Goal: Task Accomplishment & Management: Manage account settings

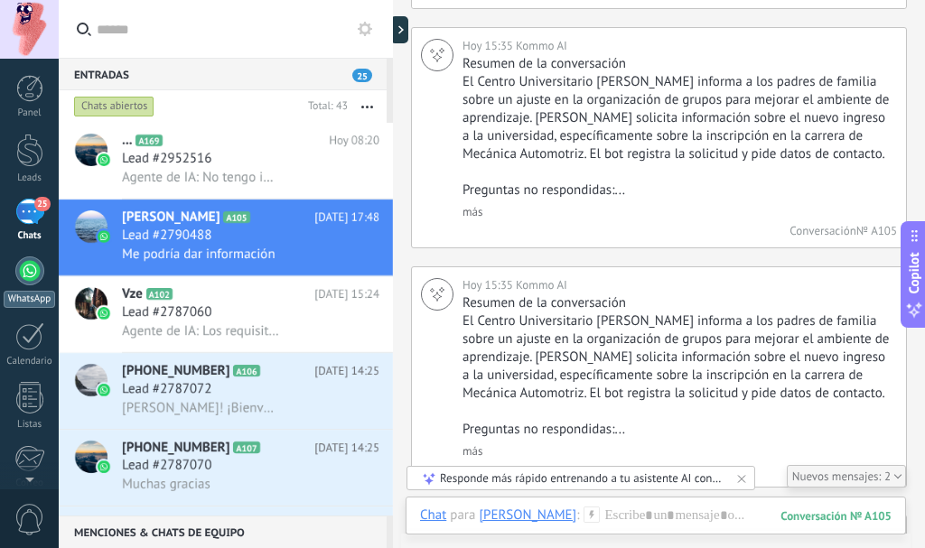
click at [22, 271] on div at bounding box center [29, 270] width 29 height 29
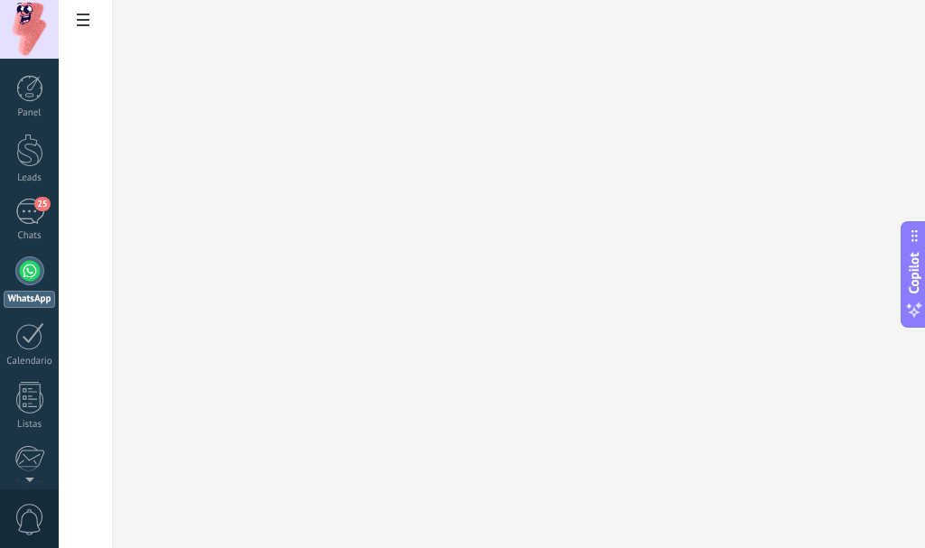
click at [75, 28] on span at bounding box center [83, 22] width 31 height 35
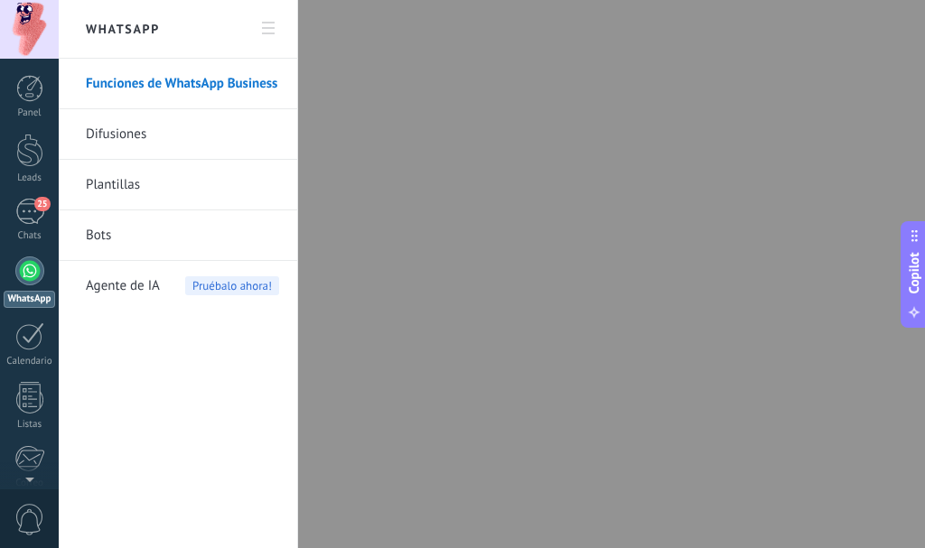
click at [148, 285] on span "Agente de IA" at bounding box center [123, 286] width 74 height 51
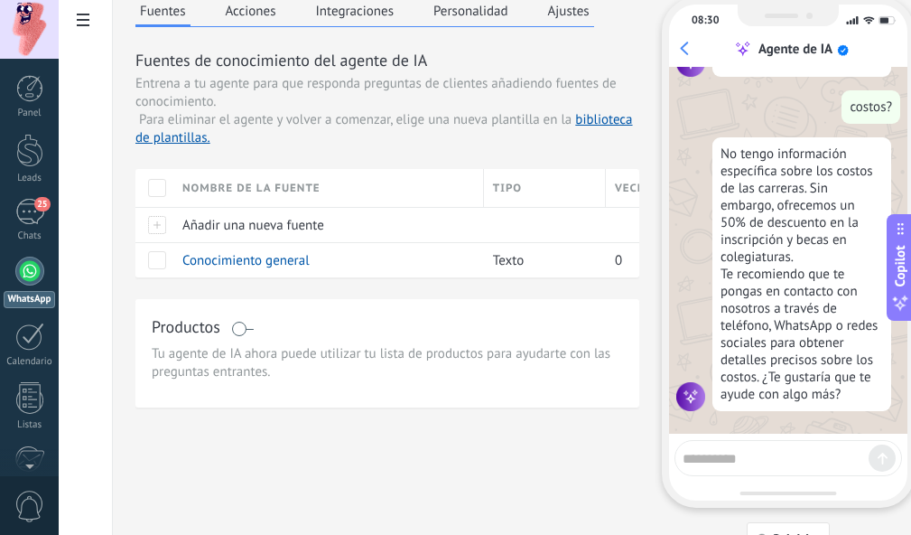
scroll to position [110, 0]
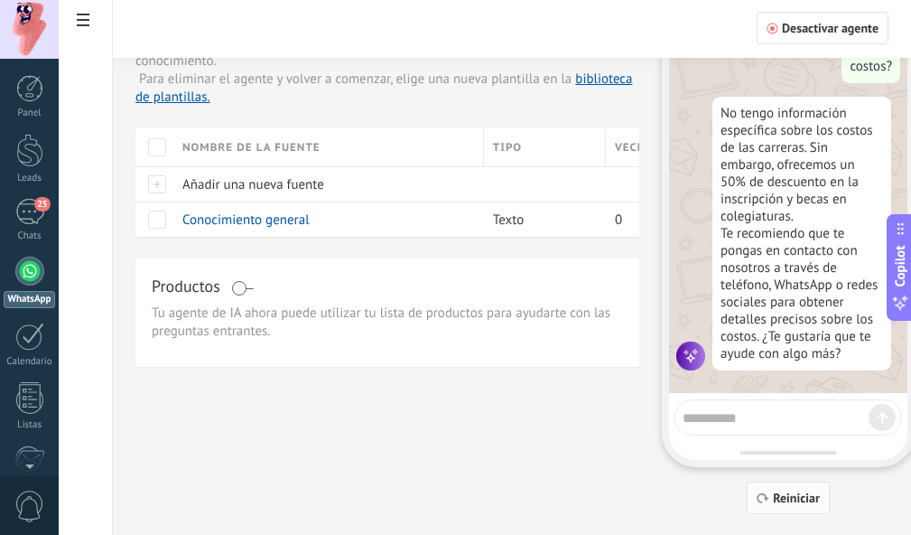
click at [794, 504] on span "Reiniciar" at bounding box center [796, 497] width 47 height 13
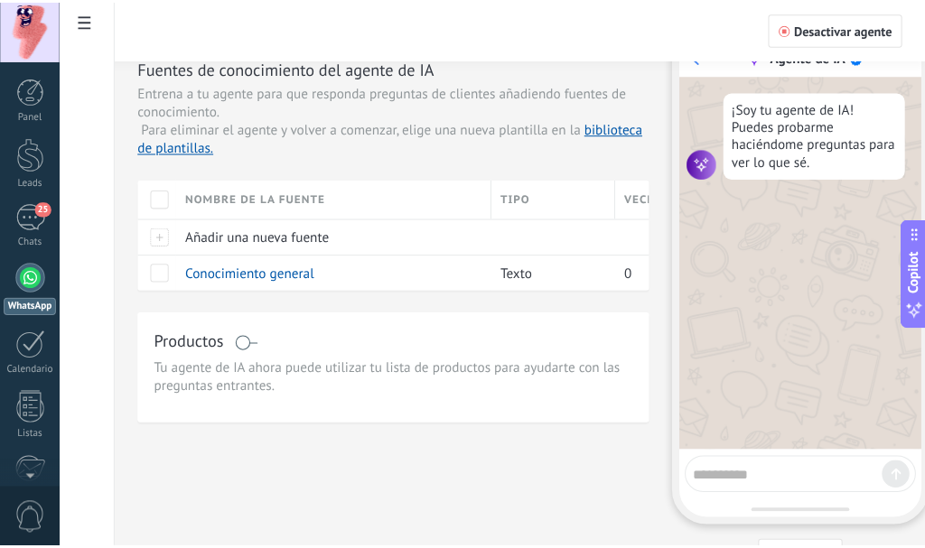
scroll to position [0, 0]
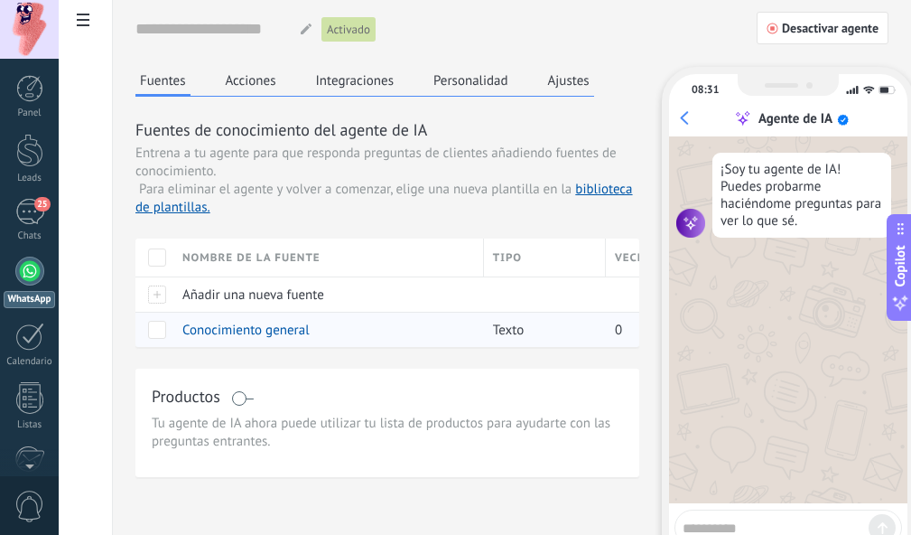
click at [279, 329] on span "Conocimiento general" at bounding box center [245, 329] width 127 height 17
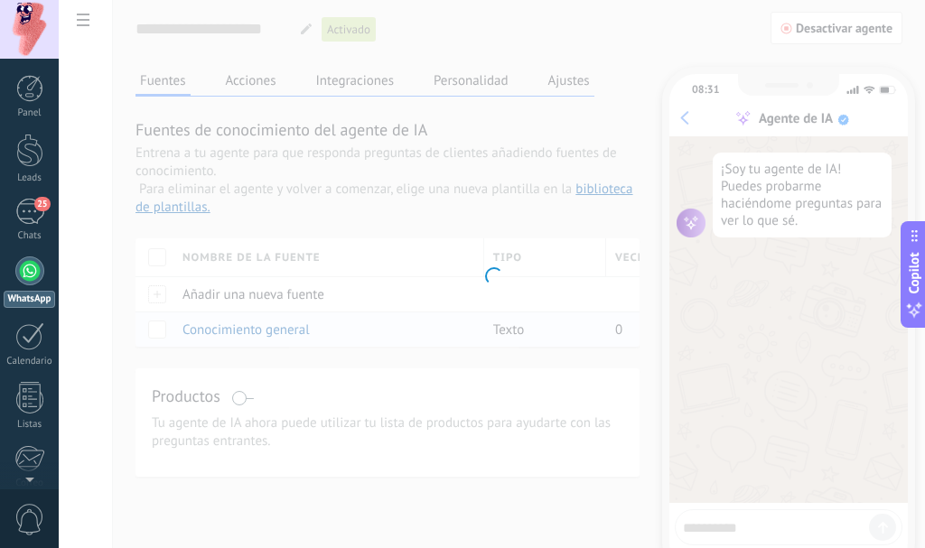
type input "**********"
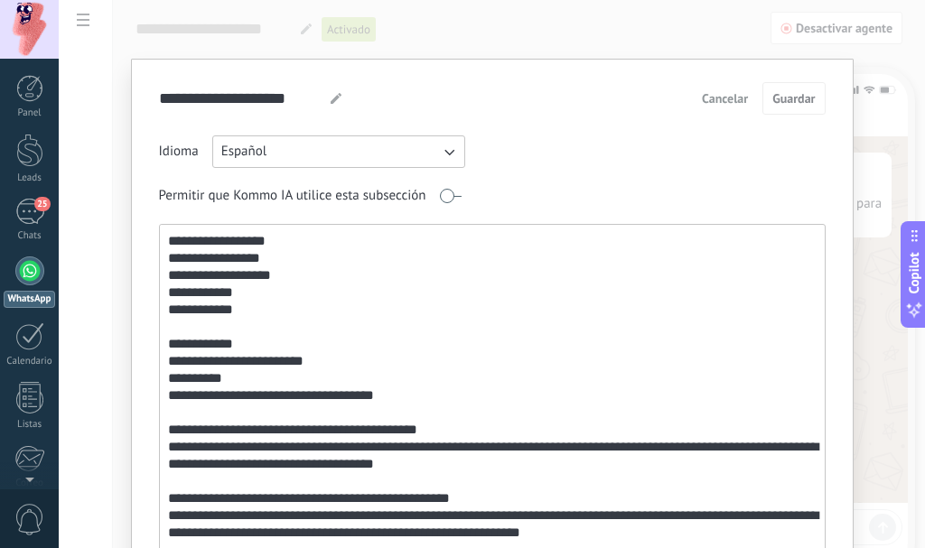
click at [276, 237] on textarea at bounding box center [490, 419] width 661 height 388
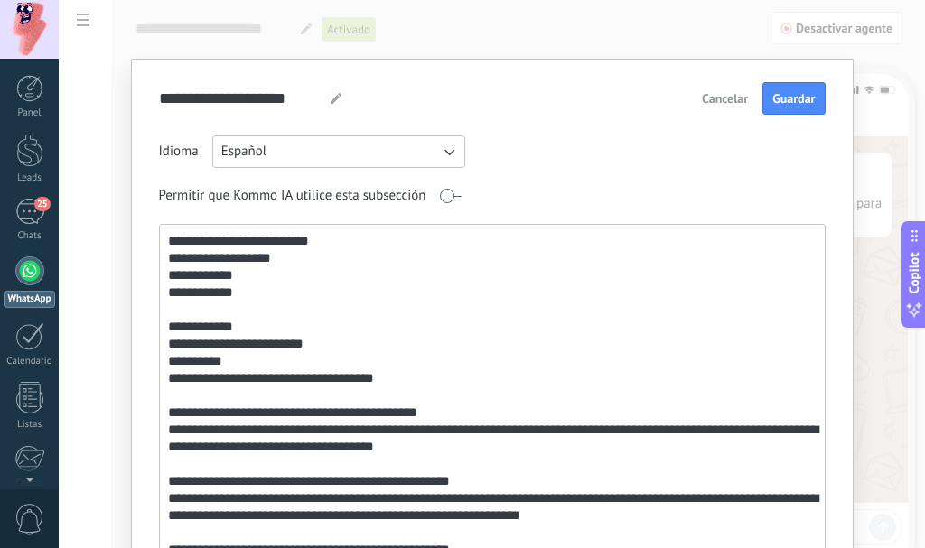
click at [310, 242] on textarea at bounding box center [490, 419] width 661 height 388
click at [238, 325] on textarea at bounding box center [490, 419] width 661 height 388
click at [165, 326] on textarea at bounding box center [490, 419] width 661 height 388
click at [300, 361] on textarea at bounding box center [490, 419] width 661 height 388
click at [411, 371] on textarea at bounding box center [490, 419] width 661 height 388
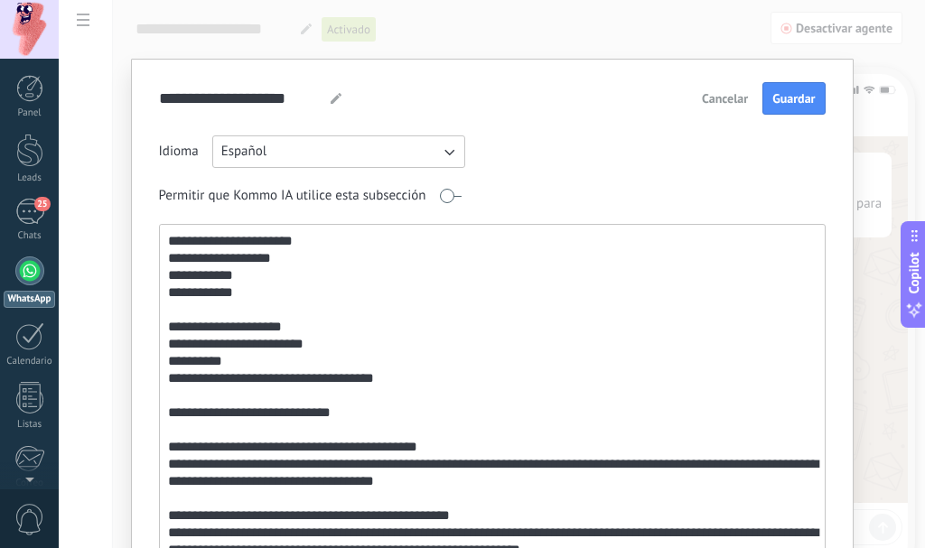
drag, startPoint x: 326, startPoint y: 367, endPoint x: 161, endPoint y: 350, distance: 166.0
click at [161, 350] on textarea at bounding box center [490, 419] width 661 height 388
click at [376, 416] on textarea at bounding box center [490, 419] width 661 height 388
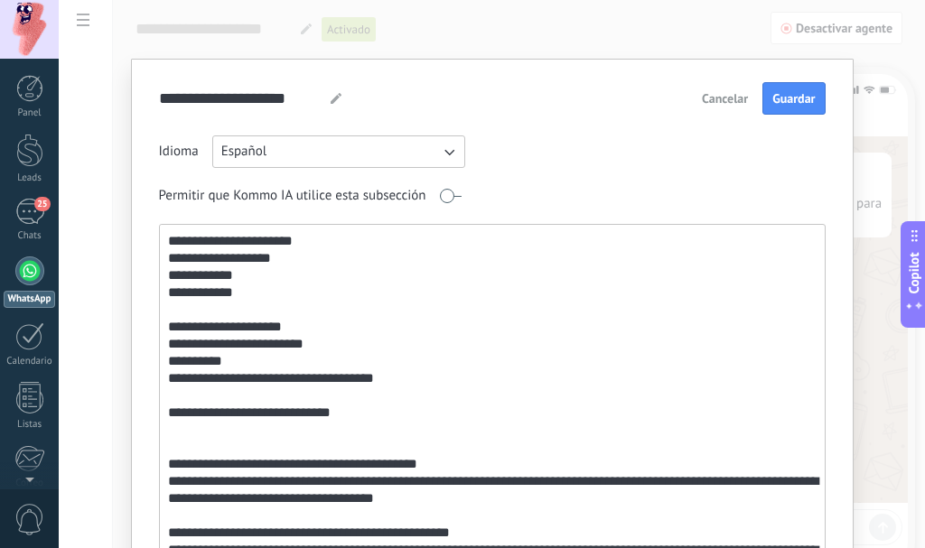
paste textarea "**********"
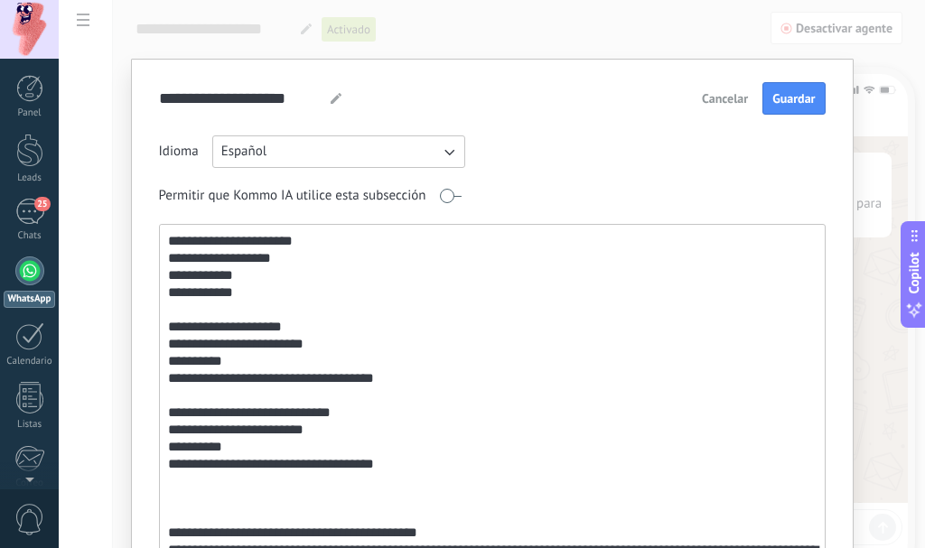
click at [167, 243] on textarea at bounding box center [490, 419] width 661 height 388
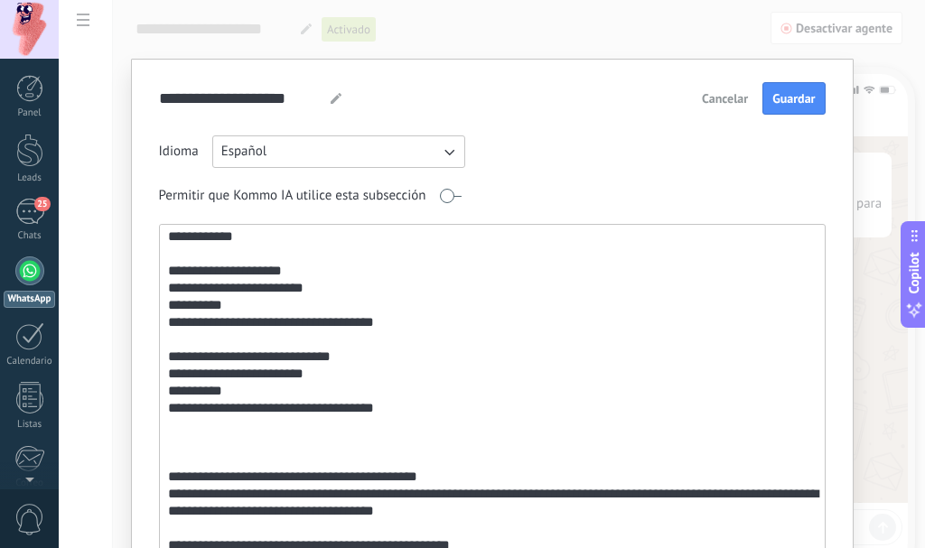
scroll to position [181, 0]
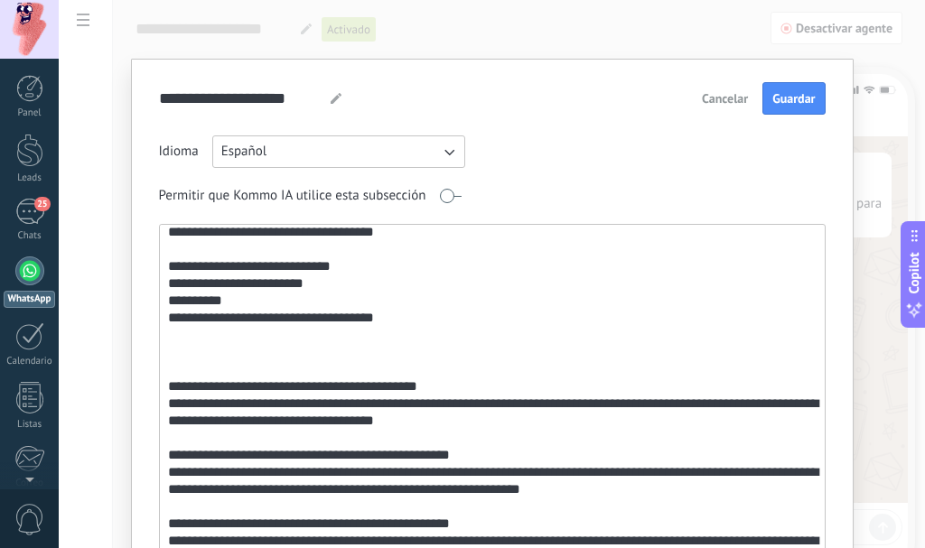
click at [184, 358] on textarea at bounding box center [490, 419] width 661 height 388
drag, startPoint x: 277, startPoint y: 405, endPoint x: 163, endPoint y: 391, distance: 115.6
click at [163, 391] on textarea at bounding box center [490, 419] width 661 height 388
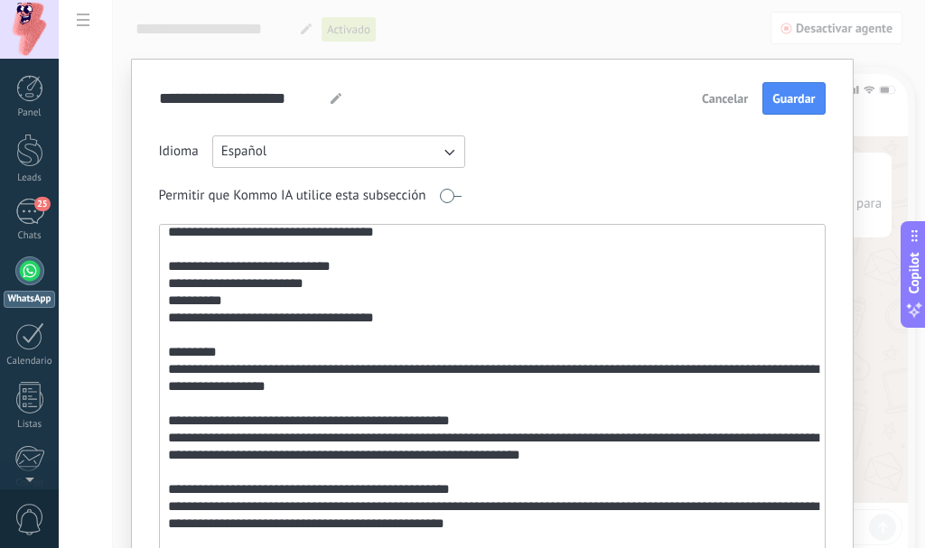
click at [412, 370] on textarea at bounding box center [490, 419] width 661 height 388
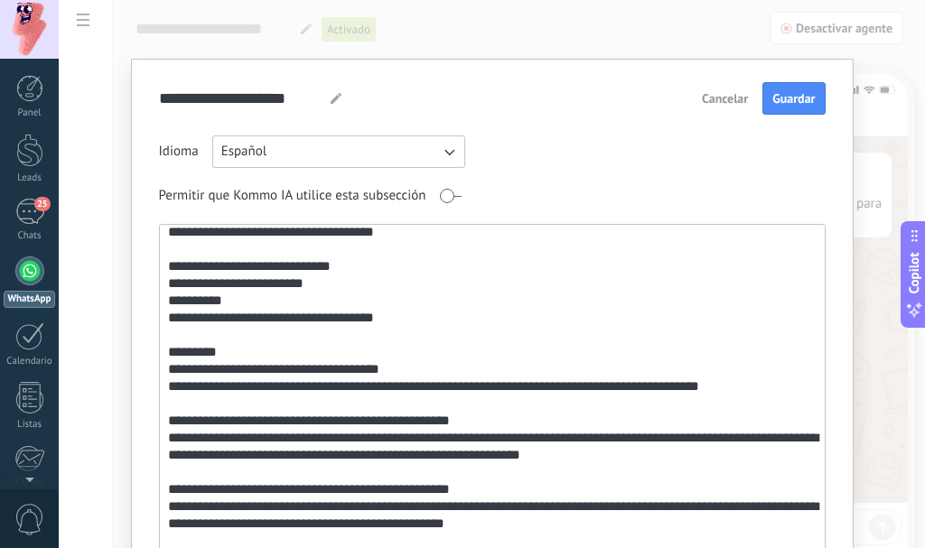
click at [413, 370] on textarea at bounding box center [490, 419] width 661 height 388
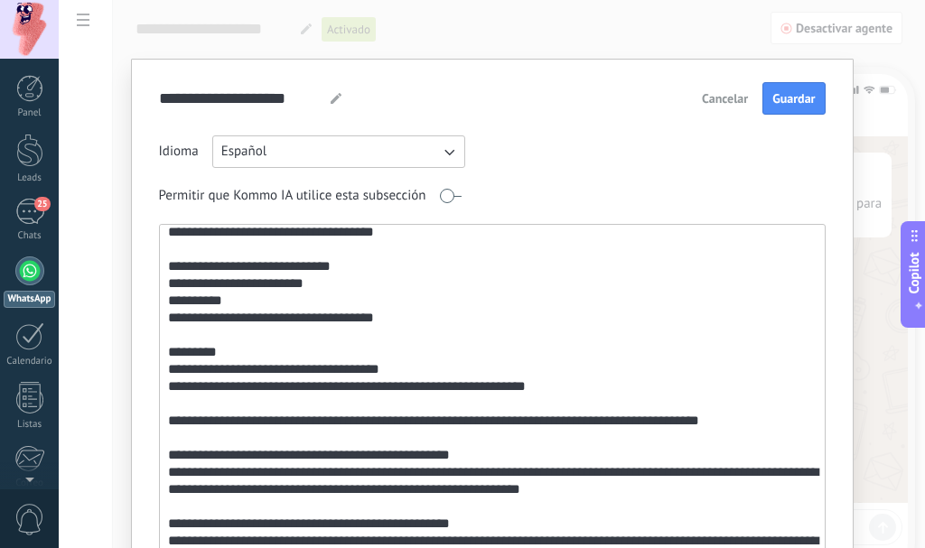
drag, startPoint x: 746, startPoint y: 422, endPoint x: 154, endPoint y: 423, distance: 591.4
click at [154, 423] on div "**********" at bounding box center [492, 368] width 722 height 619
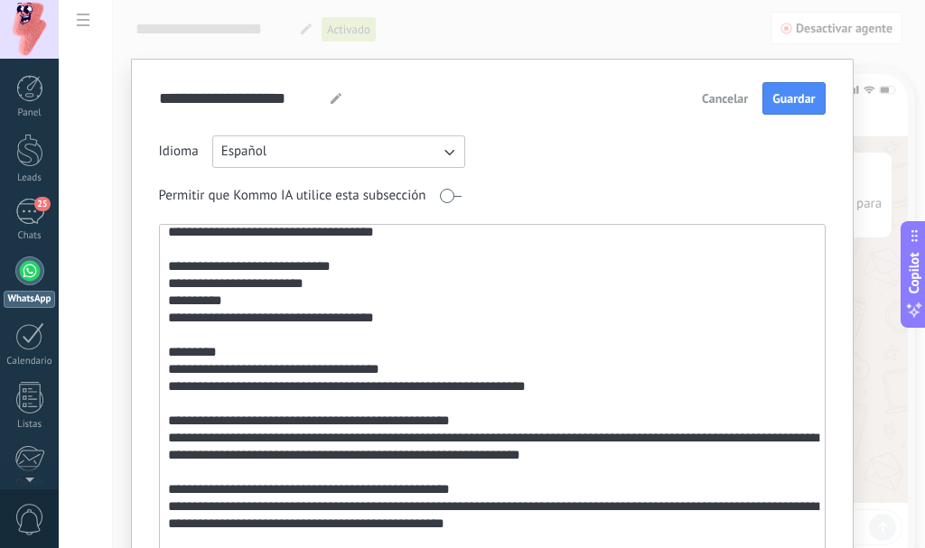
click at [358, 458] on textarea at bounding box center [490, 419] width 661 height 388
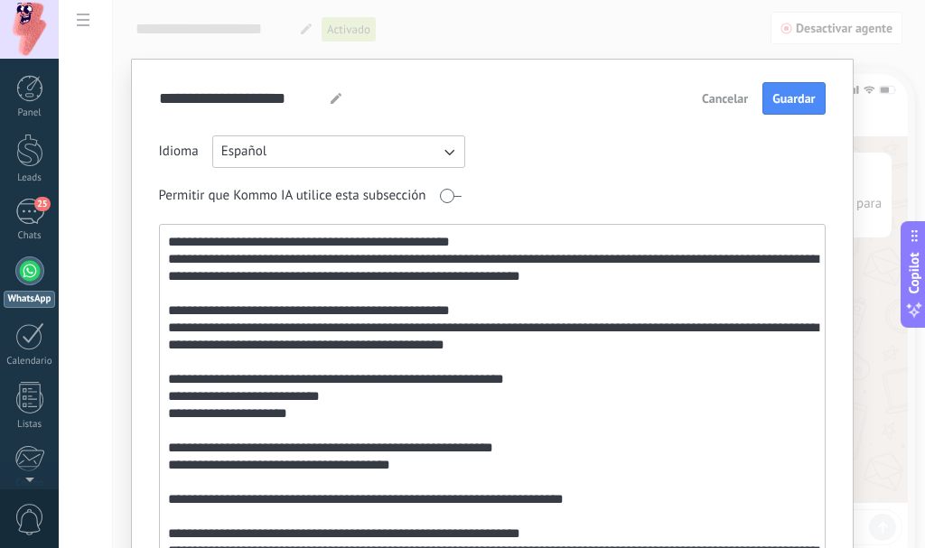
scroll to position [361, 0]
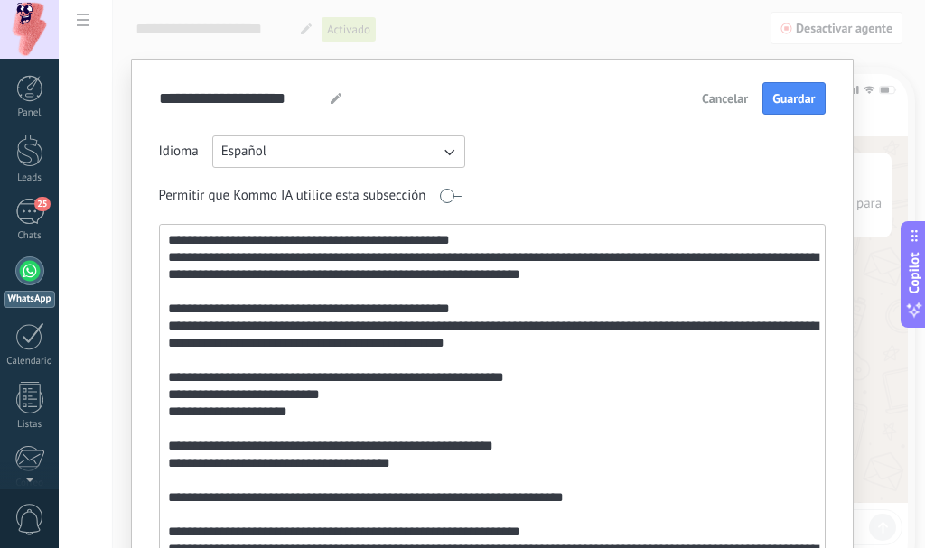
click at [327, 405] on textarea at bounding box center [490, 419] width 661 height 388
click at [166, 341] on textarea at bounding box center [490, 419] width 661 height 388
click at [204, 342] on textarea at bounding box center [490, 419] width 661 height 388
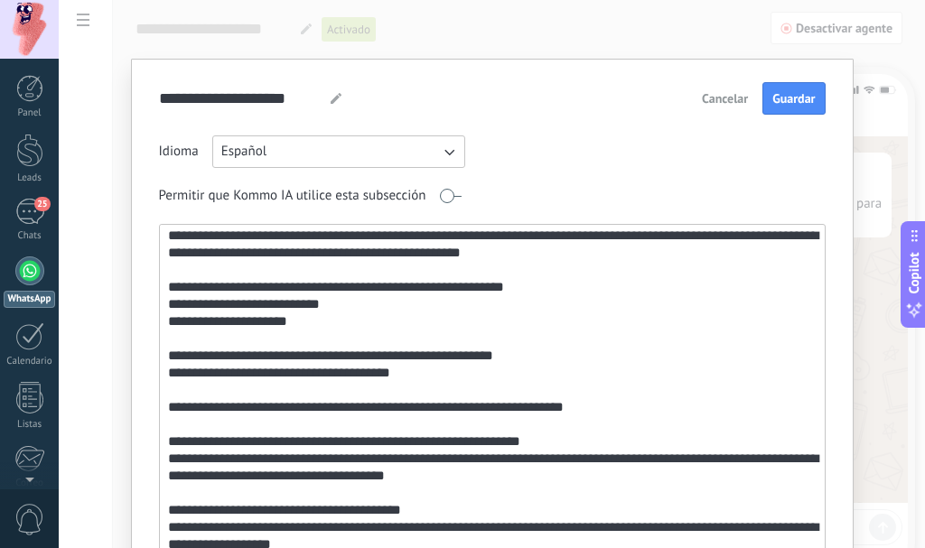
scroll to position [542, 0]
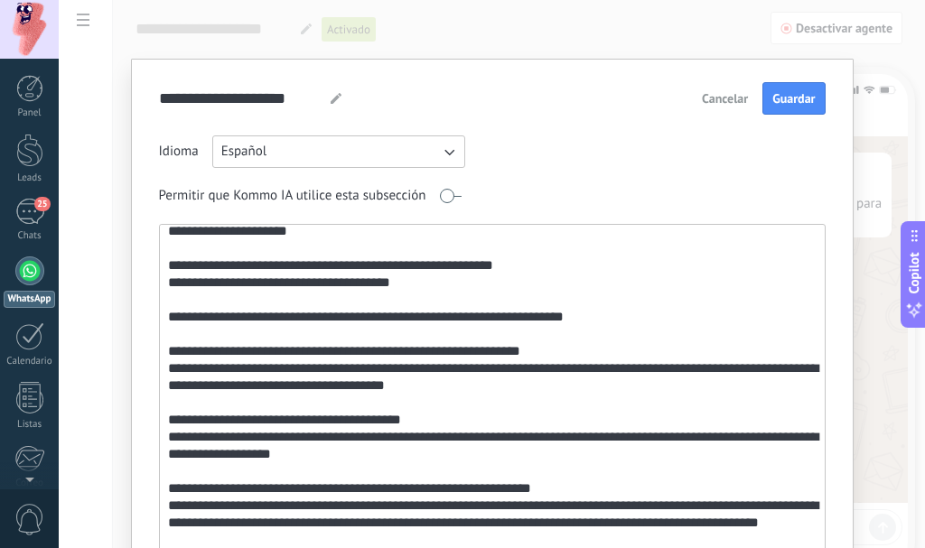
click at [428, 389] on textarea at bounding box center [490, 419] width 661 height 388
drag, startPoint x: 456, startPoint y: 388, endPoint x: 154, endPoint y: 372, distance: 302.0
click at [154, 372] on div "**********" at bounding box center [492, 368] width 722 height 619
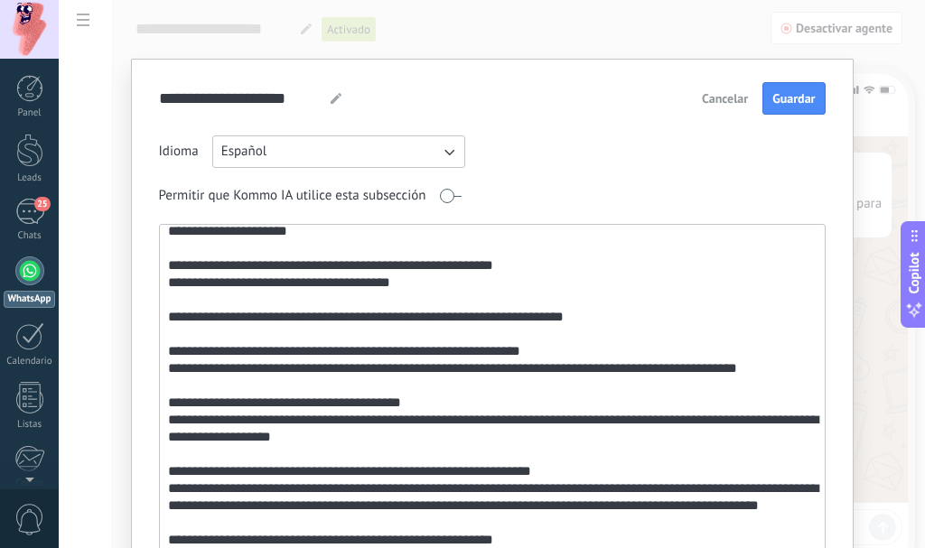
click at [386, 426] on textarea at bounding box center [490, 419] width 661 height 388
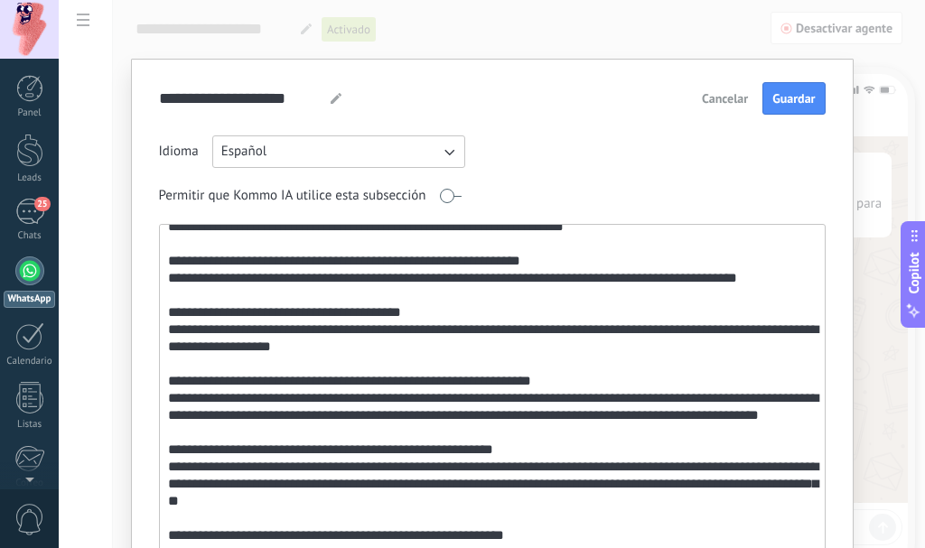
drag, startPoint x: 223, startPoint y: 333, endPoint x: 160, endPoint y: 315, distance: 65.7
click at [160, 315] on textarea at bounding box center [490, 419] width 661 height 388
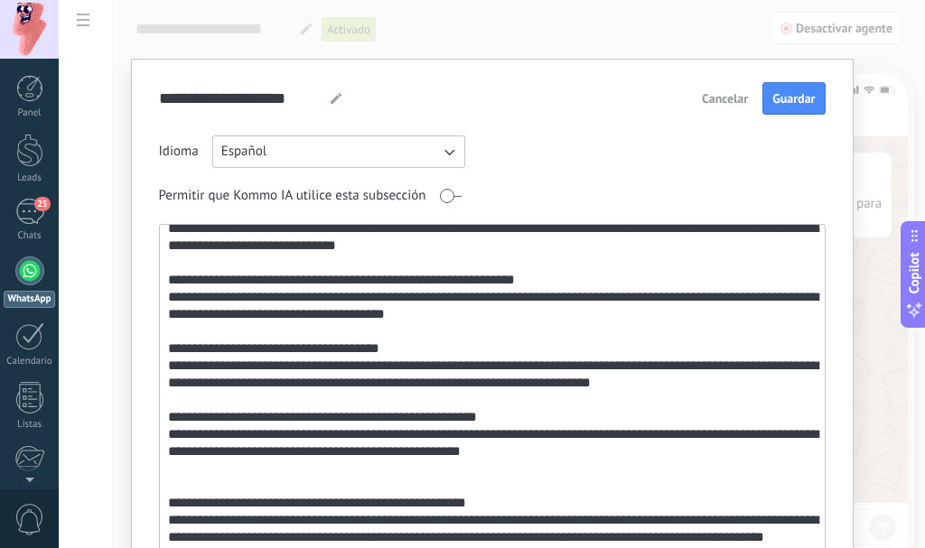
scroll to position [993, 0]
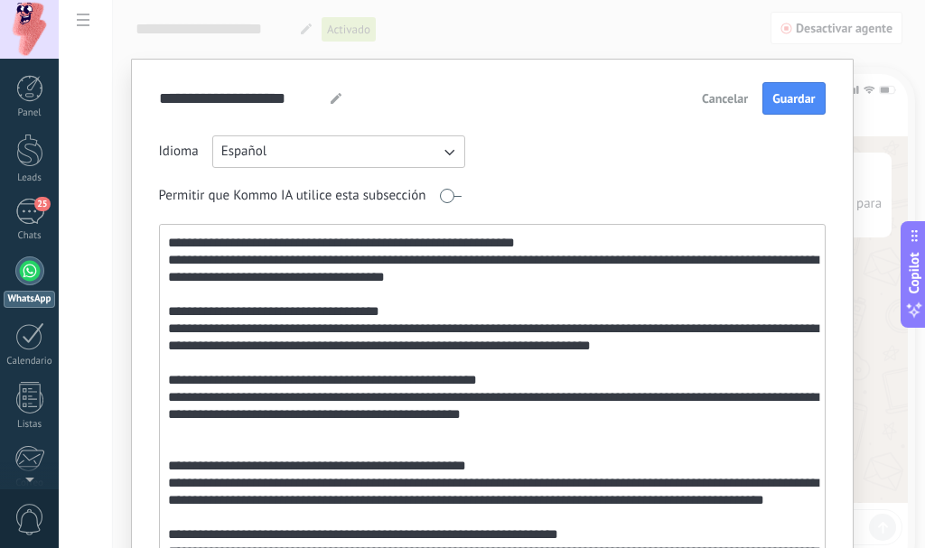
drag, startPoint x: 531, startPoint y: 435, endPoint x: 152, endPoint y: 393, distance: 381.6
click at [152, 393] on div "**********" at bounding box center [492, 368] width 722 height 619
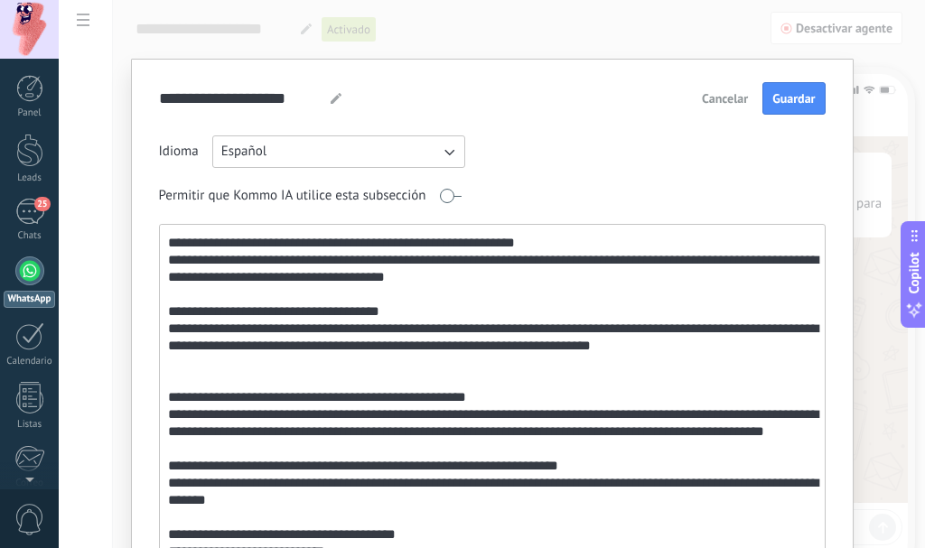
scroll to position [1083, 0]
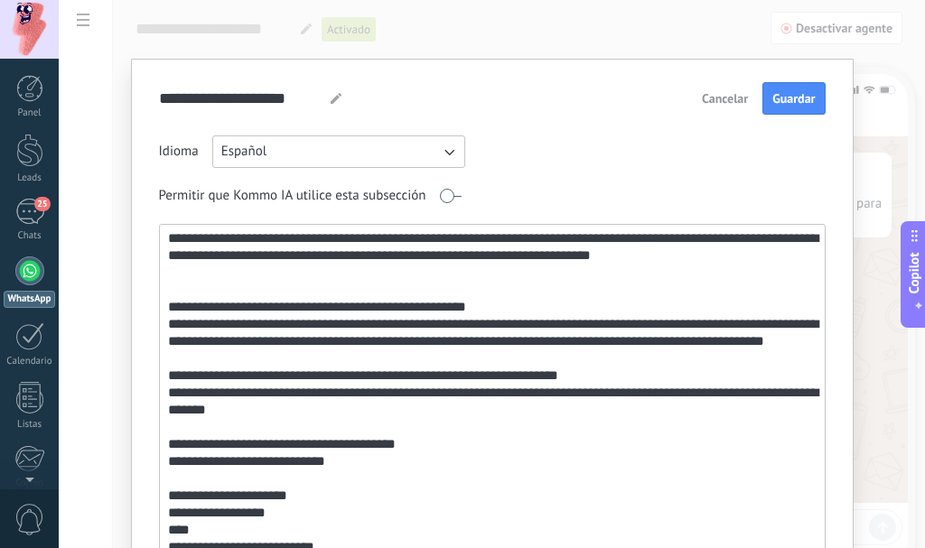
drag, startPoint x: 255, startPoint y: 376, endPoint x: 167, endPoint y: 321, distance: 103.5
click at [167, 321] on textarea at bounding box center [490, 419] width 661 height 388
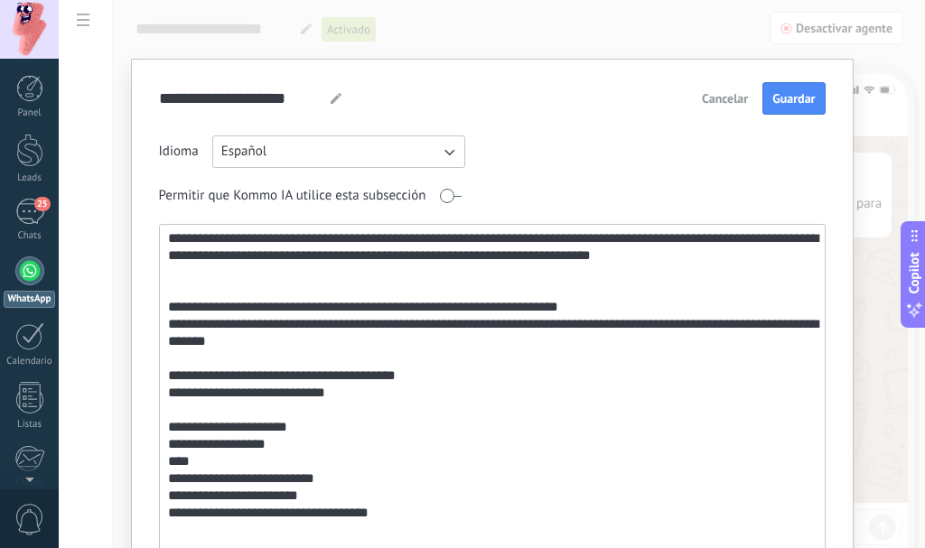
click at [339, 412] on textarea at bounding box center [490, 419] width 661 height 388
drag, startPoint x: 334, startPoint y: 414, endPoint x: 126, endPoint y: 397, distance: 209.3
click at [126, 397] on div "**********" at bounding box center [492, 274] width 866 height 548
paste textarea "**********"
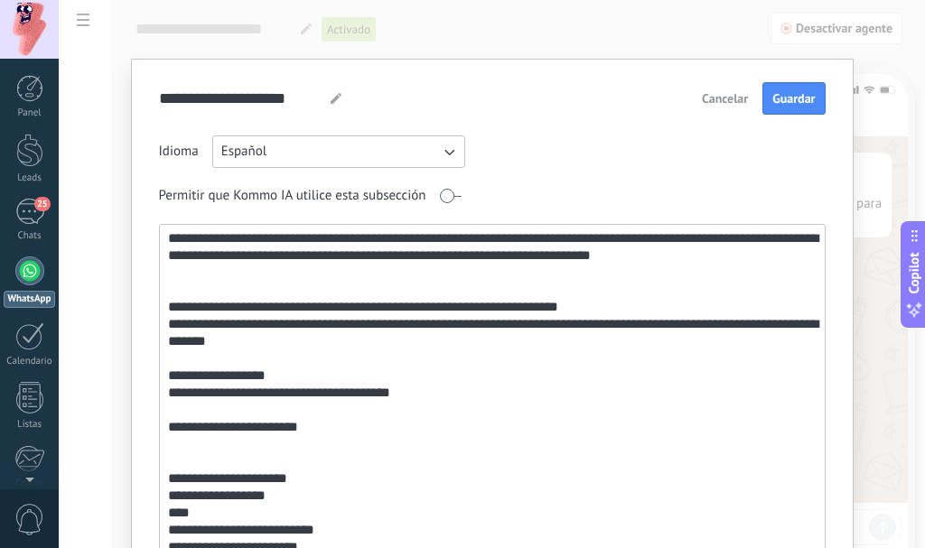
paste textarea "**********"
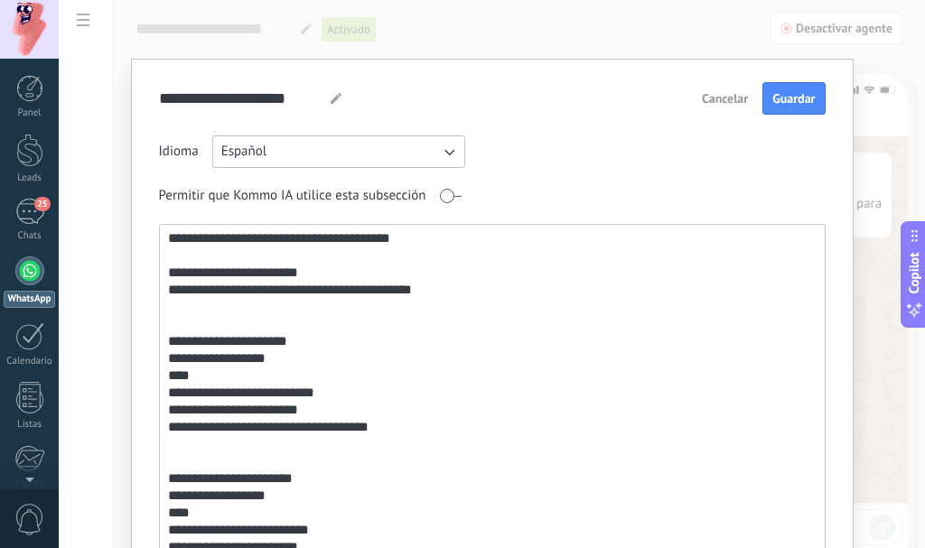
scroll to position [90, 0]
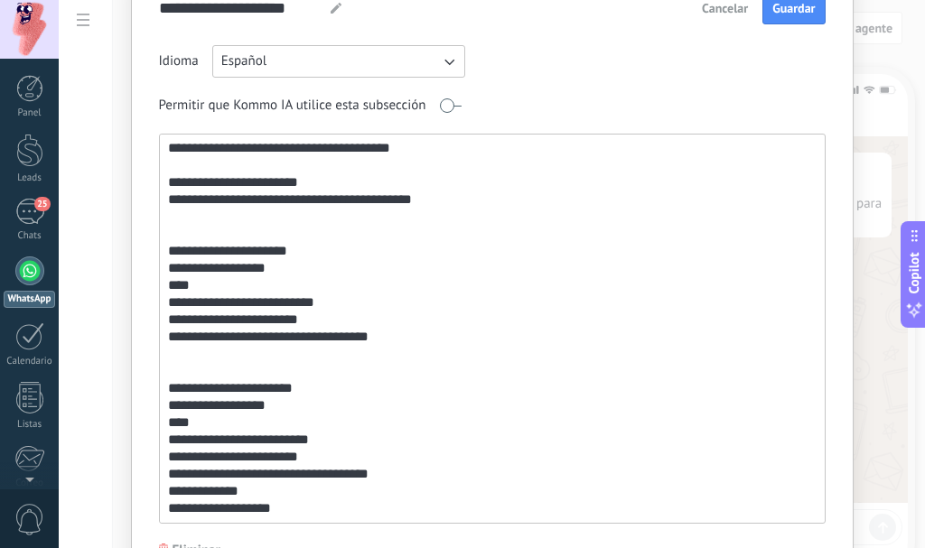
click at [286, 344] on textarea at bounding box center [490, 329] width 661 height 388
click at [290, 341] on textarea at bounding box center [490, 329] width 661 height 388
click at [232, 381] on textarea at bounding box center [490, 329] width 661 height 388
click at [235, 256] on textarea at bounding box center [490, 329] width 661 height 388
click at [298, 398] on textarea at bounding box center [490, 329] width 661 height 388
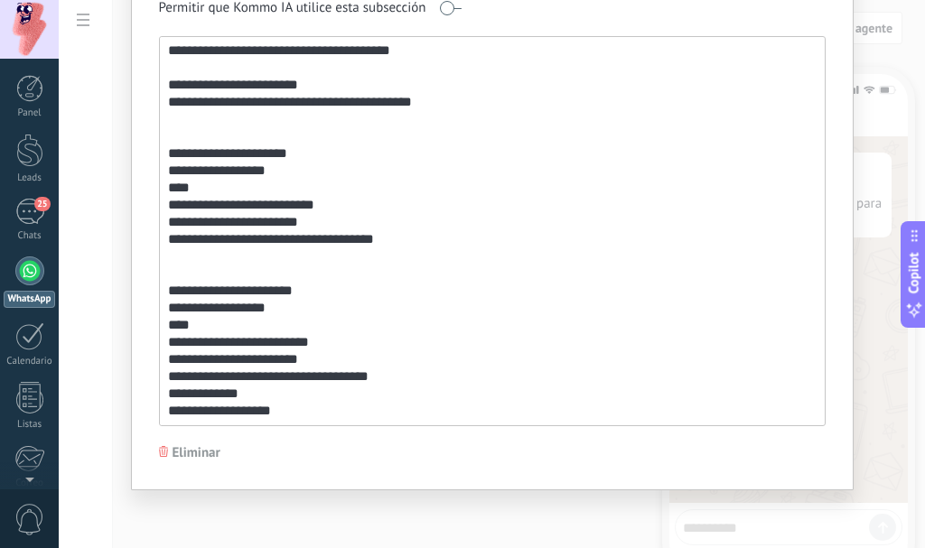
scroll to position [189, 0]
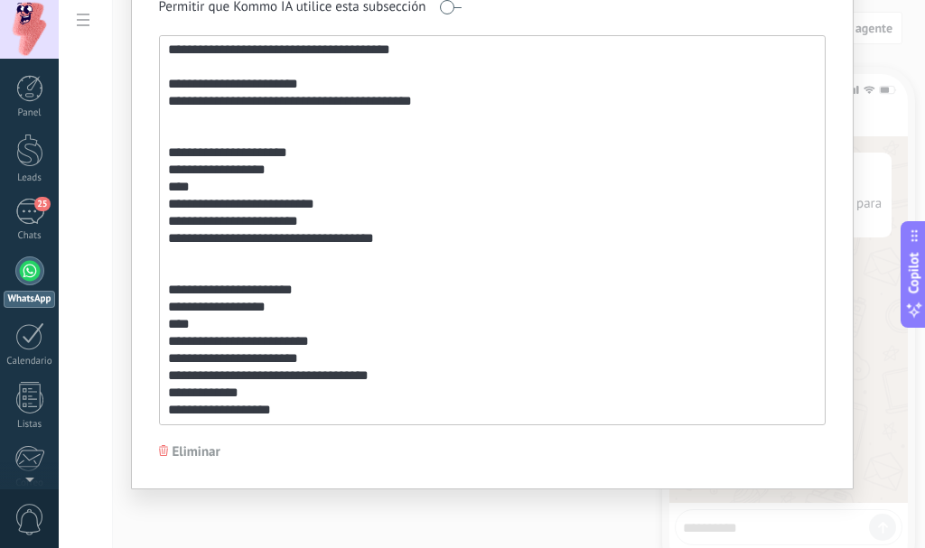
click at [298, 416] on textarea at bounding box center [490, 230] width 661 height 388
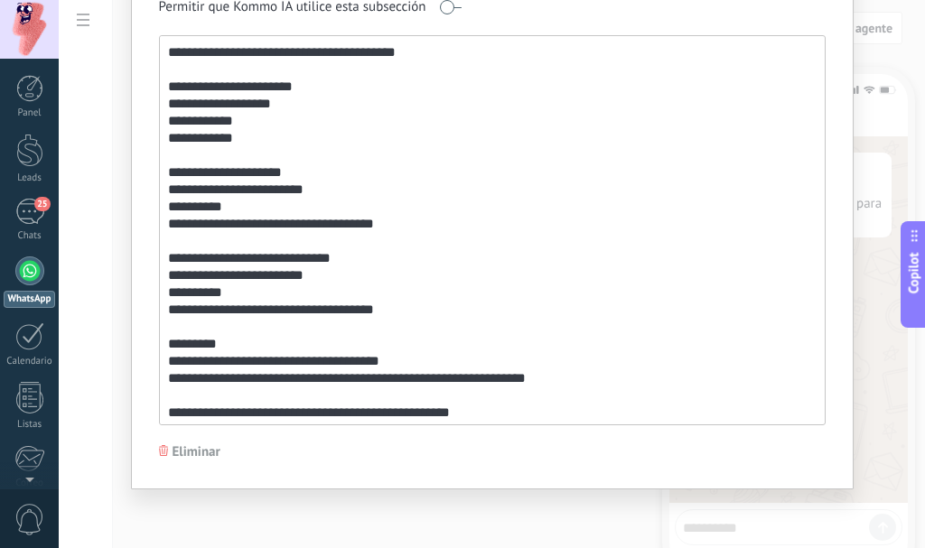
scroll to position [8, 0]
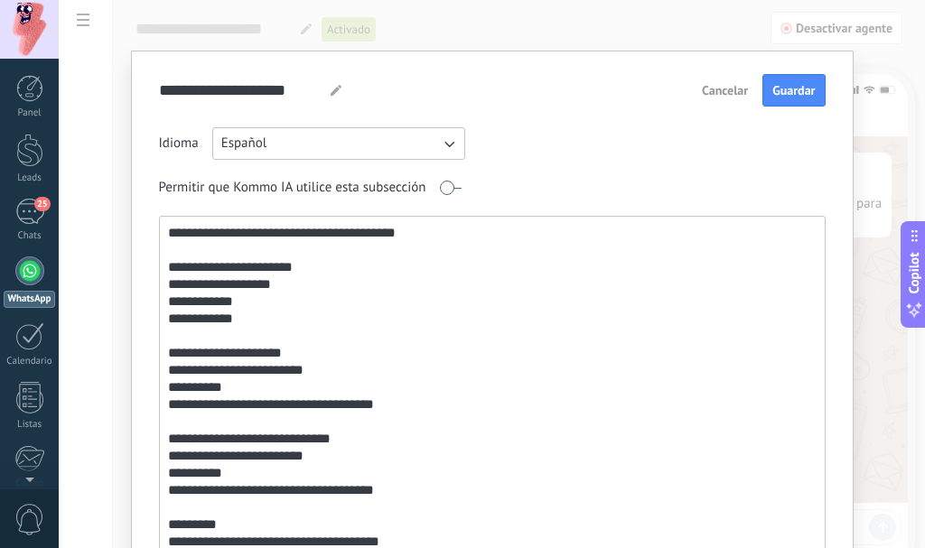
click at [303, 295] on textarea at bounding box center [490, 411] width 661 height 388
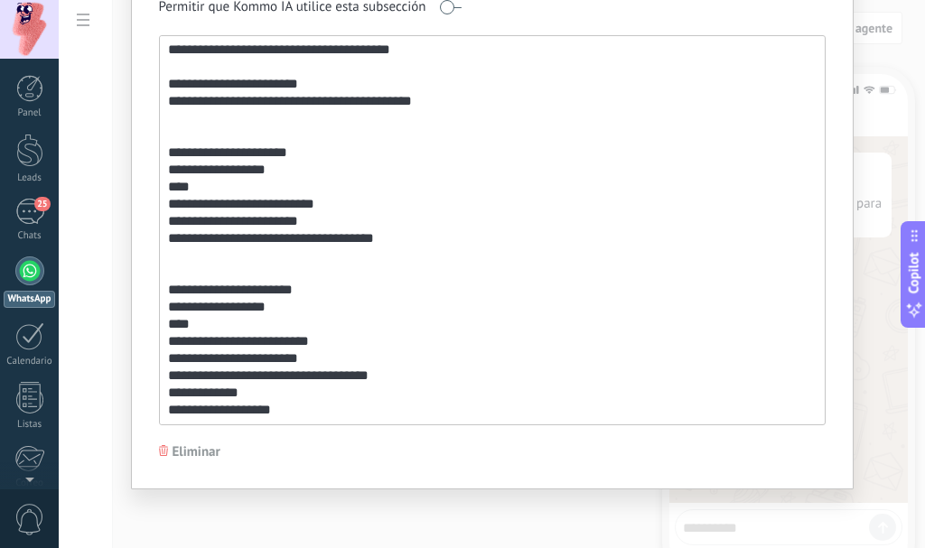
scroll to position [1074, 0]
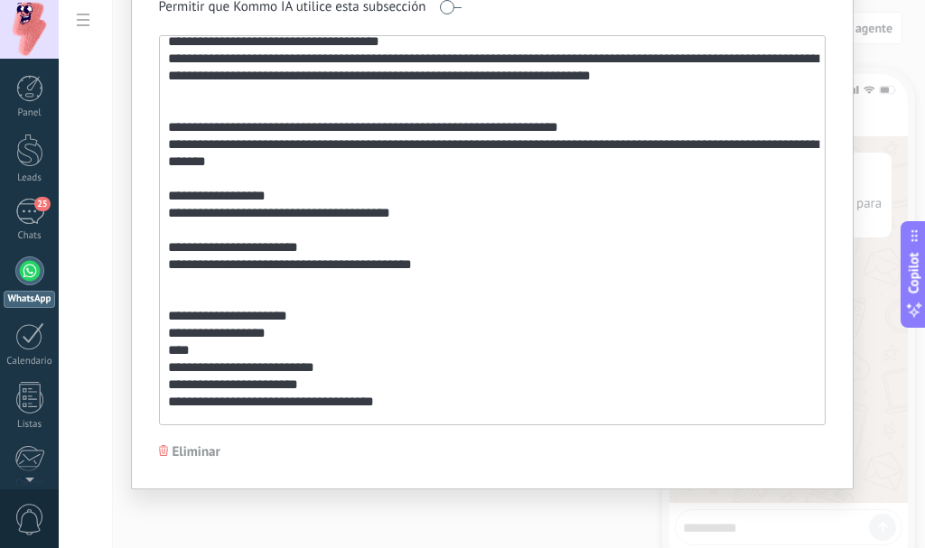
click at [516, 276] on textarea at bounding box center [490, 230] width 661 height 388
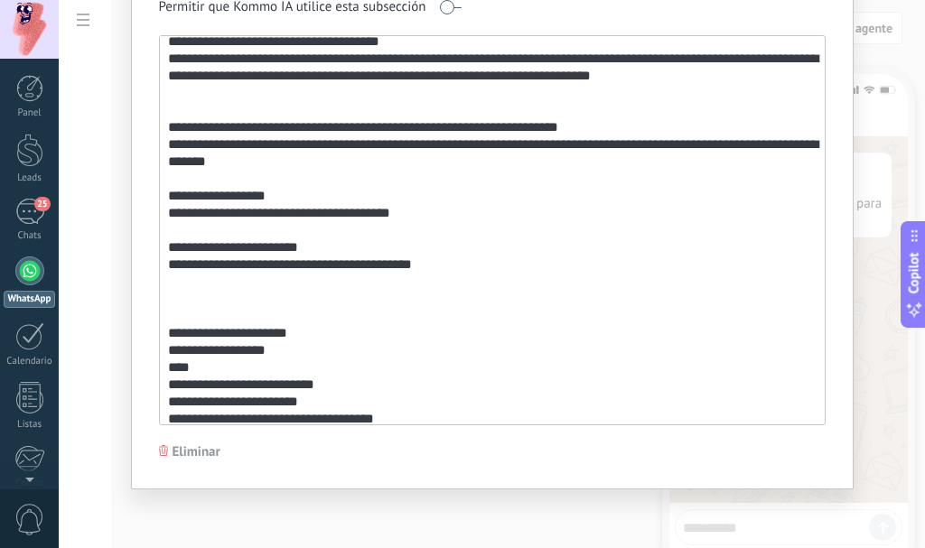
paste textarea "**********"
type textarea "**********"
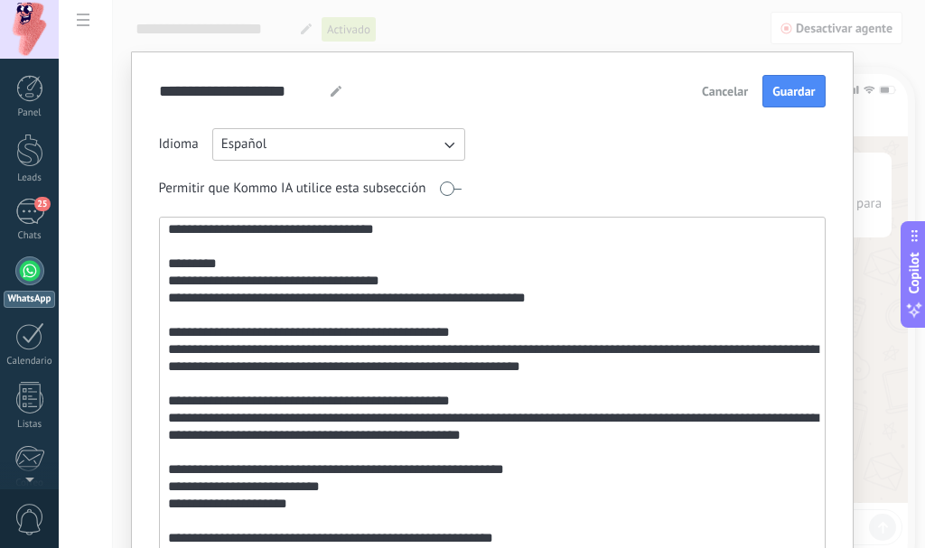
scroll to position [0, 0]
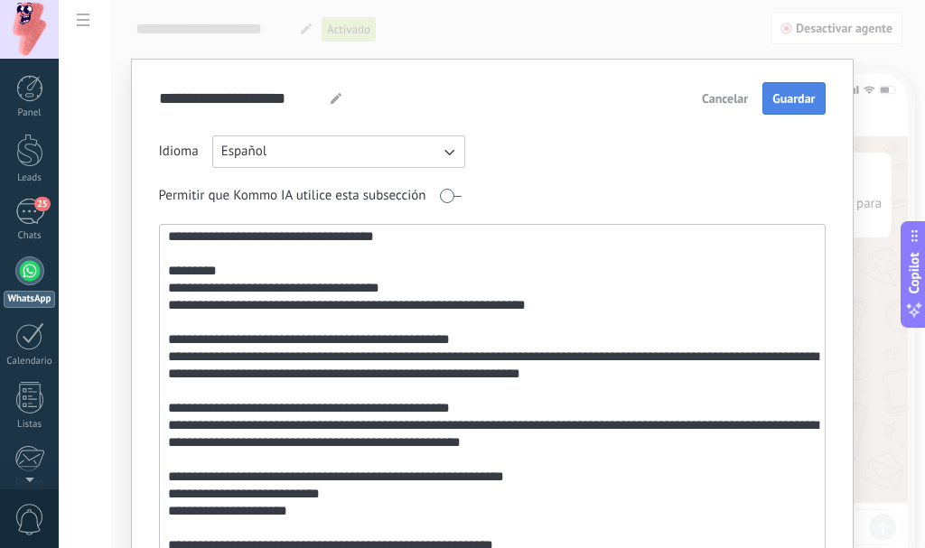
click at [777, 105] on span "Guardar" at bounding box center [793, 98] width 42 height 13
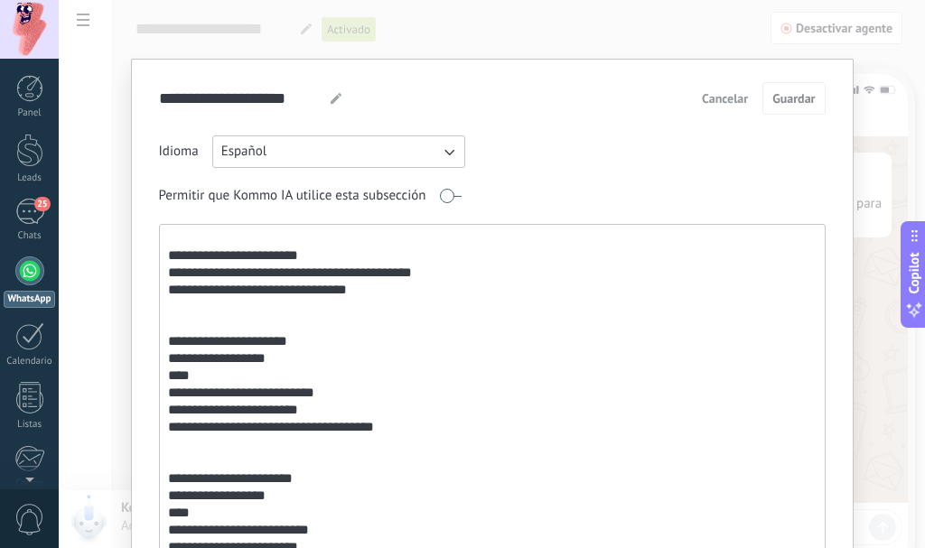
scroll to position [1272, 0]
click at [726, 42] on div "**********" at bounding box center [492, 274] width 866 height 548
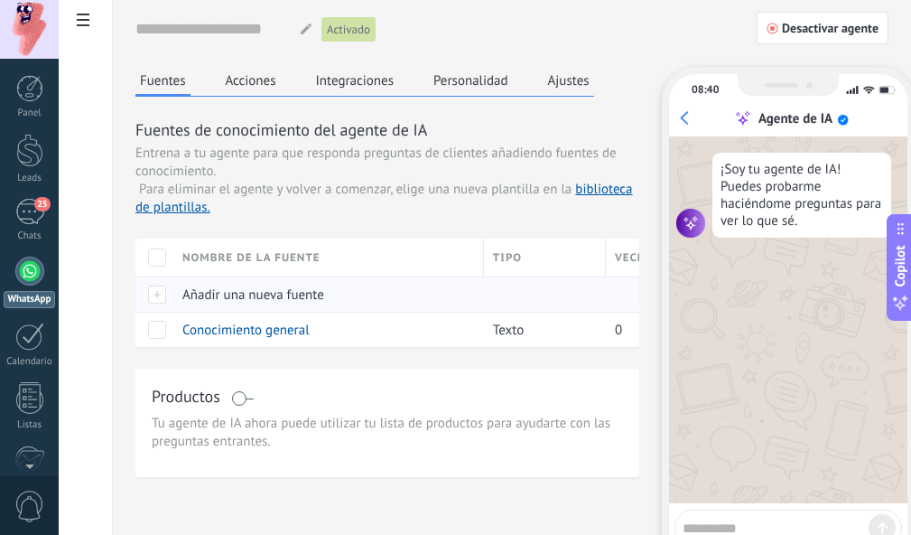
click at [232, 293] on span "Añadir una nueva fuente" at bounding box center [253, 294] width 142 height 17
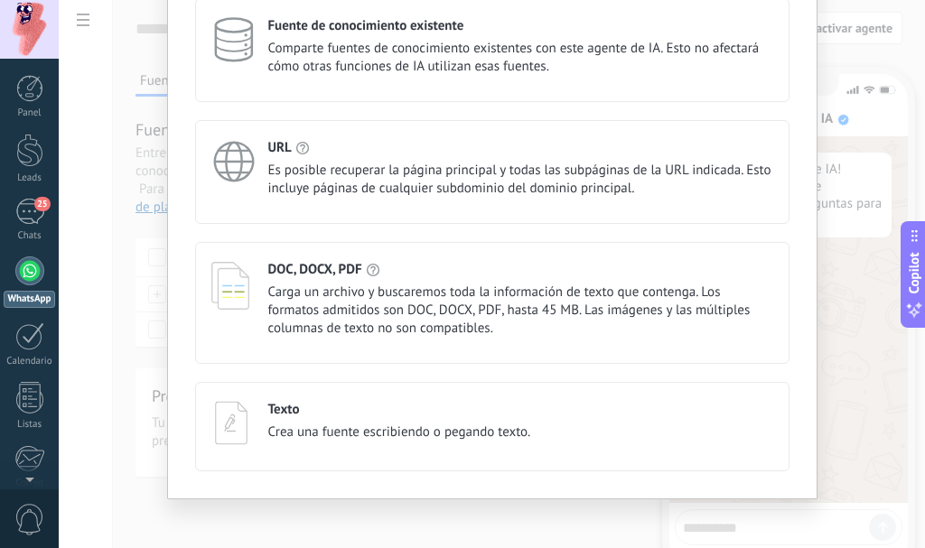
scroll to position [149, 0]
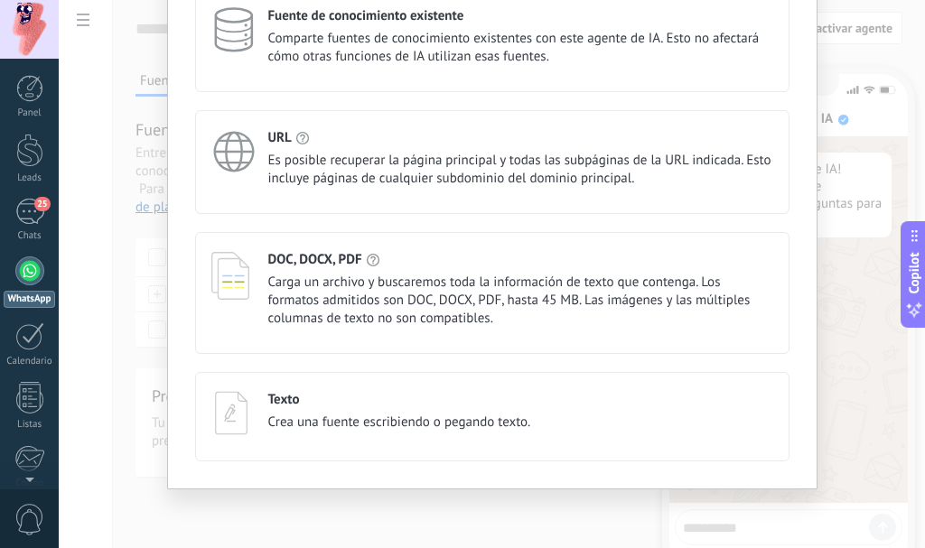
click at [511, 308] on span "Carga un archivo y buscaremos toda la información de texto que contenga. Los fo…" at bounding box center [520, 301] width 505 height 54
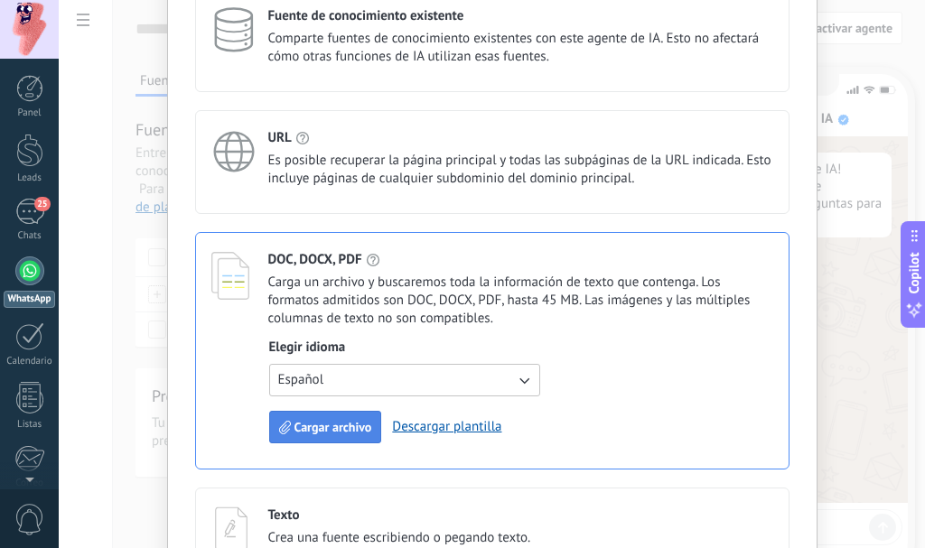
click at [346, 419] on button "Cargar archivo" at bounding box center [325, 427] width 113 height 33
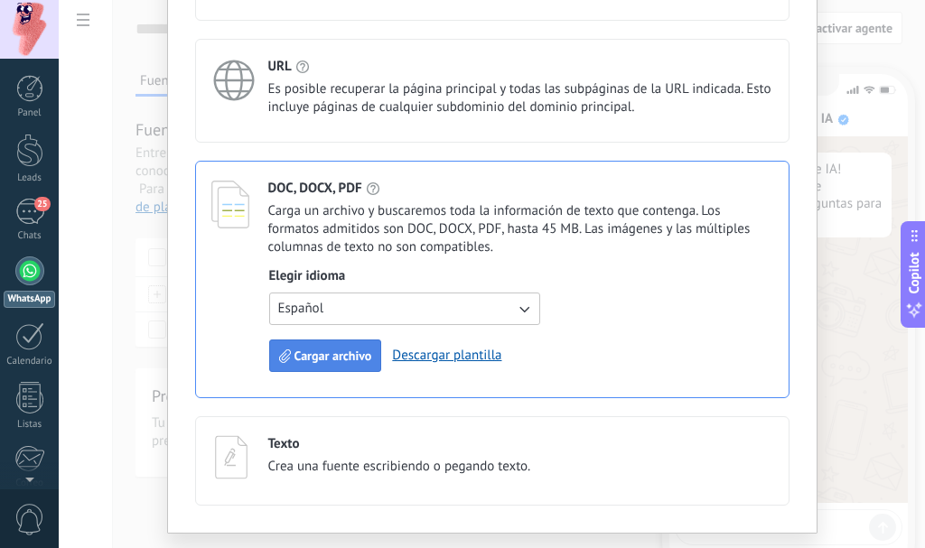
scroll to position [239, 0]
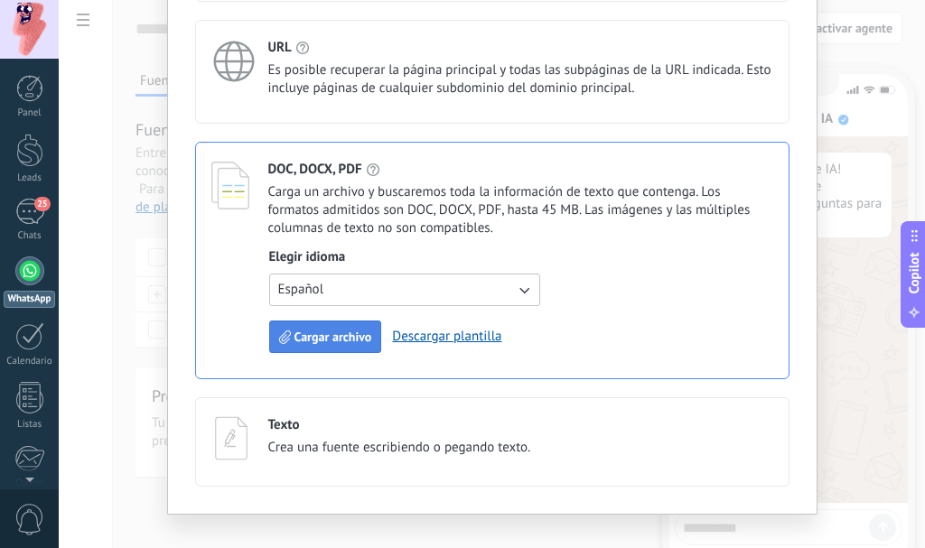
click at [348, 343] on span "Cargar archivo" at bounding box center [333, 336] width 78 height 13
click at [456, 335] on link "Descargar plantilla" at bounding box center [446, 336] width 109 height 17
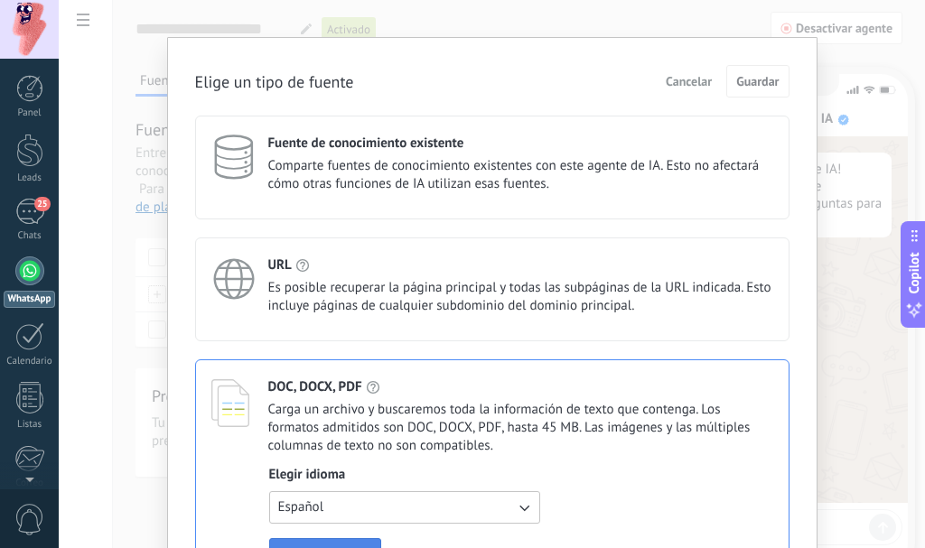
scroll to position [0, 0]
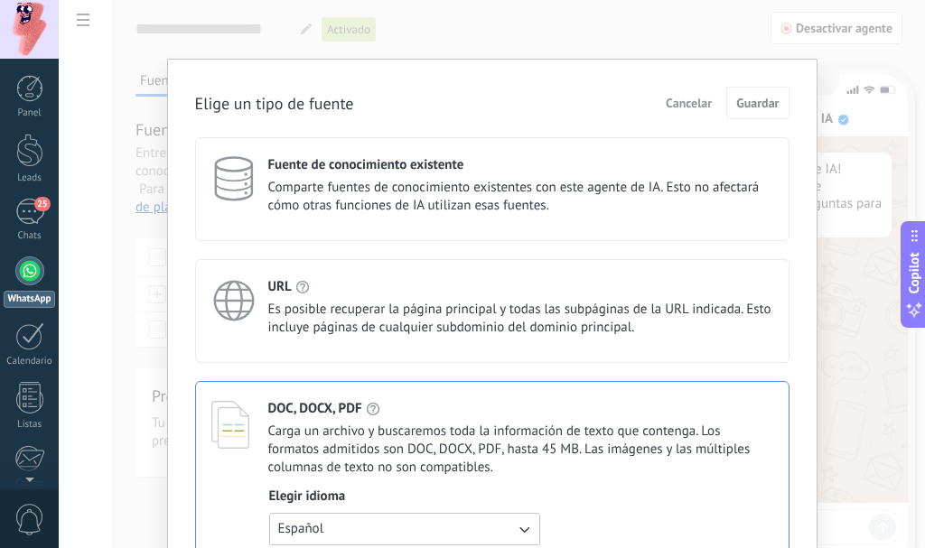
click at [415, 194] on span "Comparte fuentes de conocimiento existentes con este agente de IA. Esto no afec…" at bounding box center [520, 197] width 505 height 36
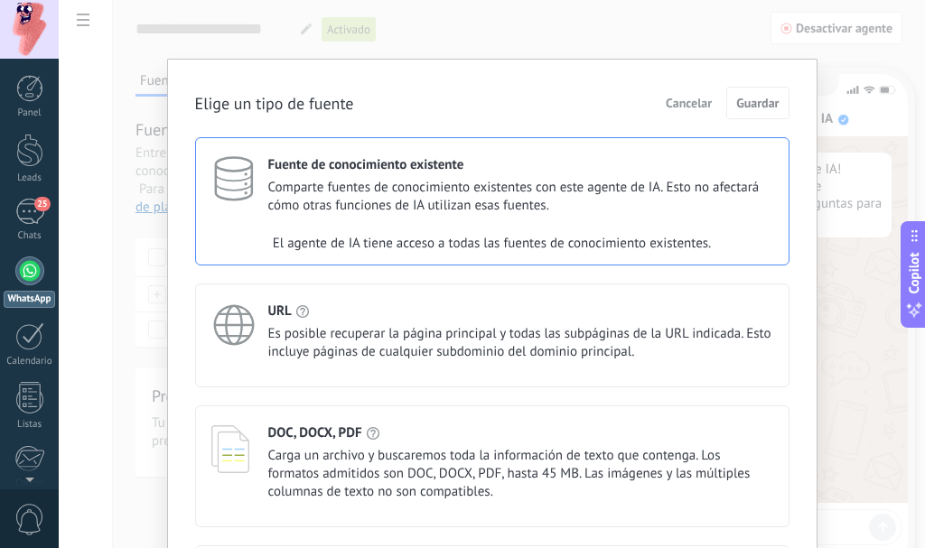
click at [415, 194] on span "Comparte fuentes de conocimiento existentes con este agente de IA. Esto no afec…" at bounding box center [520, 197] width 505 height 36
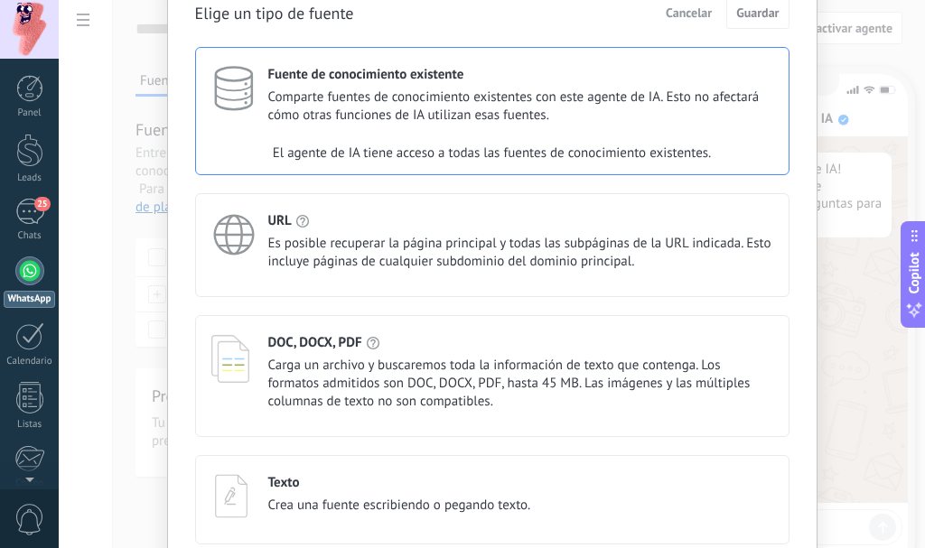
scroll to position [173, 0]
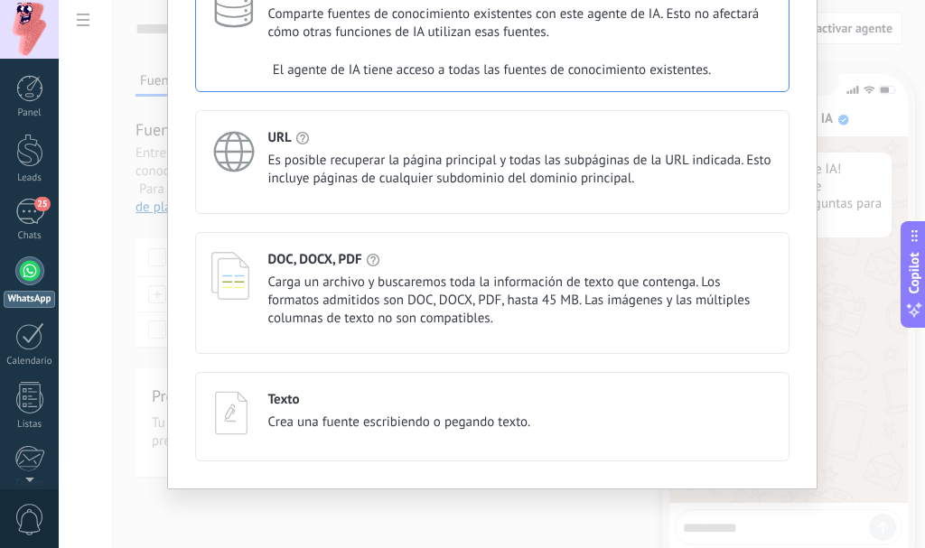
click at [446, 157] on span "Es posible recuperar la página principal y todas las subpáginas de la URL indic…" at bounding box center [520, 170] width 505 height 36
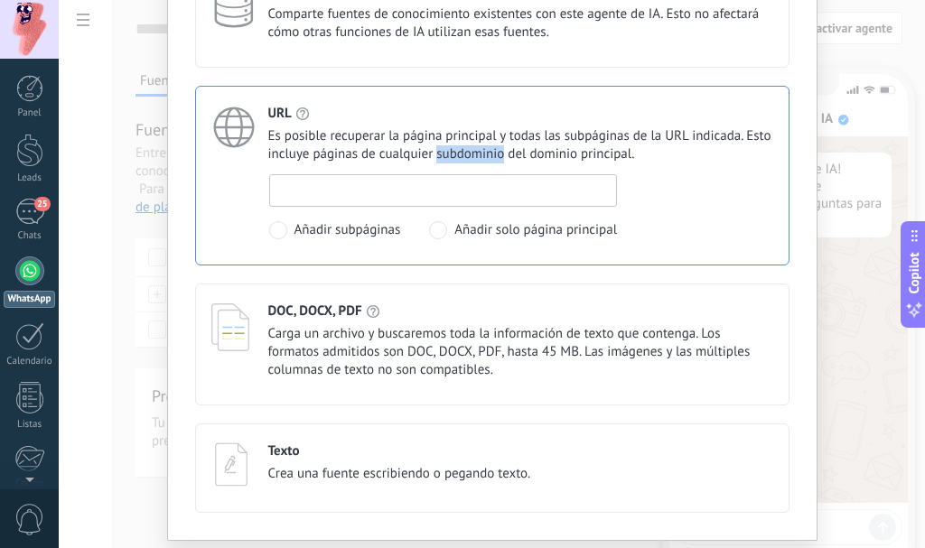
click at [423, 189] on input at bounding box center [443, 189] width 347 height 29
paste input "**********"
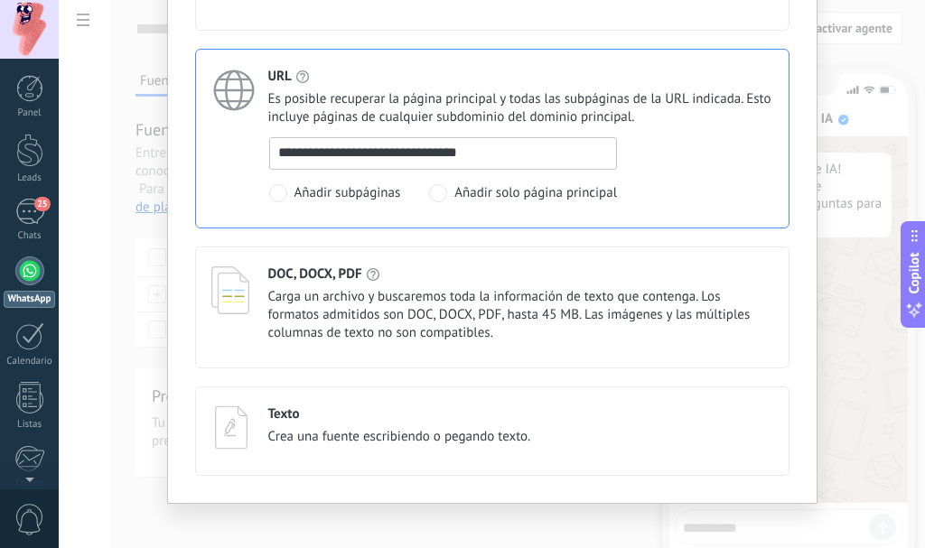
scroll to position [225, 0]
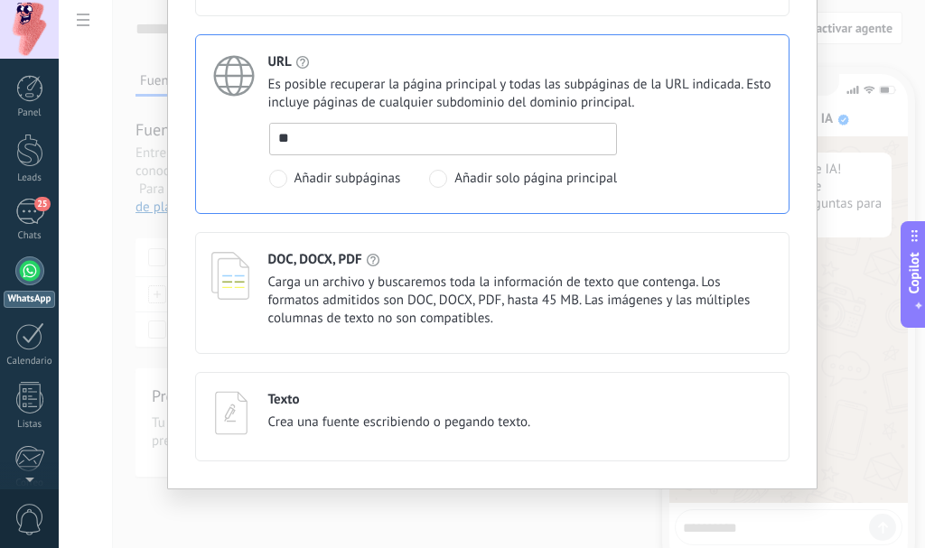
type input "*"
click at [368, 396] on div "Texto" at bounding box center [399, 399] width 263 height 17
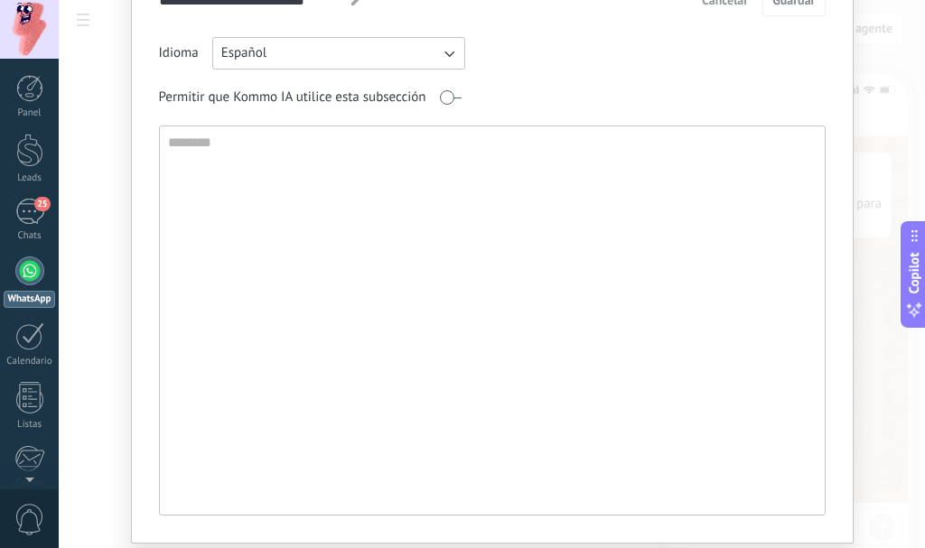
scroll to position [0, 0]
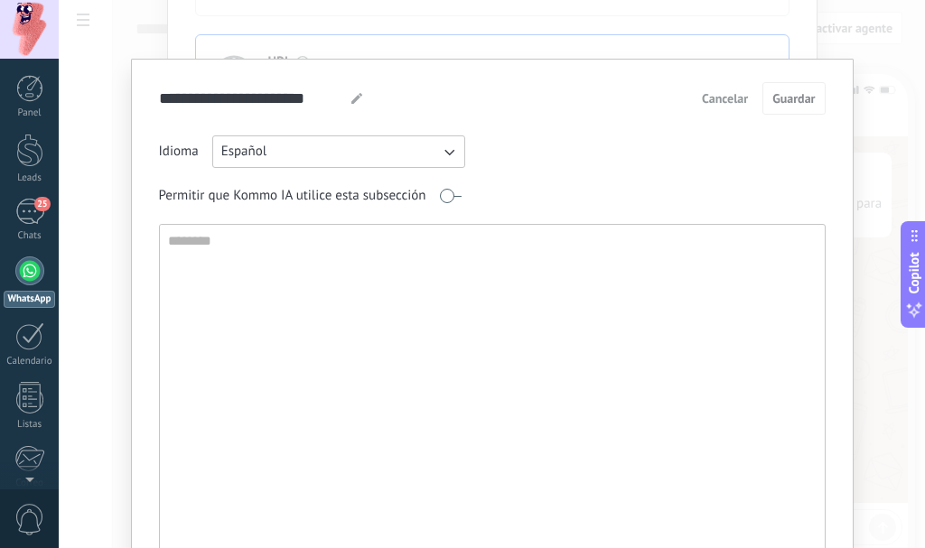
click at [722, 97] on span "Cancelar" at bounding box center [725, 98] width 46 height 13
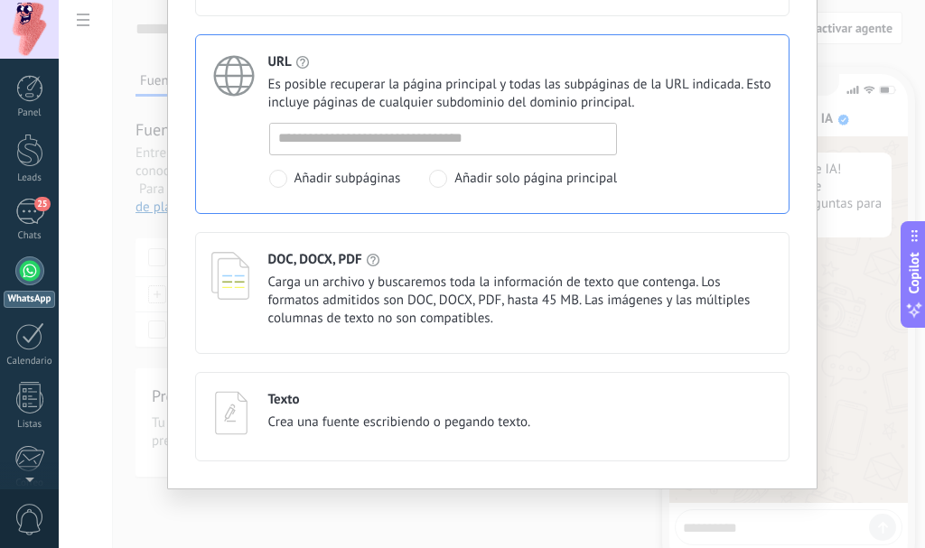
click at [125, 282] on div "Elige un tipo de fuente Cancelar Guardar Fuente de conocimiento existente Compa…" at bounding box center [492, 274] width 866 height 548
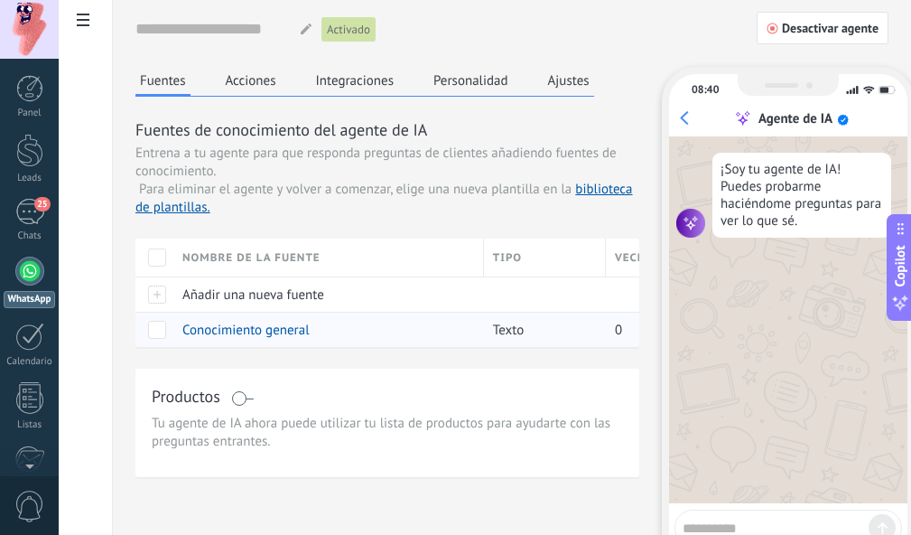
click at [228, 330] on span "Conocimiento general" at bounding box center [245, 329] width 127 height 17
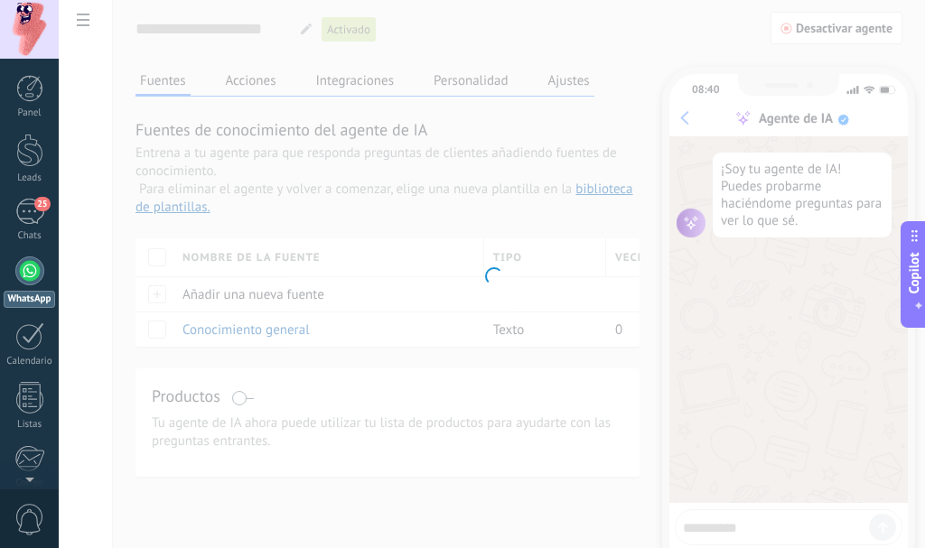
type input "**********"
type textarea "**********"
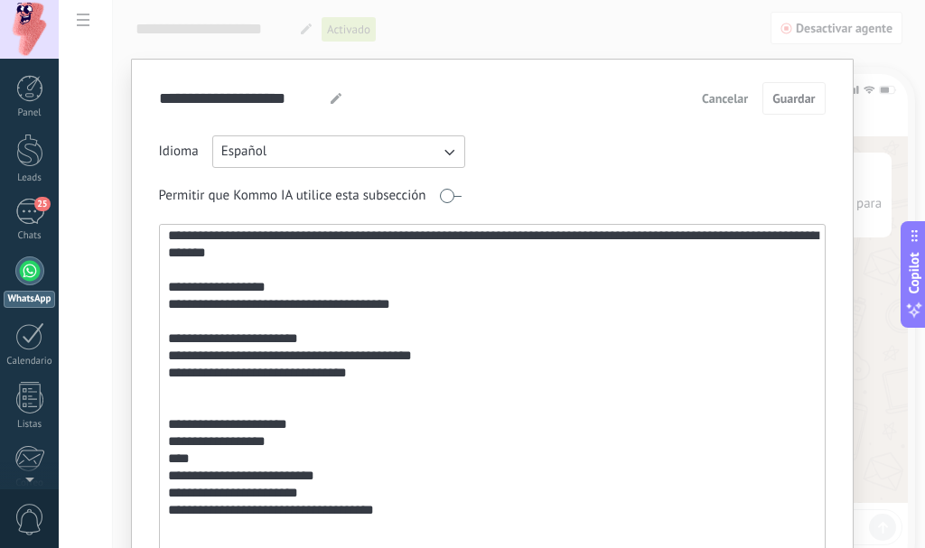
scroll to position [1272, 0]
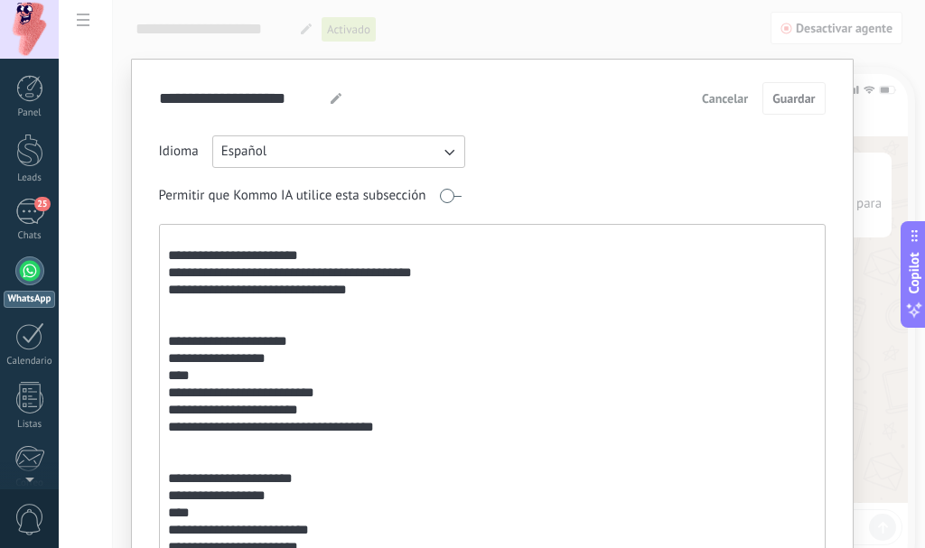
click at [450, 279] on textarea at bounding box center [490, 419] width 661 height 388
drag, startPoint x: 460, startPoint y: 270, endPoint x: 140, endPoint y: 268, distance: 319.6
click at [140, 268] on div "**********" at bounding box center [492, 368] width 722 height 619
click at [739, 99] on span "Cancelar" at bounding box center [725, 98] width 46 height 13
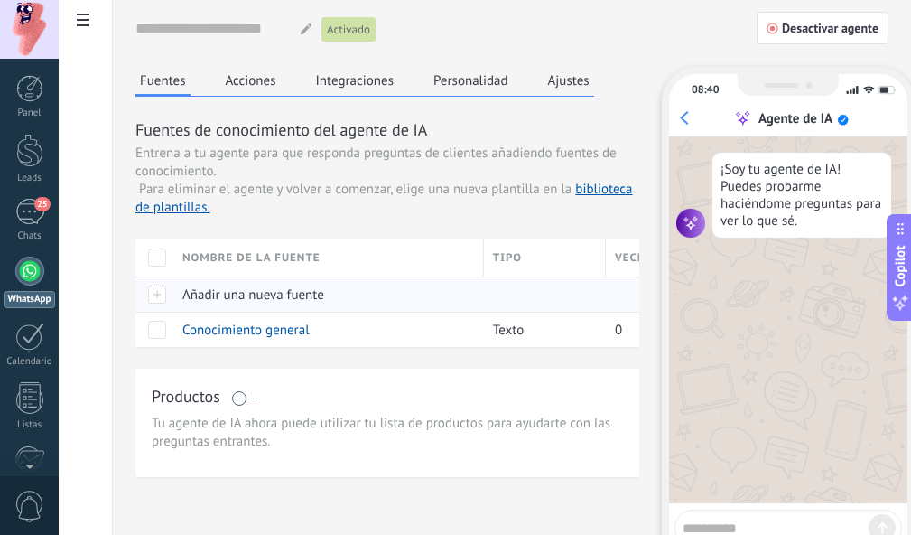
click at [258, 290] on span "Añadir una nueva fuente" at bounding box center [253, 294] width 142 height 17
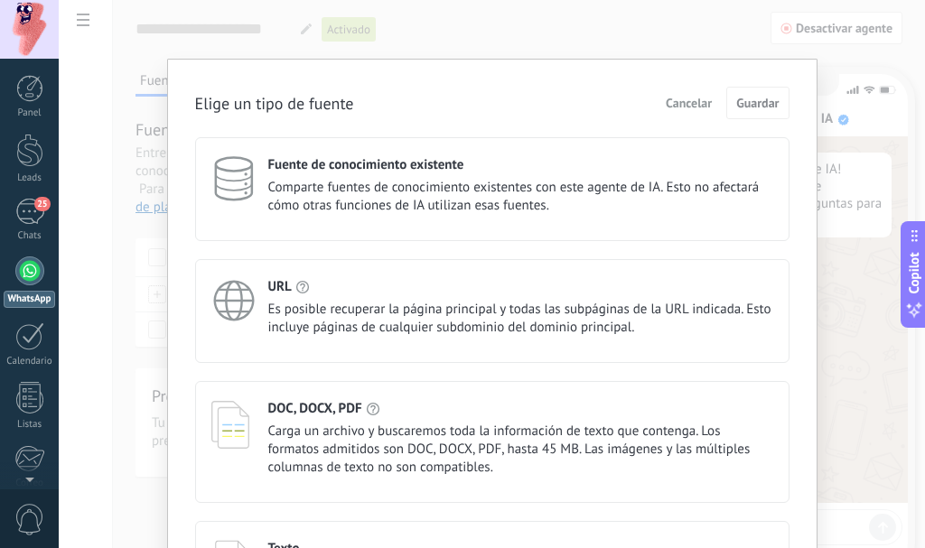
click at [358, 309] on span "Es posible recuperar la página principal y todas las subpáginas de la URL indic…" at bounding box center [520, 319] width 505 height 36
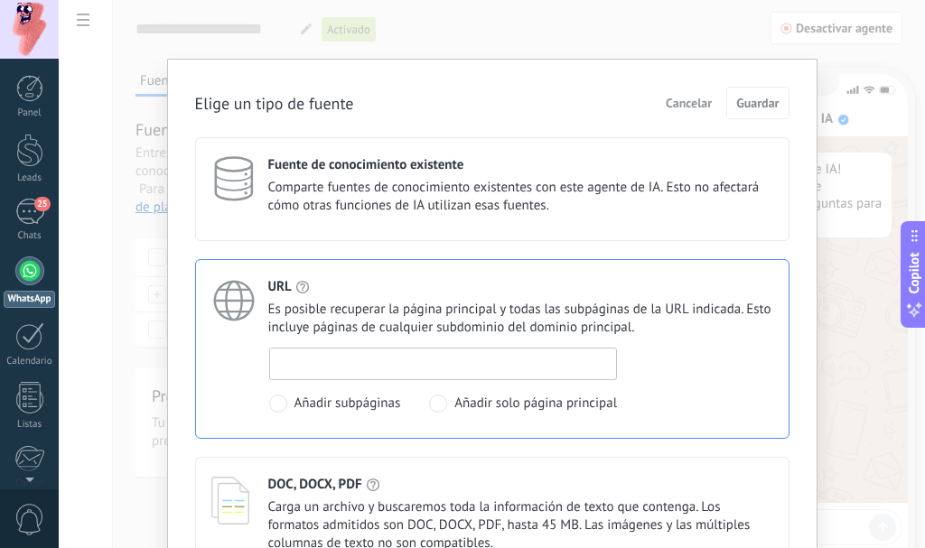
click at [391, 375] on input at bounding box center [443, 363] width 347 height 29
paste input "**********"
type input "**********"
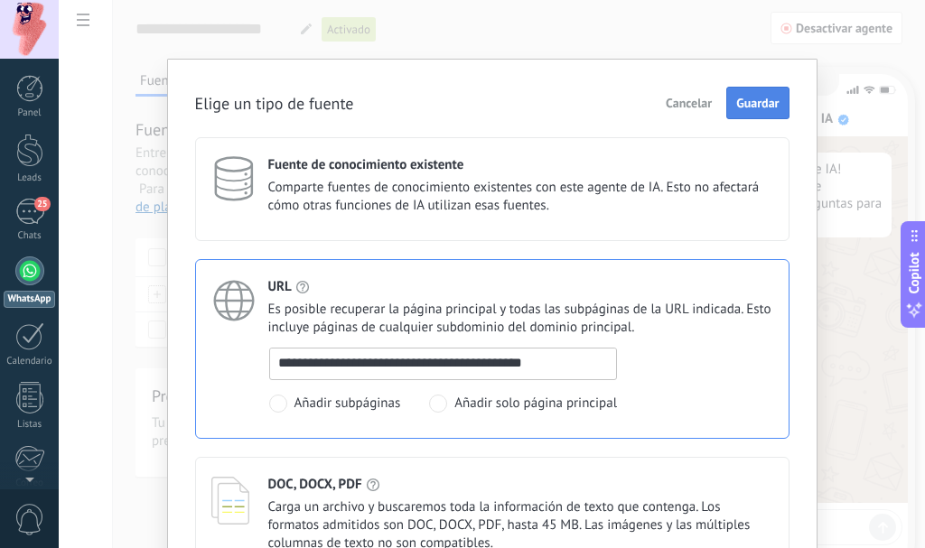
click at [762, 91] on button "Guardar" at bounding box center [757, 103] width 62 height 33
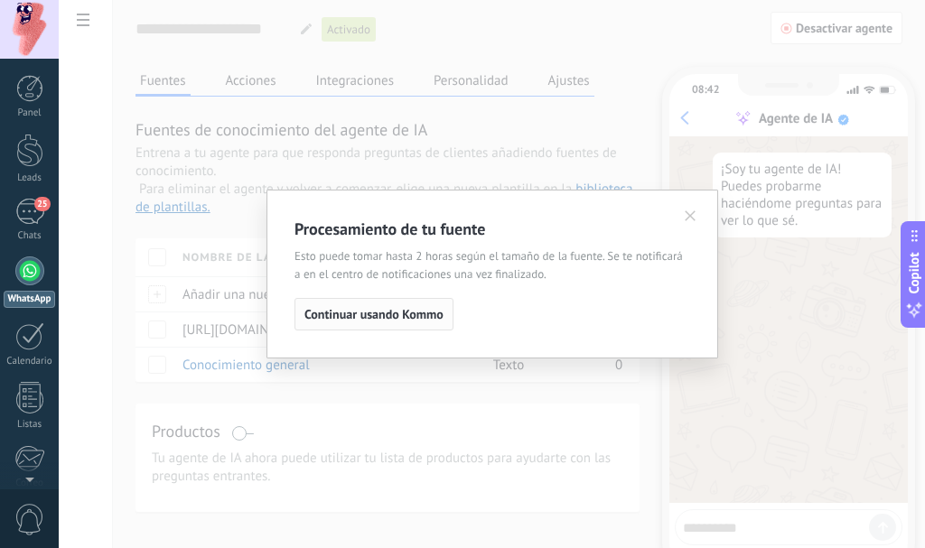
click at [372, 316] on span "Continuar usando Kommo" at bounding box center [373, 314] width 139 height 13
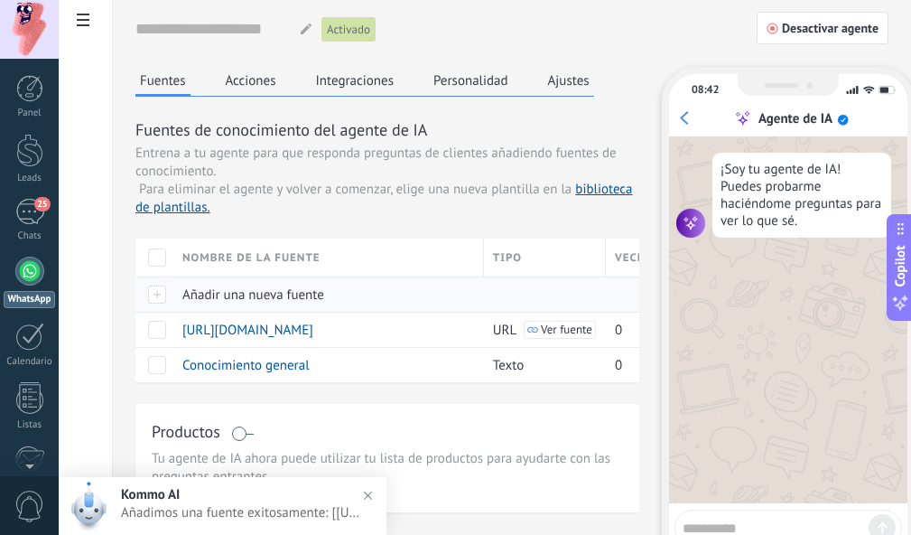
click at [246, 298] on span "Añadir una nueva fuente" at bounding box center [253, 294] width 142 height 17
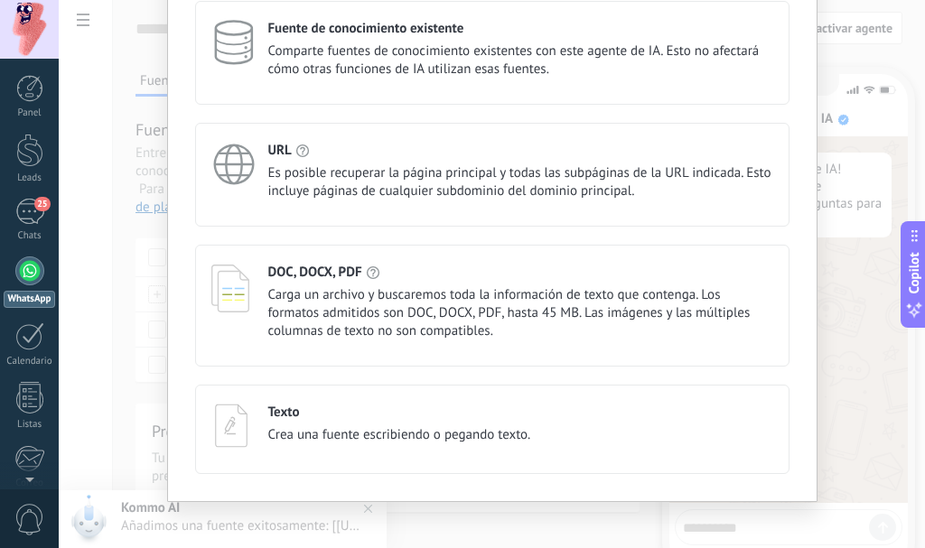
scroll to position [149, 0]
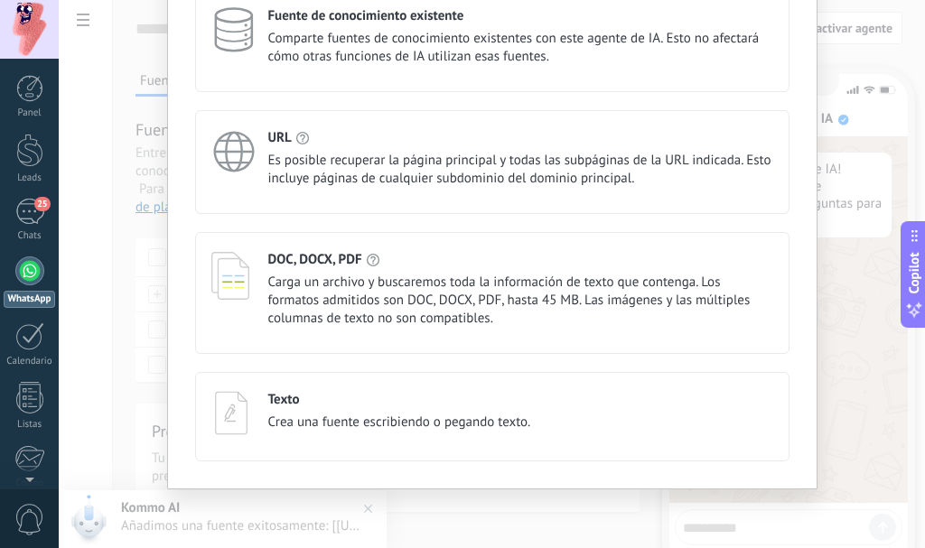
click at [380, 326] on span "Carga un archivo y buscaremos toda la información de texto que contenga. Los fo…" at bounding box center [520, 301] width 505 height 54
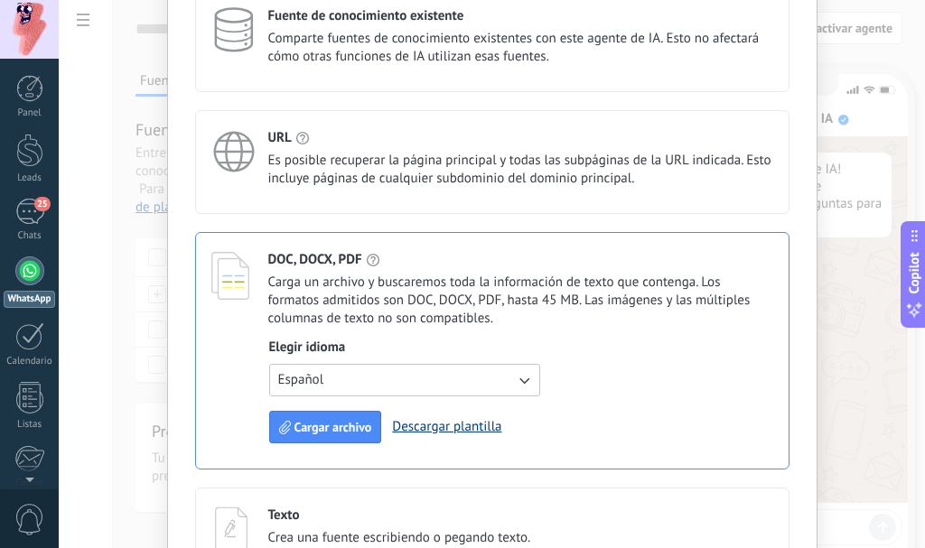
click at [455, 431] on link "Descargar plantilla" at bounding box center [446, 426] width 109 height 17
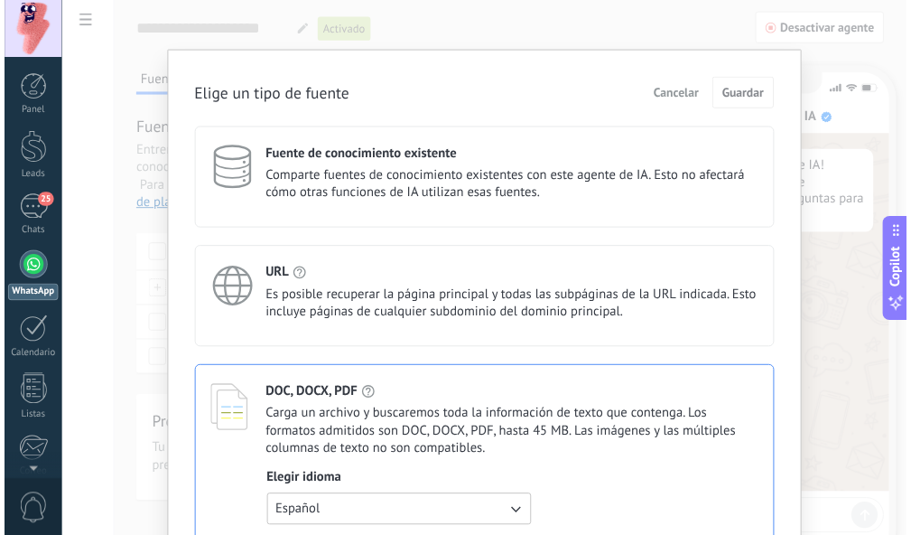
scroll to position [0, 0]
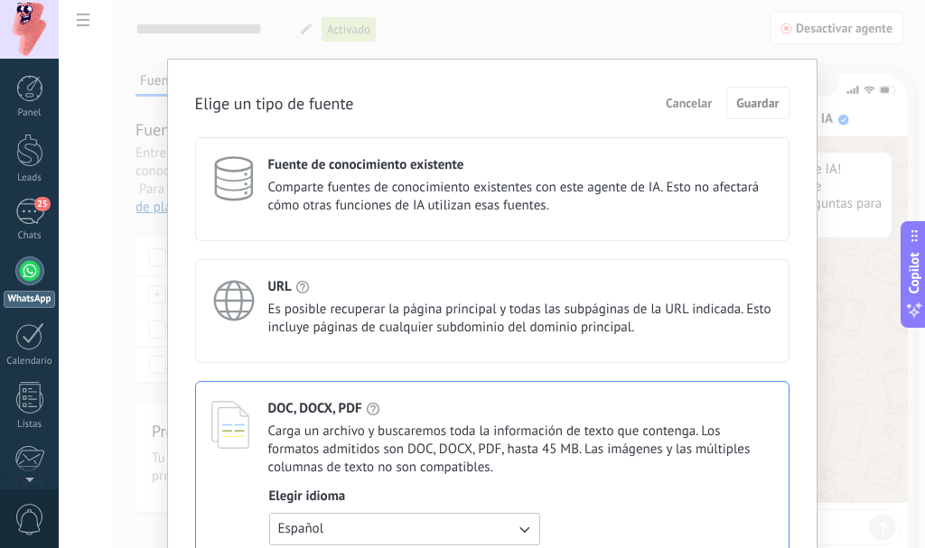
click at [708, 91] on button "Cancelar" at bounding box center [688, 102] width 62 height 27
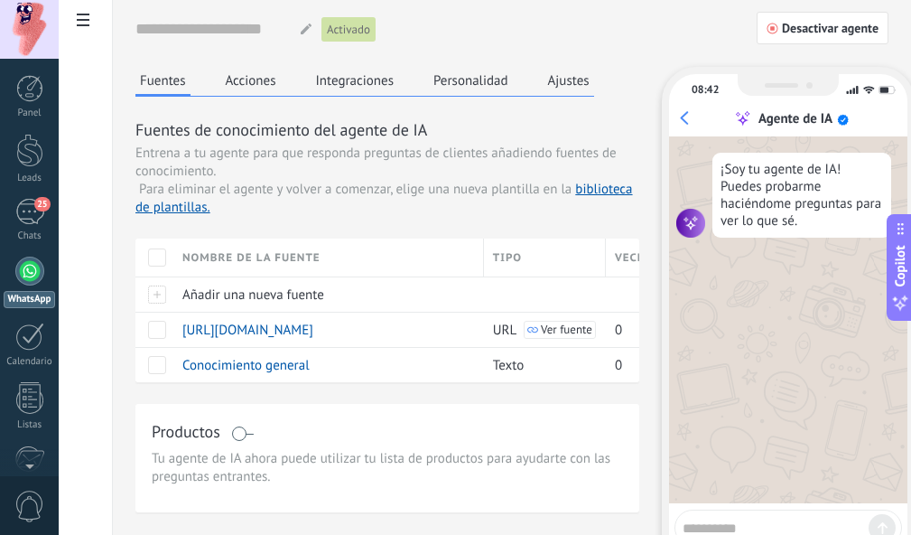
click at [265, 102] on div "Fuentes Acciones Integraciones Personalidad Ajustes Fuentes de conocimiento del…" at bounding box center [387, 289] width 504 height 445
click at [154, 326] on span at bounding box center [157, 330] width 18 height 18
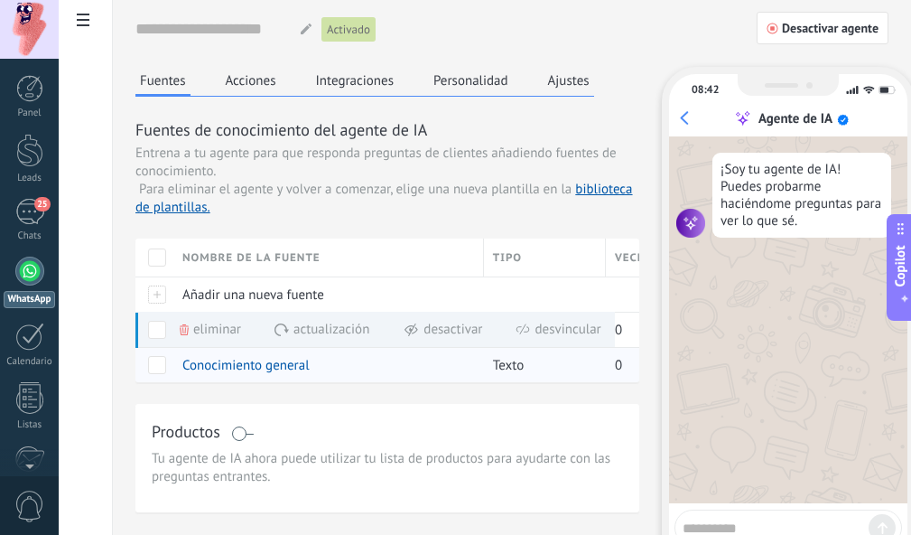
click at [155, 361] on span at bounding box center [157, 365] width 18 height 18
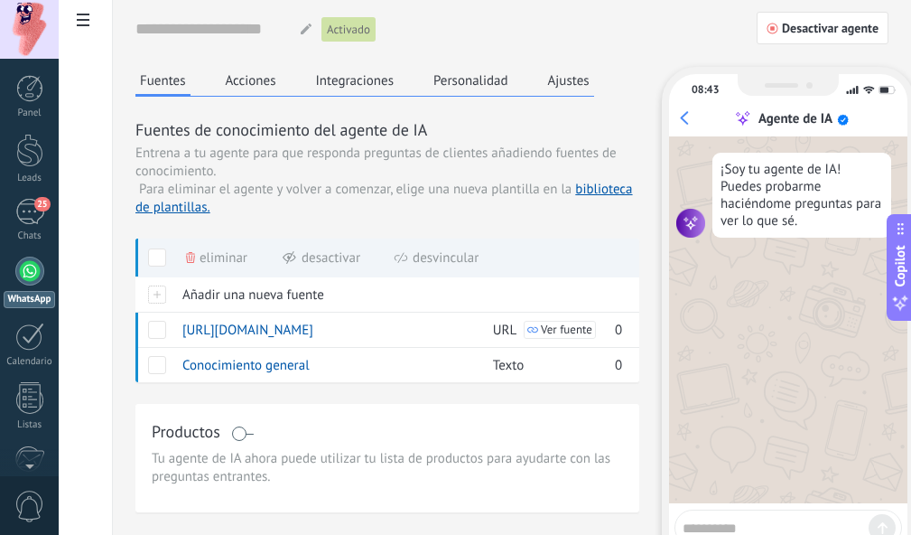
click at [254, 83] on button "Acciones" at bounding box center [251, 80] width 60 height 27
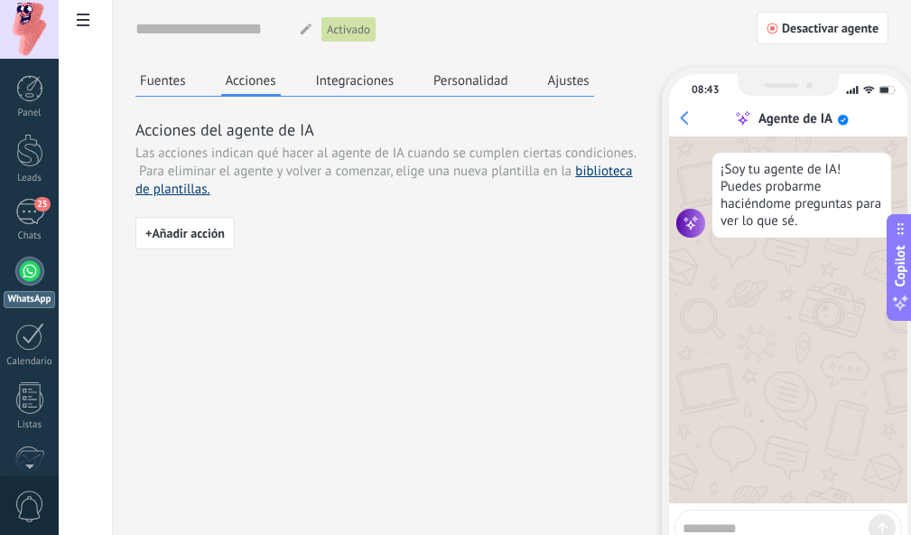
click at [185, 191] on link "biblioteca de plantillas." at bounding box center [384, 180] width 498 height 35
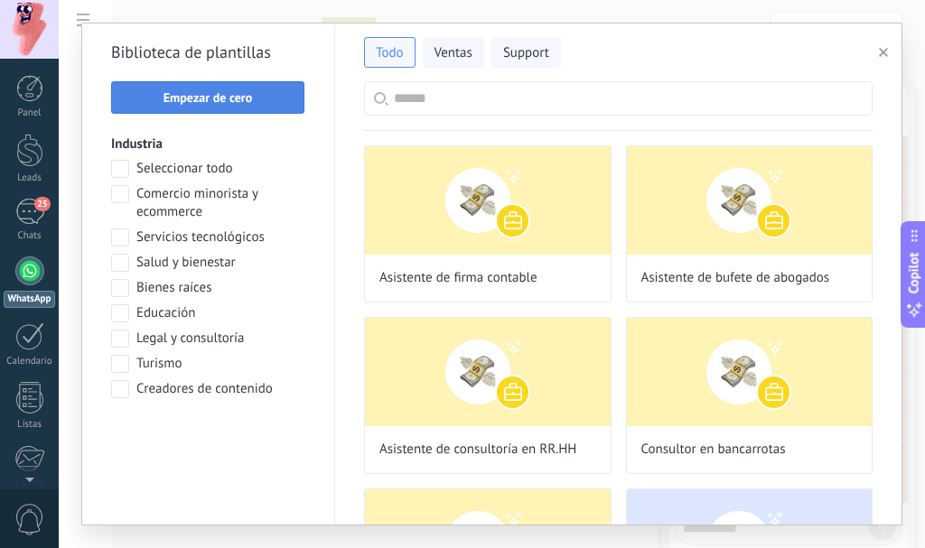
click at [222, 93] on span "Empezar de cero" at bounding box center [207, 97] width 89 height 13
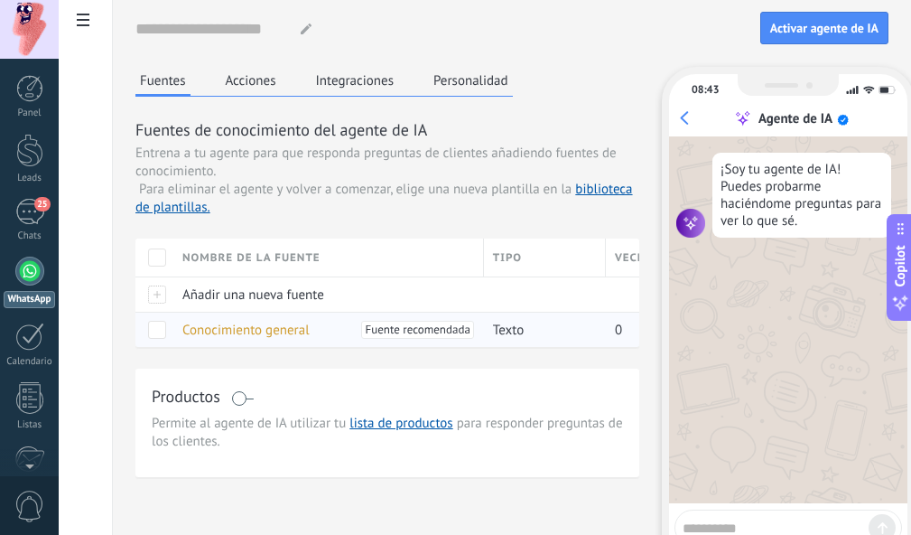
click at [286, 323] on span "Conocimiento general" at bounding box center [245, 329] width 127 height 17
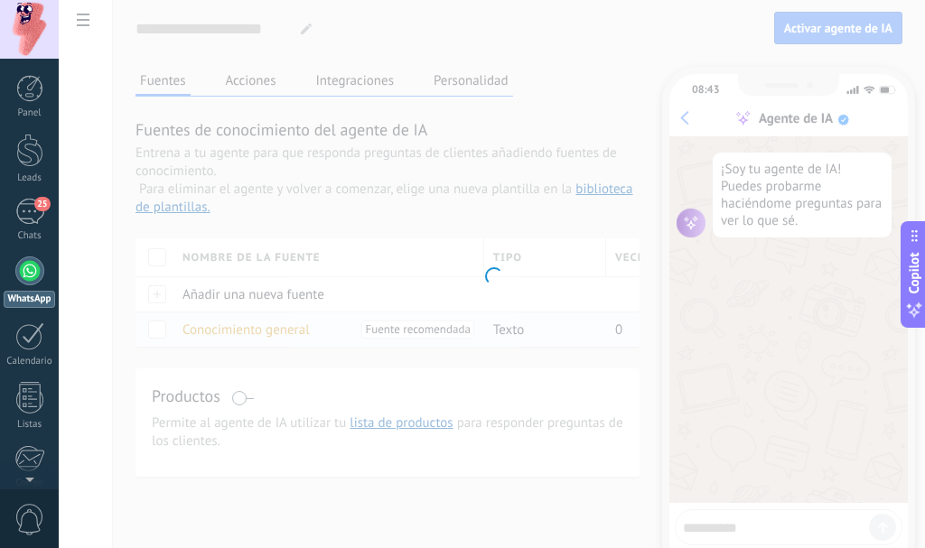
type input "**********"
type textarea "**********"
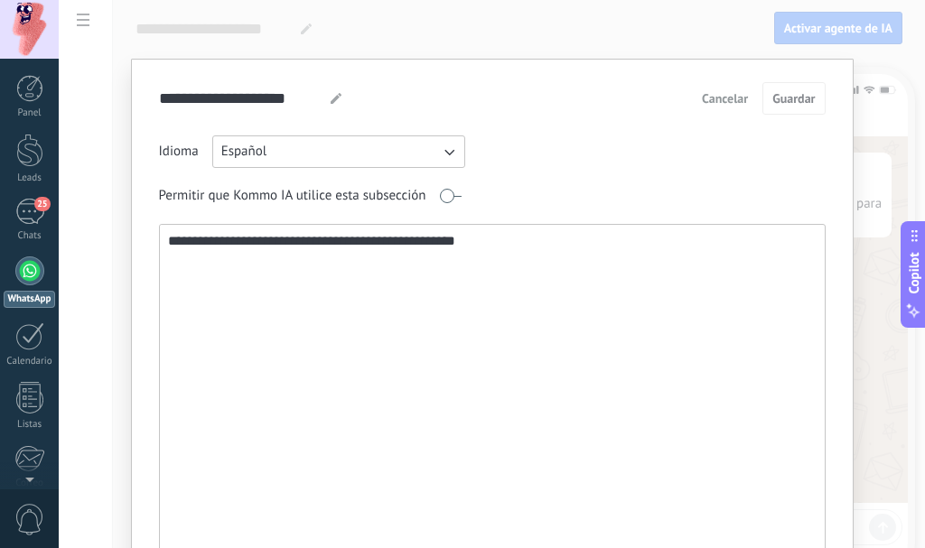
click at [286, 323] on textarea "**********" at bounding box center [490, 419] width 661 height 388
click at [739, 104] on span "Cancelar" at bounding box center [725, 98] width 46 height 13
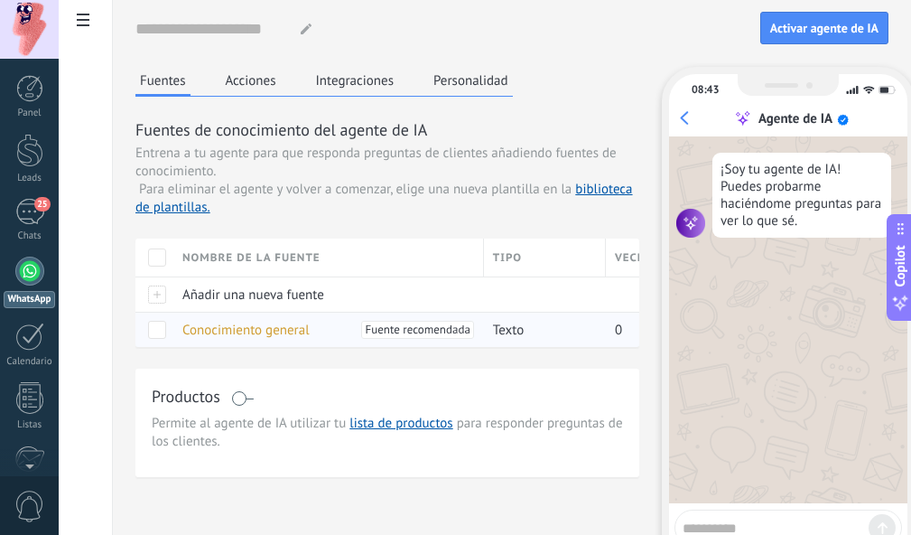
click at [150, 329] on span at bounding box center [157, 330] width 18 height 18
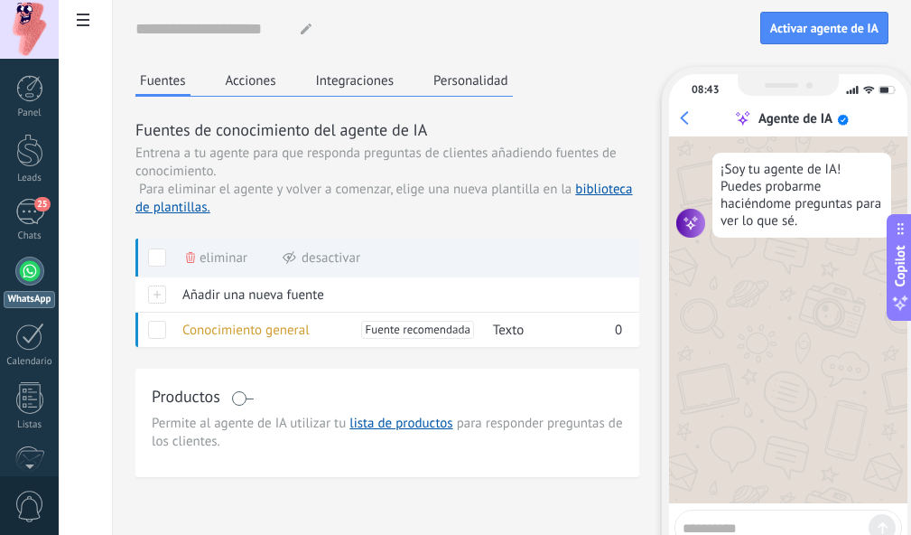
click at [230, 84] on button "Acciones" at bounding box center [251, 80] width 60 height 27
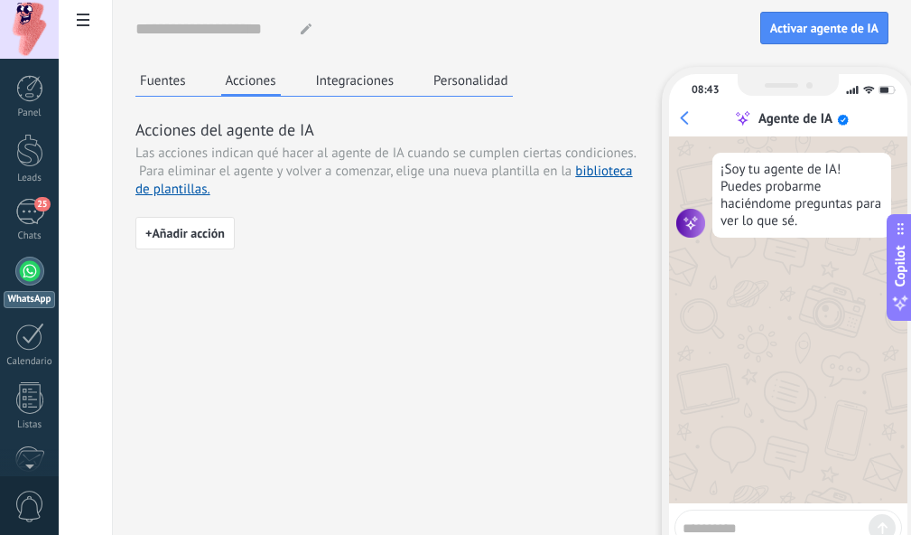
click at [174, 88] on button "Fuentes" at bounding box center [162, 80] width 55 height 27
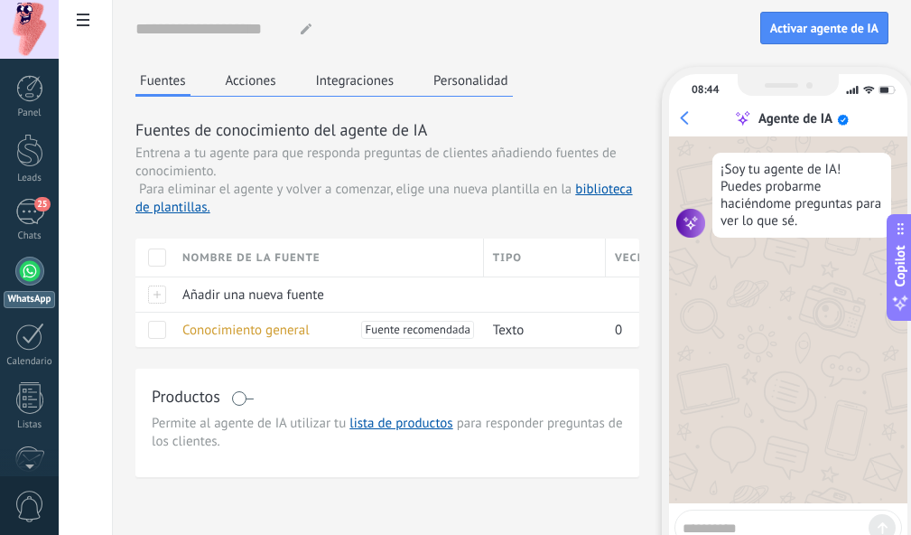
click at [270, 94] on div "Fuentes Acciones Integraciones Personalidad" at bounding box center [323, 82] width 377 height 30
click at [266, 91] on button "Acciones" at bounding box center [251, 80] width 60 height 27
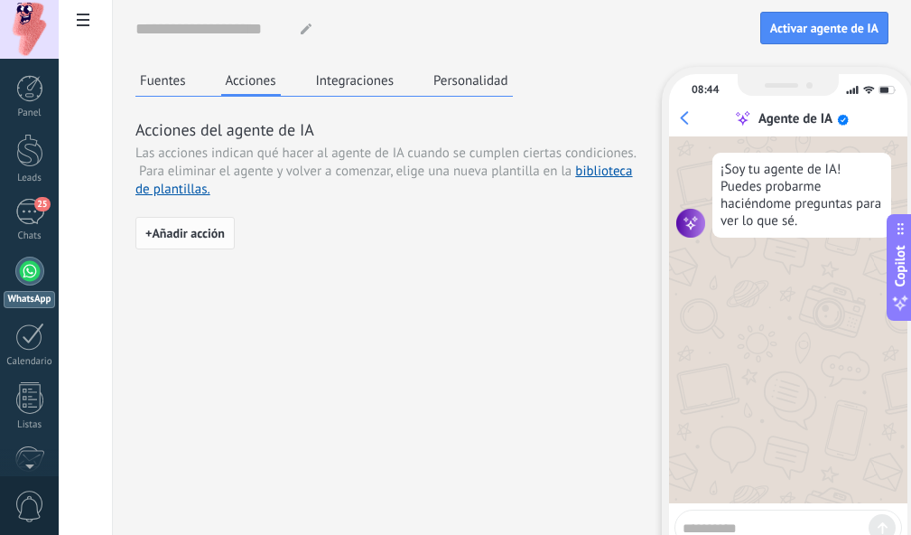
click at [212, 238] on span "+ Añadir acción" at bounding box center [184, 233] width 79 height 13
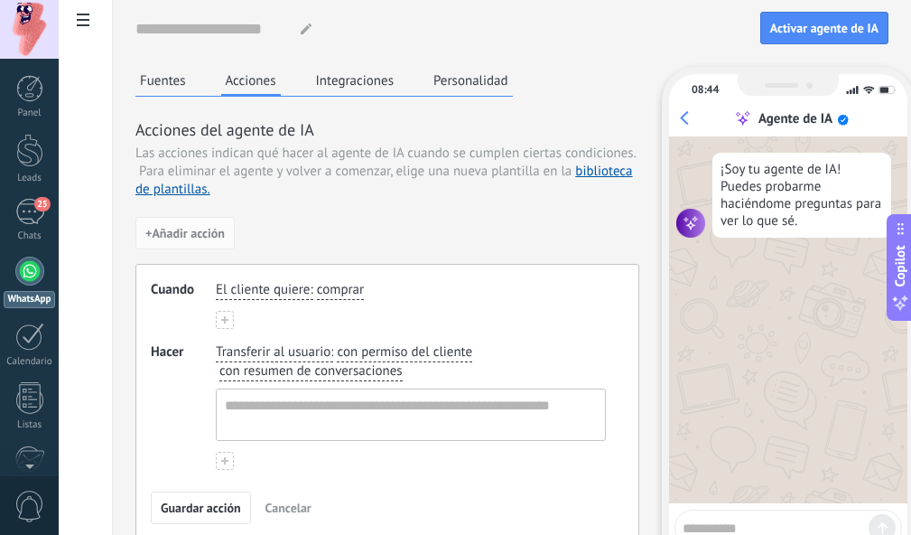
click at [170, 78] on button "Fuentes" at bounding box center [162, 80] width 55 height 27
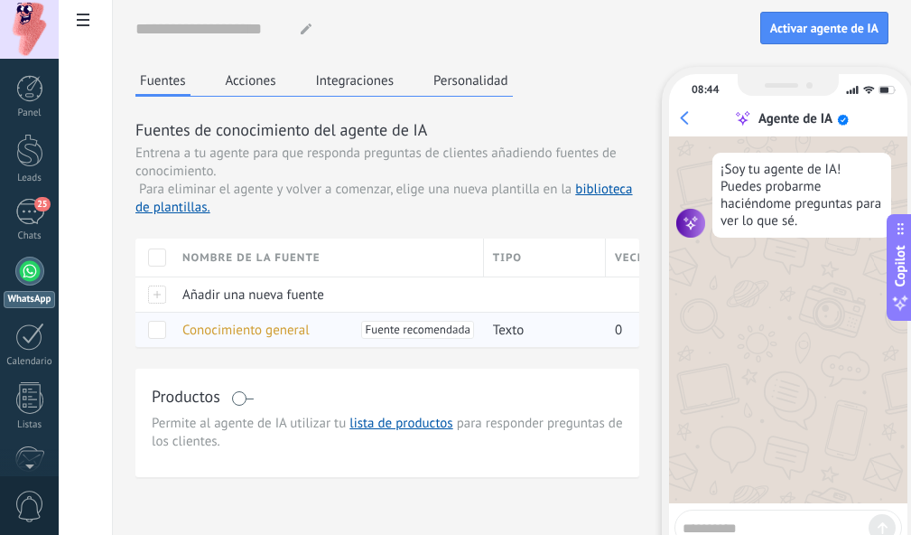
click at [235, 329] on span "Conocimiento general" at bounding box center [245, 329] width 127 height 17
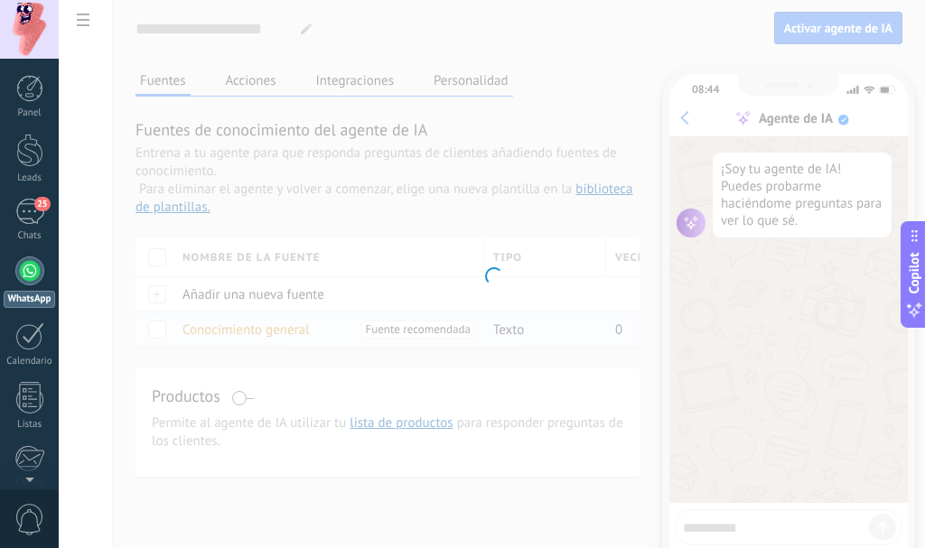
type input "**********"
type textarea "**********"
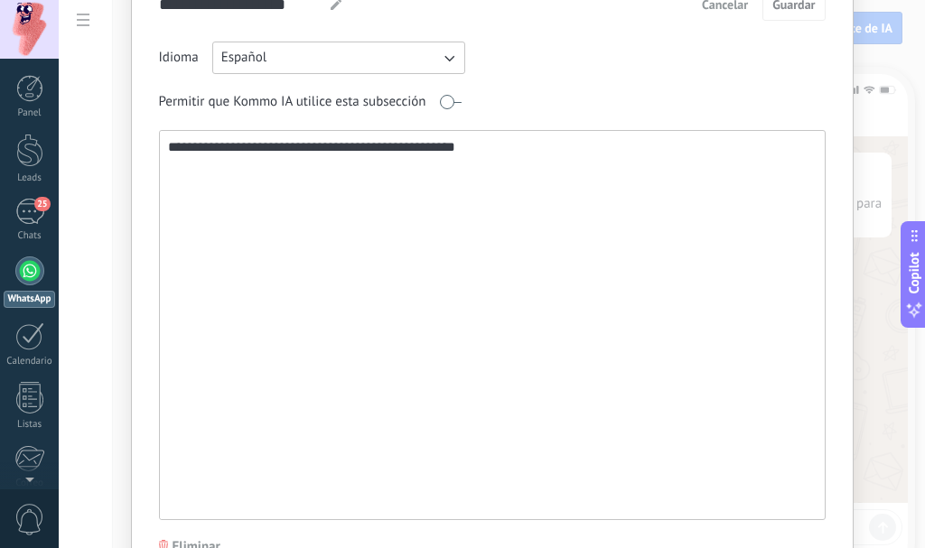
scroll to position [189, 0]
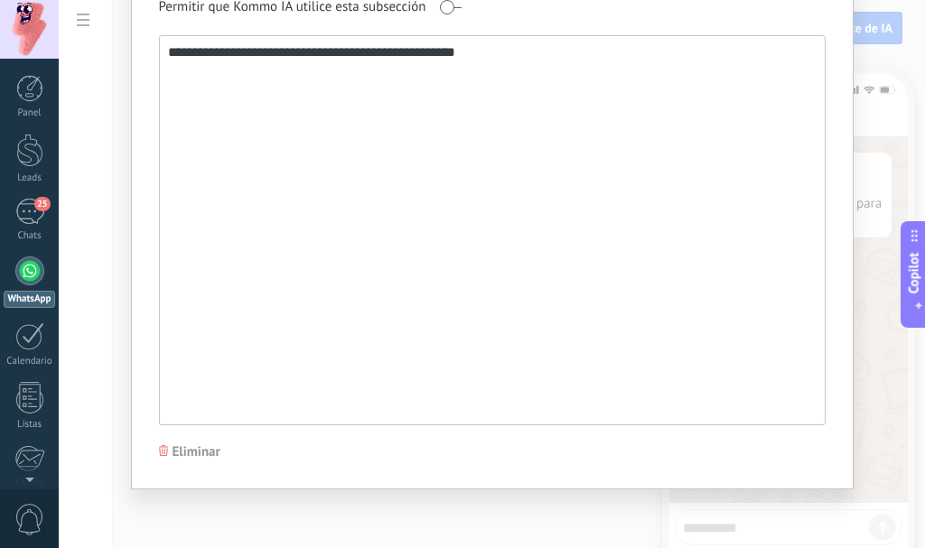
click at [187, 445] on span "Eliminar" at bounding box center [196, 452] width 48 height 18
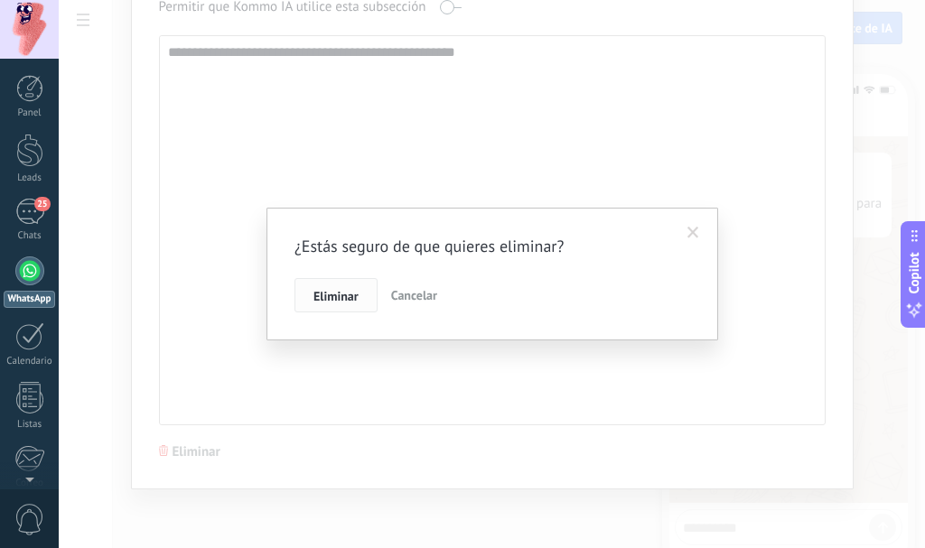
click at [353, 305] on button "Eliminar" at bounding box center [335, 295] width 83 height 34
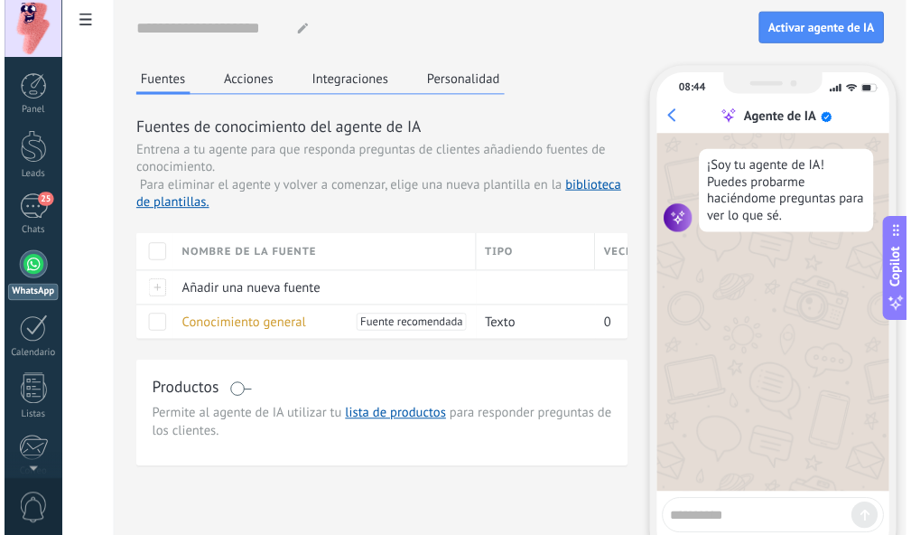
scroll to position [0, 0]
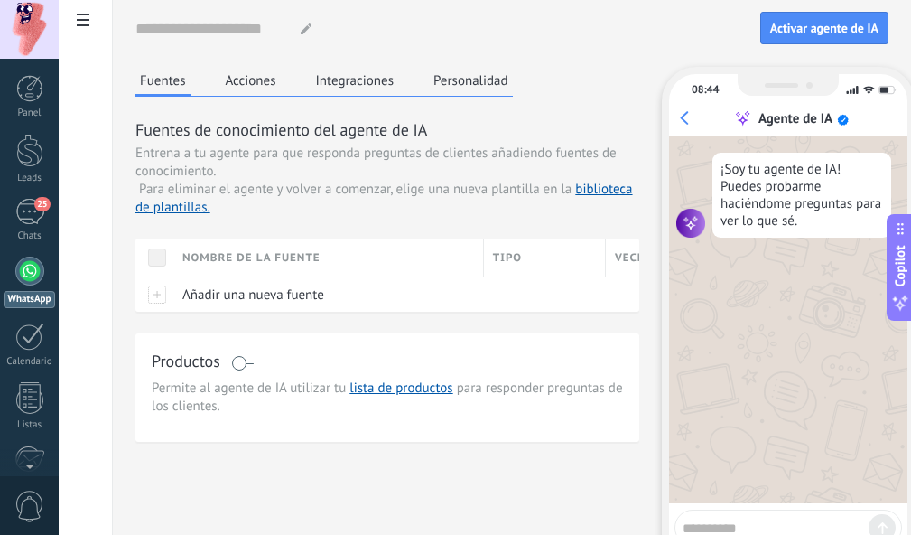
click at [242, 366] on span at bounding box center [242, 363] width 23 height 14
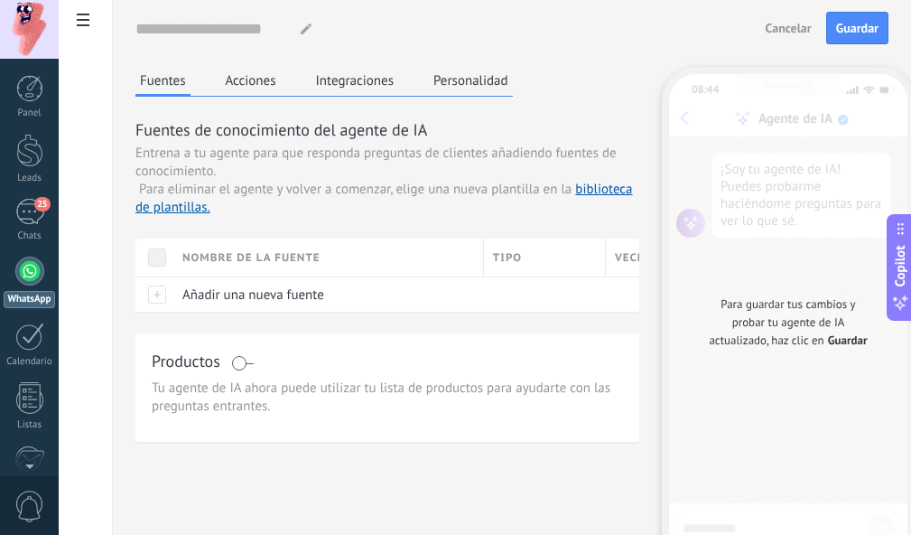
click at [29, 283] on div at bounding box center [29, 270] width 29 height 29
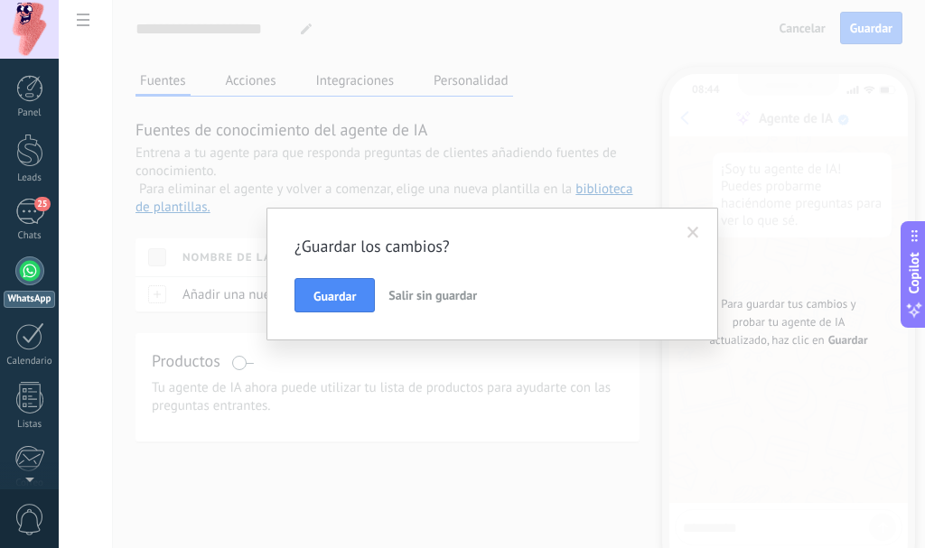
click at [432, 293] on span "Salir sin guardar" at bounding box center [432, 295] width 88 height 16
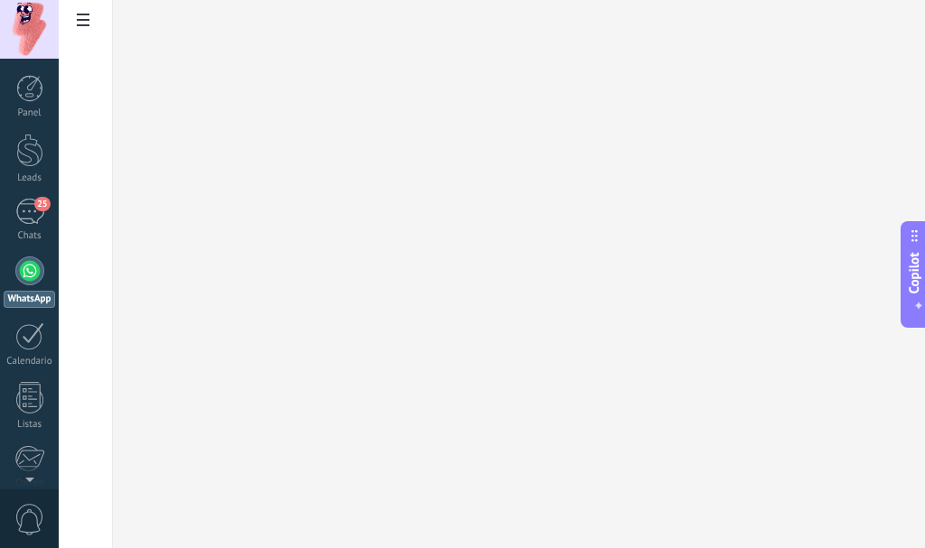
click at [33, 283] on div at bounding box center [29, 270] width 29 height 29
click at [96, 4] on div at bounding box center [86, 274] width 54 height 548
click at [75, 18] on span at bounding box center [83, 22] width 31 height 35
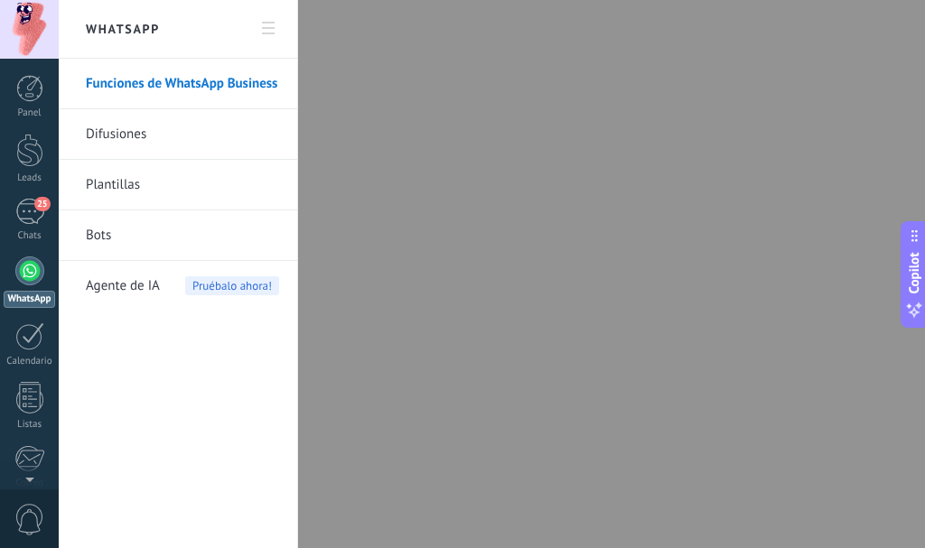
click at [139, 177] on link "Plantillas" at bounding box center [182, 185] width 193 height 51
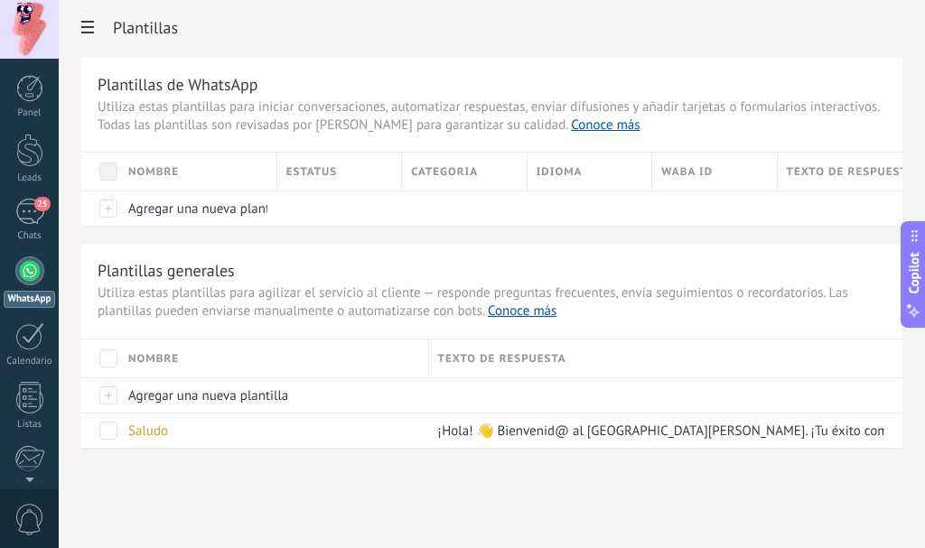
click at [18, 249] on div "Panel Leads 25 Chats WhatsApp Clientes" at bounding box center [29, 384] width 59 height 618
click at [20, 274] on div at bounding box center [29, 270] width 29 height 29
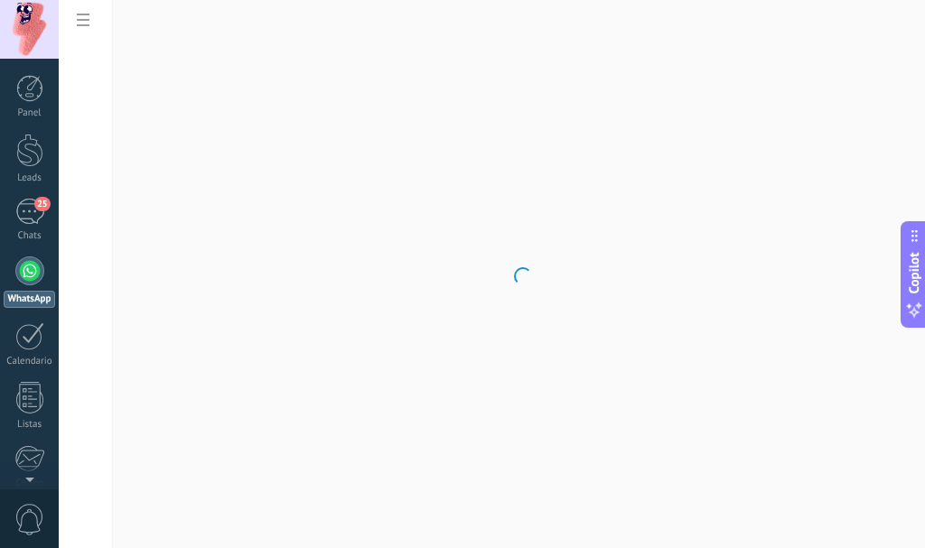
click at [89, 22] on body ".abccls-1,.abccls-2{fill-rule:evenodd}.abccls-2{fill:#fff} .abfcls-1{fill:none}…" at bounding box center [462, 274] width 925 height 548
click at [87, 22] on use at bounding box center [83, 20] width 13 height 13
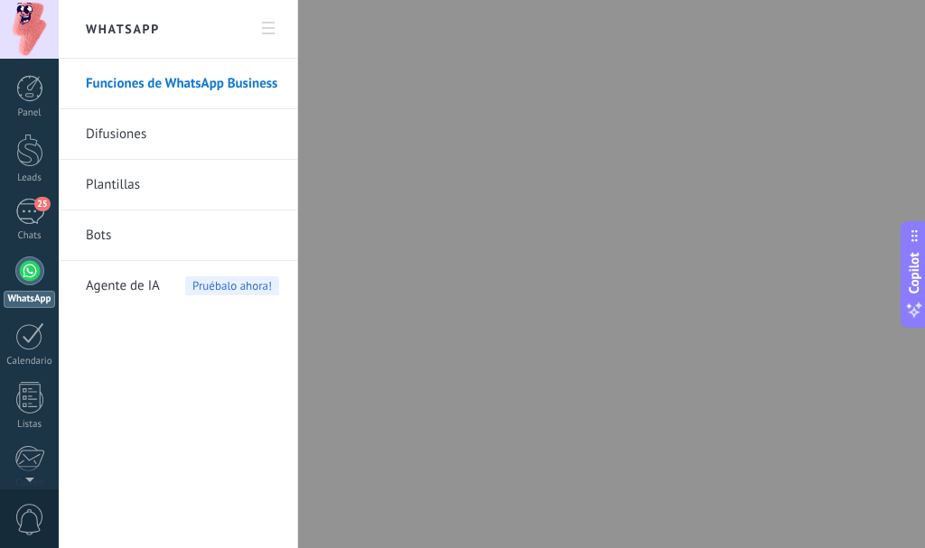
click at [113, 285] on span "Agente de IA" at bounding box center [123, 286] width 74 height 51
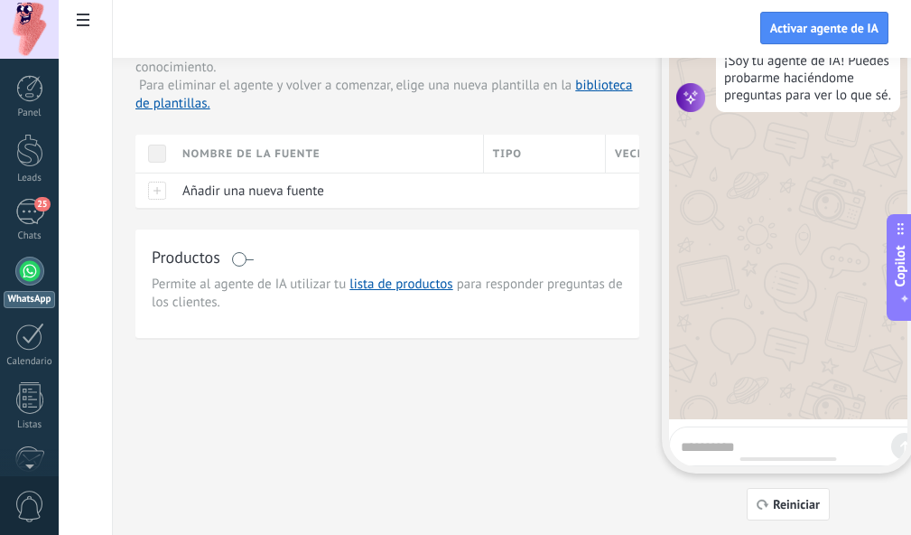
scroll to position [110, 0]
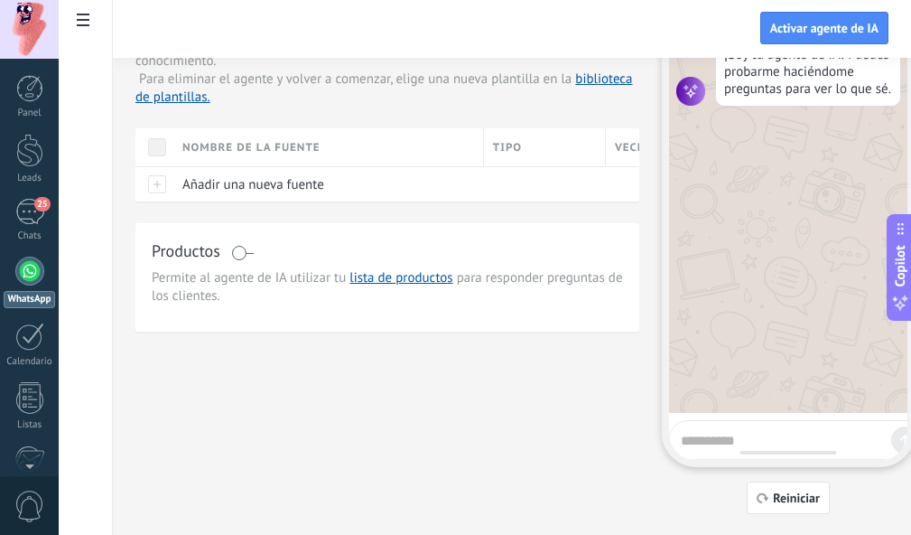
click at [234, 246] on span at bounding box center [242, 253] width 23 height 14
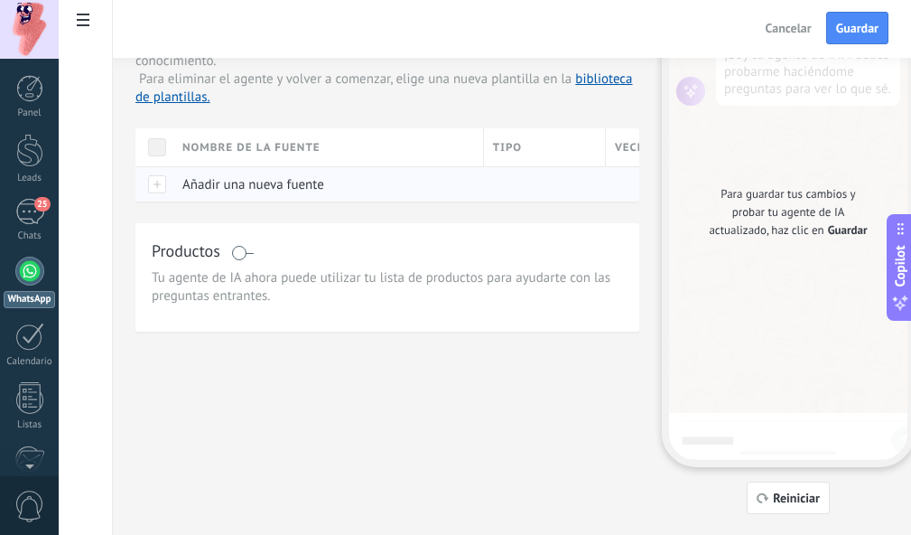
click at [200, 187] on span "Añadir una nueva fuente" at bounding box center [253, 184] width 142 height 17
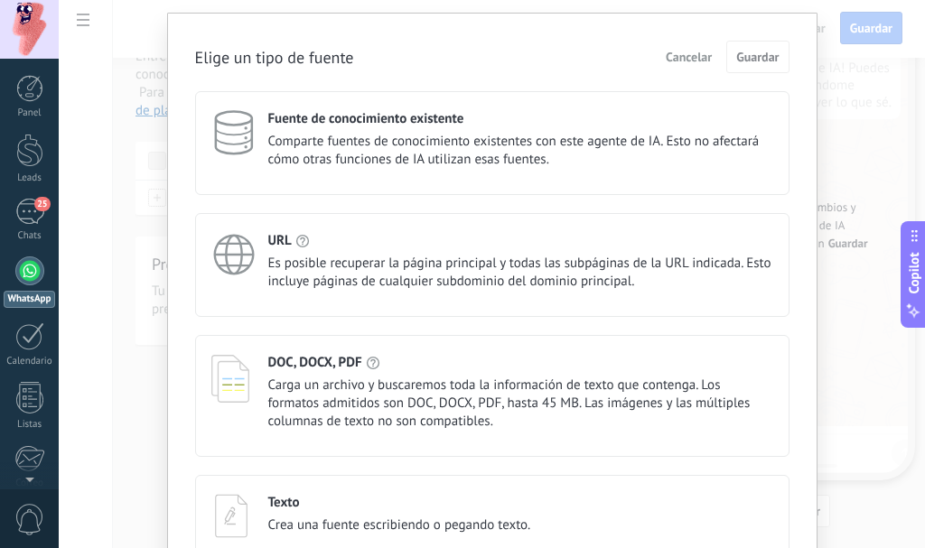
scroll to position [149, 0]
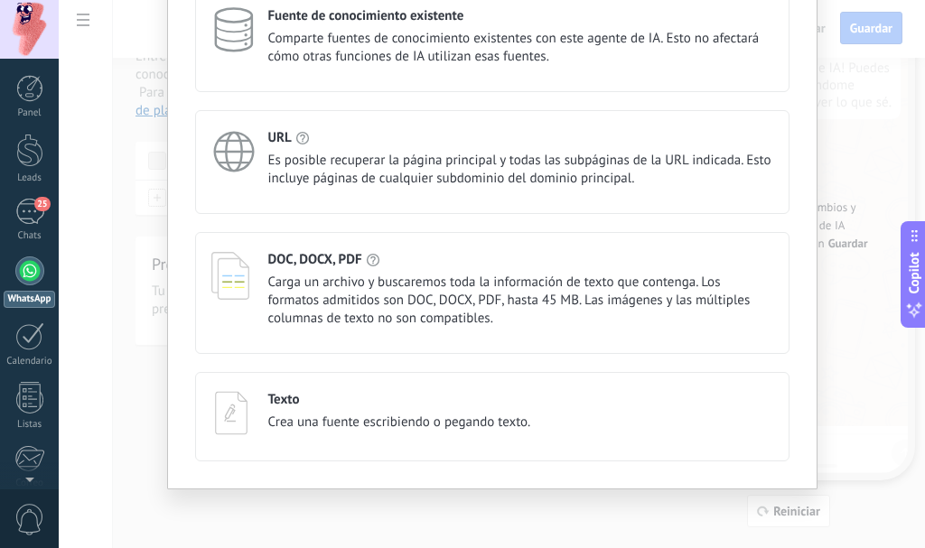
click at [345, 413] on div "Texto Crea una fuente escribiendo o pegando texto." at bounding box center [399, 411] width 263 height 41
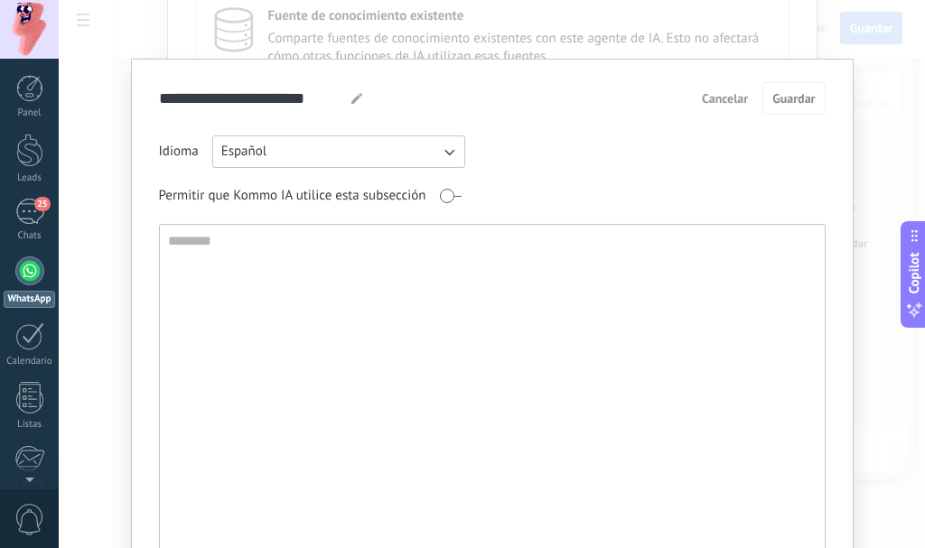
click at [723, 108] on button "Cancelar" at bounding box center [724, 98] width 62 height 27
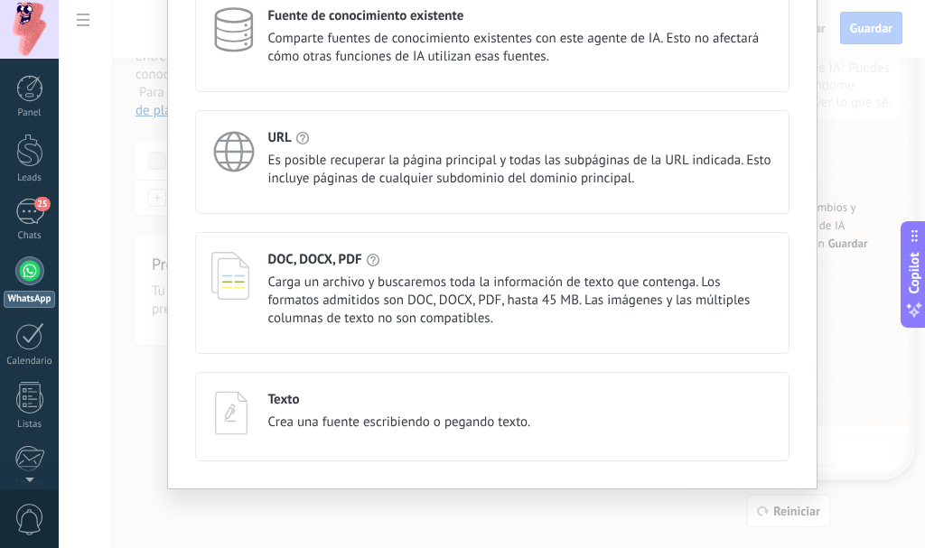
scroll to position [0, 0]
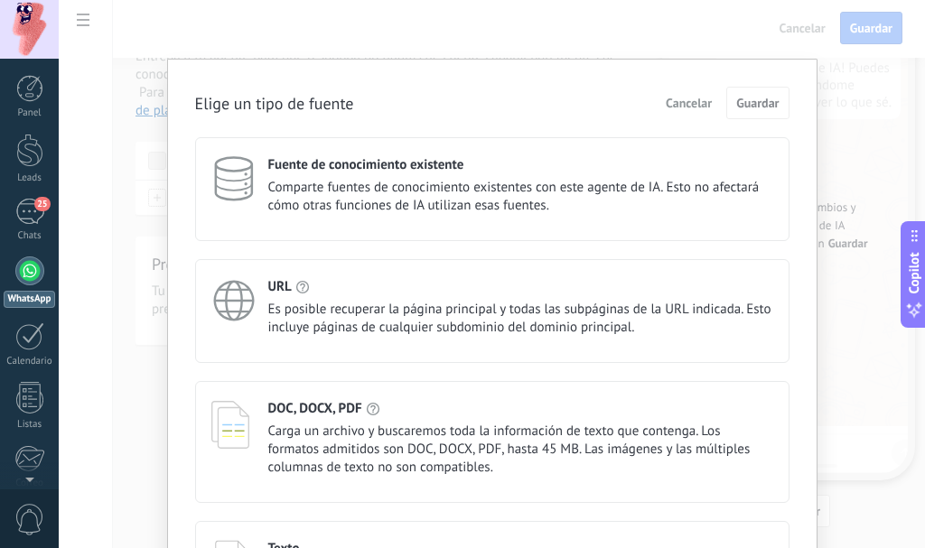
click at [680, 102] on span "Cancelar" at bounding box center [688, 103] width 46 height 13
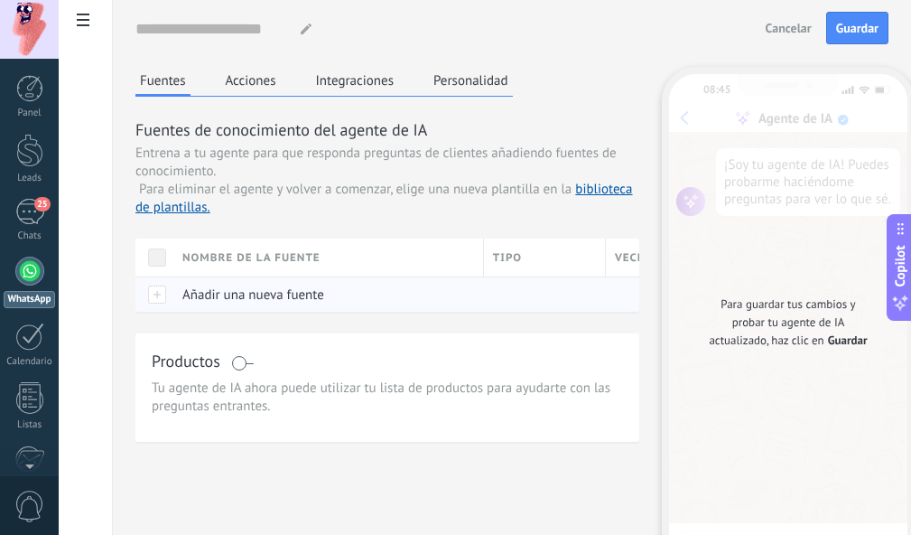
click at [219, 294] on span "Añadir una nueva fuente" at bounding box center [253, 294] width 142 height 17
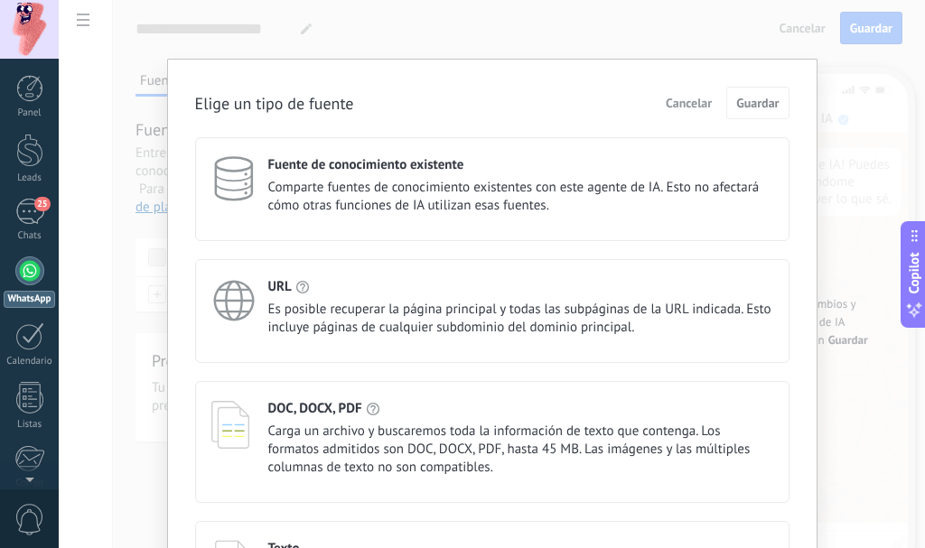
scroll to position [149, 0]
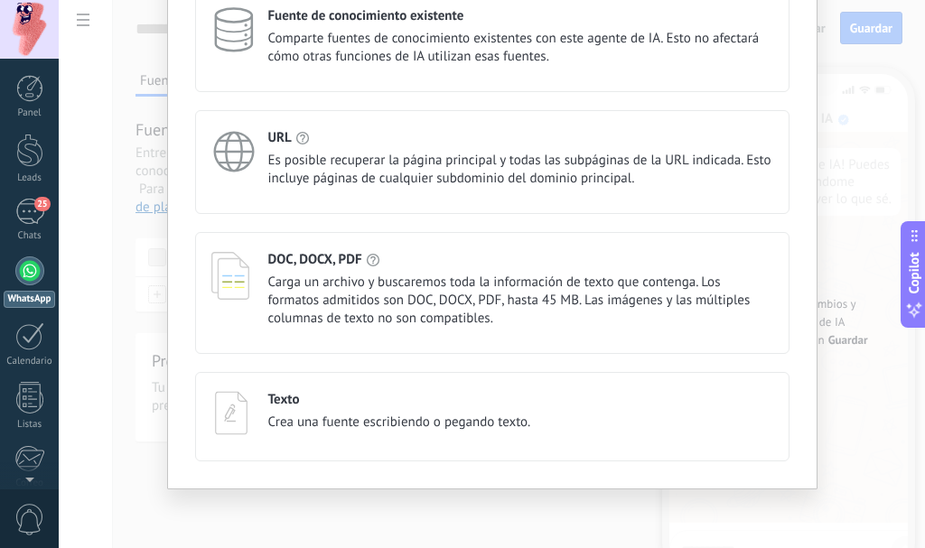
click at [115, 251] on div "Elige un tipo de fuente Cancelar Guardar Fuente de conocimiento existente Compa…" at bounding box center [492, 274] width 866 height 548
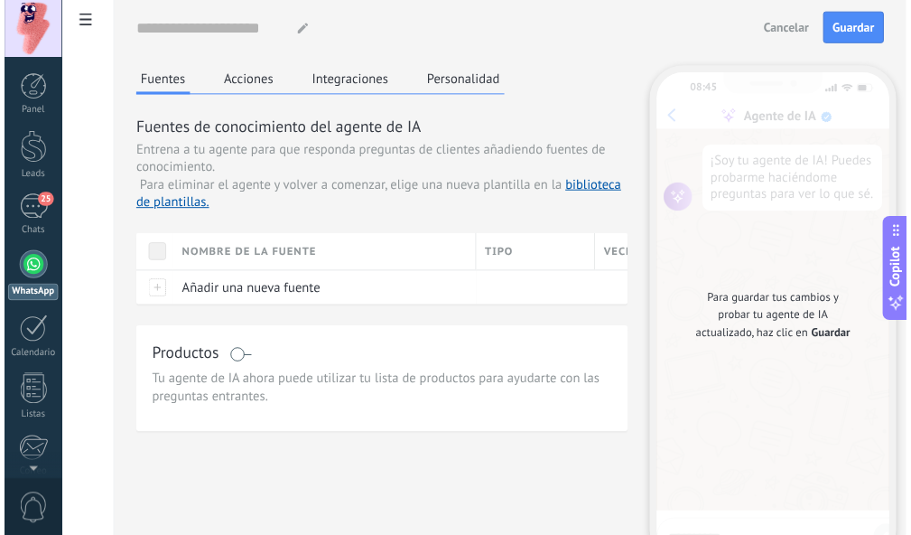
scroll to position [0, 0]
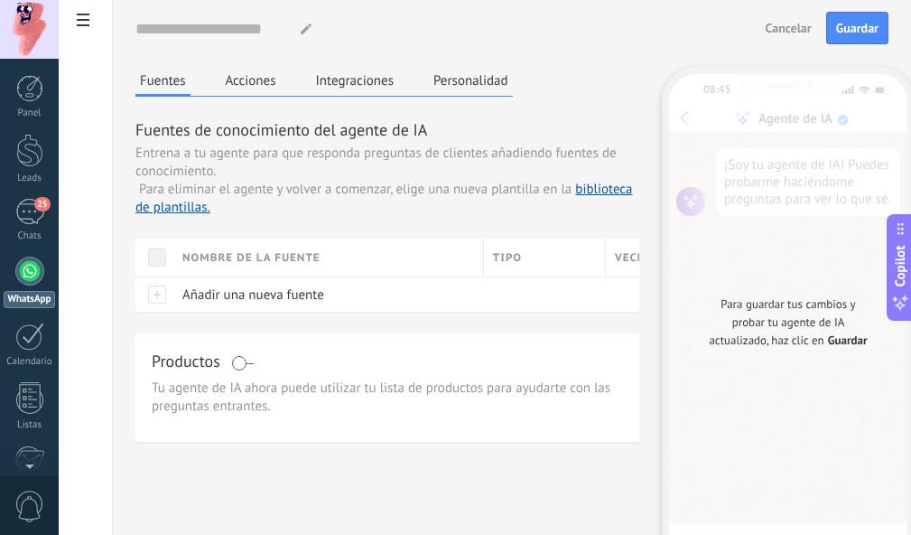
click at [256, 81] on button "Acciones" at bounding box center [251, 80] width 60 height 27
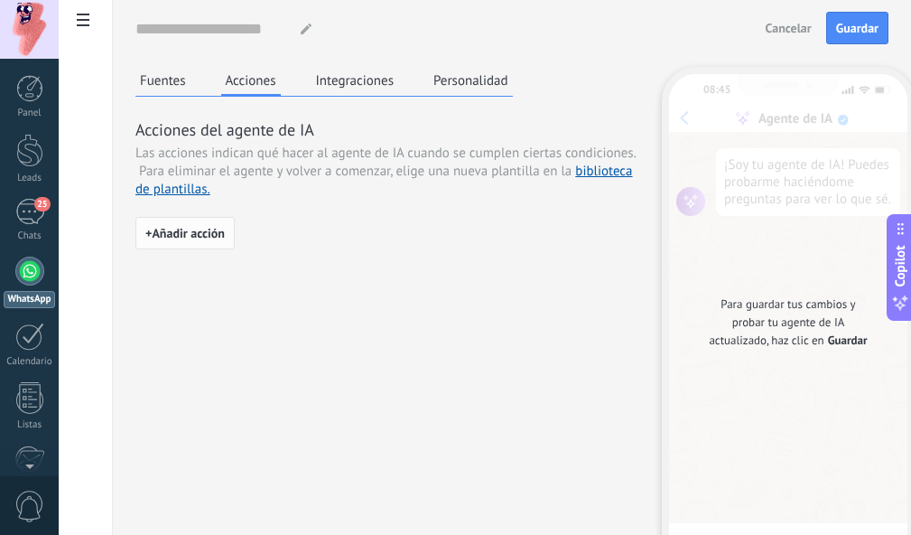
click at [188, 233] on span "+ Añadir acción" at bounding box center [184, 233] width 79 height 13
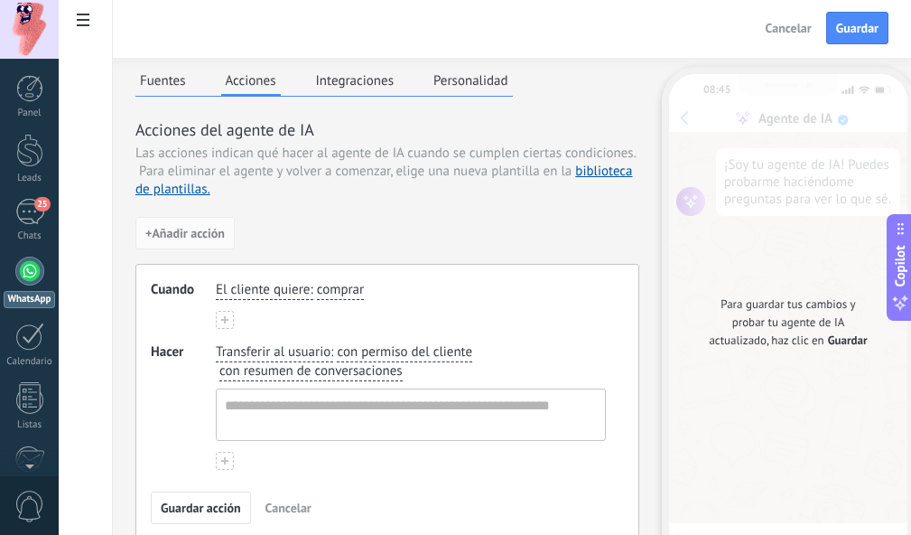
scroll to position [110, 0]
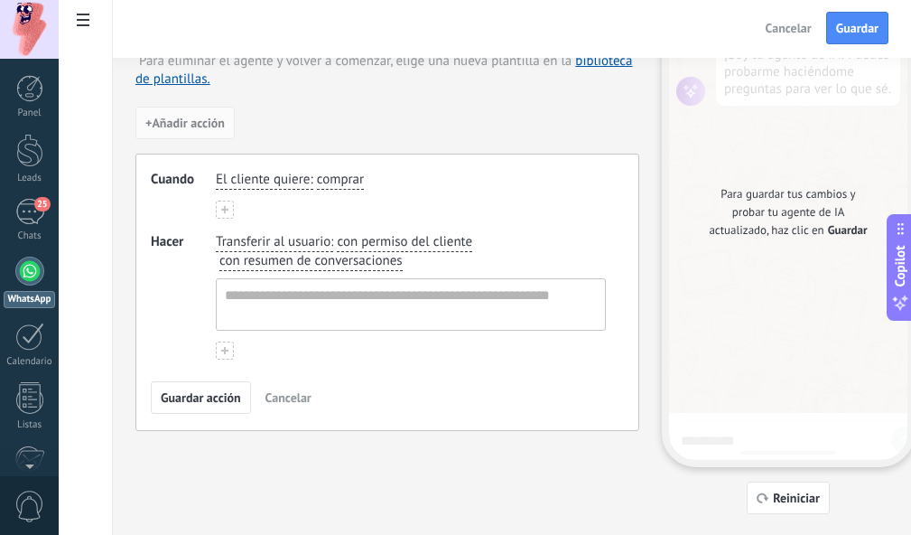
click at [289, 180] on span "El cliente quiere" at bounding box center [263, 180] width 94 height 18
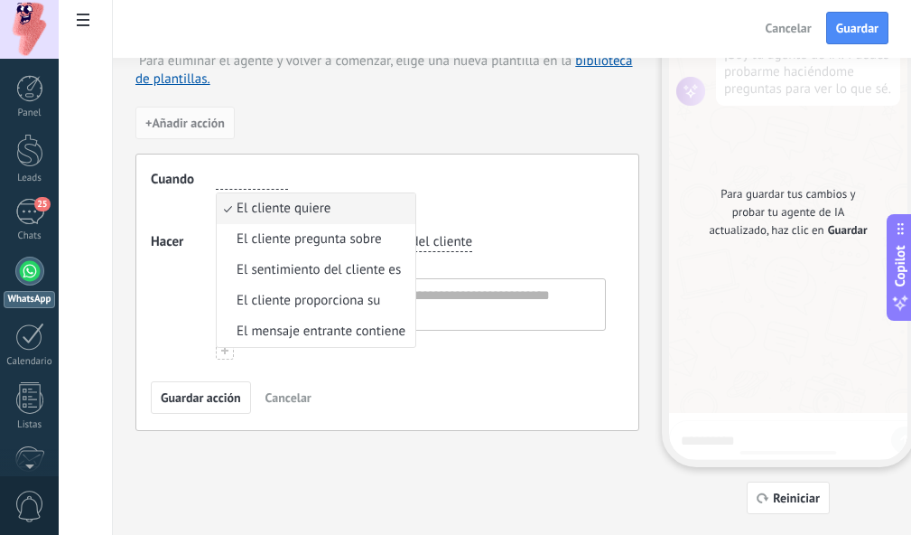
click at [501, 202] on div "El cliente quiere El cliente quiere El cliente pregunta sobre El sentimiento de…" at bounding box center [411, 195] width 390 height 48
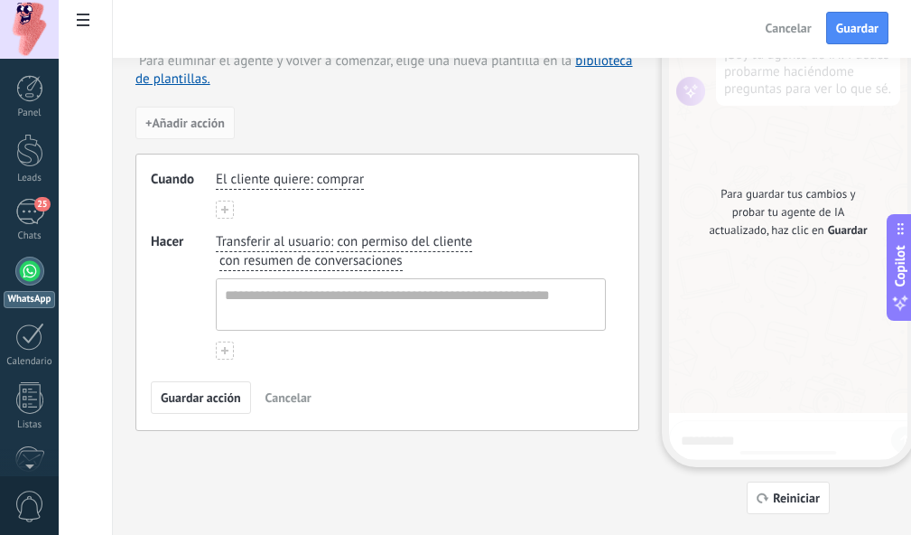
click at [265, 176] on span "El cliente quiere" at bounding box center [263, 180] width 94 height 18
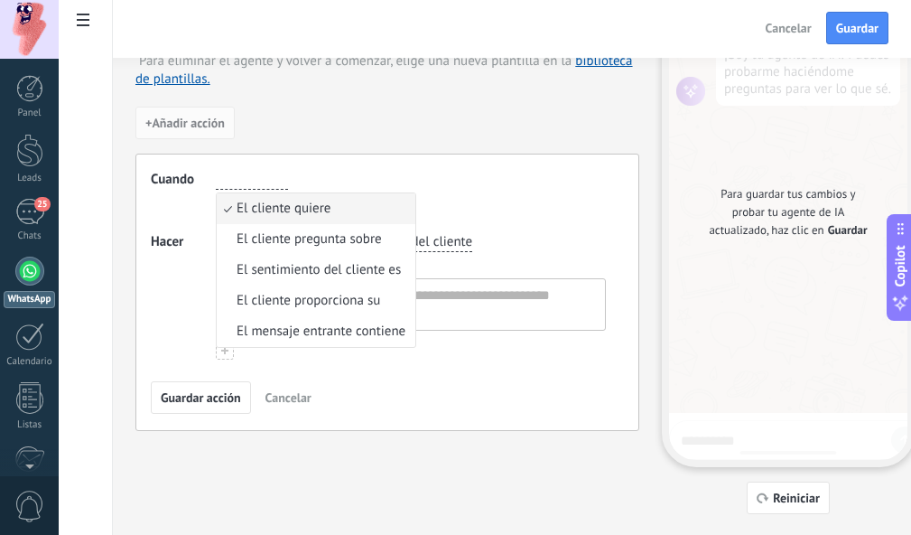
click at [286, 214] on span "El cliente quiere" at bounding box center [284, 209] width 94 height 18
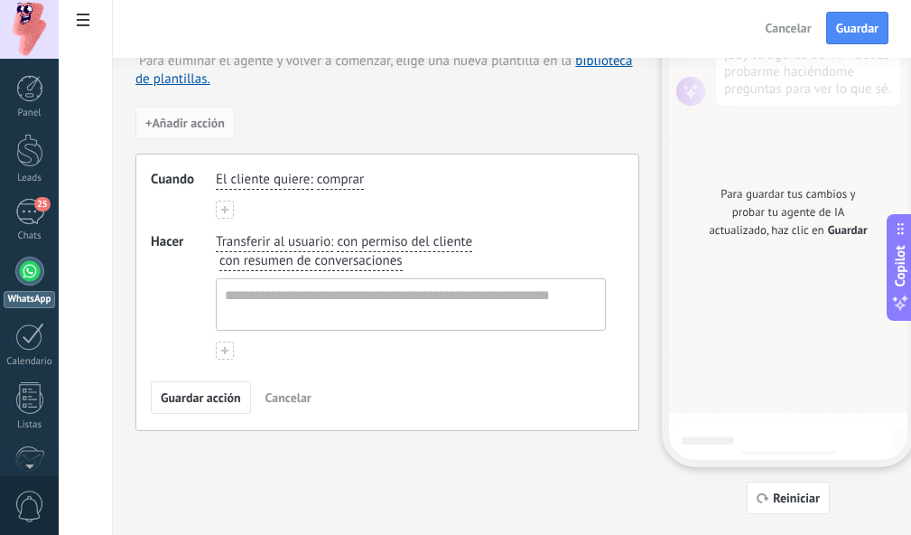
click at [334, 178] on span "comprar" at bounding box center [340, 180] width 47 height 18
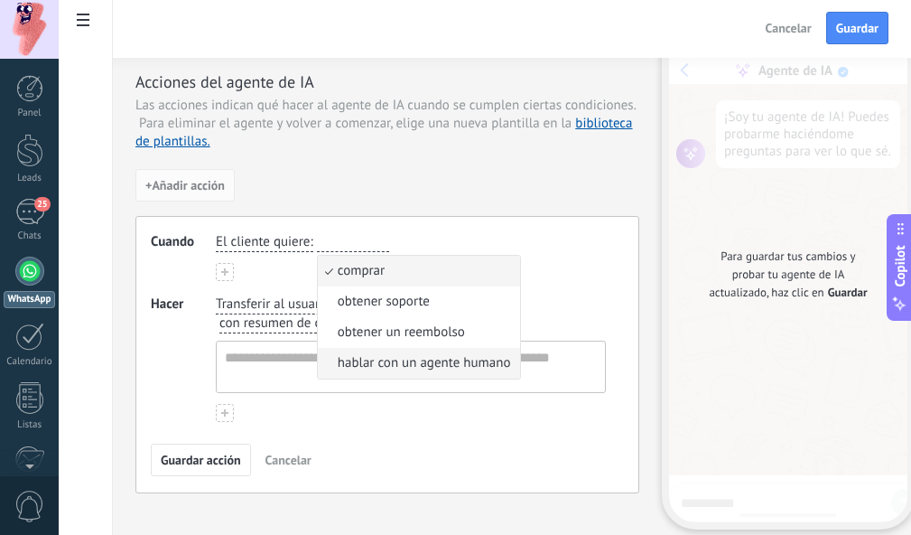
scroll to position [0, 0]
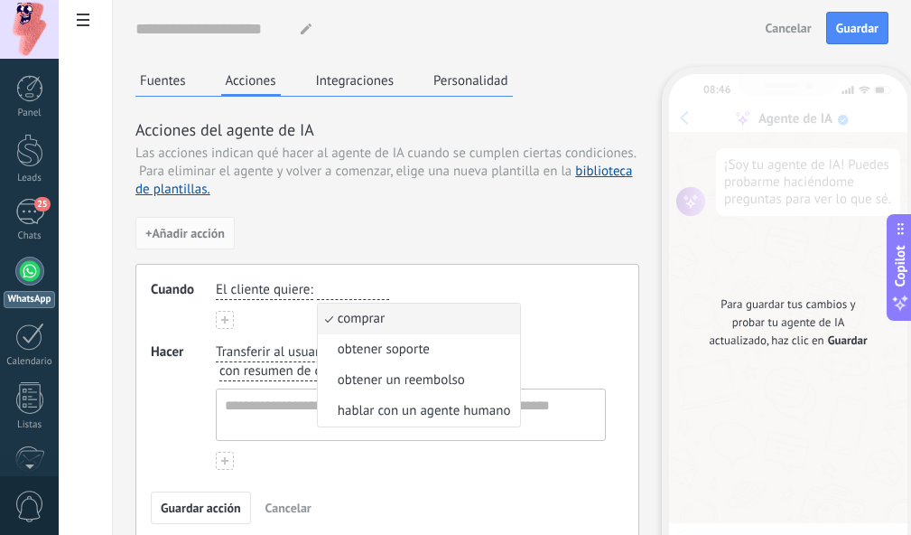
click at [182, 330] on div "Cuando El cliente quiere : comprar comprar obtener soporte obtener un reembolso…" at bounding box center [387, 402] width 504 height 277
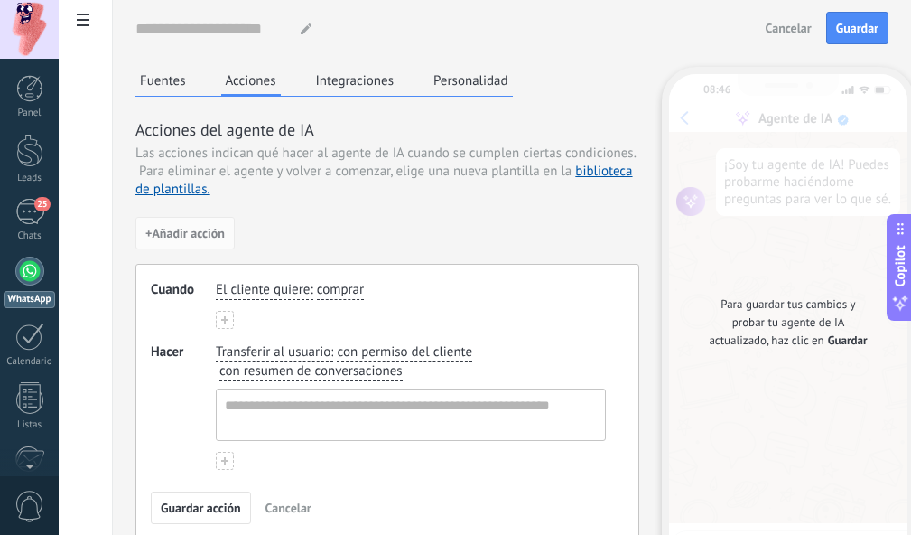
click at [365, 84] on button "Integraciones" at bounding box center [356, 80] width 88 height 27
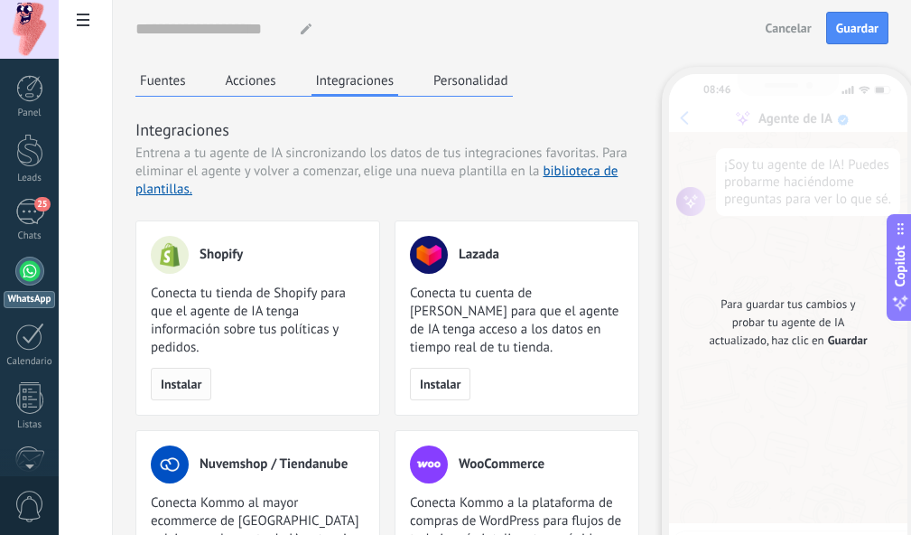
click at [194, 400] on div "Shopify Conecta tu tienda de Shopify para que el agente de IA tenga información…" at bounding box center [257, 317] width 245 height 195
click at [194, 381] on span "Instalar" at bounding box center [181, 383] width 41 height 13
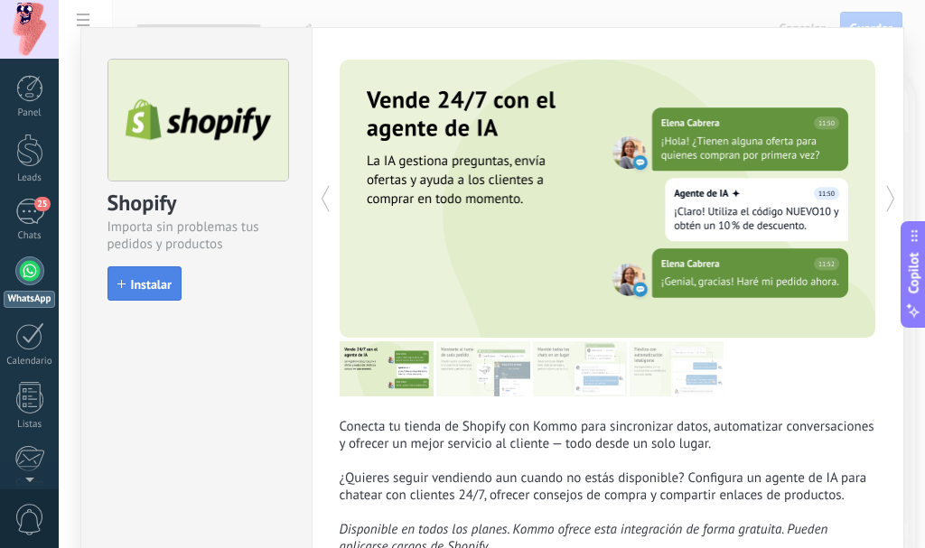
click at [153, 273] on button "Instalar" at bounding box center [144, 283] width 74 height 34
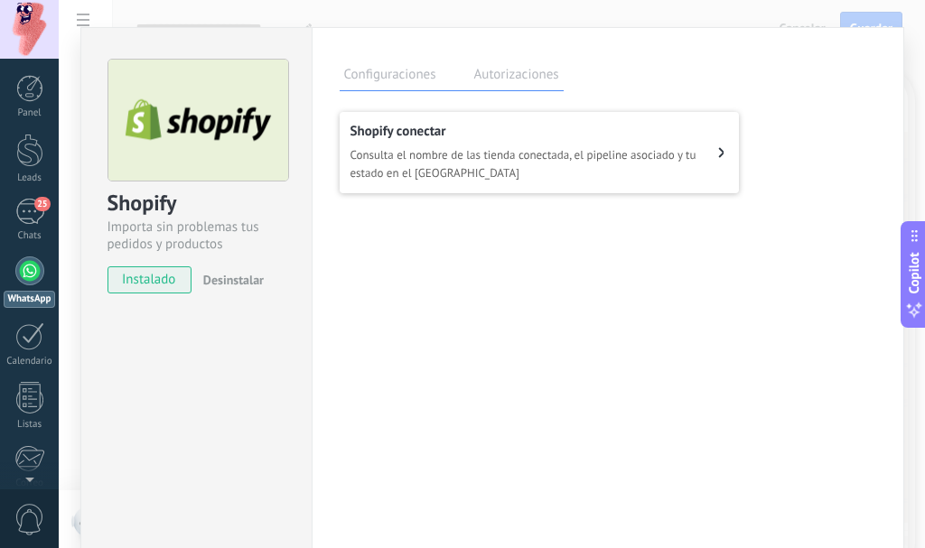
click at [14, 292] on div "WhatsApp" at bounding box center [29, 299] width 51 height 17
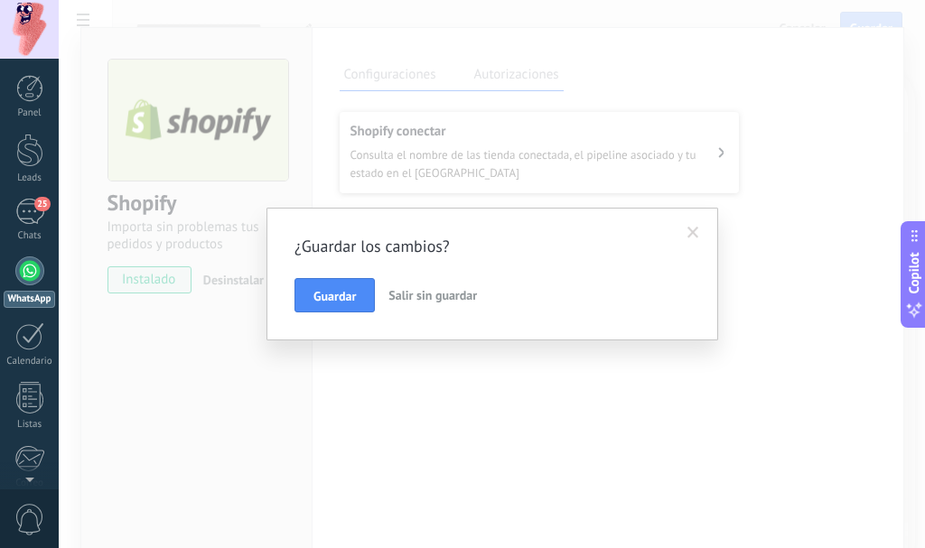
click at [696, 231] on span at bounding box center [693, 233] width 12 height 13
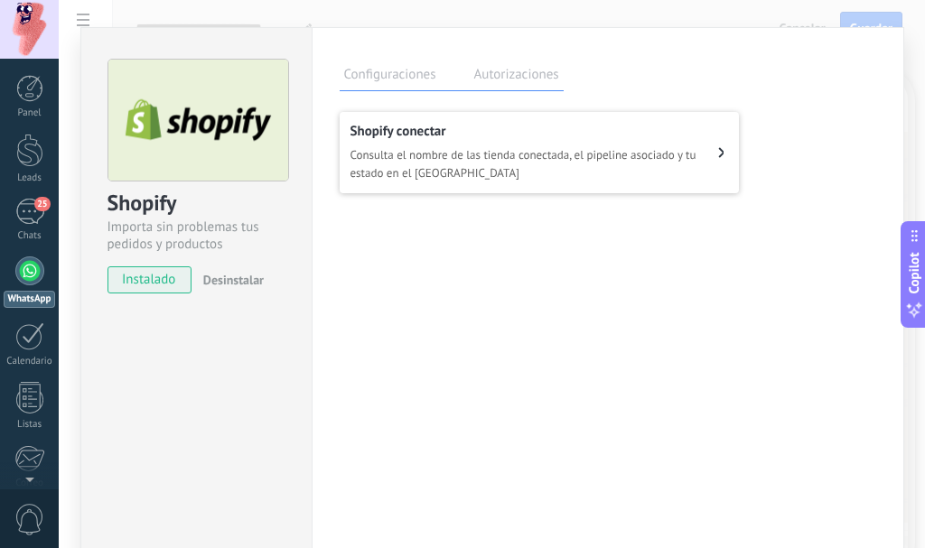
click at [14, 277] on link "WhatsApp" at bounding box center [29, 281] width 59 height 51
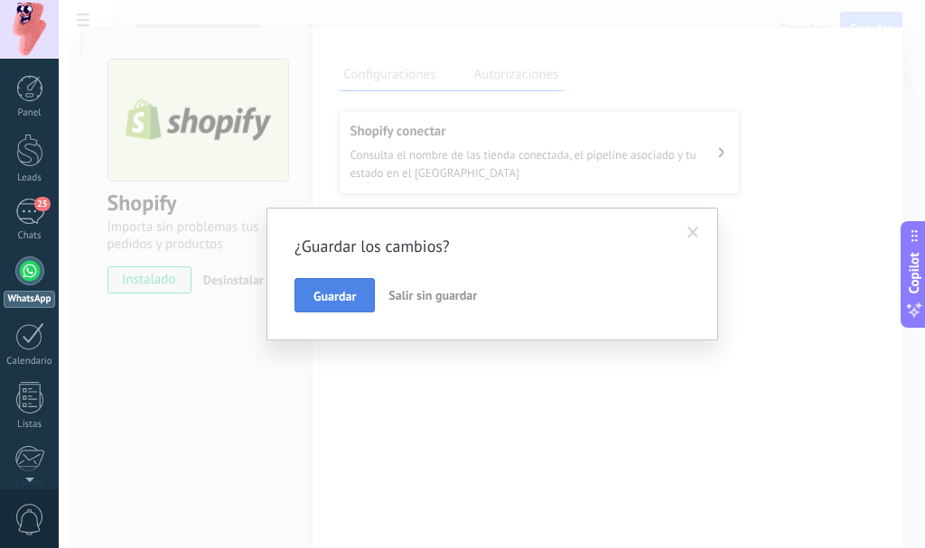
click at [312, 298] on button "Guardar" at bounding box center [334, 295] width 80 height 34
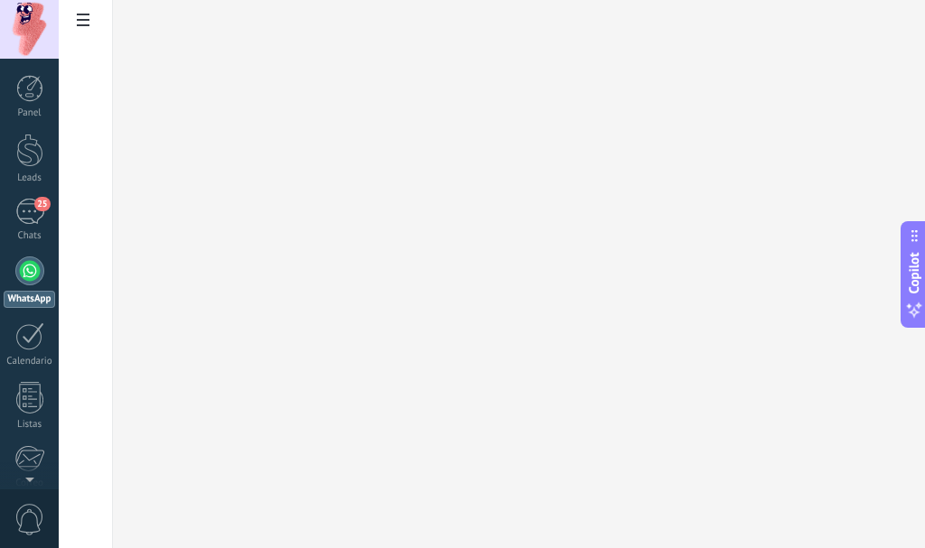
click at [29, 271] on div at bounding box center [29, 270] width 29 height 29
click at [80, 23] on icon at bounding box center [83, 20] width 13 height 13
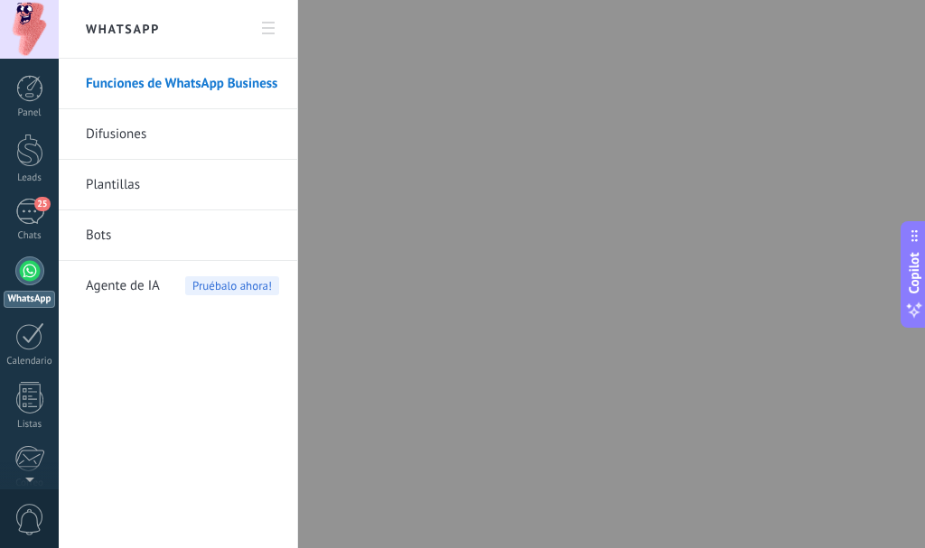
click at [130, 284] on span "Agente de IA" at bounding box center [123, 286] width 74 height 51
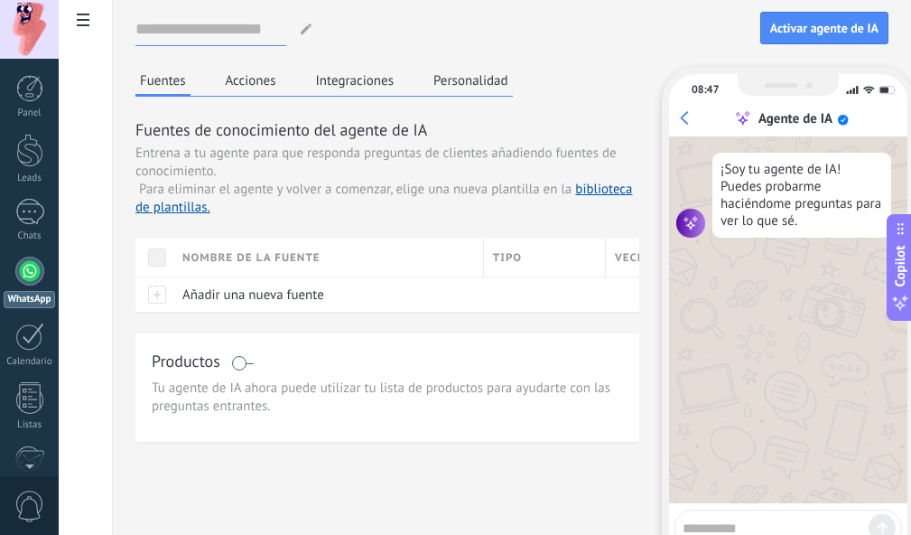
click at [243, 25] on input at bounding box center [210, 29] width 151 height 33
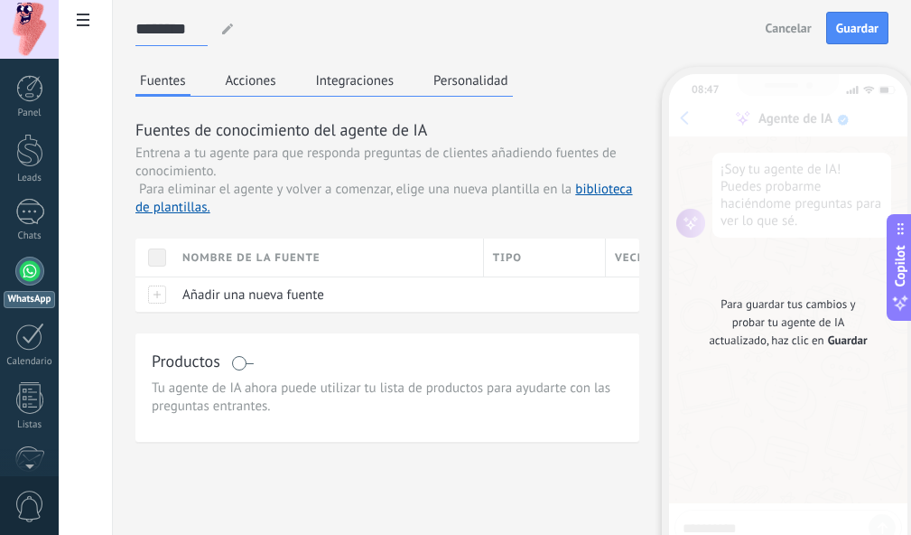
type input "********"
click at [835, 18] on button "Guardar" at bounding box center [857, 28] width 62 height 33
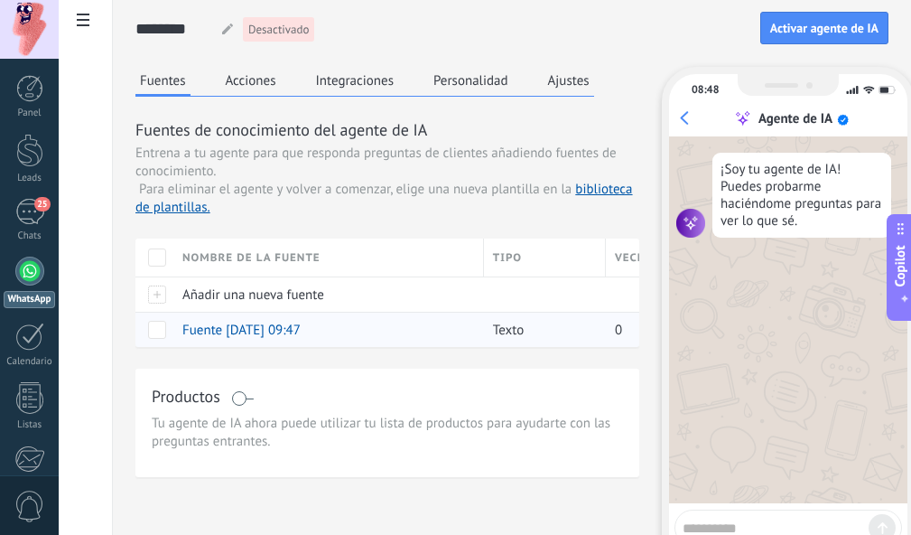
click at [157, 330] on span at bounding box center [157, 330] width 18 height 18
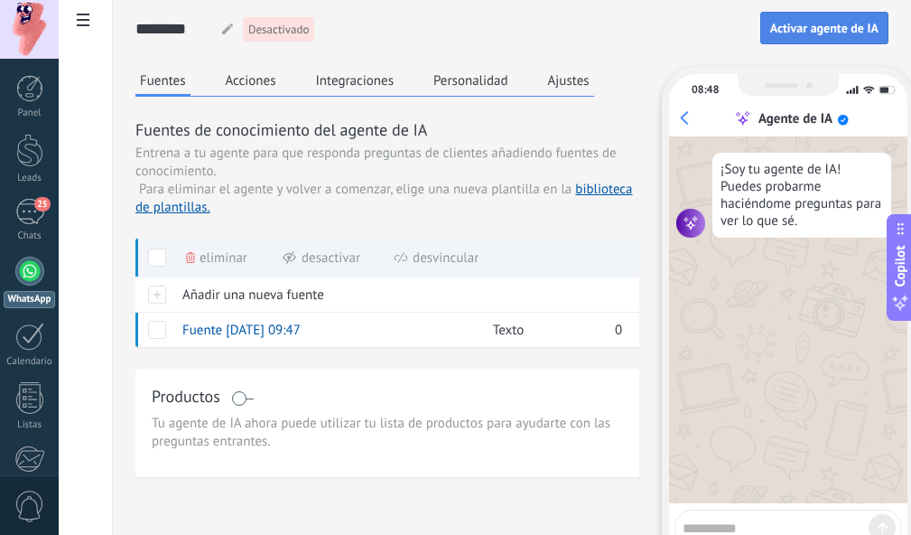
click at [815, 25] on span "Activar agente de IA" at bounding box center [824, 28] width 108 height 13
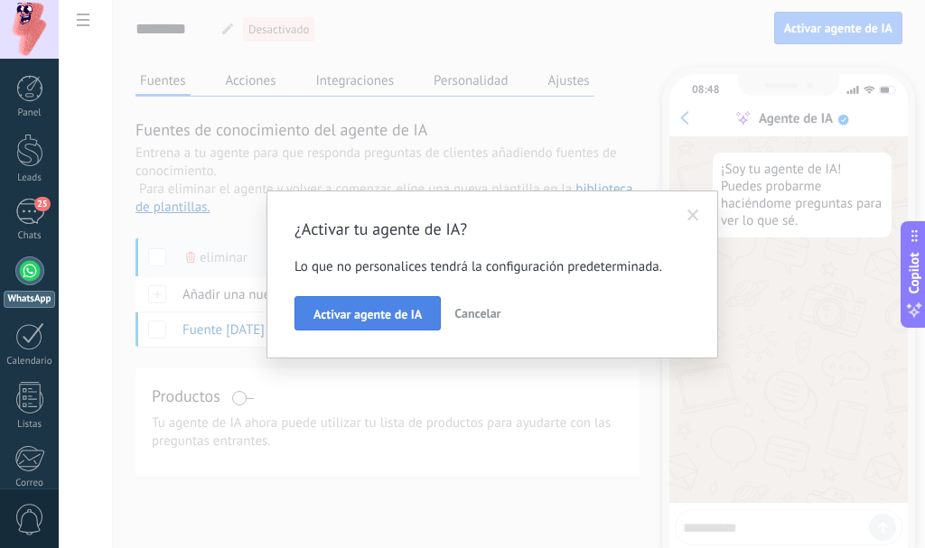
click at [413, 319] on span "Activar agente de IA" at bounding box center [367, 314] width 108 height 13
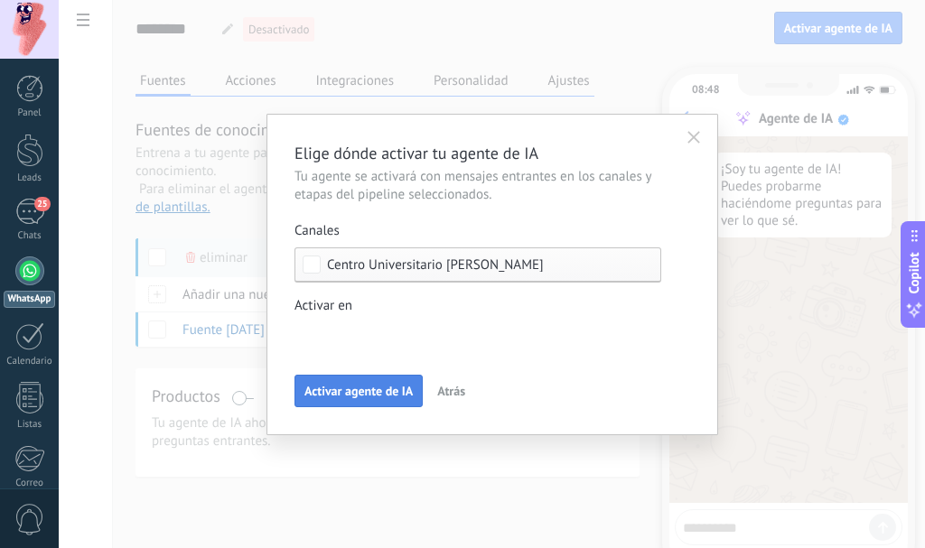
click at [387, 392] on span "Activar agente de IA" at bounding box center [358, 391] width 108 height 13
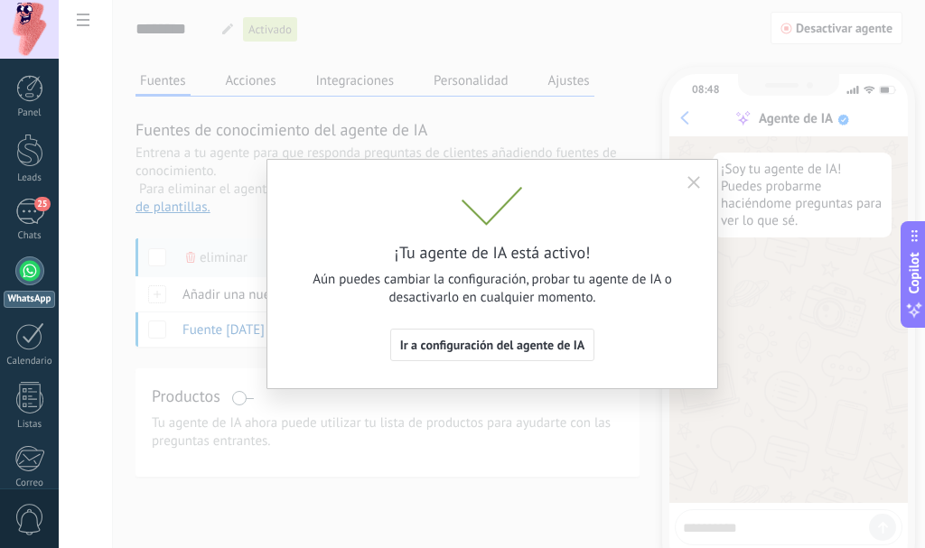
click at [695, 183] on icon "button" at bounding box center [693, 182] width 13 height 13
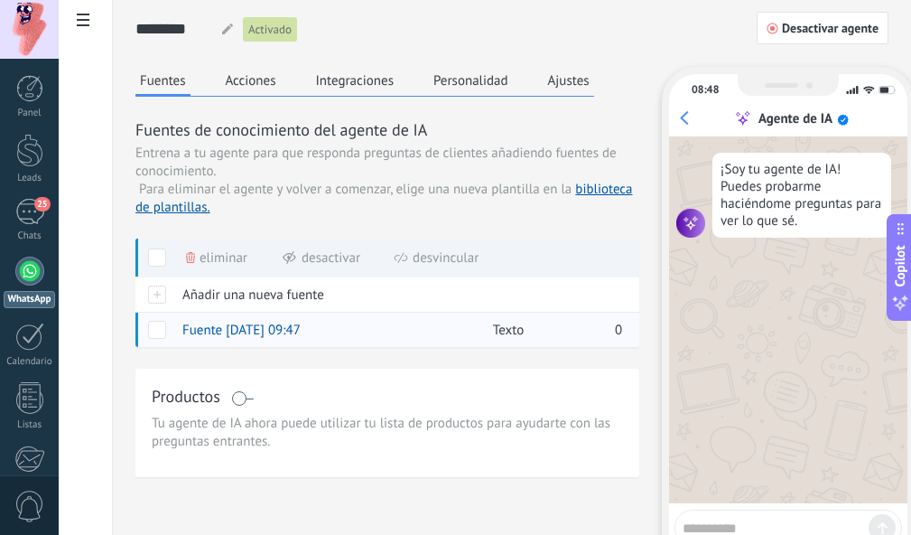
click at [291, 333] on span "Fuente 20.09.2025 09:47" at bounding box center [241, 329] width 118 height 17
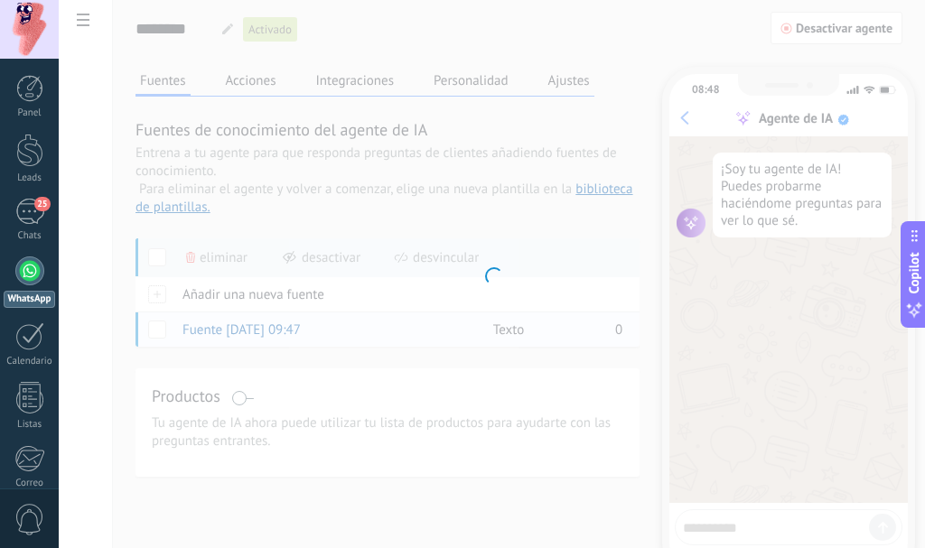
type input "**********"
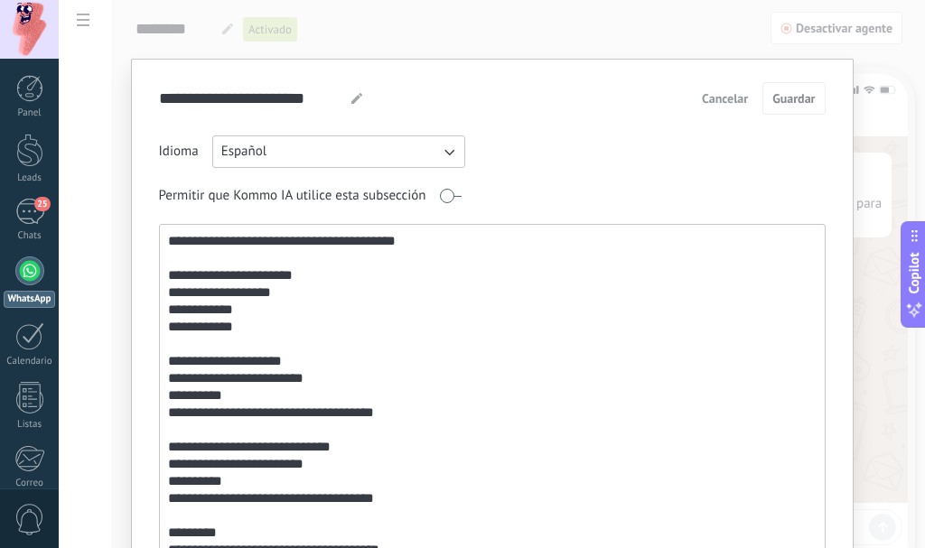
click at [214, 273] on textarea at bounding box center [490, 419] width 661 height 388
click at [214, 367] on textarea at bounding box center [490, 419] width 661 height 388
click at [217, 443] on textarea at bounding box center [490, 419] width 661 height 388
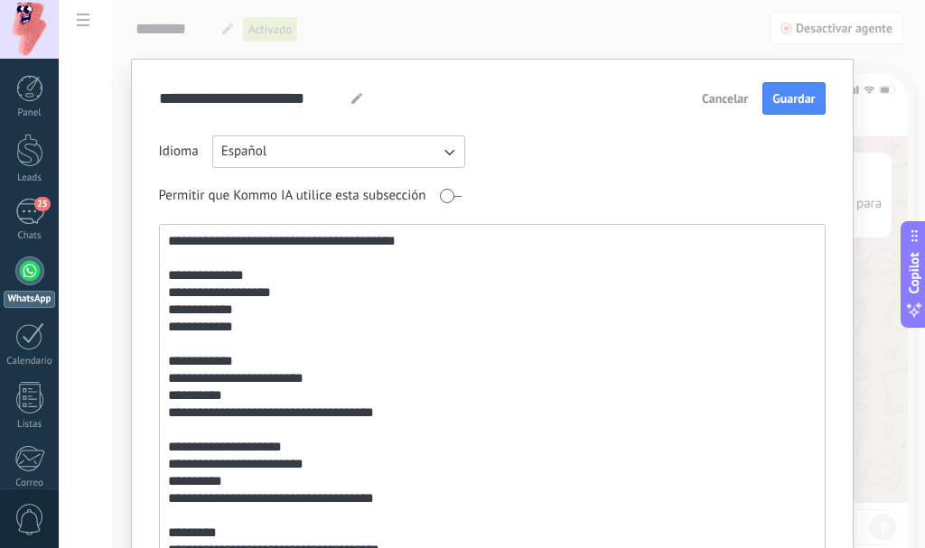
click at [422, 237] on textarea at bounding box center [490, 419] width 661 height 388
click at [542, 233] on textarea at bounding box center [490, 419] width 661 height 388
click at [274, 250] on textarea at bounding box center [490, 419] width 661 height 388
drag, startPoint x: 274, startPoint y: 250, endPoint x: 265, endPoint y: 245, distance: 10.5
click at [265, 245] on textarea at bounding box center [490, 419] width 661 height 388
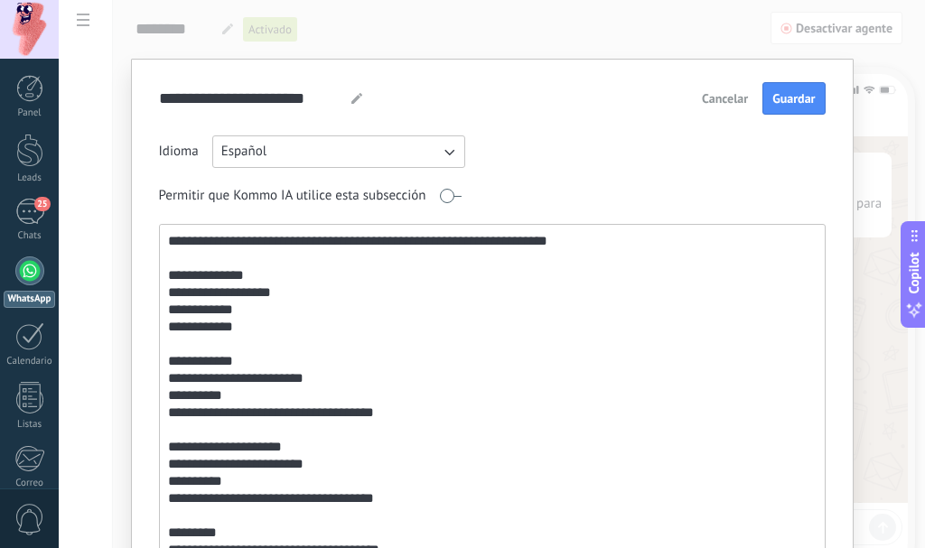
click at [275, 237] on textarea at bounding box center [490, 419] width 661 height 388
click at [578, 244] on textarea at bounding box center [490, 419] width 661 height 388
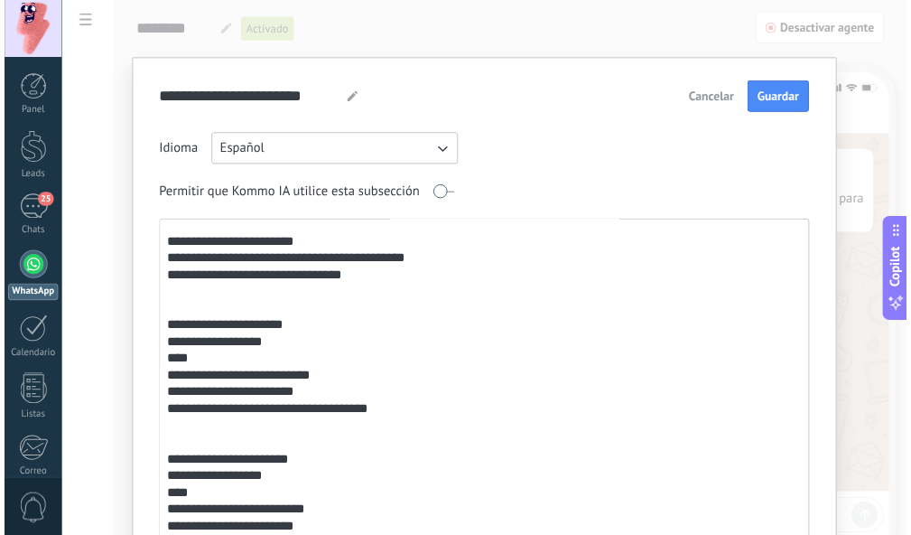
scroll to position [1307, 0]
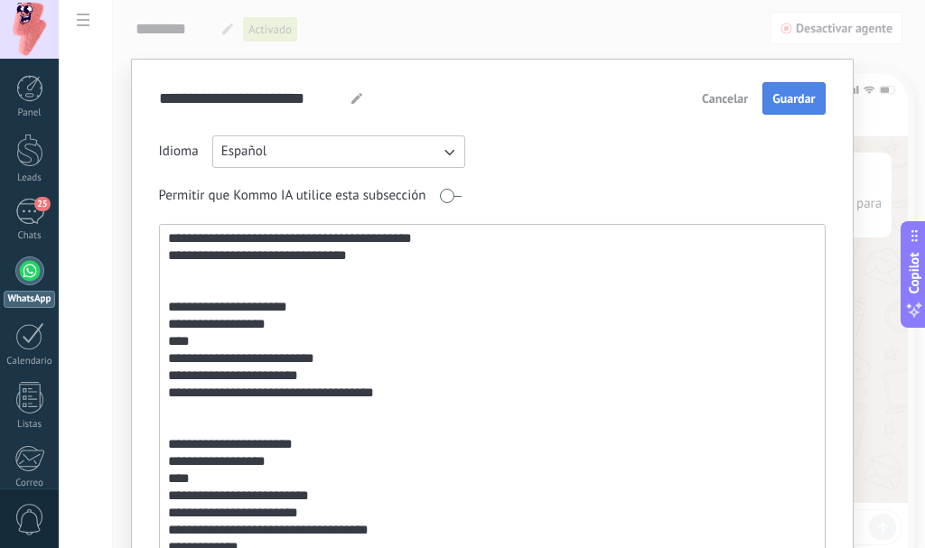
type textarea "**********"
click at [795, 103] on span "Guardar" at bounding box center [793, 98] width 42 height 13
click at [737, 90] on button "Cancelar" at bounding box center [724, 98] width 62 height 27
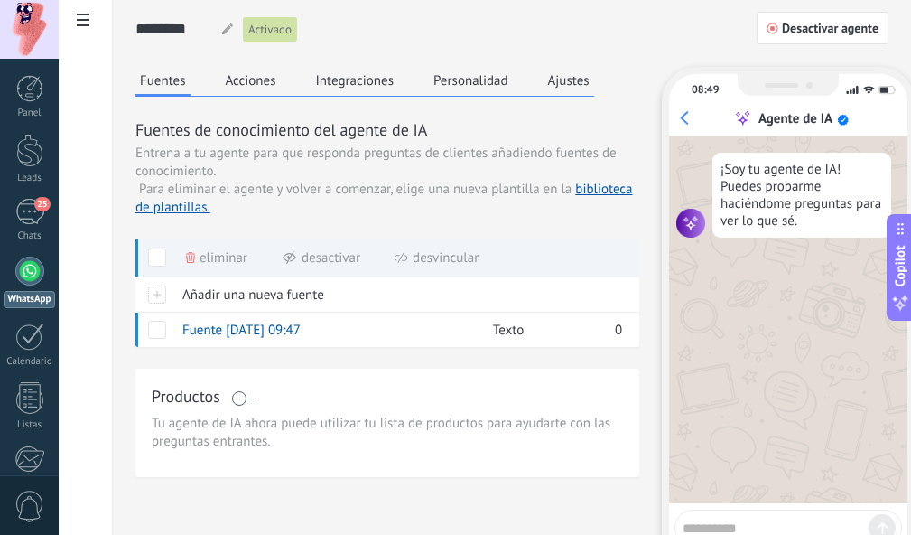
click at [160, 256] on span at bounding box center [157, 257] width 18 height 18
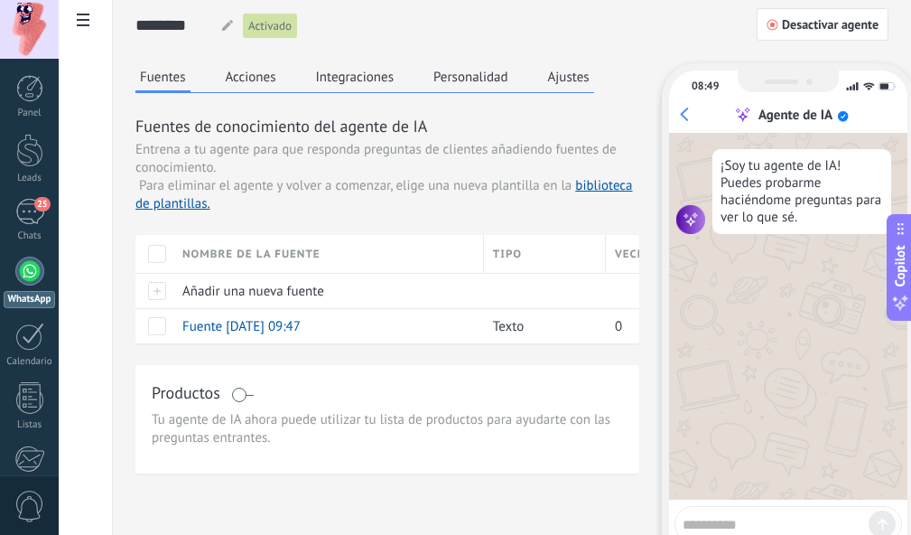
scroll to position [0, 0]
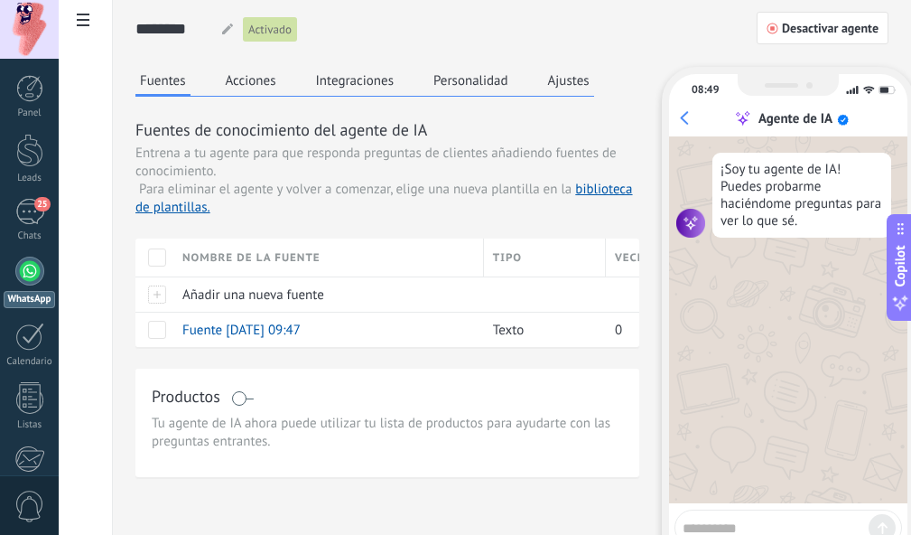
click at [372, 77] on button "Integraciones" at bounding box center [356, 80] width 88 height 27
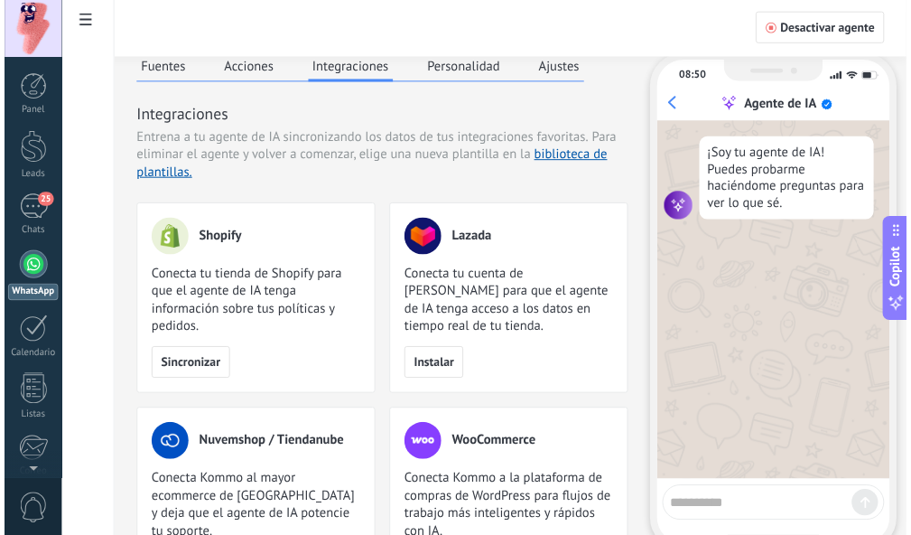
scroll to position [111, 0]
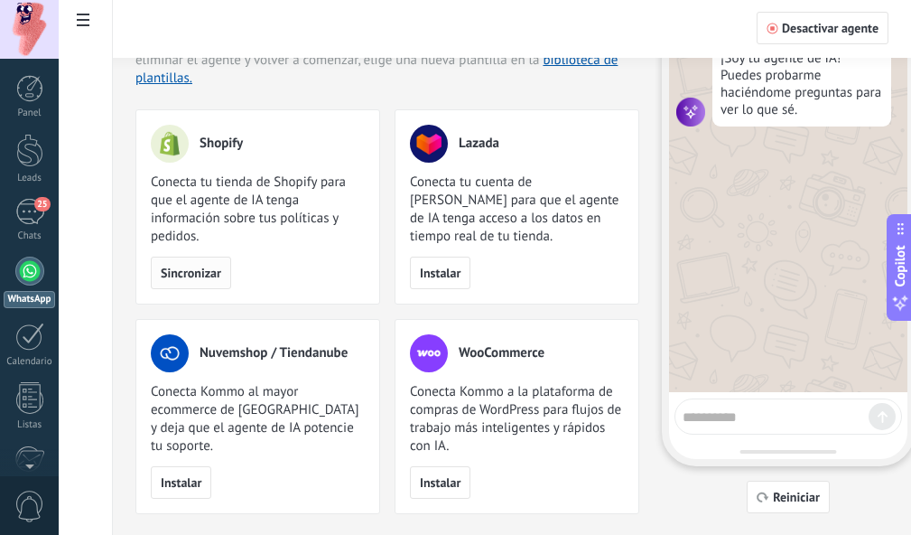
click at [189, 265] on button "Sincronizar" at bounding box center [191, 272] width 80 height 33
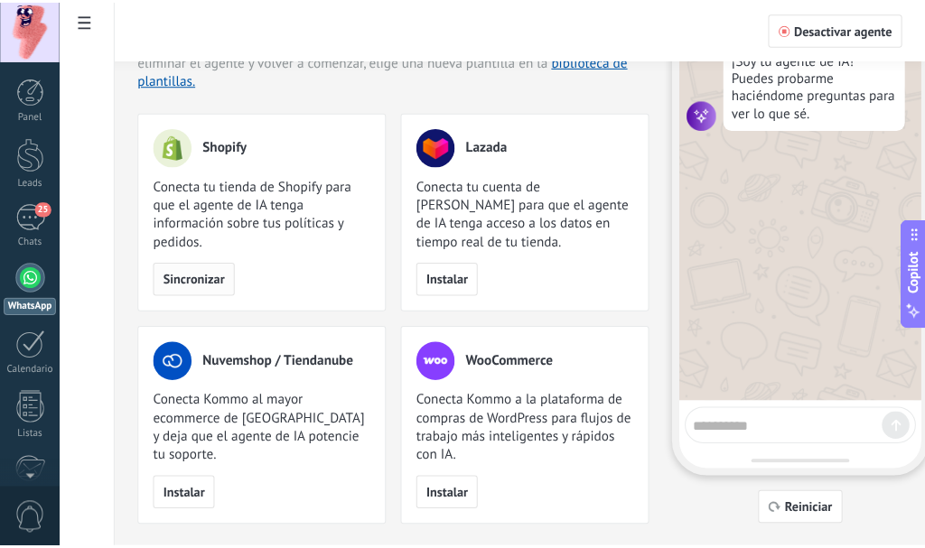
scroll to position [13, 0]
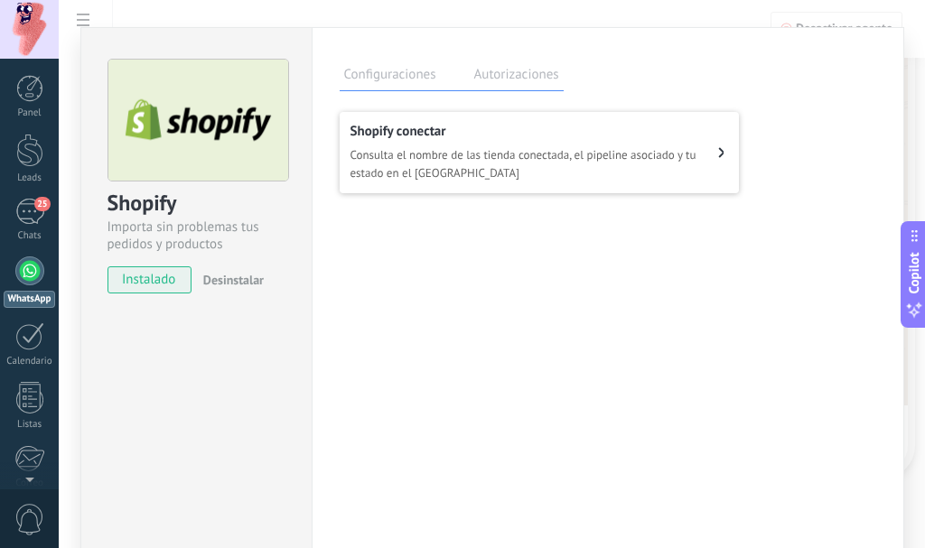
click at [451, 150] on span "Consulta el nombre de las tienda conectada, el pipeline asociado y tu estado en…" at bounding box center [534, 164] width 368 height 36
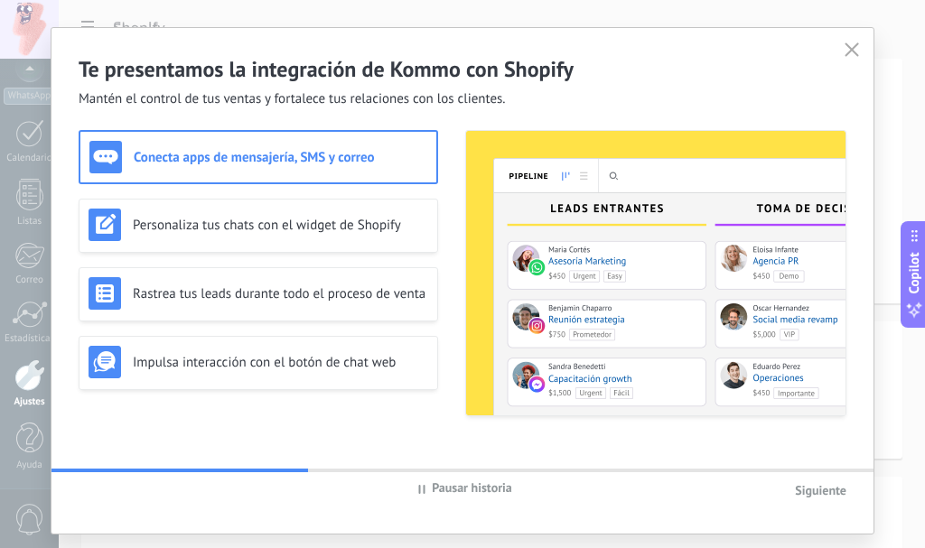
click at [846, 46] on icon at bounding box center [851, 49] width 14 height 14
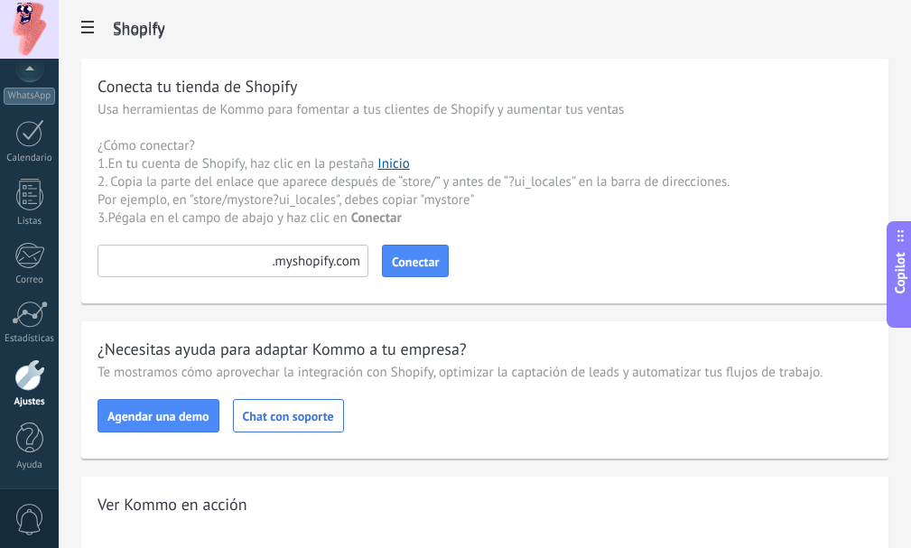
click at [94, 29] on span at bounding box center [87, 29] width 31 height 35
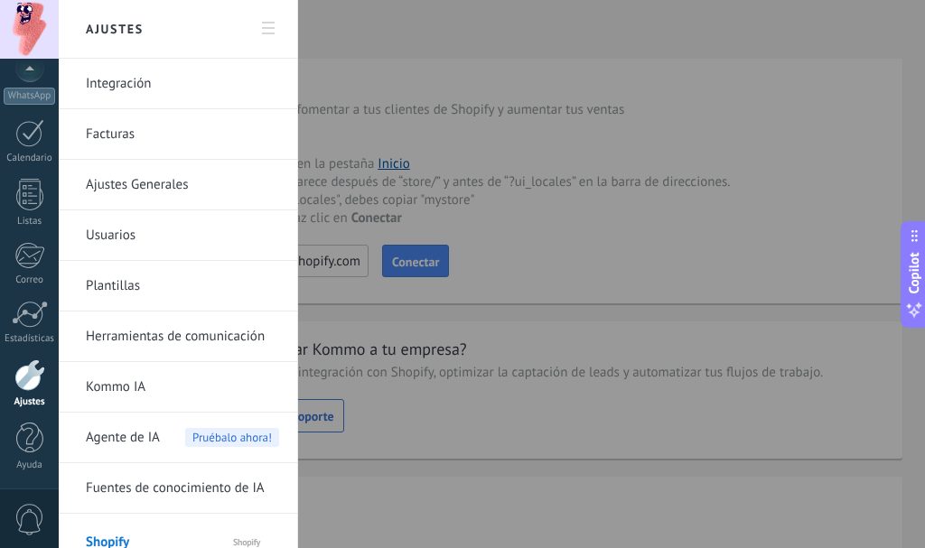
click at [617, 162] on div at bounding box center [462, 274] width 925 height 548
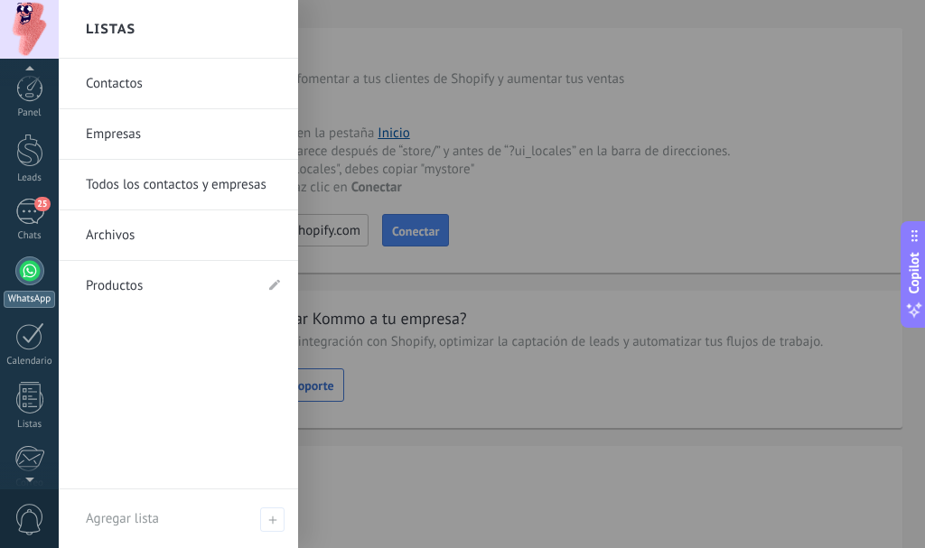
click at [28, 267] on div at bounding box center [29, 270] width 29 height 29
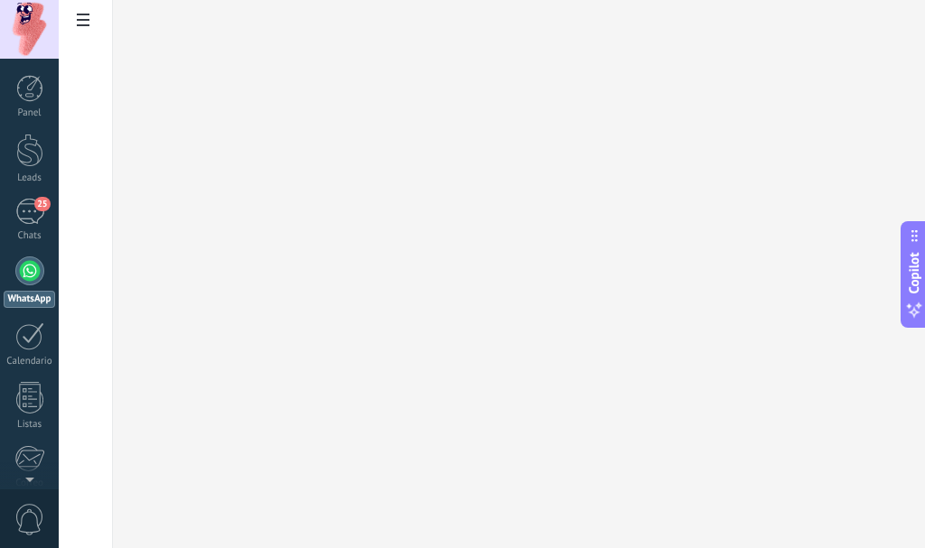
click at [80, 9] on span at bounding box center [83, 22] width 31 height 35
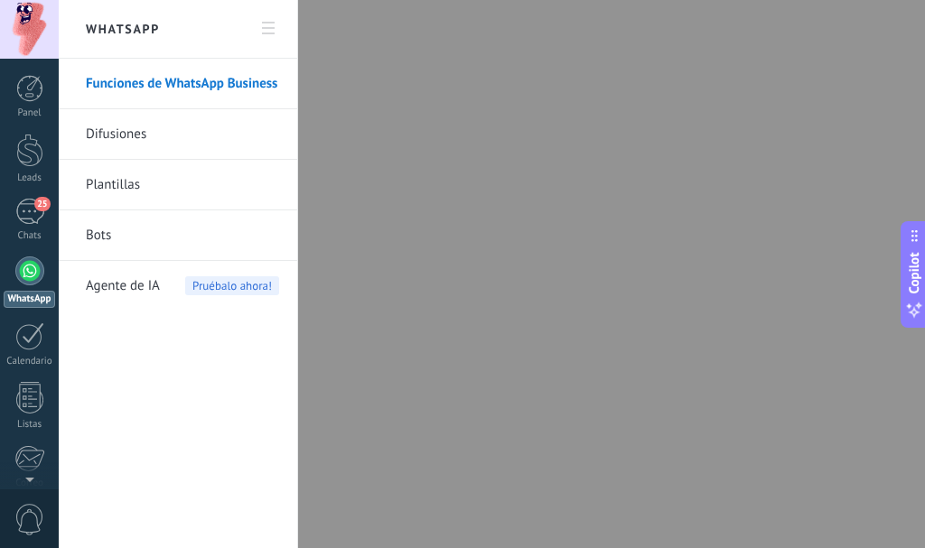
click at [122, 276] on span "Agente de IA" at bounding box center [123, 286] width 74 height 51
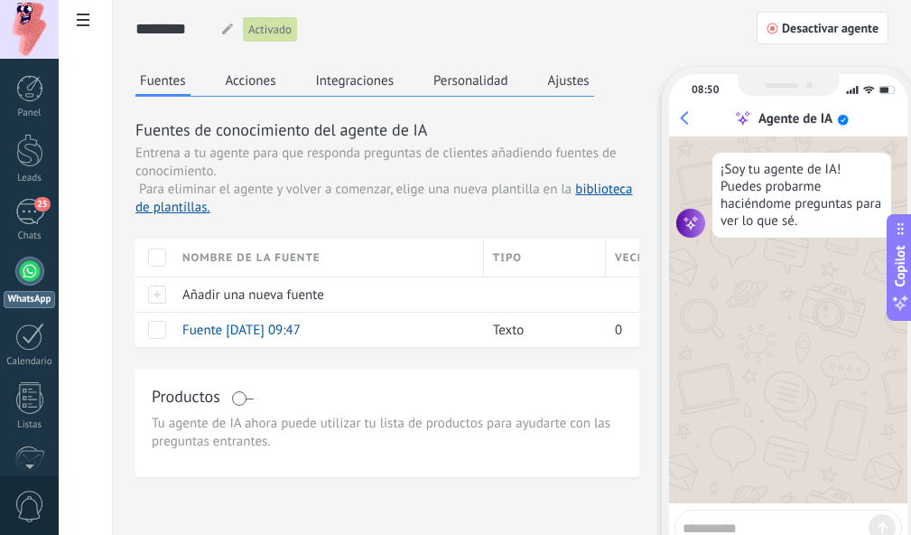
click at [488, 70] on button "Personalidad" at bounding box center [471, 80] width 84 height 27
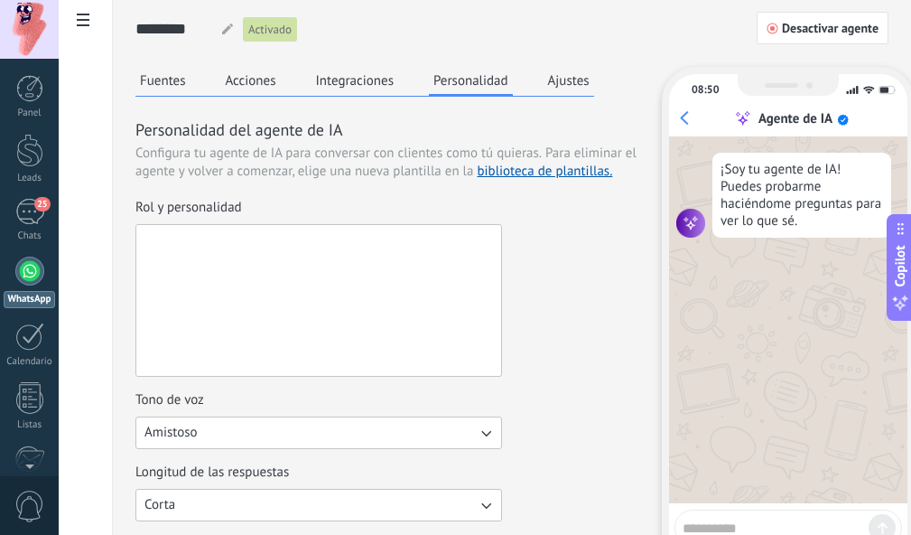
click at [406, 302] on textarea "Rol y personalidad" at bounding box center [316, 300] width 361 height 151
paste textarea "**********"
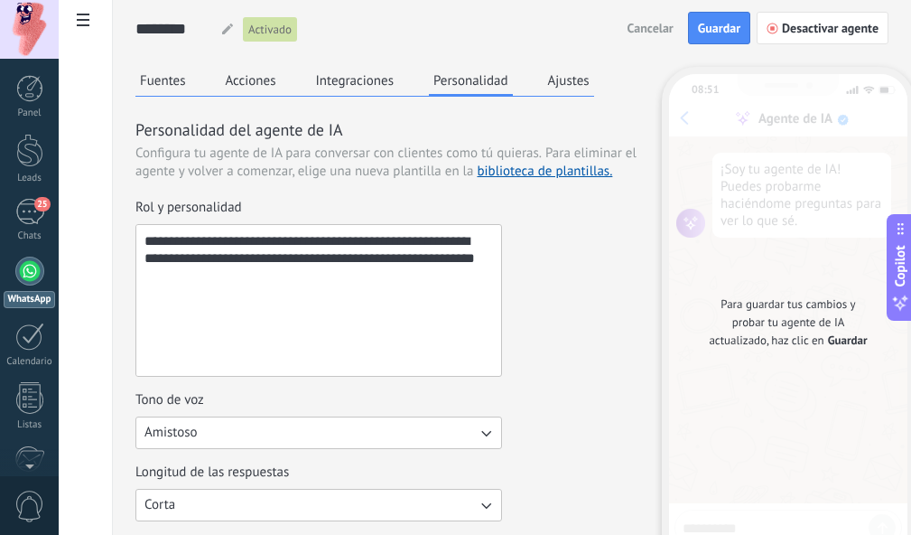
click at [411, 253] on textarea "**********" at bounding box center [316, 300] width 361 height 151
drag, startPoint x: 411, startPoint y: 253, endPoint x: 321, endPoint y: 283, distance: 94.2
click at [330, 283] on textarea "**********" at bounding box center [316, 300] width 361 height 151
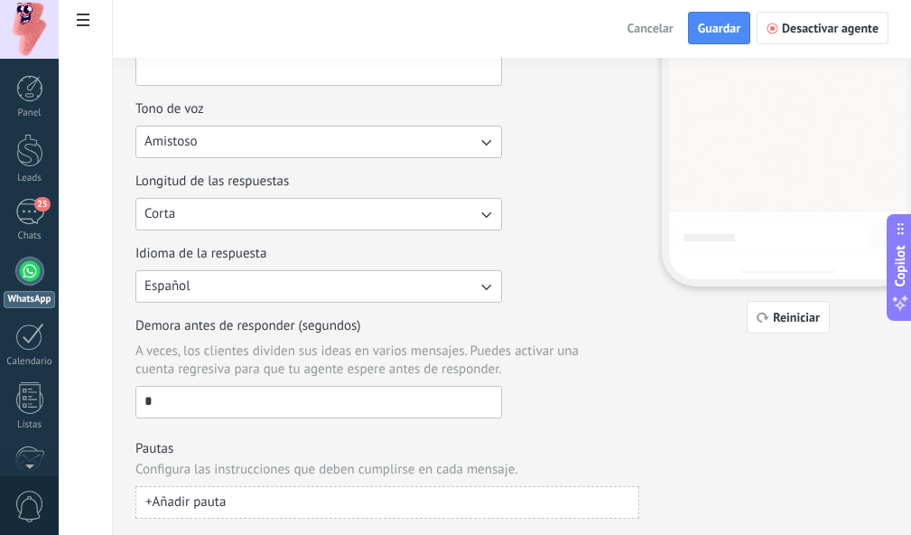
scroll to position [295, 0]
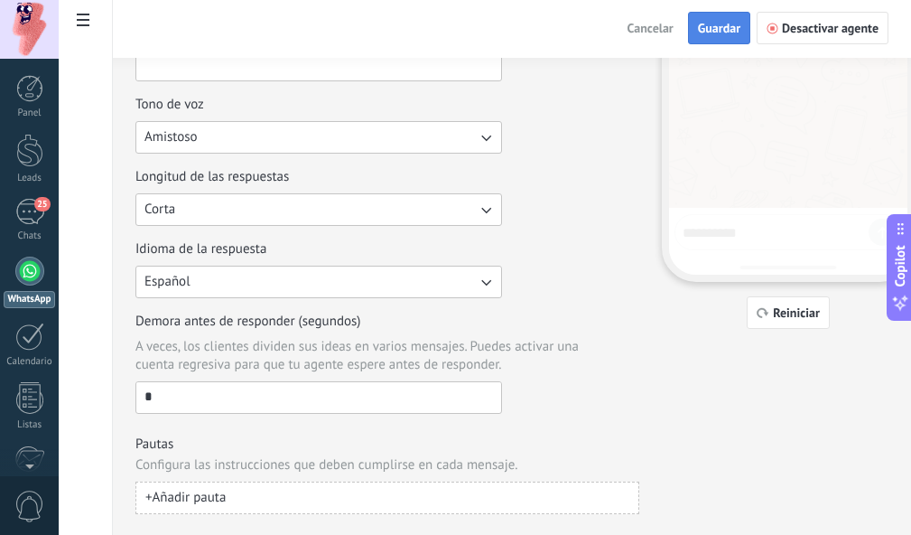
type textarea "**********"
click at [713, 32] on span "Guardar" at bounding box center [719, 28] width 42 height 13
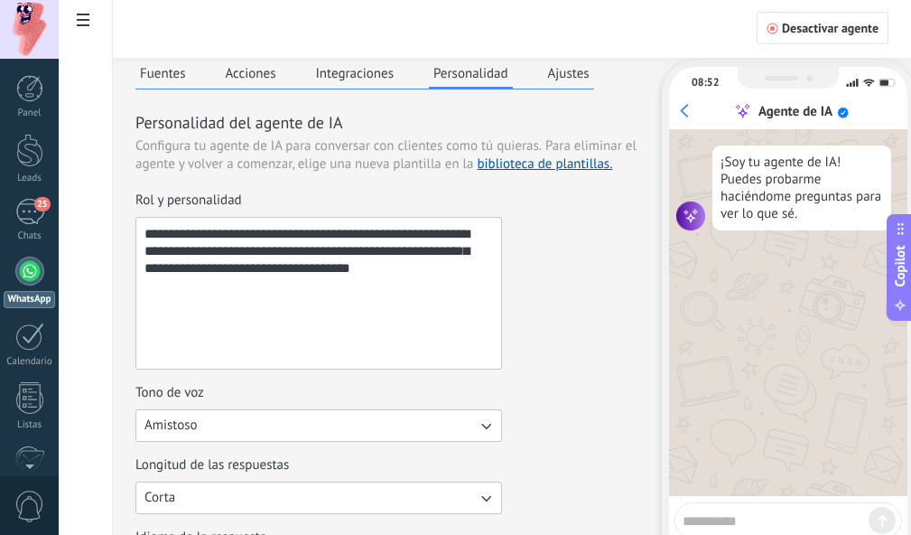
scroll to position [0, 0]
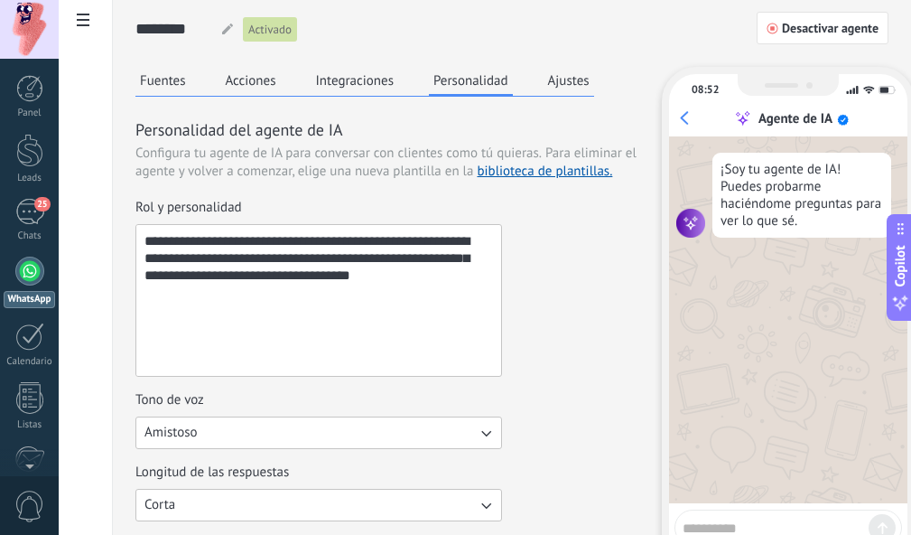
click at [577, 78] on button "Ajustes" at bounding box center [569, 80] width 51 height 27
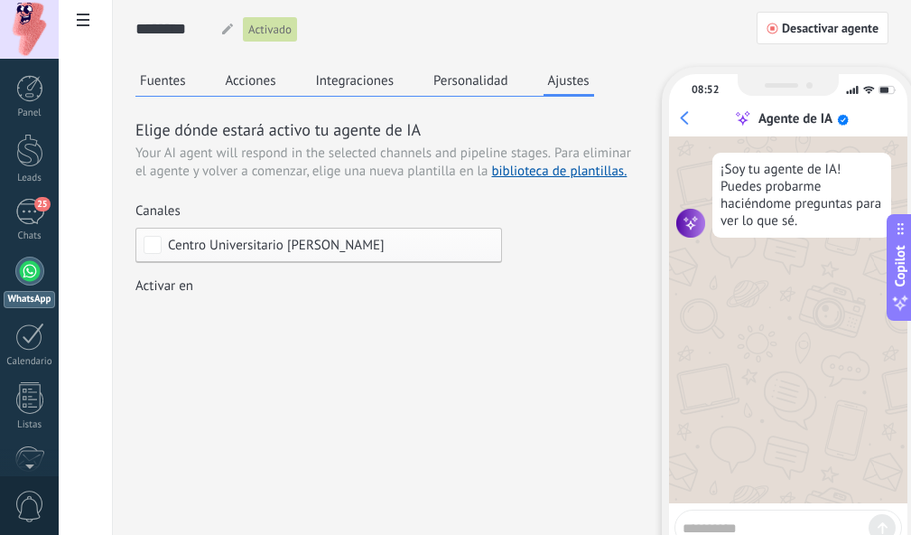
click at [265, 77] on button "Acciones" at bounding box center [251, 80] width 60 height 27
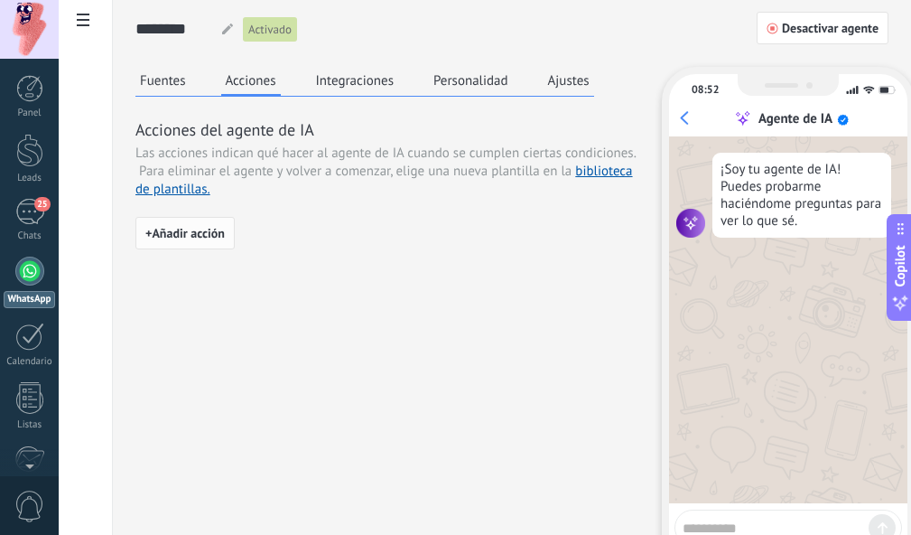
click at [172, 227] on span "+ Añadir acción" at bounding box center [184, 233] width 79 height 13
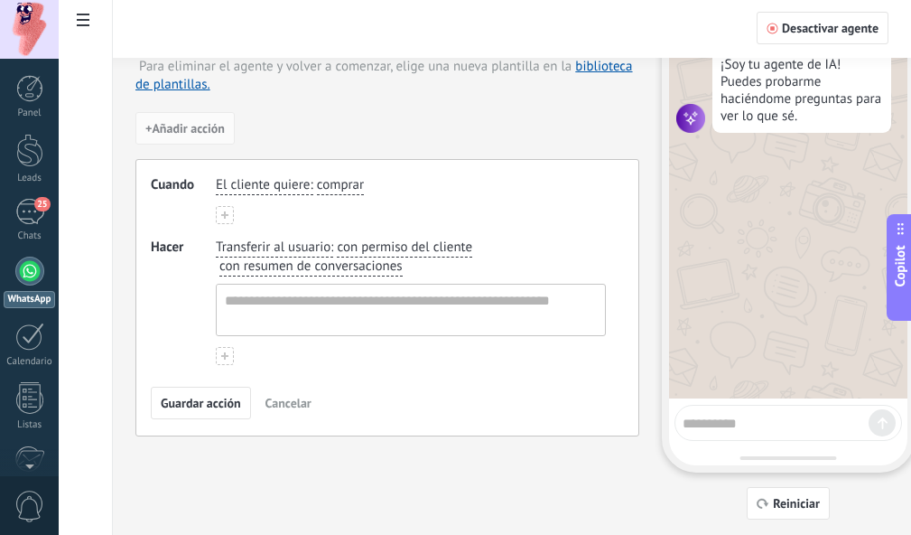
scroll to position [110, 0]
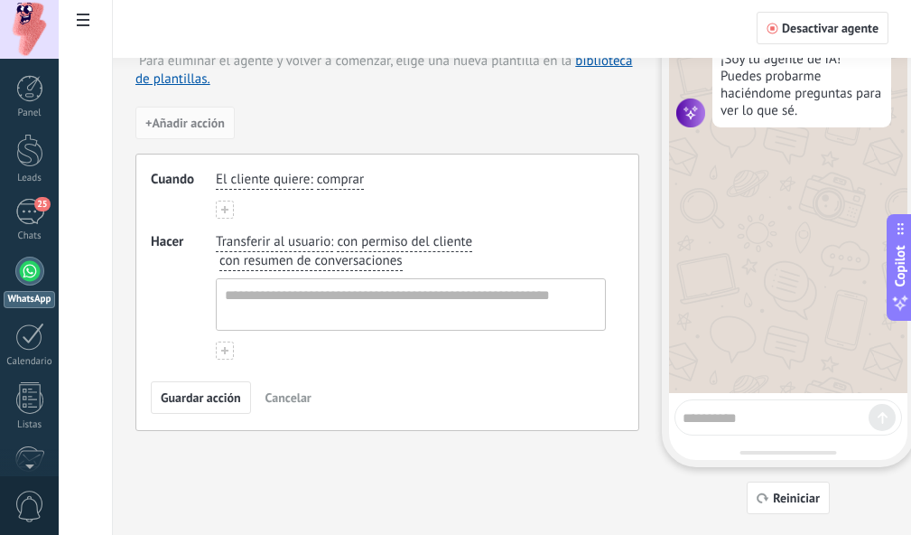
click at [277, 181] on span "El cliente quiere" at bounding box center [263, 180] width 94 height 18
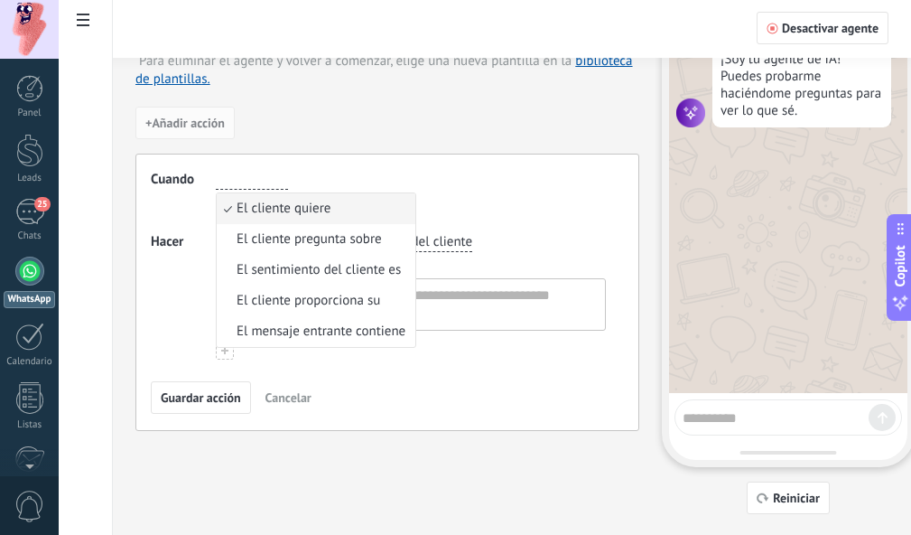
click at [288, 168] on div "El cliente quiere El cliente quiere El cliente pregunta sobre El sentimiento de…" at bounding box center [410, 180] width 397 height 26
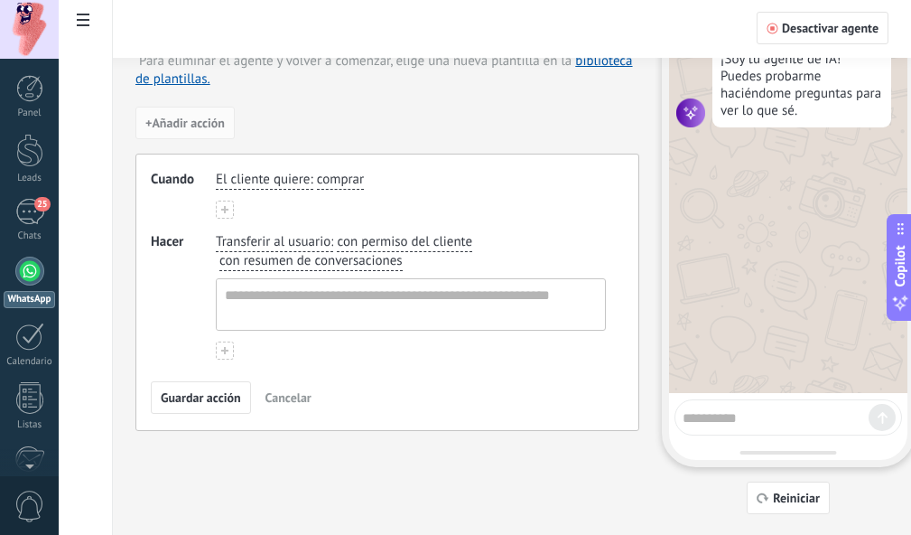
click at [393, 200] on div "El cliente quiere : comprar" at bounding box center [411, 195] width 390 height 48
click at [772, 413] on textarea at bounding box center [776, 415] width 186 height 23
type textarea "****"
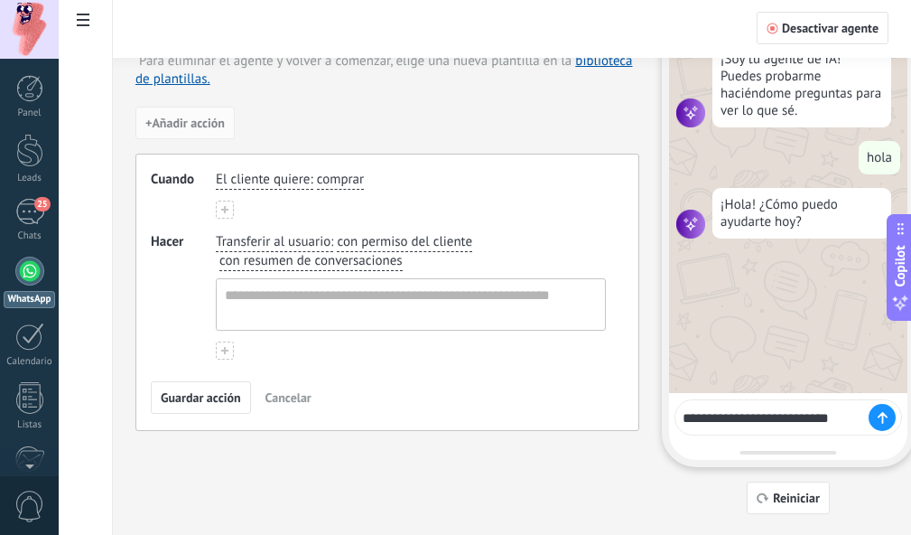
type textarea "**********"
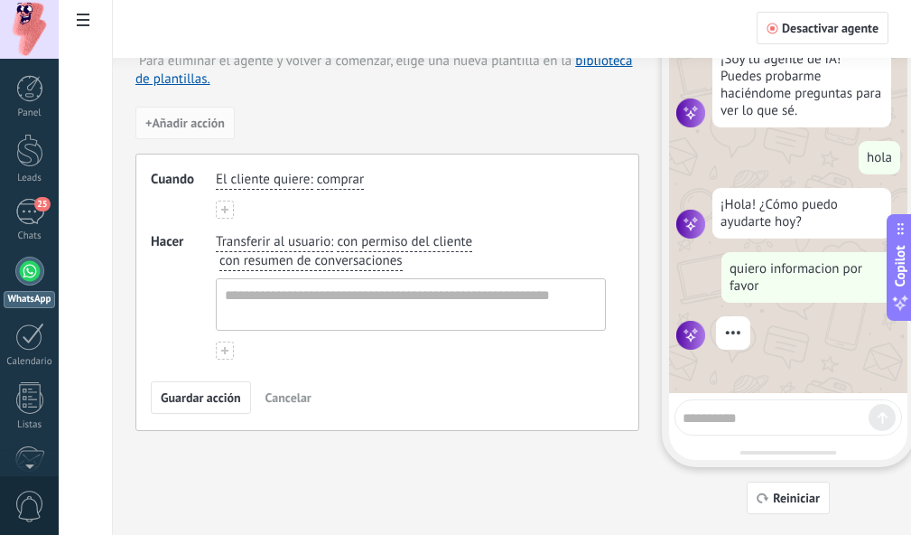
scroll to position [14, 0]
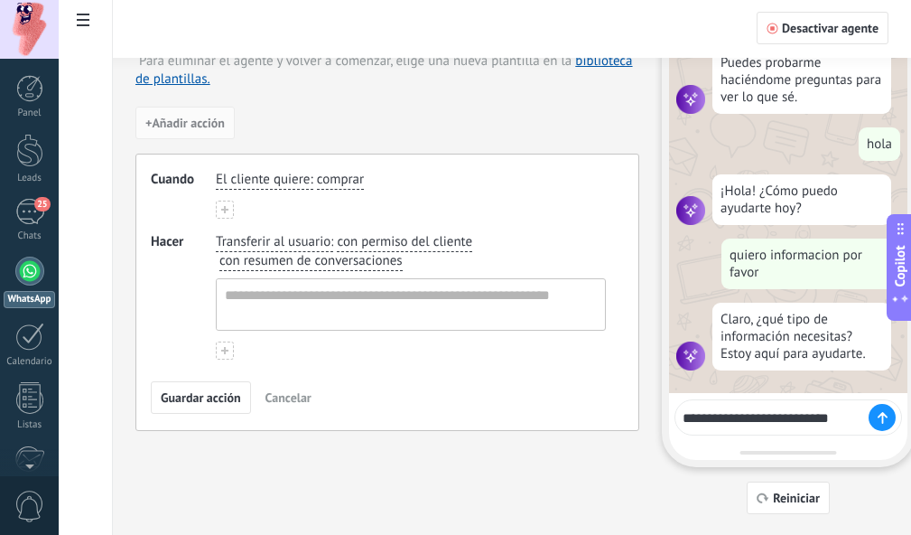
type textarea "**********"
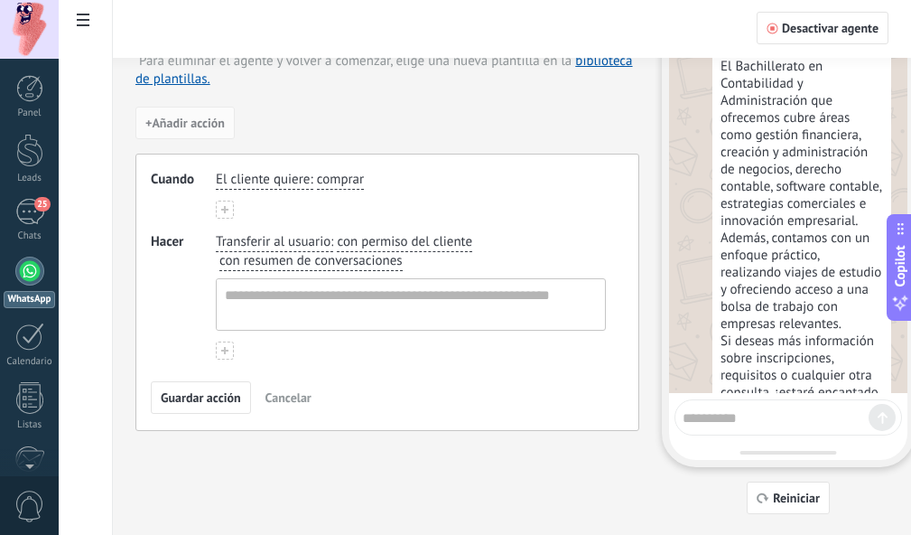
scroll to position [485, 0]
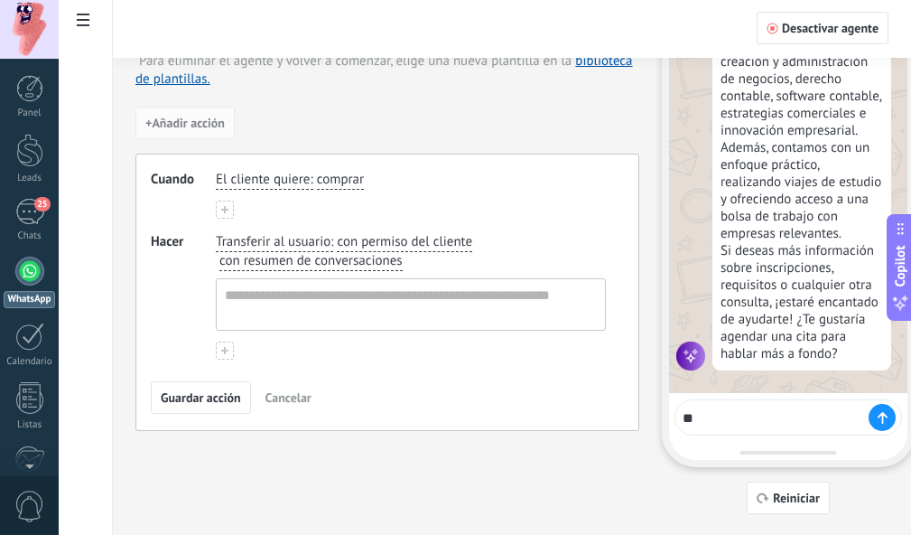
type textarea "*"
type textarea "**********"
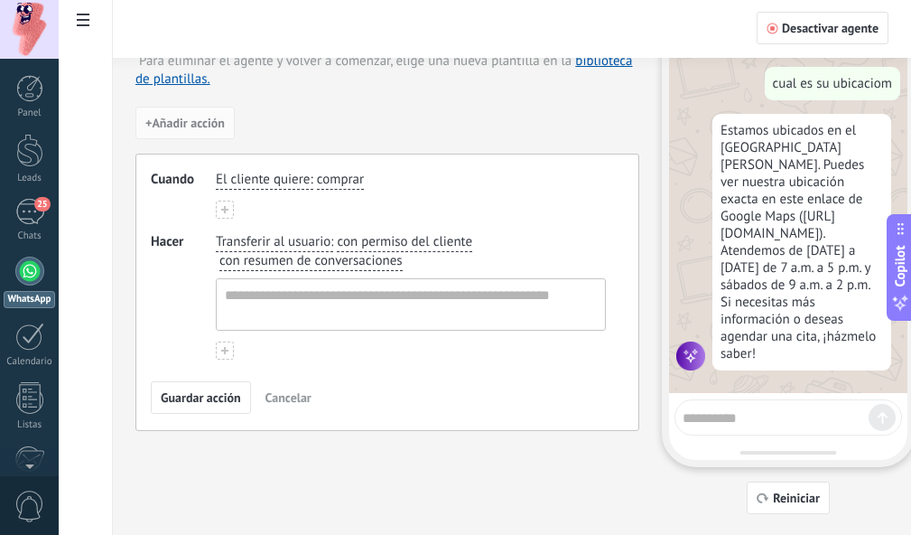
scroll to position [819, 0]
type textarea "**********"
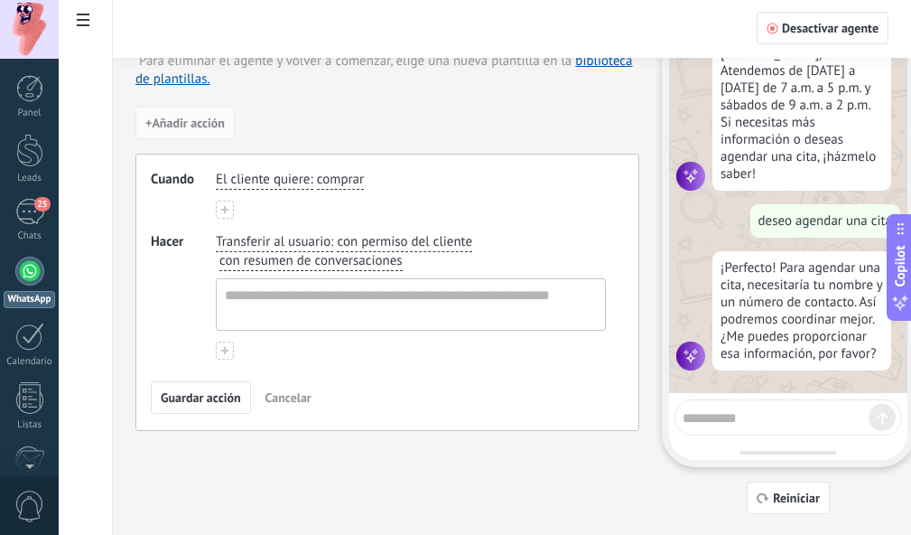
scroll to position [999, 0]
type textarea "**********"
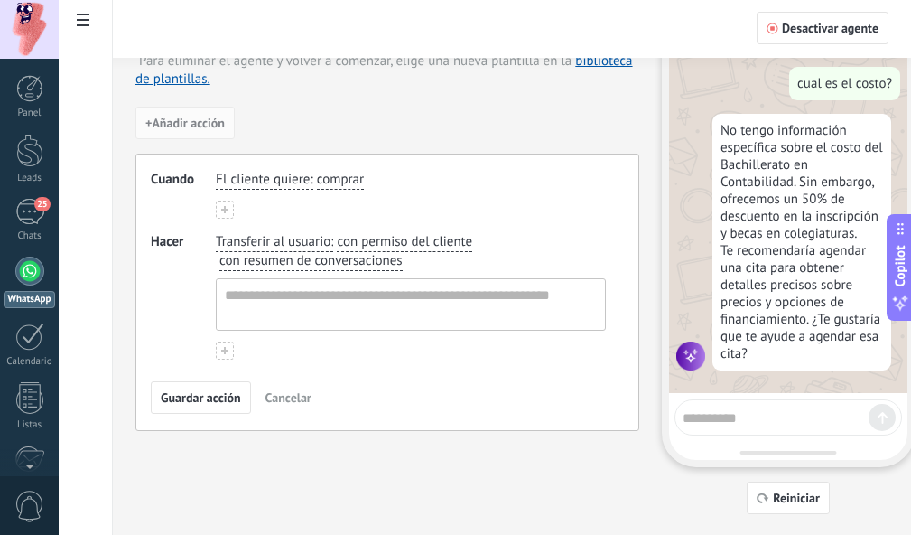
scroll to position [1316, 0]
click at [780, 500] on span "Reiniciar" at bounding box center [796, 497] width 47 height 13
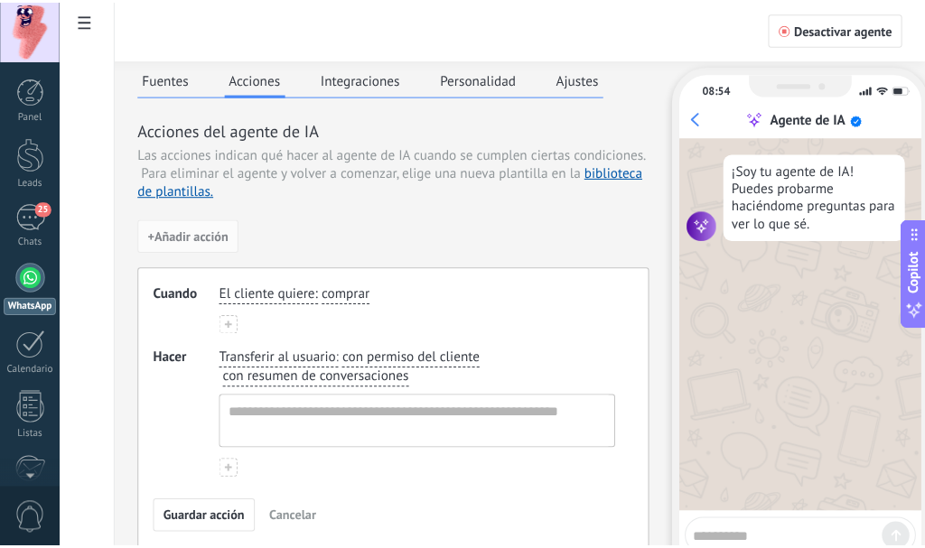
scroll to position [0, 0]
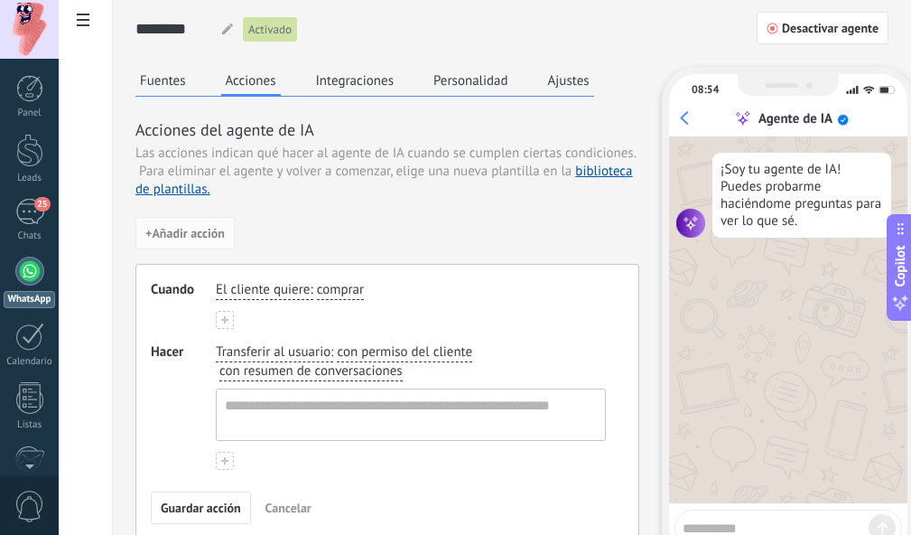
click at [172, 87] on button "Fuentes" at bounding box center [162, 80] width 55 height 27
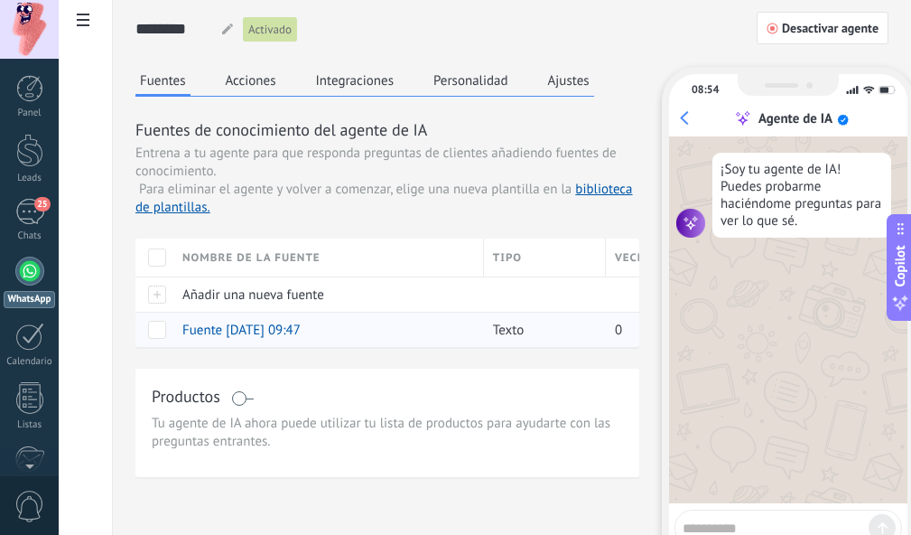
click at [301, 335] on span "Fuente 20.09.2025 09:47" at bounding box center [241, 329] width 118 height 17
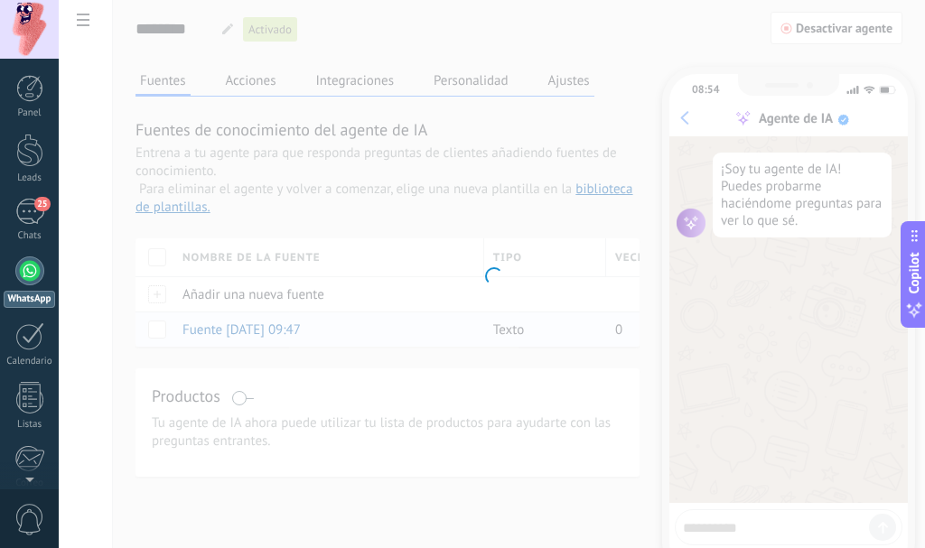
type input "**********"
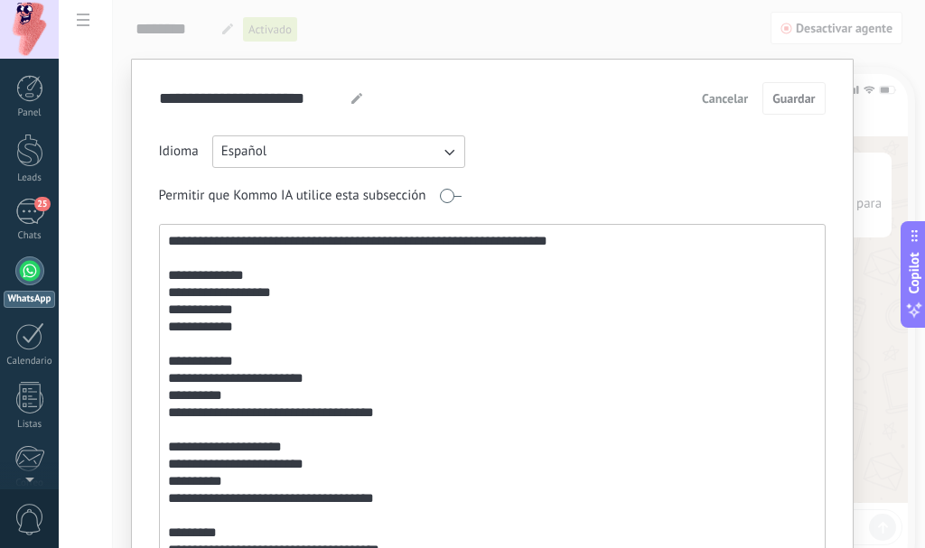
click at [308, 335] on textarea at bounding box center [490, 419] width 661 height 388
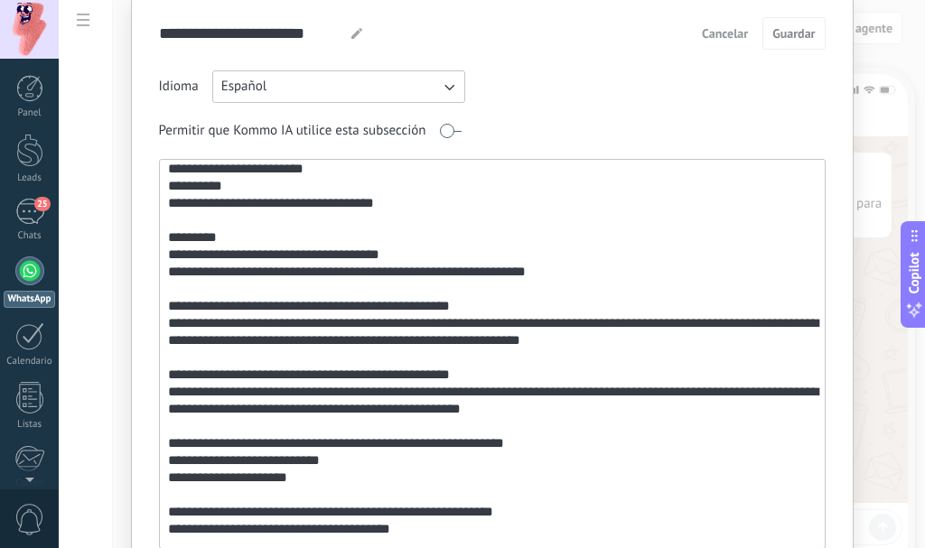
scroll to position [444, 0]
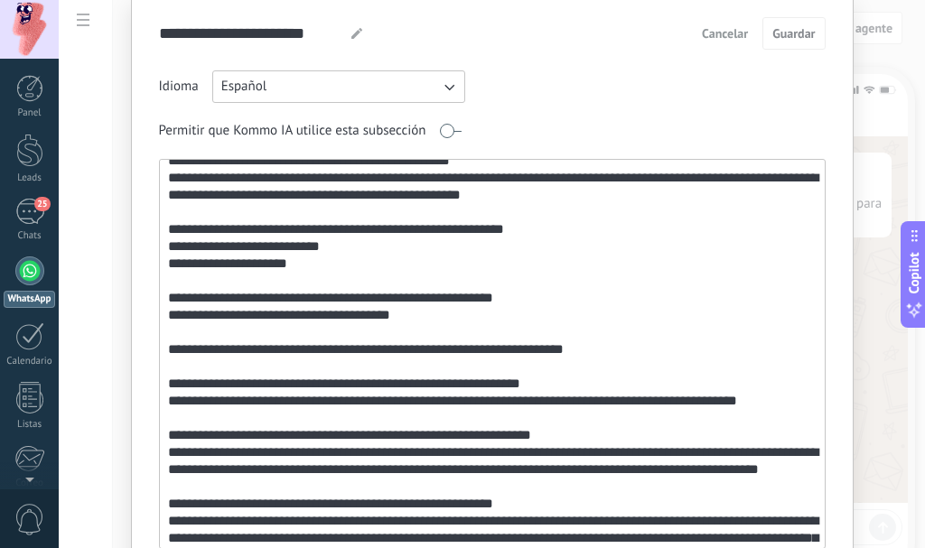
drag, startPoint x: 645, startPoint y: 275, endPoint x: 171, endPoint y: 209, distance: 478.6
click at [171, 209] on textarea at bounding box center [490, 354] width 661 height 388
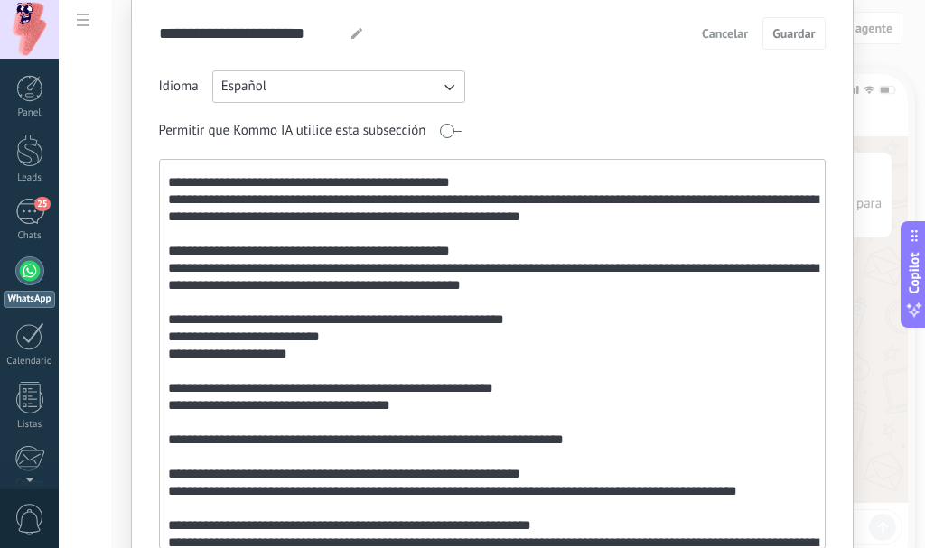
click at [272, 295] on textarea at bounding box center [490, 354] width 661 height 388
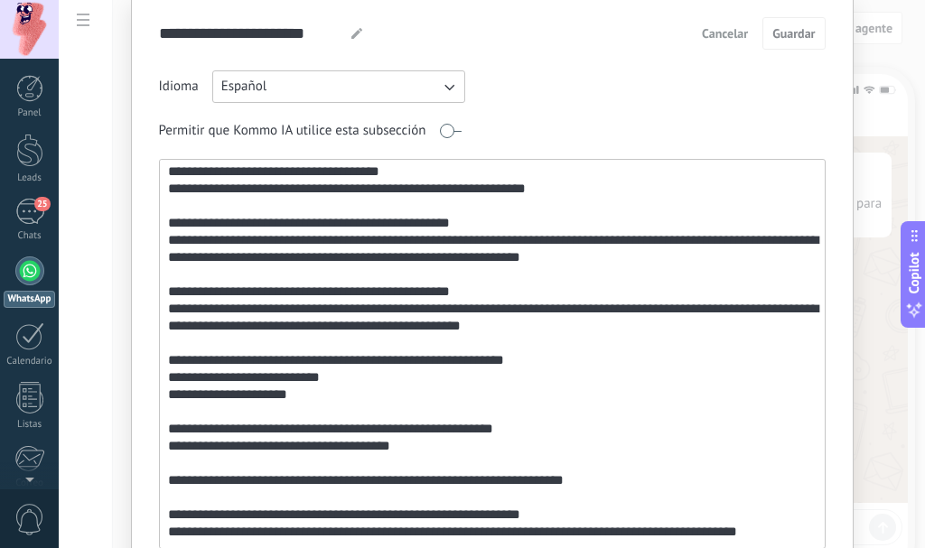
scroll to position [173, 0]
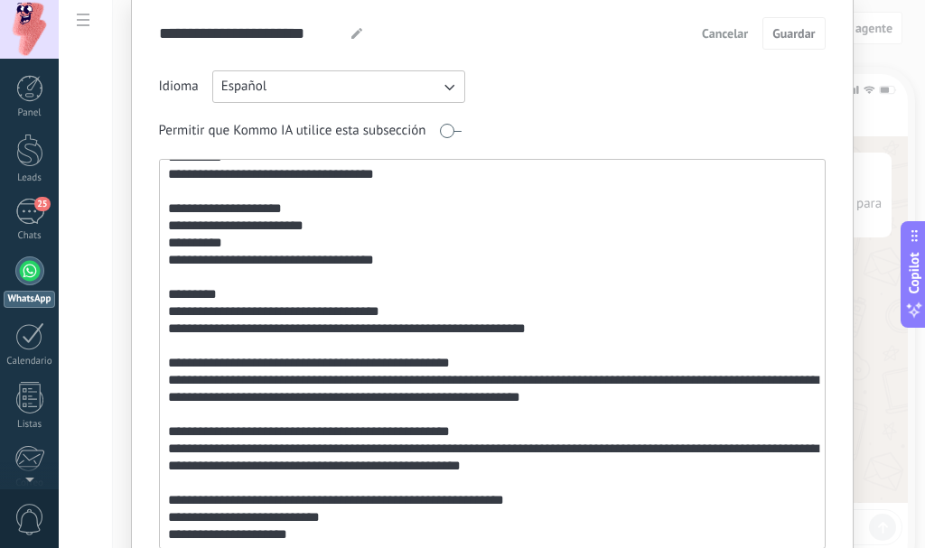
drag, startPoint x: 643, startPoint y: 405, endPoint x: 156, endPoint y: 366, distance: 488.2
click at [160, 366] on textarea at bounding box center [490, 354] width 661 height 388
click at [417, 416] on textarea at bounding box center [490, 354] width 661 height 388
drag, startPoint x: 168, startPoint y: 405, endPoint x: 167, endPoint y: 368, distance: 36.1
click at [167, 368] on textarea at bounding box center [490, 354] width 661 height 388
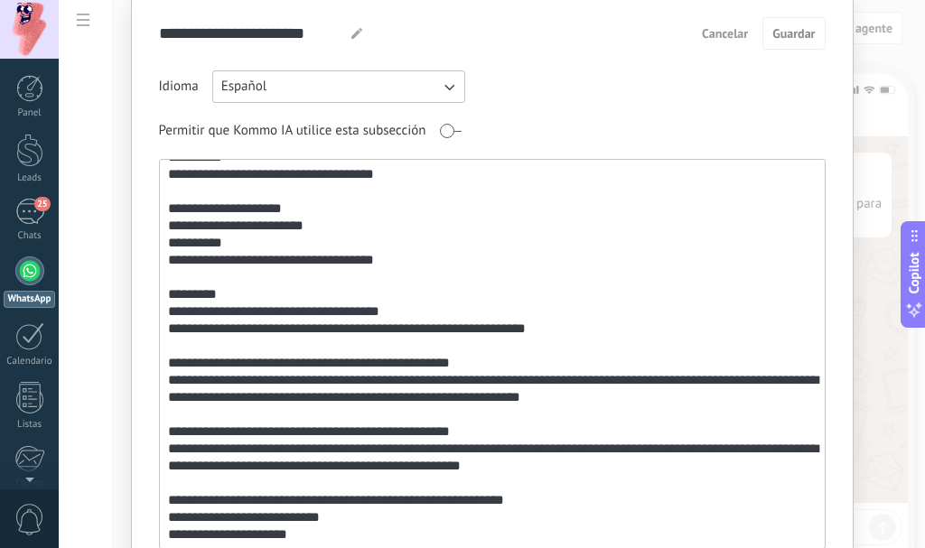
click at [204, 406] on textarea at bounding box center [490, 354] width 661 height 388
drag, startPoint x: 651, startPoint y: 400, endPoint x: 164, endPoint y: 367, distance: 487.8
click at [164, 367] on textarea at bounding box center [490, 354] width 661 height 388
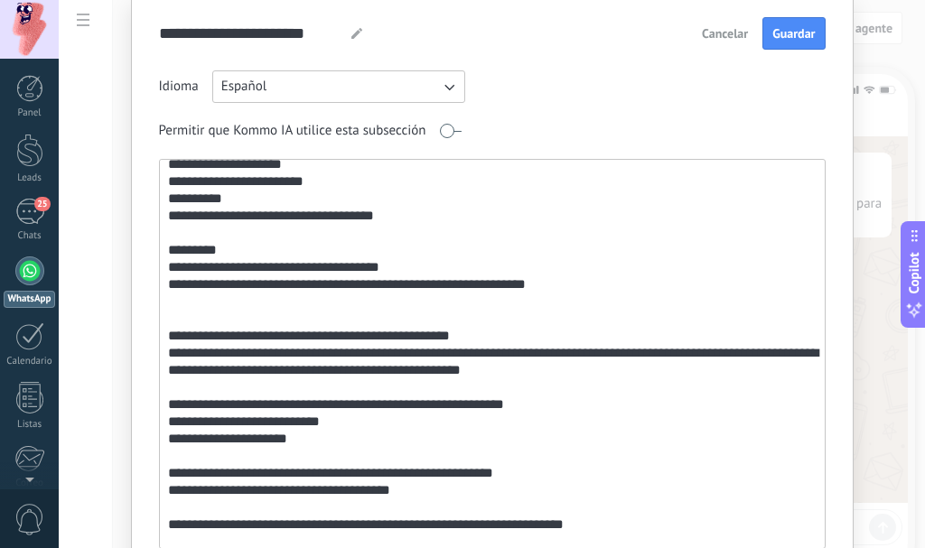
scroll to position [264, 0]
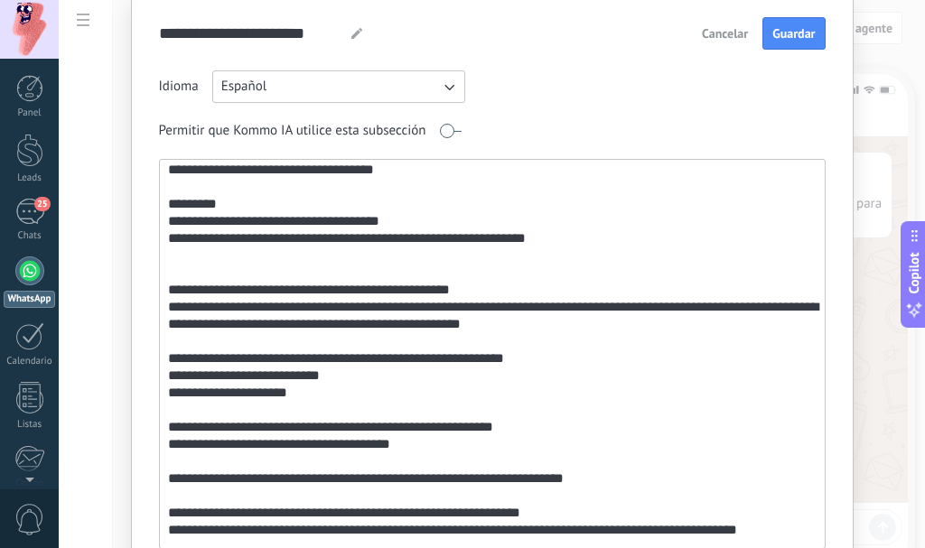
drag, startPoint x: 457, startPoint y: 291, endPoint x: 412, endPoint y: 284, distance: 45.6
click at [412, 284] on textarea at bounding box center [490, 354] width 661 height 388
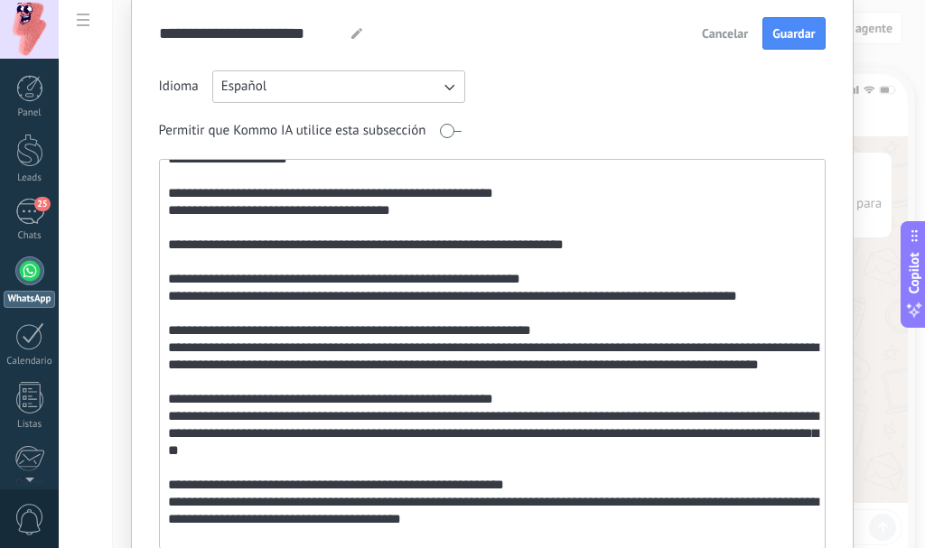
scroll to position [535, 0]
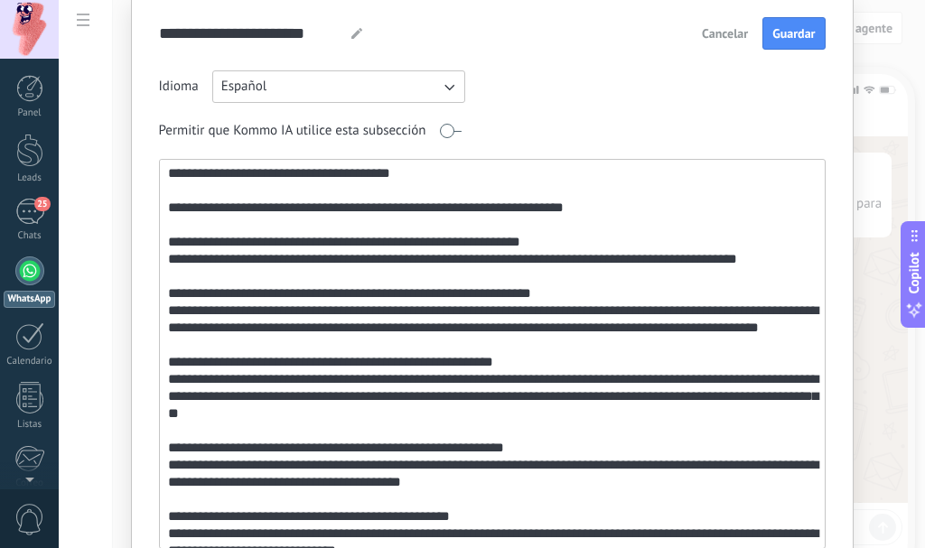
click at [256, 345] on textarea at bounding box center [490, 354] width 661 height 388
type textarea "**********"
click at [784, 29] on span "Guardar" at bounding box center [793, 33] width 42 height 13
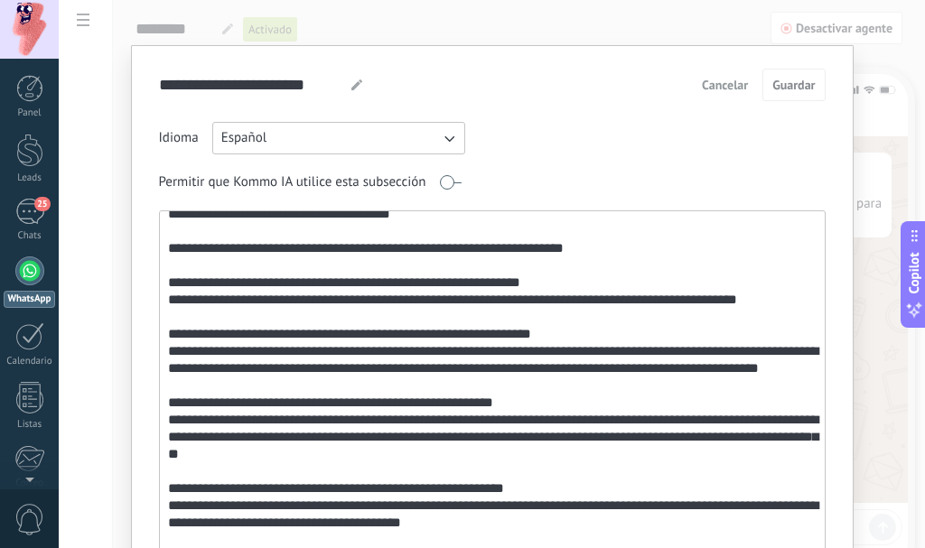
scroll to position [0, 0]
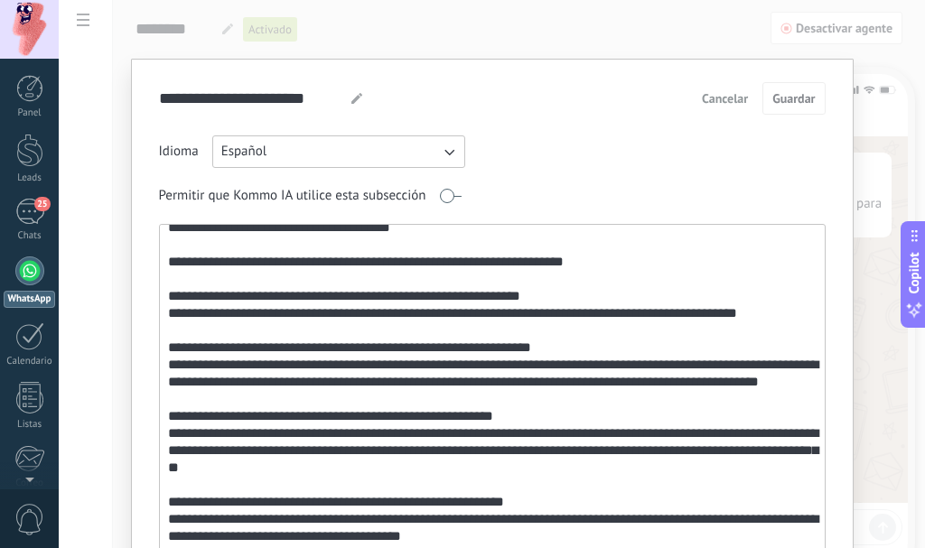
click at [107, 56] on div "**********" at bounding box center [492, 274] width 866 height 548
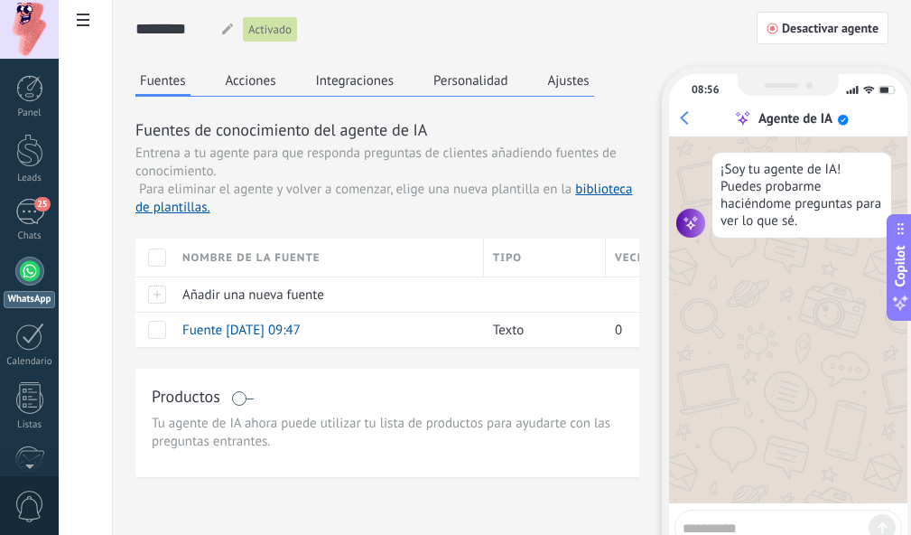
click at [29, 277] on div at bounding box center [29, 270] width 29 height 29
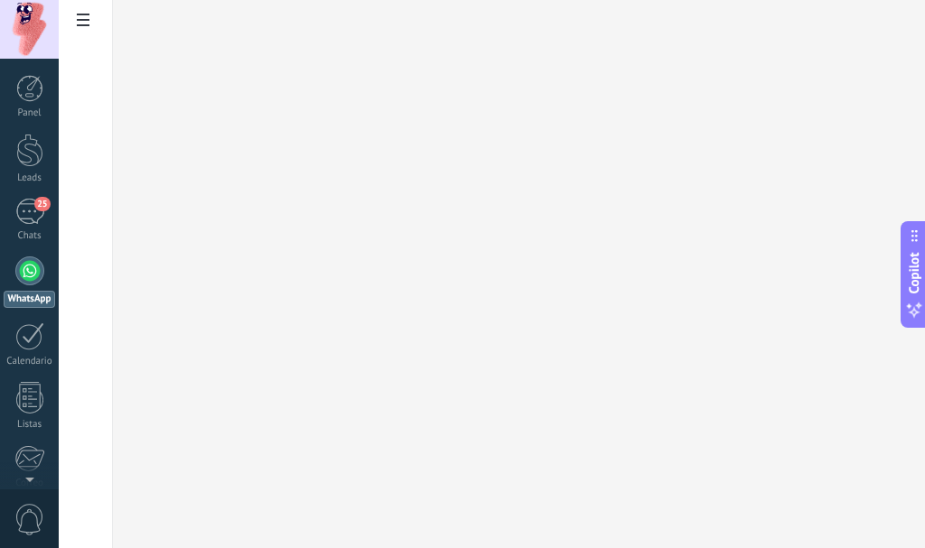
click at [82, 15] on use at bounding box center [83, 20] width 13 height 13
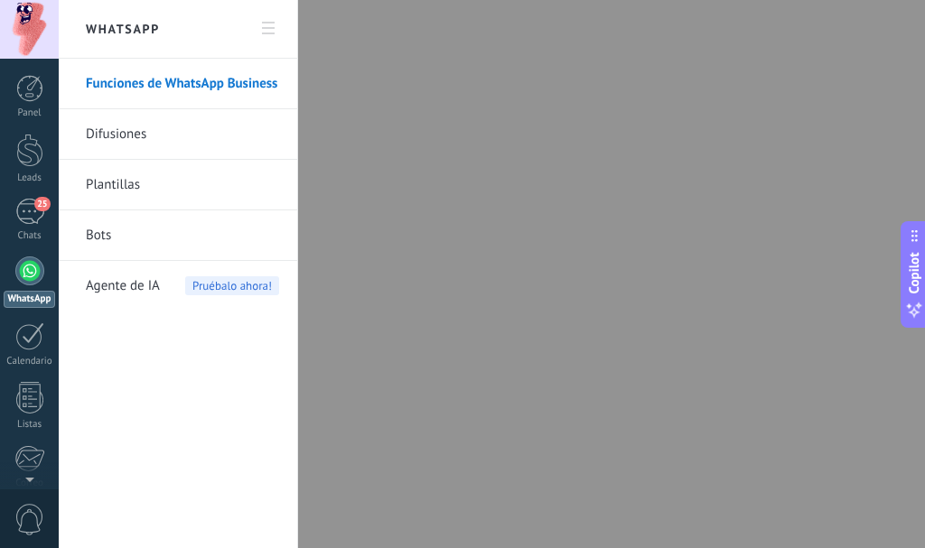
click at [165, 87] on link "Funciones de WhatsApp Business" at bounding box center [182, 84] width 193 height 51
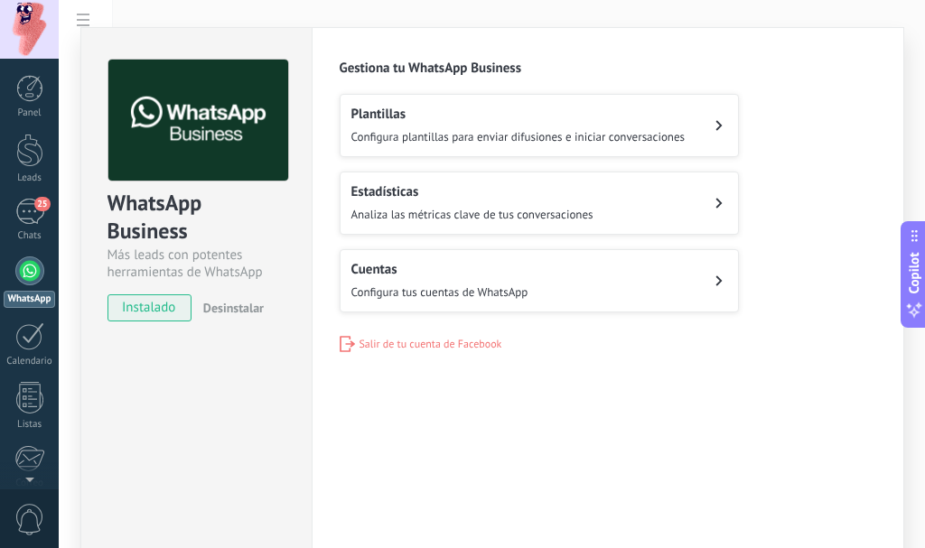
click at [31, 279] on div at bounding box center [29, 270] width 29 height 29
click at [79, 21] on div "WhatsApp Business Más leads con potentes herramientas de WhatsApp instalado Des…" at bounding box center [492, 274] width 866 height 548
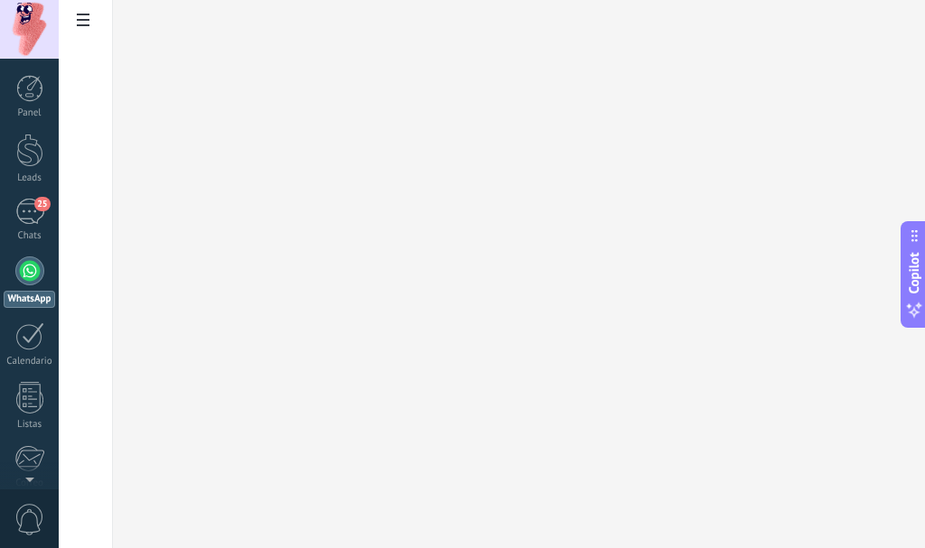
click at [79, 21] on use at bounding box center [83, 20] width 13 height 13
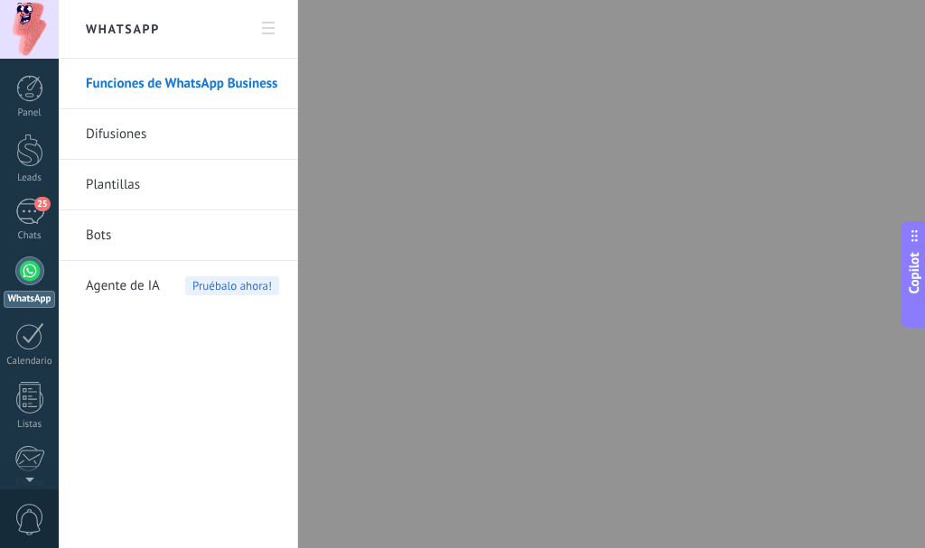
click at [134, 237] on link "Bots" at bounding box center [182, 235] width 193 height 51
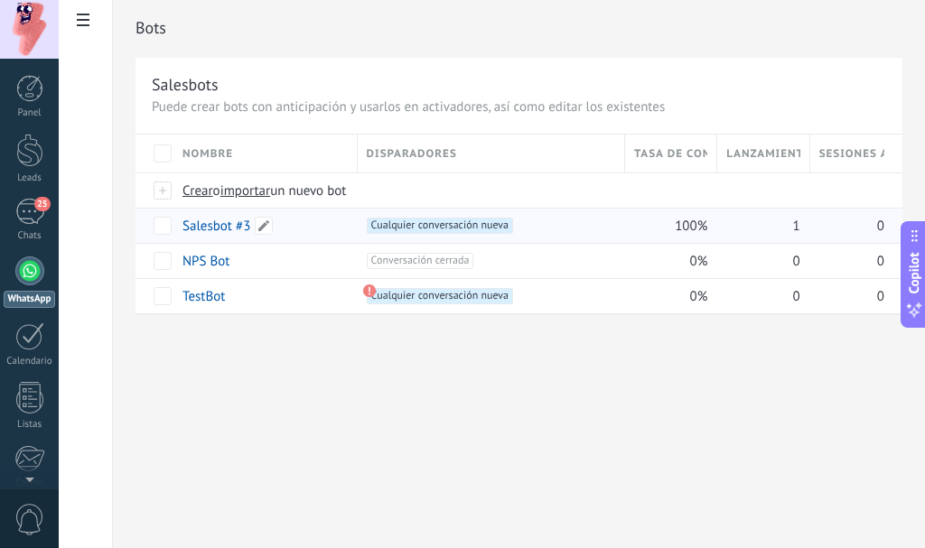
click at [214, 229] on link "Salesbot #3" at bounding box center [216, 226] width 68 height 17
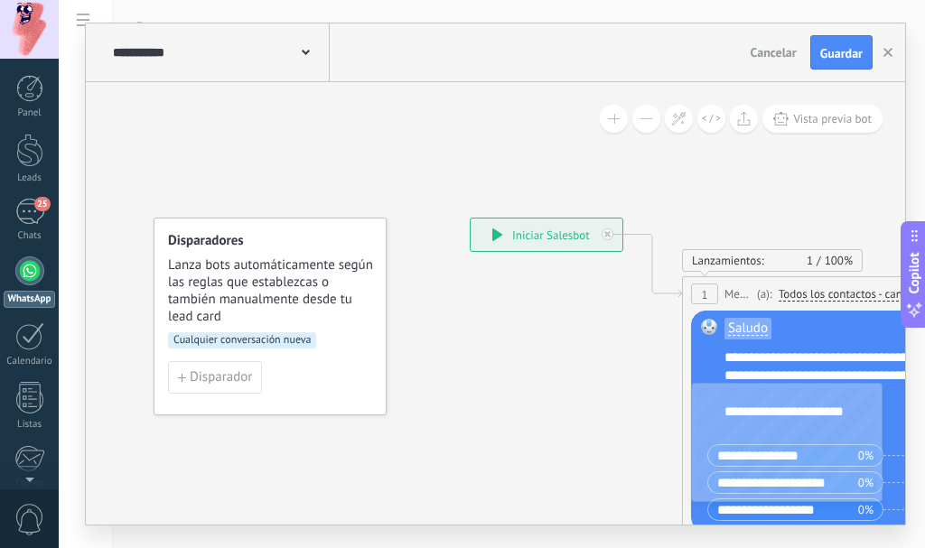
click at [78, 20] on div "**********" at bounding box center [492, 274] width 866 height 548
click at [305, 51] on icon at bounding box center [306, 52] width 8 height 5
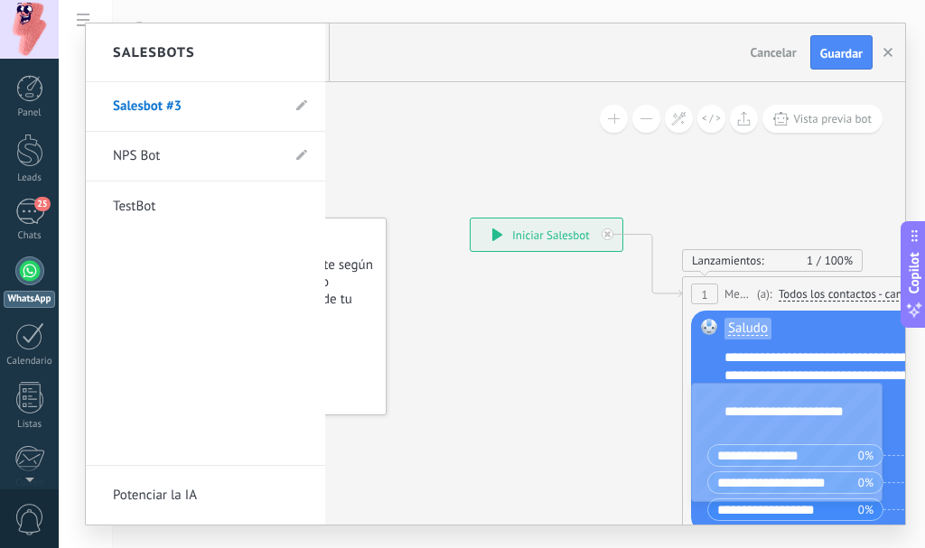
click at [141, 161] on link "NPS Bot" at bounding box center [196, 156] width 167 height 51
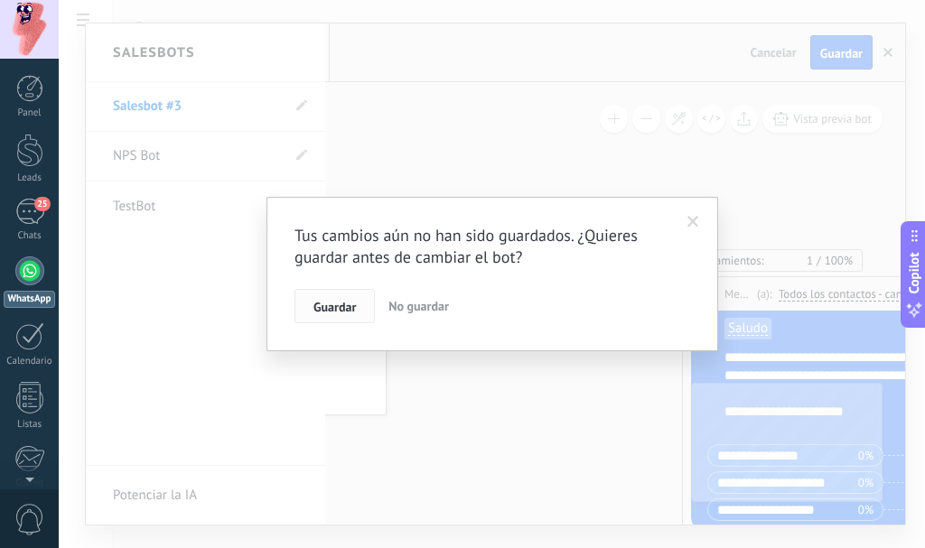
click at [325, 301] on span "Guardar" at bounding box center [334, 307] width 42 height 13
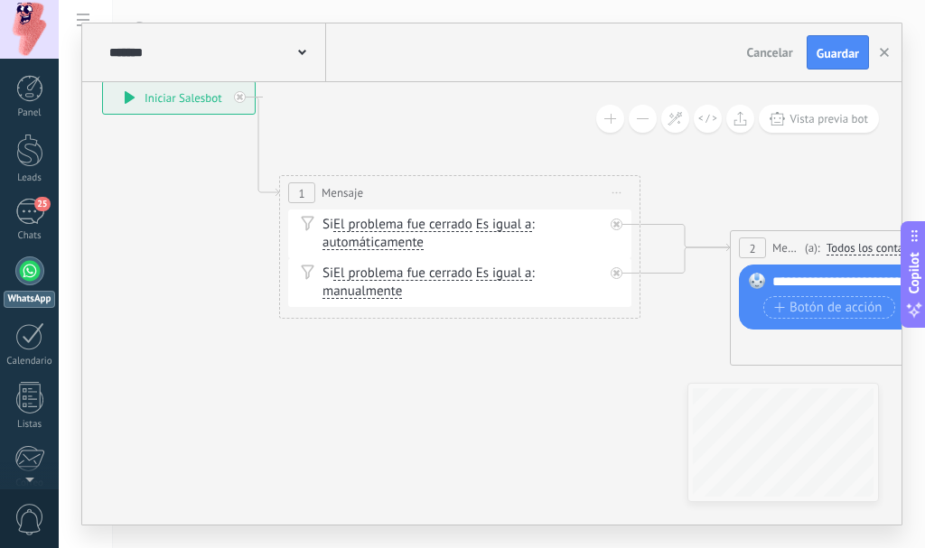
drag, startPoint x: 506, startPoint y: 395, endPoint x: 142, endPoint y: 258, distance: 388.9
click at [308, 52] on div "******* NPS Bot" at bounding box center [215, 52] width 221 height 58
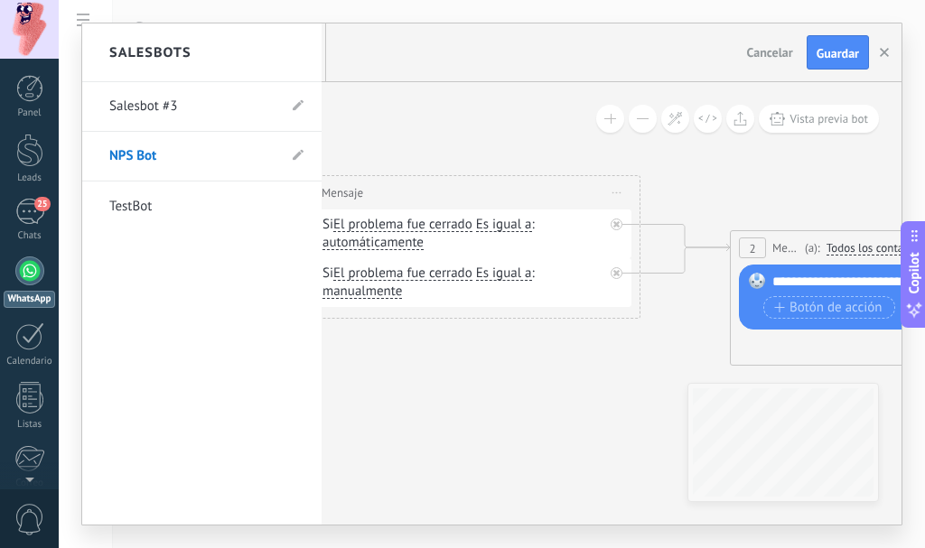
click at [135, 213] on link "TestBot" at bounding box center [192, 206] width 167 height 51
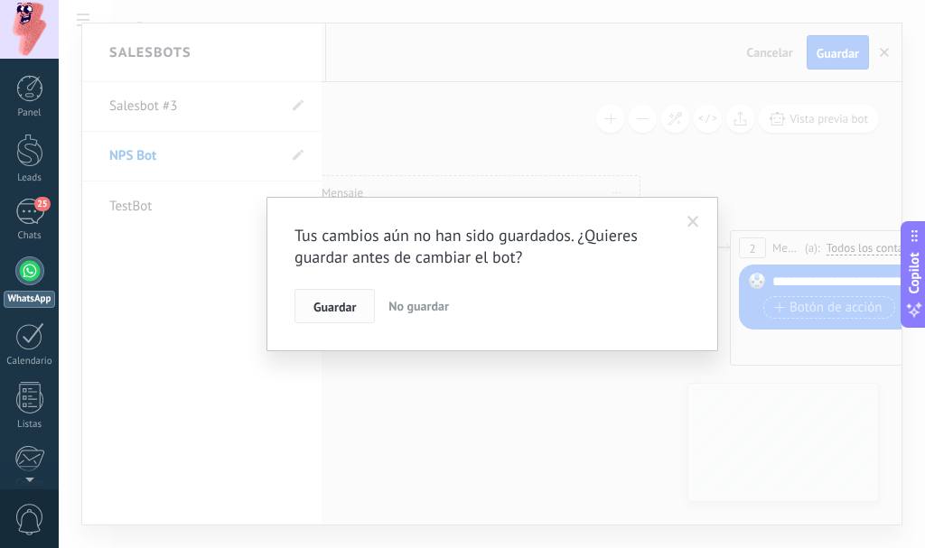
click at [309, 310] on button "Guardar" at bounding box center [334, 306] width 80 height 34
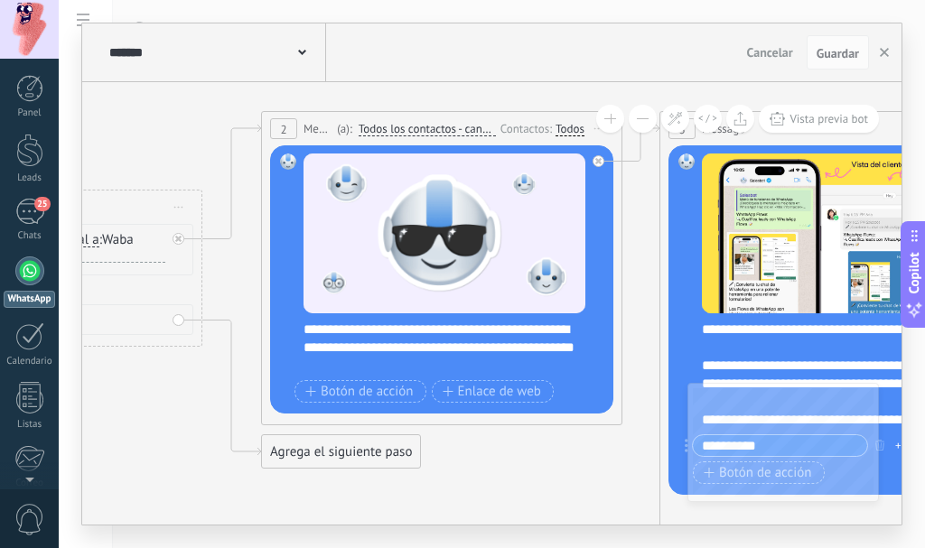
drag, startPoint x: 187, startPoint y: 254, endPoint x: 124, endPoint y: 115, distance: 152.7
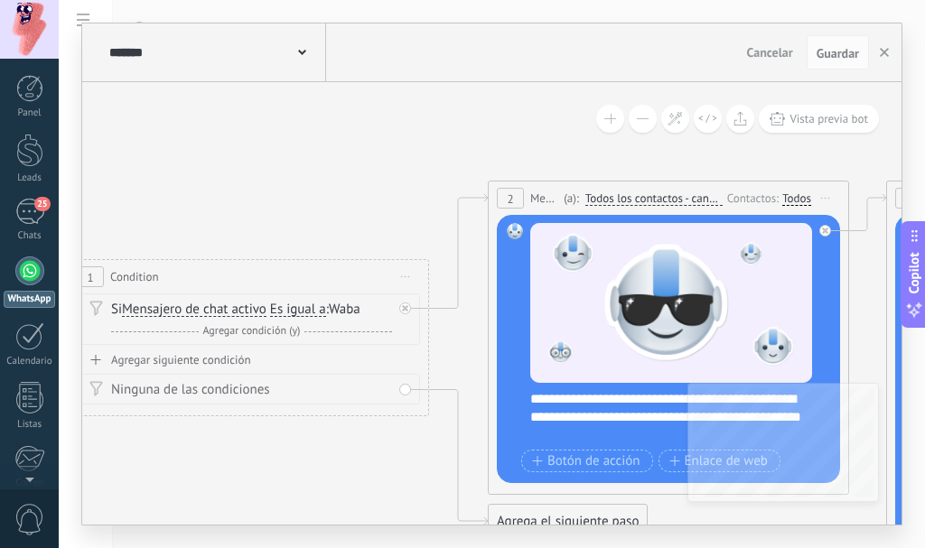
drag, startPoint x: 605, startPoint y: 287, endPoint x: 916, endPoint y: 372, distance: 322.0
click at [912, 370] on div "******* TestBot Cancelar Actualización Cancelar Guardar 6 Flows 7 List 8 Button…" at bounding box center [492, 274] width 866 height 548
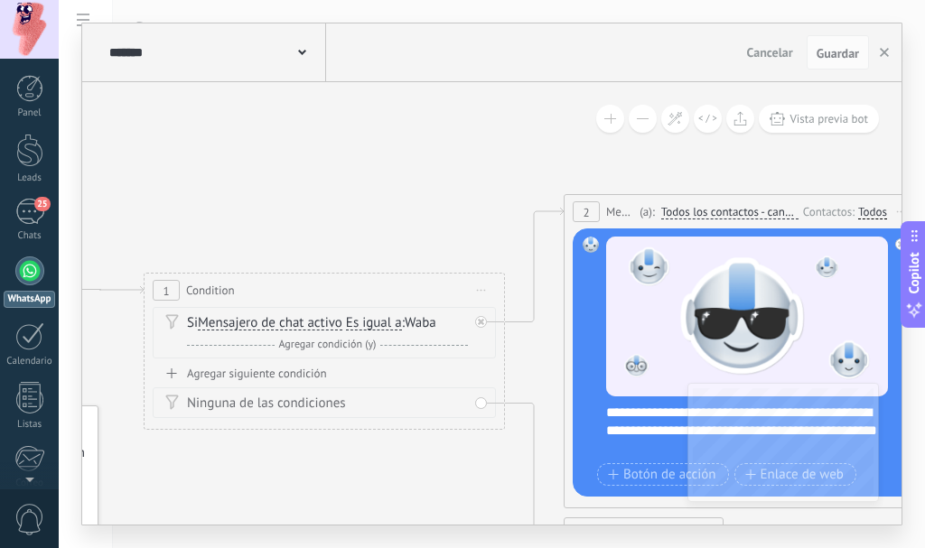
click at [301, 51] on icon at bounding box center [302, 52] width 8 height 5
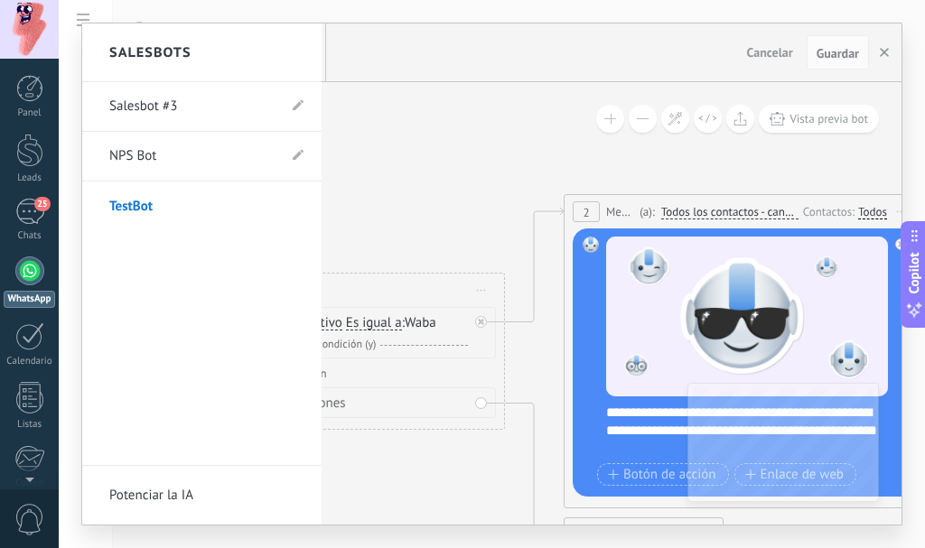
click at [133, 96] on link "Salesbot #3" at bounding box center [192, 106] width 167 height 51
type input "**********"
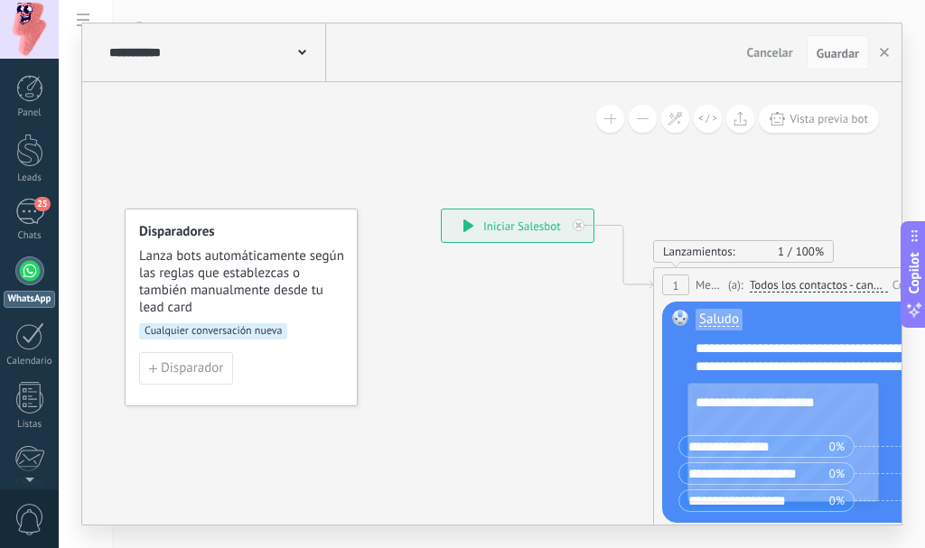
drag, startPoint x: 547, startPoint y: 369, endPoint x: 590, endPoint y: 302, distance: 79.2
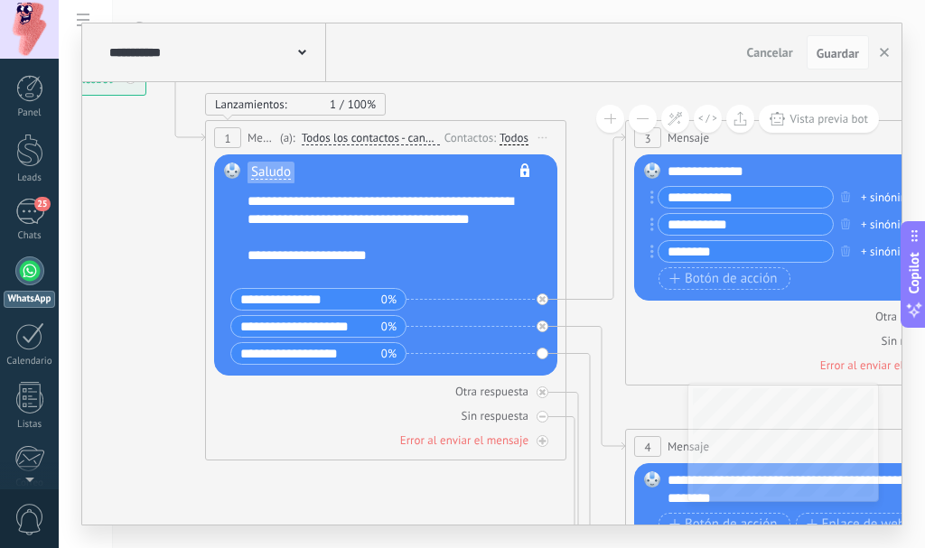
drag, startPoint x: 508, startPoint y: 350, endPoint x: 62, endPoint y: 204, distance: 469.4
click at [62, 204] on div "**********" at bounding box center [492, 274] width 866 height 548
click at [517, 141] on div "Todos" at bounding box center [513, 138] width 29 height 14
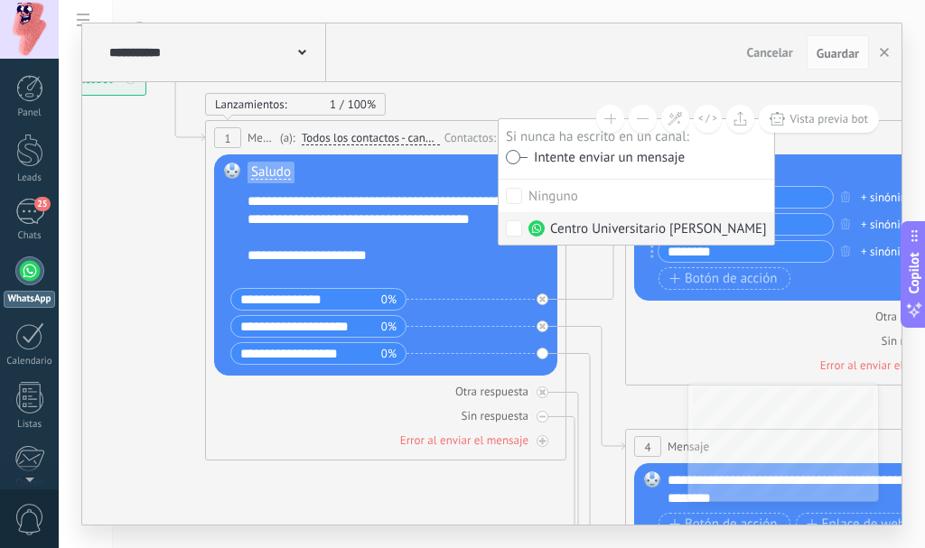
click at [153, 293] on icon at bounding box center [567, 437] width 2053 height 1655
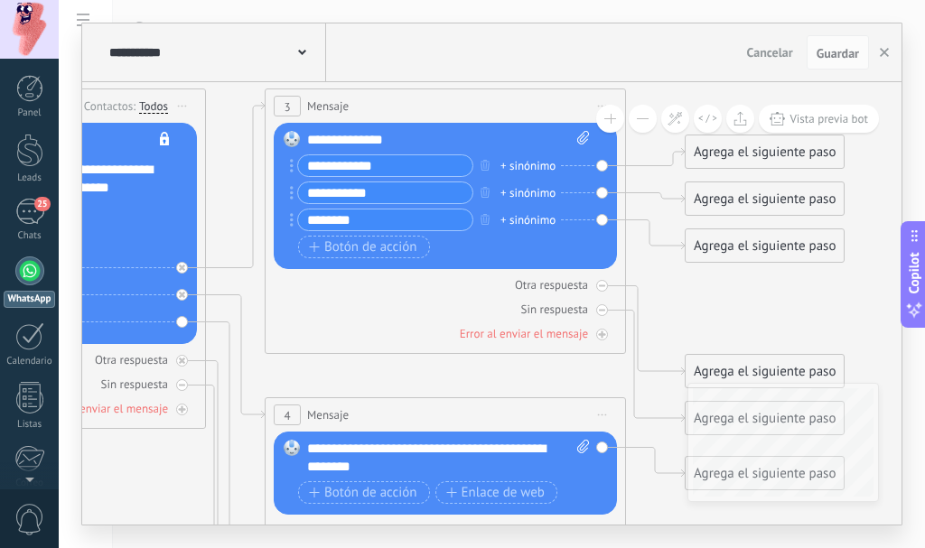
drag, startPoint x: 521, startPoint y: 466, endPoint x: 184, endPoint y: 454, distance: 337.0
click at [160, 477] on icon at bounding box center [207, 405] width 2053 height 1655
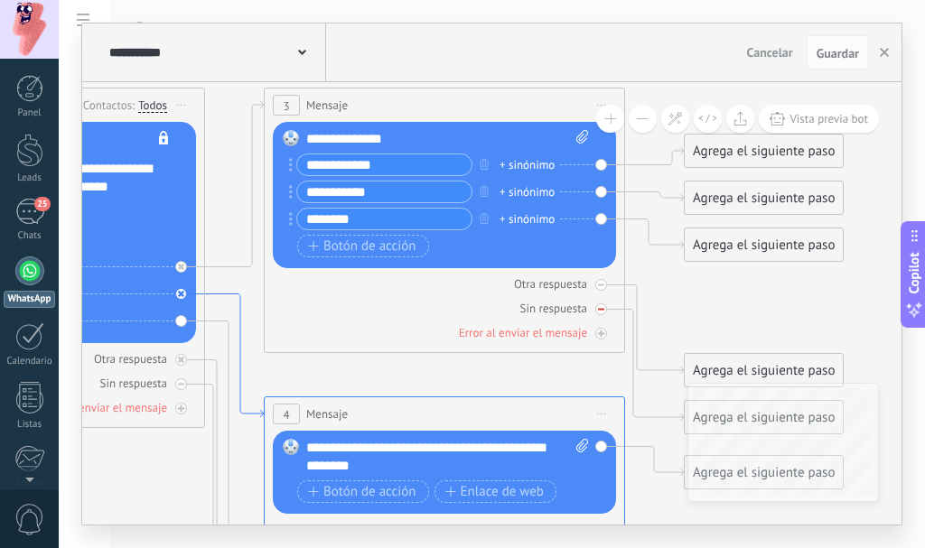
drag, startPoint x: 361, startPoint y: 317, endPoint x: 321, endPoint y: 313, distance: 40.8
drag, startPoint x: 362, startPoint y: 297, endPoint x: 540, endPoint y: 280, distance: 178.7
click at [299, 335] on div "Otra respuesta Sin respuesta Error al enviar el mensaje" at bounding box center [444, 304] width 343 height 73
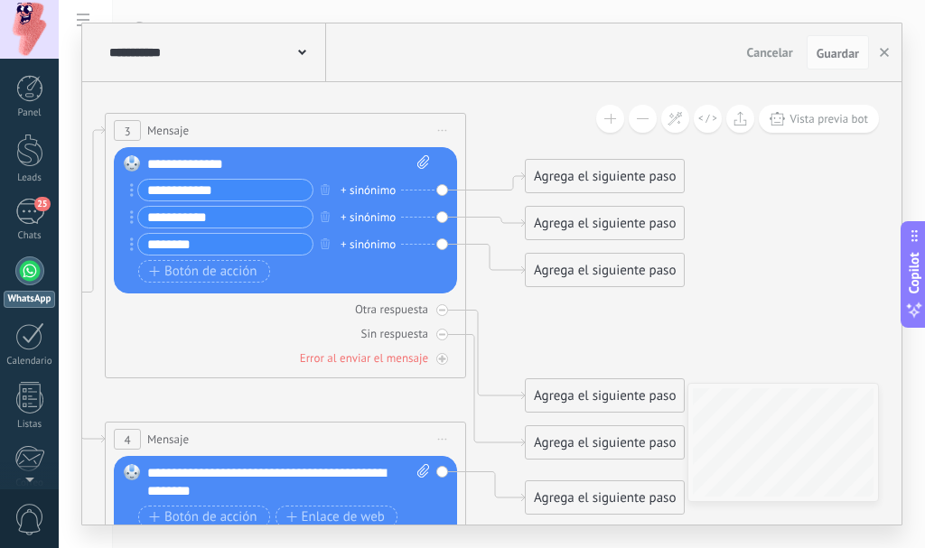
drag, startPoint x: 708, startPoint y: 295, endPoint x: 549, endPoint y: 321, distance: 160.9
click at [549, 321] on icon at bounding box center [47, 430] width 2053 height 1655
click at [609, 174] on div "Agrega el siguiente paso" at bounding box center [604, 177] width 158 height 30
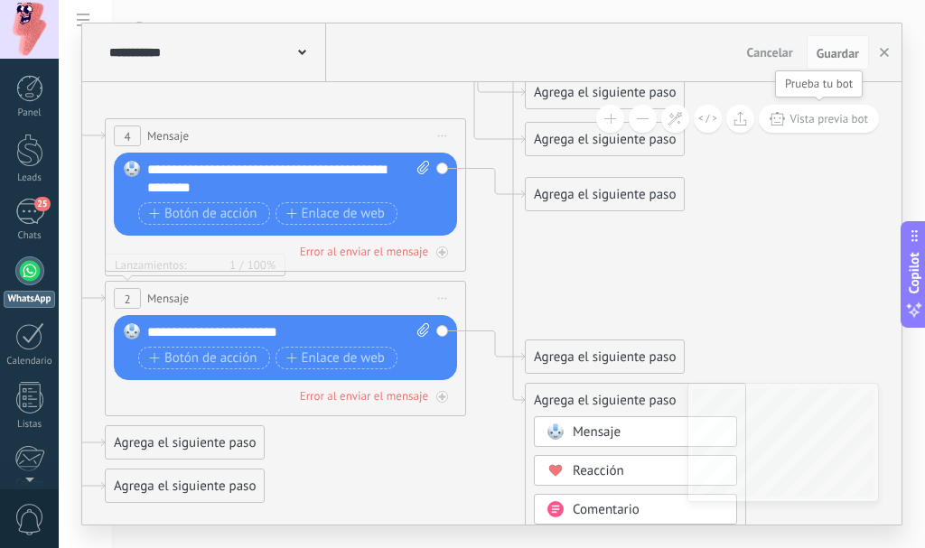
click at [798, 115] on span "Vista previa bot" at bounding box center [828, 118] width 79 height 15
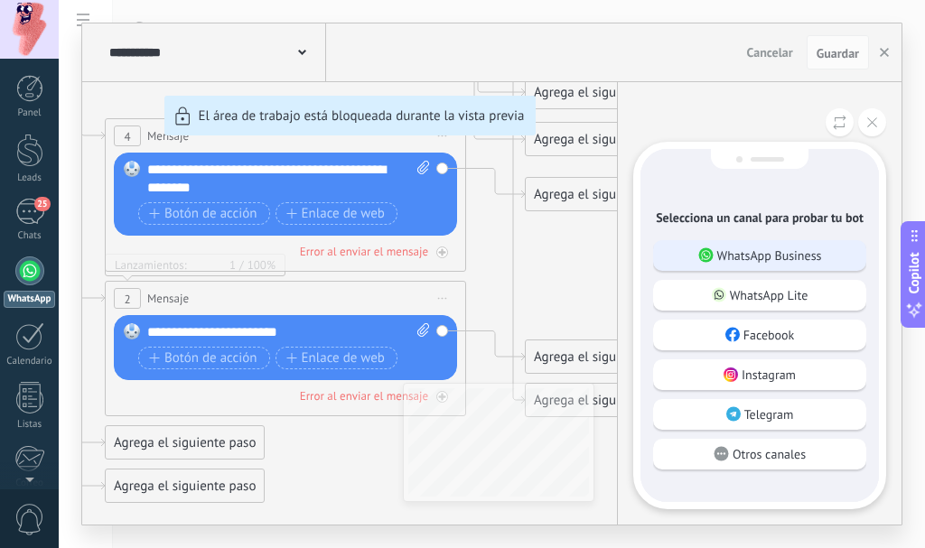
click at [781, 253] on p "WhatsApp Business" at bounding box center [769, 255] width 105 height 16
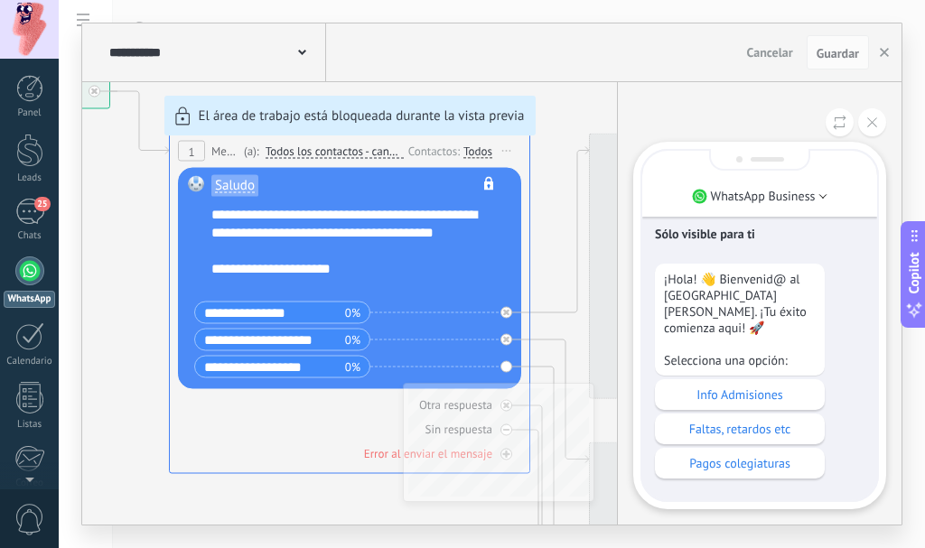
click at [298, 304] on div "**********" at bounding box center [491, 273] width 819 height 501
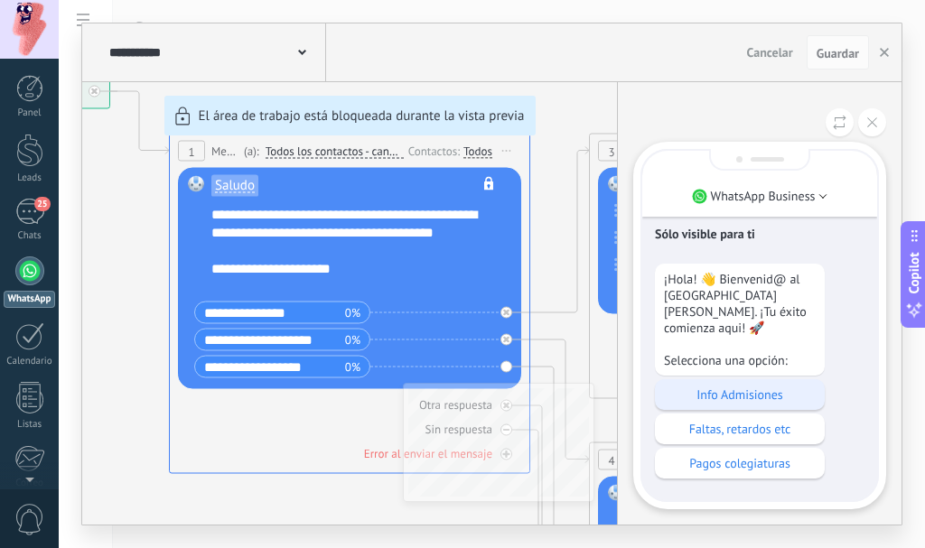
click at [735, 387] on p "Info Admisiones" at bounding box center [740, 394] width 152 height 16
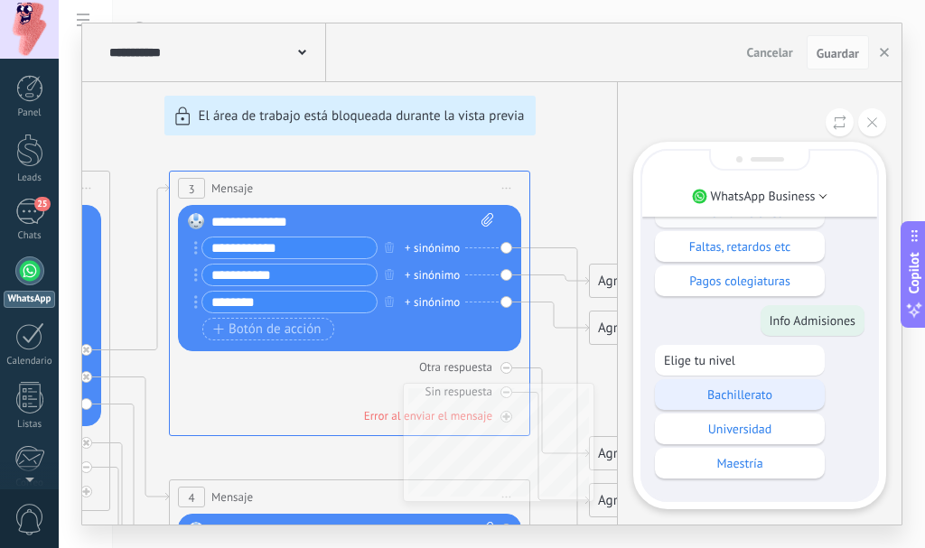
click at [756, 397] on p "Bachillerato" at bounding box center [740, 394] width 152 height 16
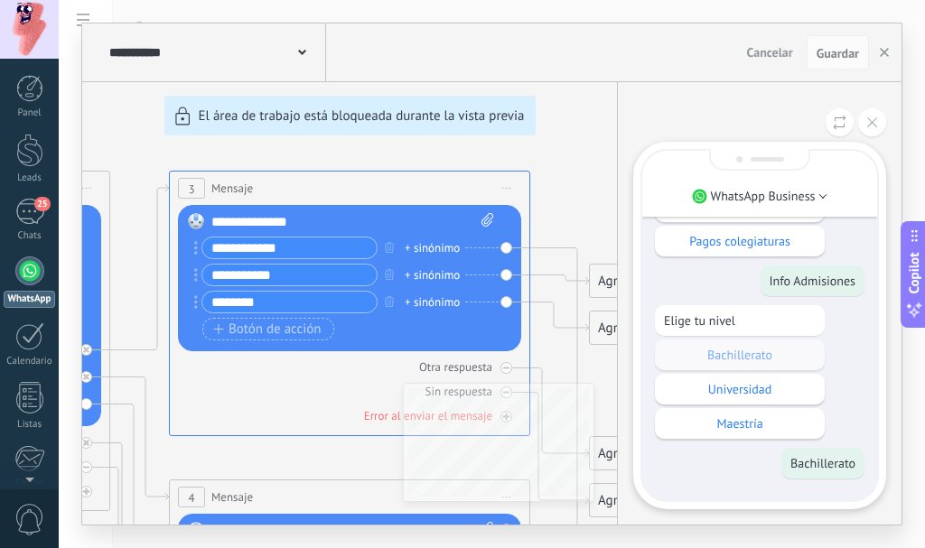
click at [580, 173] on div "**********" at bounding box center [491, 273] width 819 height 501
click at [874, 117] on button at bounding box center [872, 122] width 28 height 28
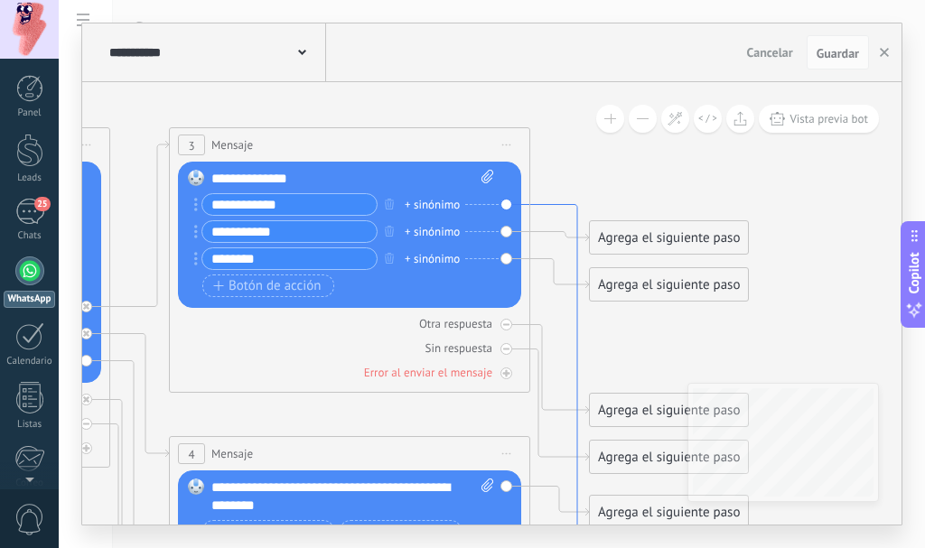
click at [576, 219] on icon at bounding box center [559, 463] width 59 height 517
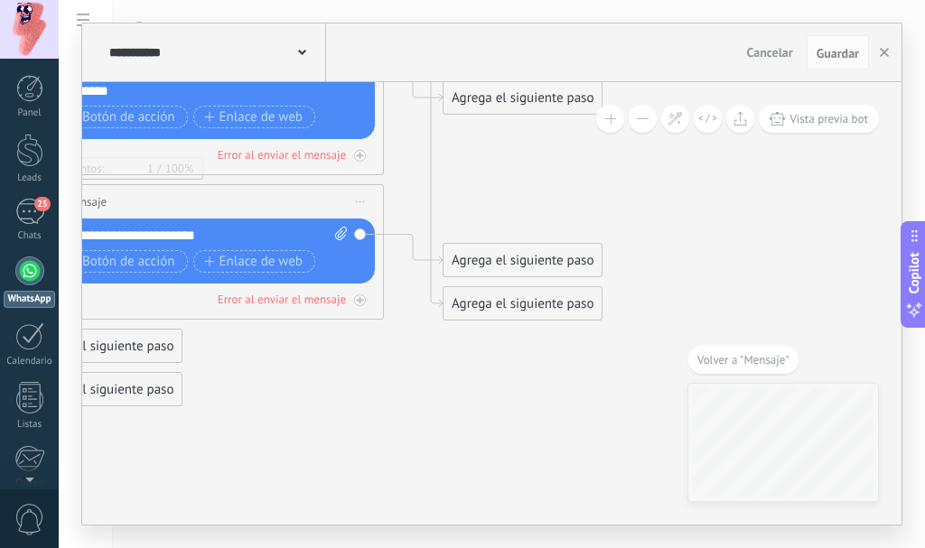
click at [531, 260] on div "Agrega el siguiente paso" at bounding box center [522, 261] width 158 height 30
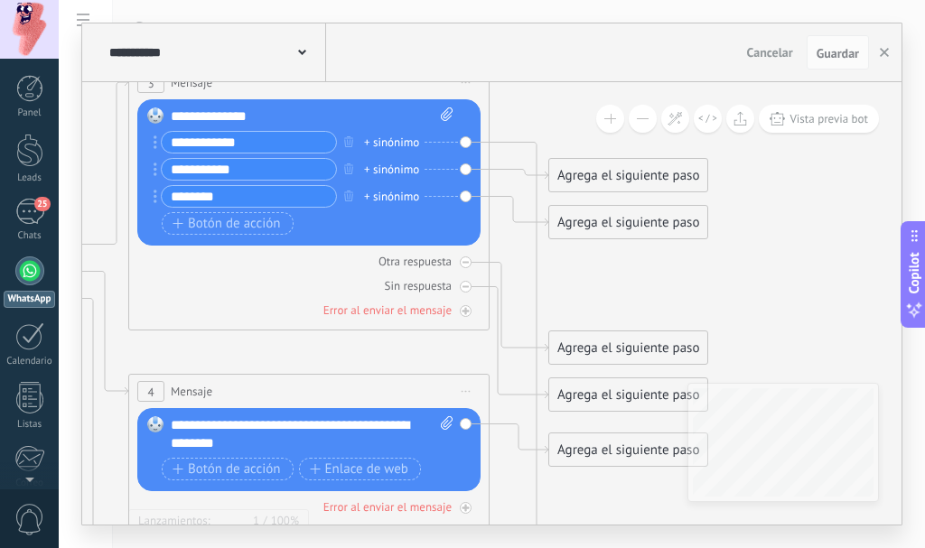
drag, startPoint x: 503, startPoint y: 313, endPoint x: 594, endPoint y: 282, distance: 96.5
click at [594, 282] on icon at bounding box center [71, 382] width 2053 height 1655
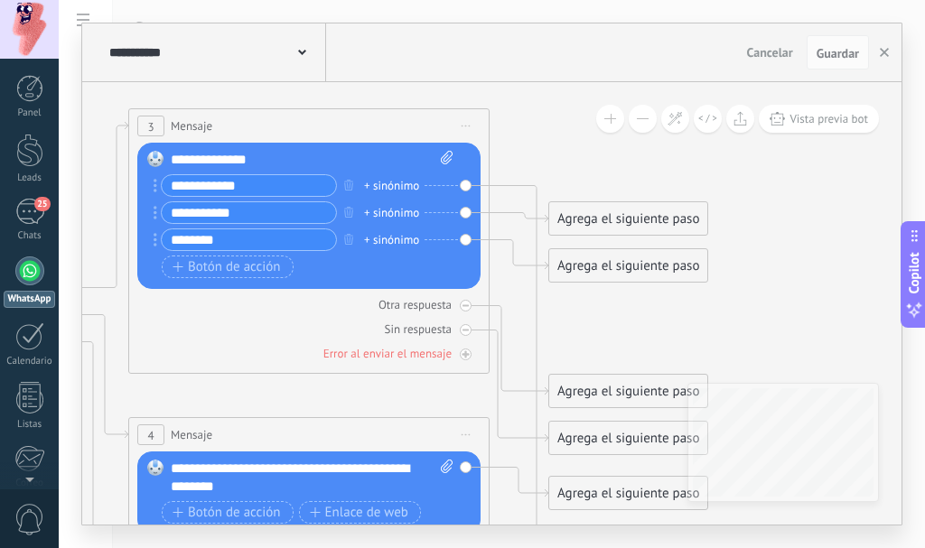
click at [449, 155] on icon at bounding box center [447, 158] width 12 height 14
click input "Subir" at bounding box center [0, 0] width 0 height 0
click at [573, 217] on div "Agrega el siguiente paso" at bounding box center [628, 219] width 158 height 30
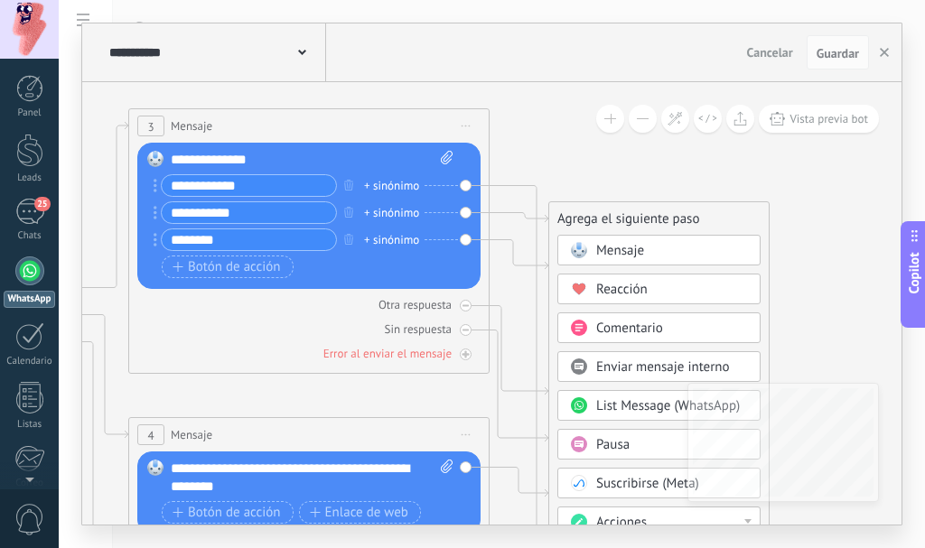
click at [617, 242] on span "Mensaje" at bounding box center [620, 250] width 48 height 17
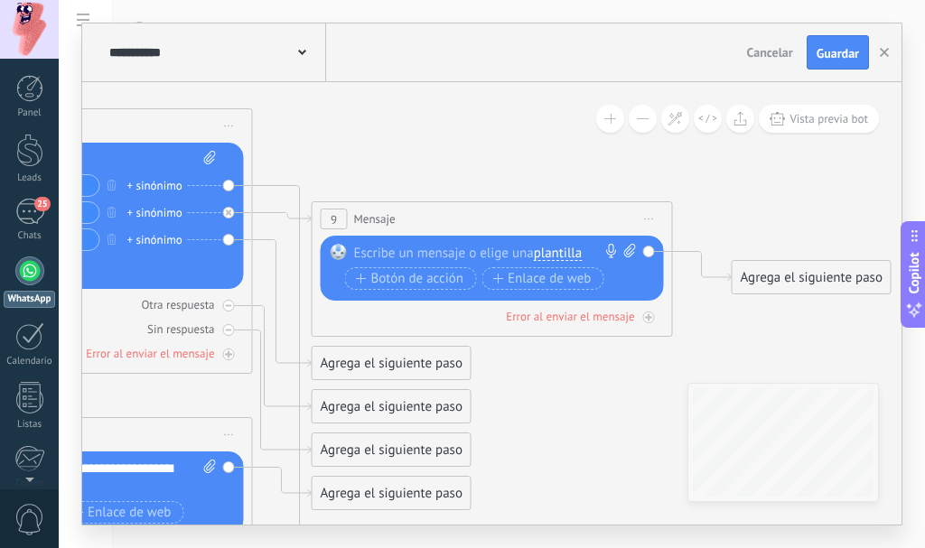
click at [395, 217] on div "9 Mensaje ******* (a): Todos los contactos - canales seleccionados Todos los co…" at bounding box center [491, 218] width 359 height 33
click at [375, 215] on span "Mensaje" at bounding box center [375, 218] width 42 height 17
click at [402, 246] on div at bounding box center [488, 253] width 268 height 18
click at [401, 272] on span "Botón de acción" at bounding box center [410, 279] width 108 height 14
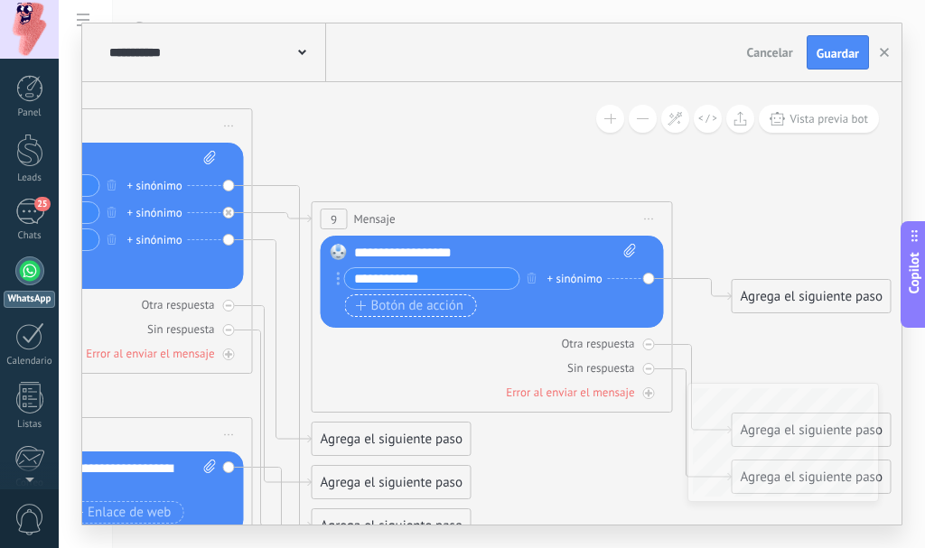
type input "**********"
click at [405, 302] on span "Botón de acción" at bounding box center [410, 306] width 108 height 14
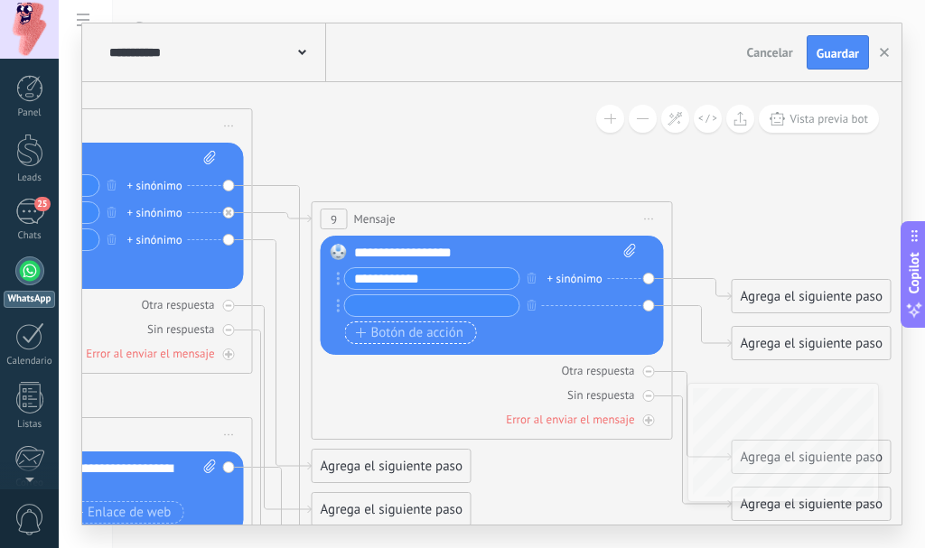
type input "*"
type input "********"
click at [736, 174] on icon at bounding box center [44, 408] width 2473 height 1621
click at [829, 43] on button "Guardar" at bounding box center [837, 52] width 62 height 34
click at [33, 209] on div "25" at bounding box center [29, 212] width 29 height 26
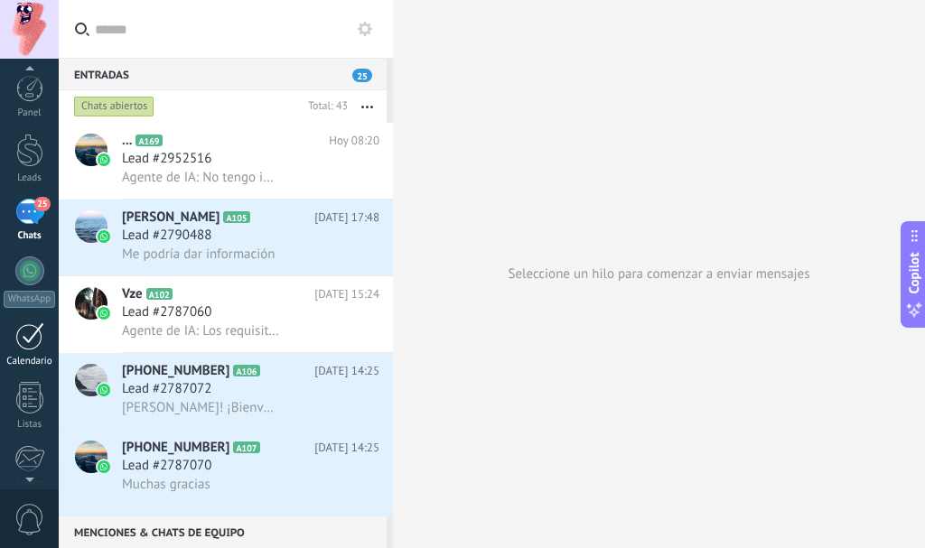
click at [22, 325] on div at bounding box center [29, 336] width 29 height 28
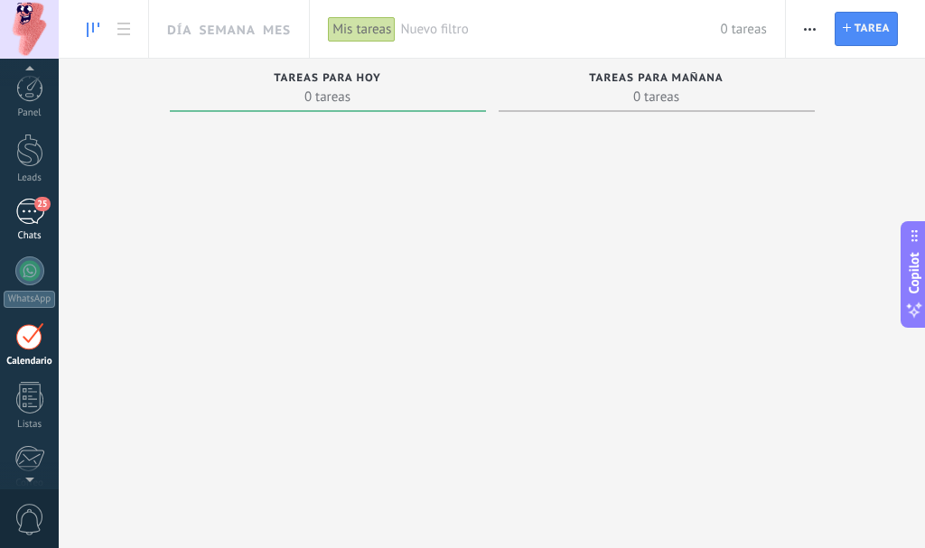
click at [27, 219] on div "25" at bounding box center [29, 212] width 29 height 26
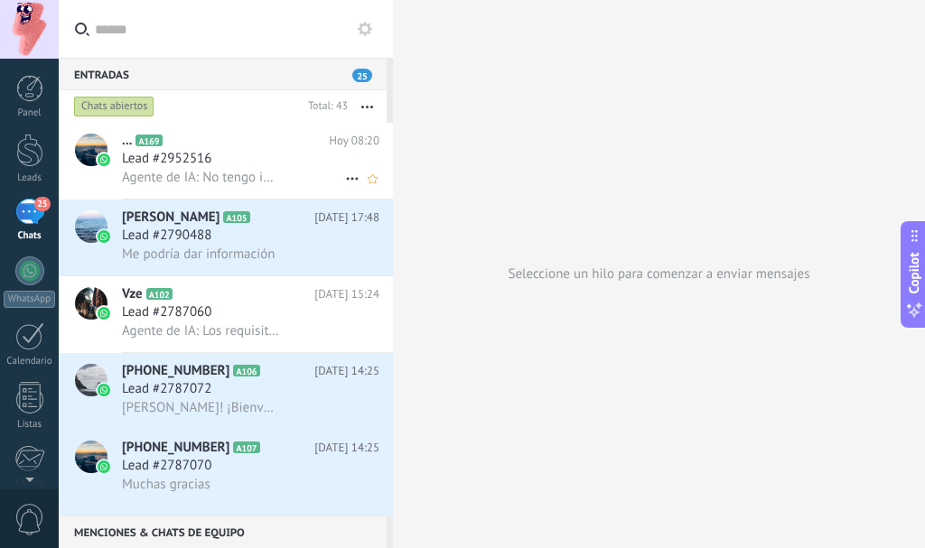
click at [201, 171] on span "Agente de IA: No tengo información específica sobre el precio de las clases sab…" at bounding box center [201, 177] width 158 height 17
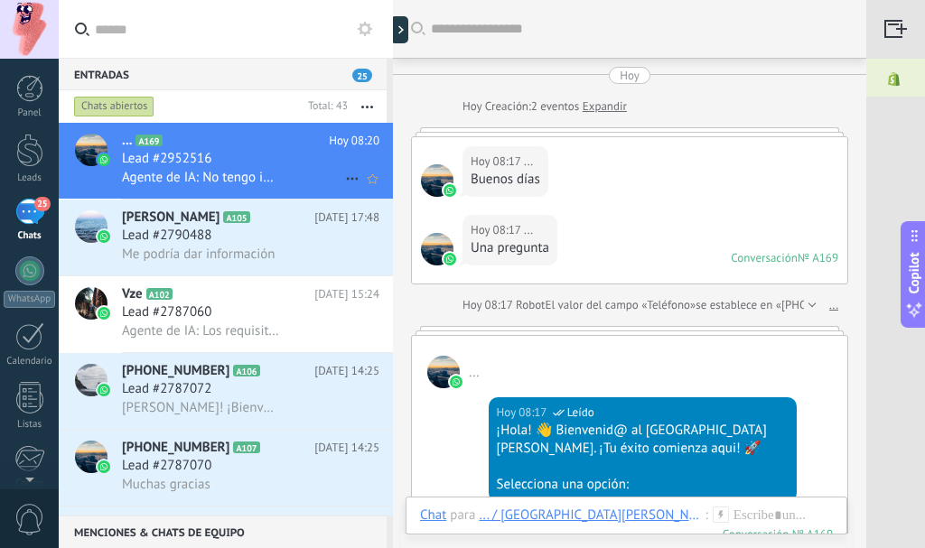
scroll to position [1044, 0]
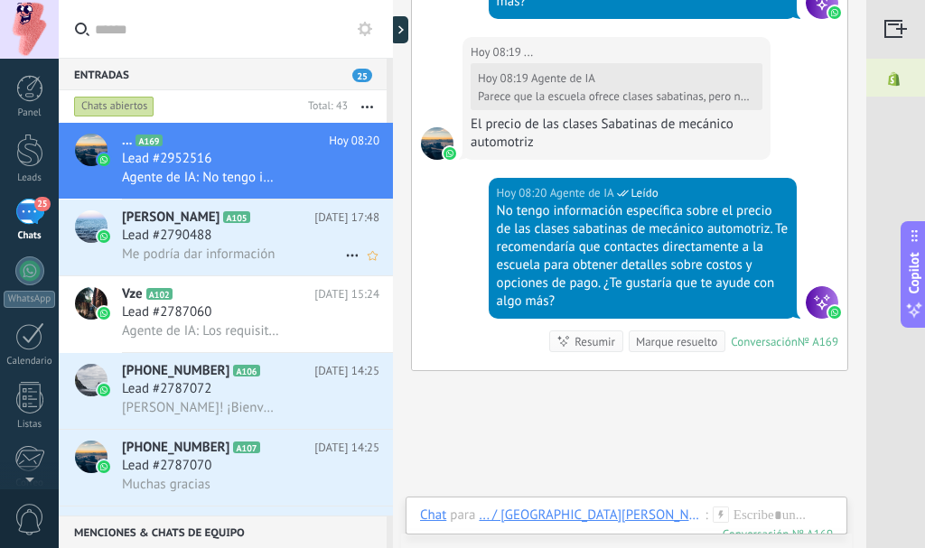
click at [209, 245] on div "Me podría dar información" at bounding box center [250, 254] width 257 height 19
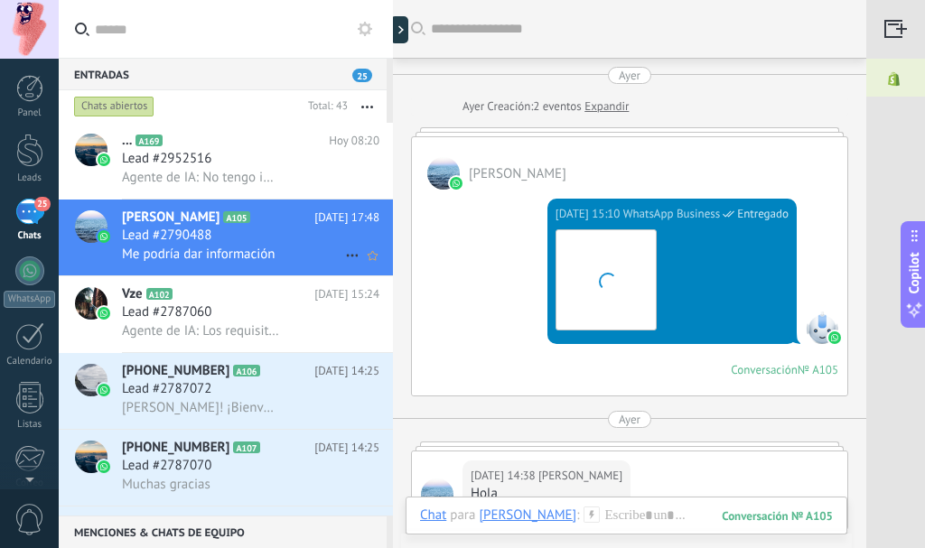
scroll to position [1729, 0]
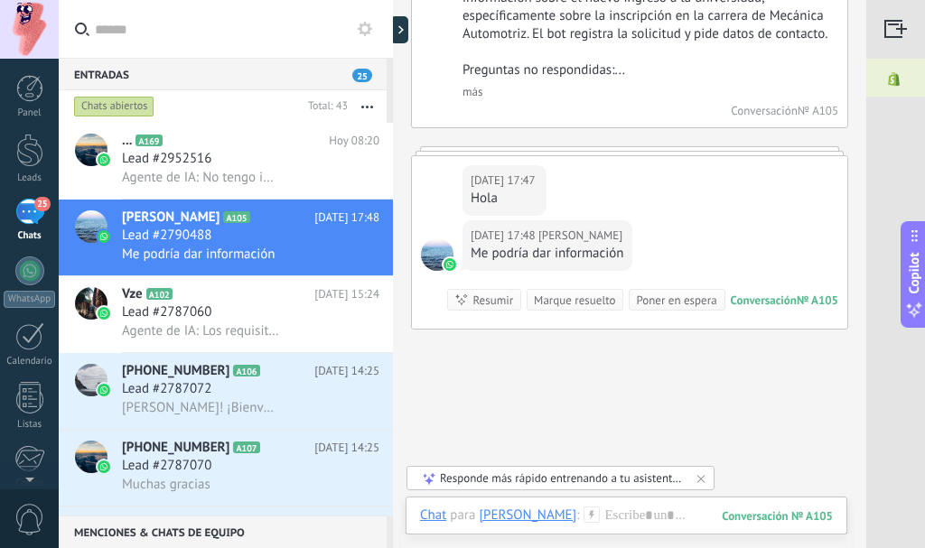
click at [543, 481] on div "Responde más rápido entrenando a tu asistente AI con tus fuentes de datos" at bounding box center [561, 477] width 243 height 15
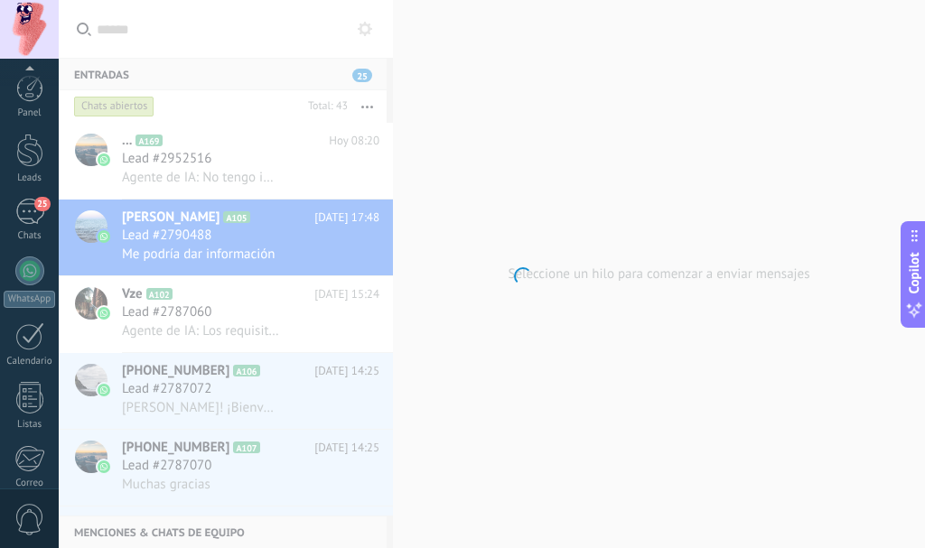
scroll to position [203, 0]
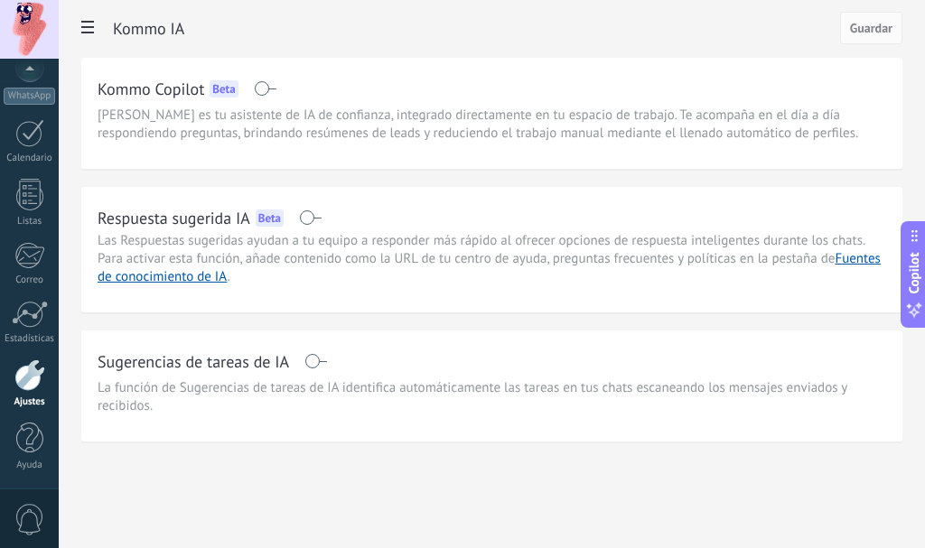
click at [311, 225] on div "Respuesta sugerida IA Beta" at bounding box center [492, 217] width 788 height 29
click at [301, 209] on div "Respuesta sugerida IA Beta" at bounding box center [492, 217] width 788 height 29
click at [302, 217] on span at bounding box center [310, 217] width 23 height 14
click at [310, 356] on span at bounding box center [315, 361] width 23 height 14
click at [858, 24] on span "Guardar" at bounding box center [871, 28] width 42 height 13
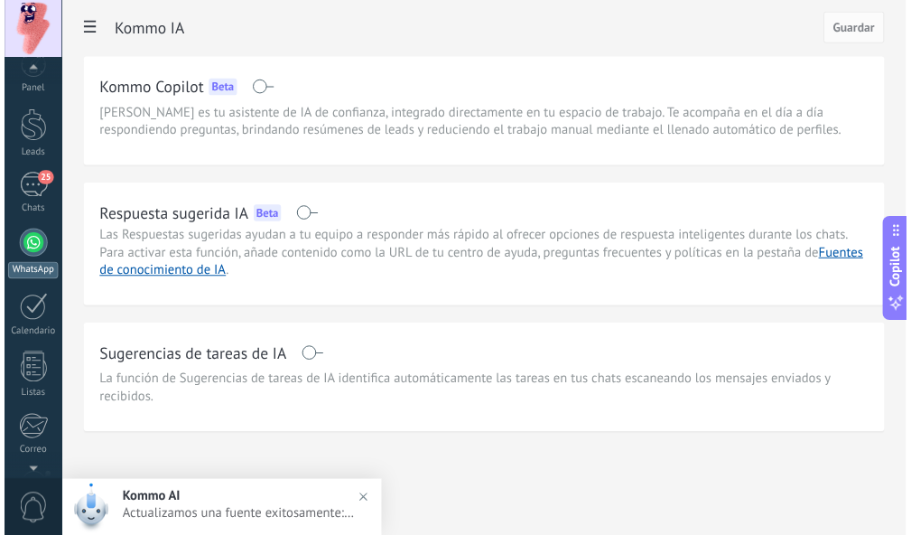
scroll to position [0, 0]
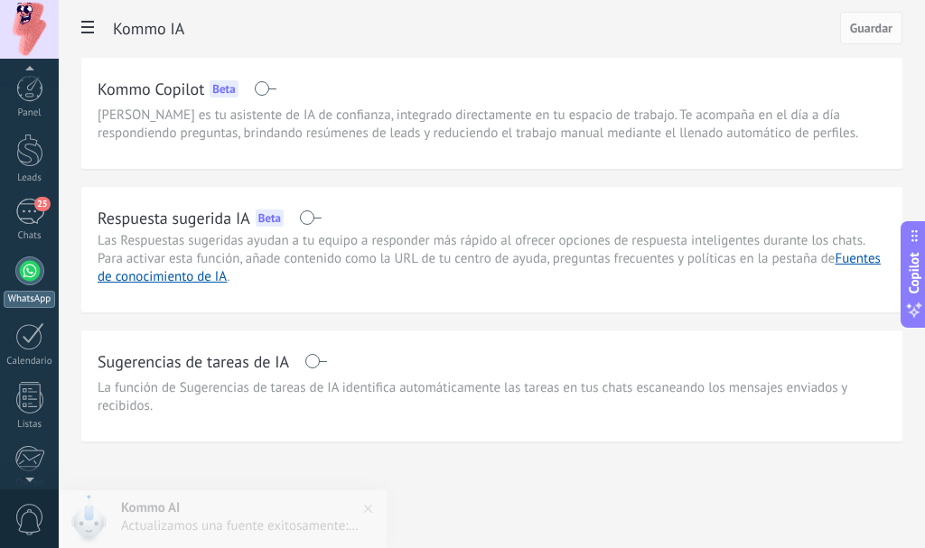
click at [36, 263] on div at bounding box center [29, 270] width 29 height 29
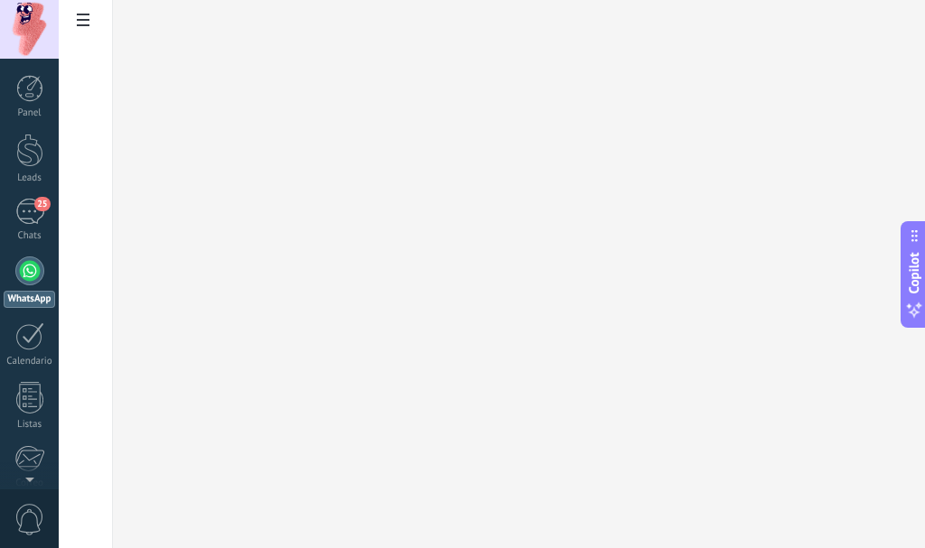
click at [77, 14] on use at bounding box center [83, 20] width 13 height 13
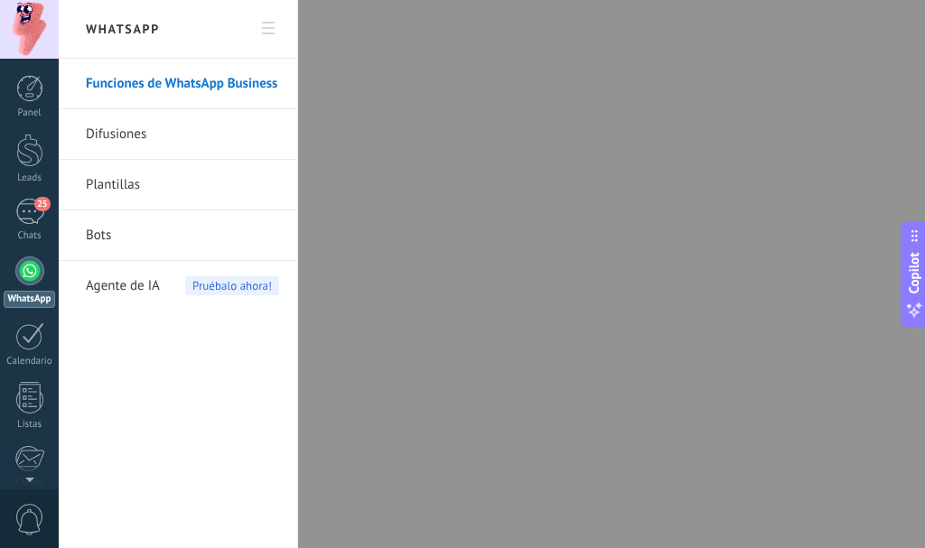
click at [105, 282] on span "Agente de IA" at bounding box center [123, 286] width 74 height 51
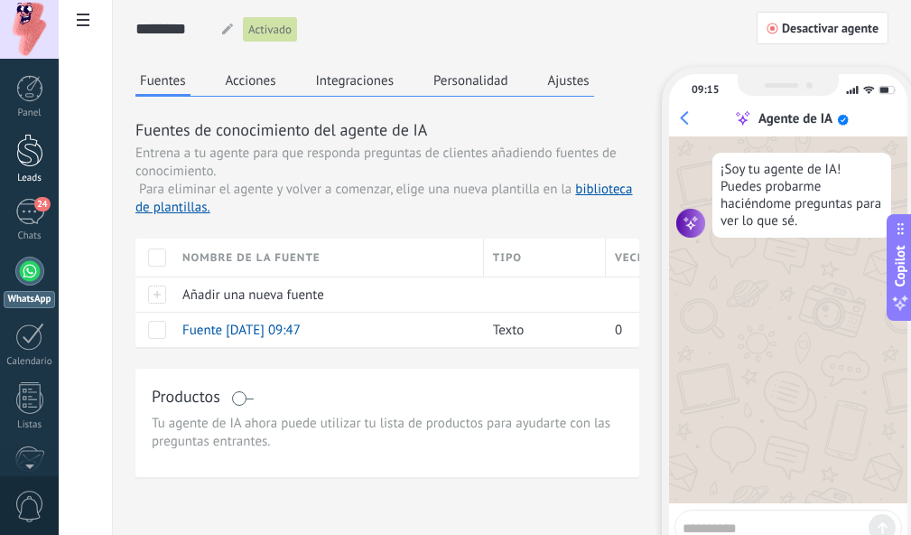
click at [37, 150] on div at bounding box center [29, 150] width 27 height 33
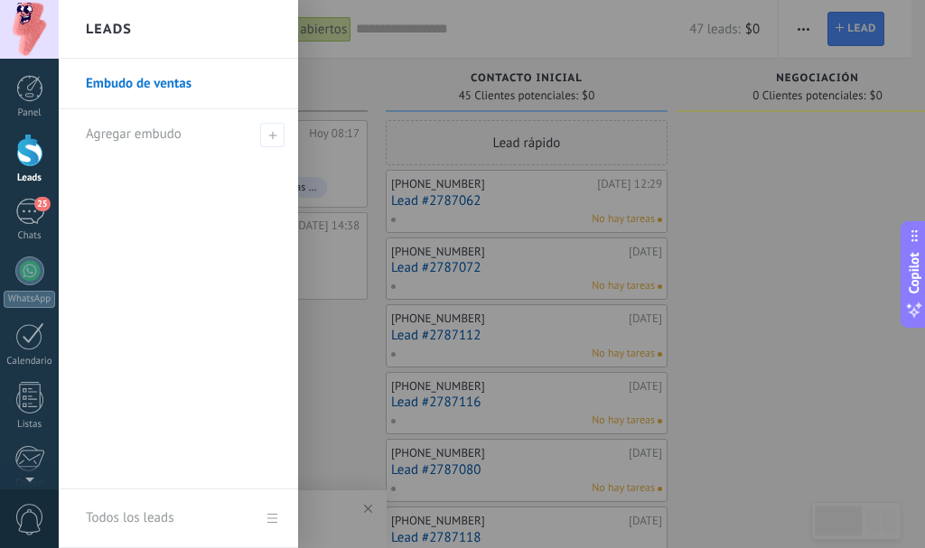
click at [160, 81] on link "Embudo de ventas" at bounding box center [183, 84] width 194 height 51
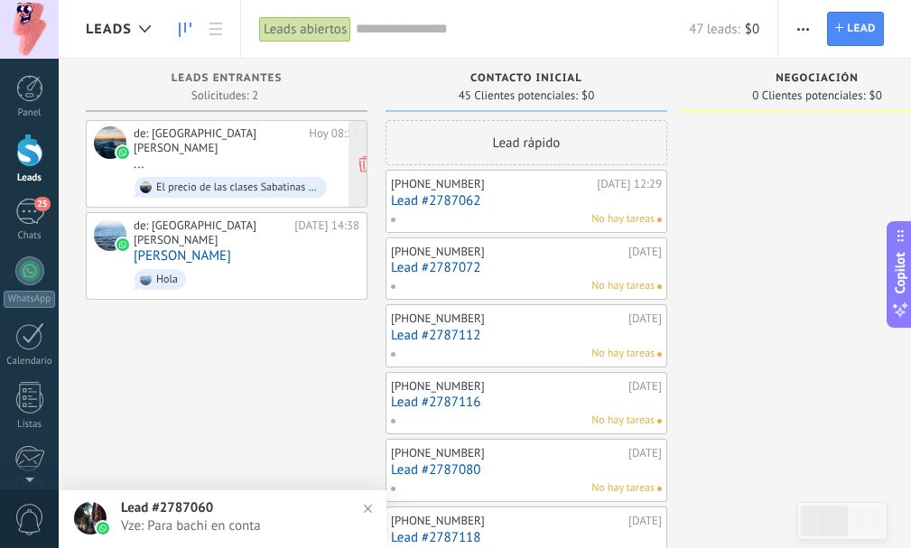
click at [245, 149] on div "de: Centro Universitario Benjamín Franklin" at bounding box center [218, 140] width 169 height 28
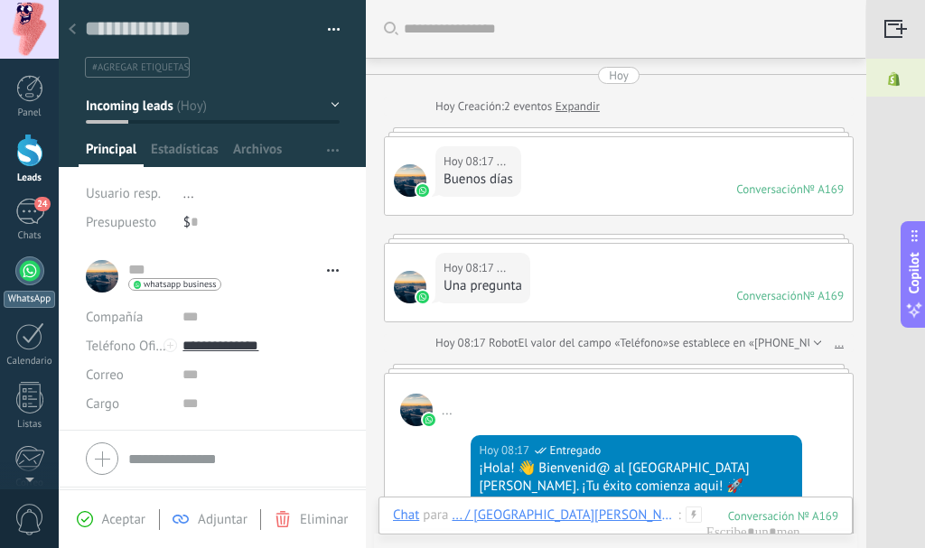
click at [28, 263] on div at bounding box center [29, 270] width 29 height 29
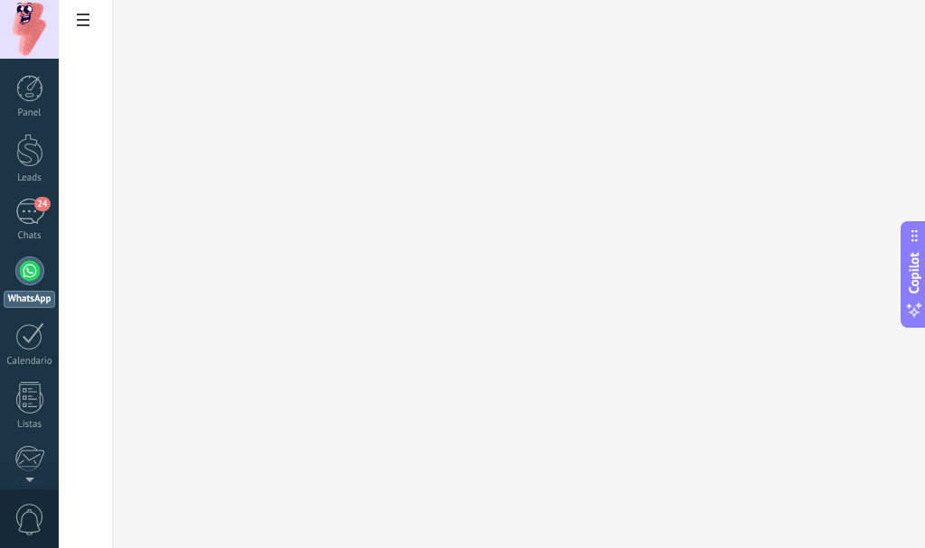
click at [29, 268] on div at bounding box center [29, 270] width 29 height 29
click at [78, 19] on icon at bounding box center [83, 20] width 13 height 13
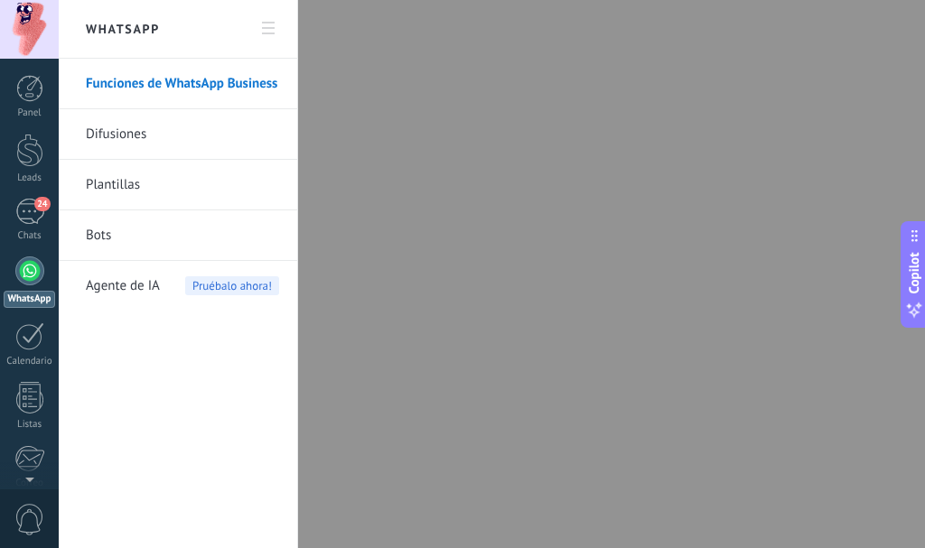
click at [267, 23] on use at bounding box center [268, 28] width 13 height 13
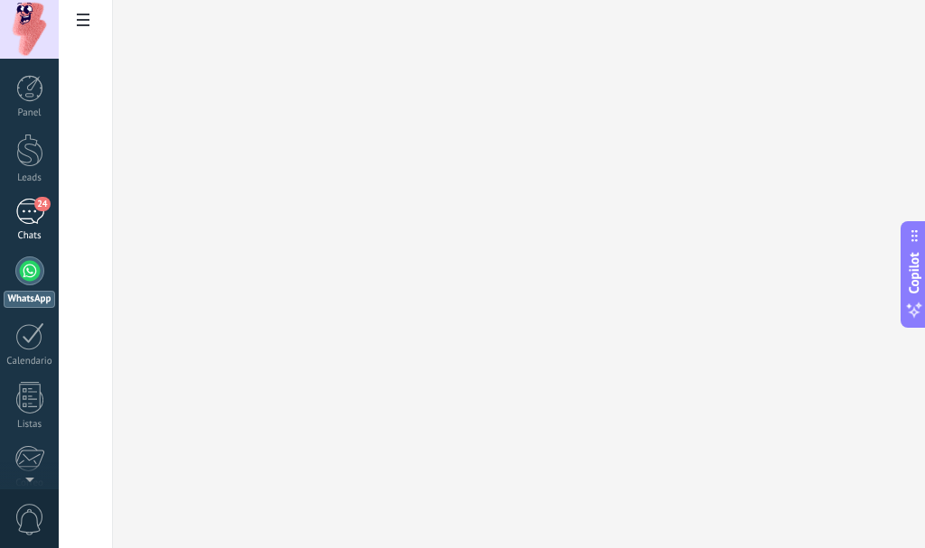
click at [31, 221] on div "24" at bounding box center [29, 212] width 29 height 26
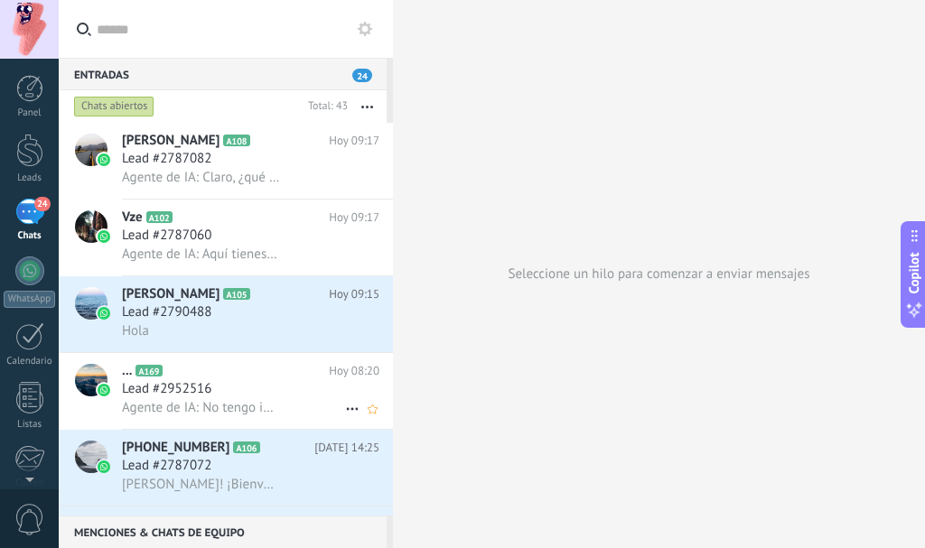
click at [265, 383] on div "Lead #2952516" at bounding box center [250, 389] width 257 height 18
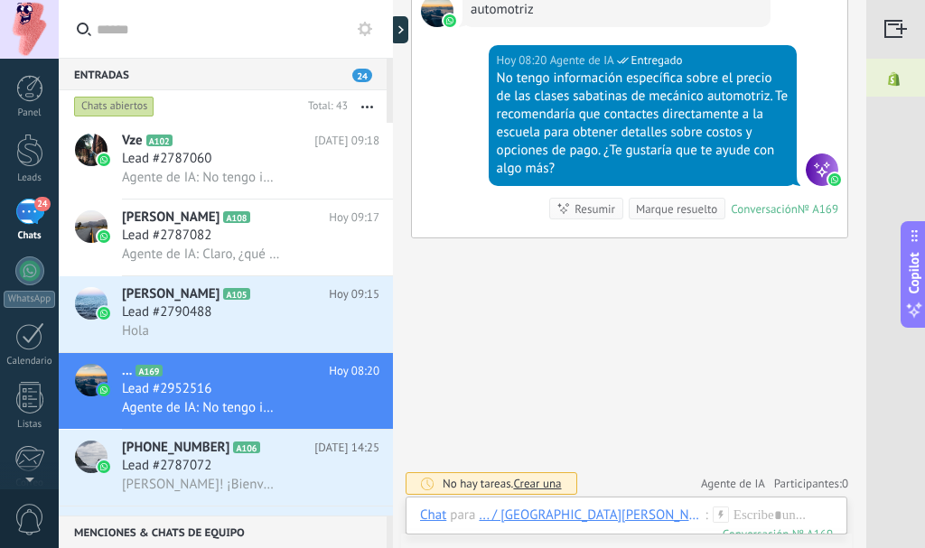
scroll to position [1182, 0]
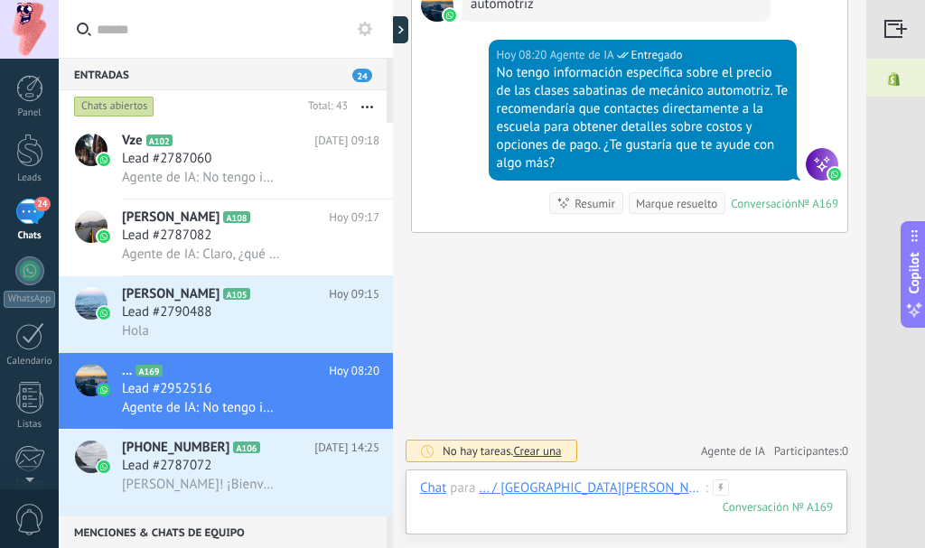
click at [498, 516] on div at bounding box center [626, 506] width 413 height 54
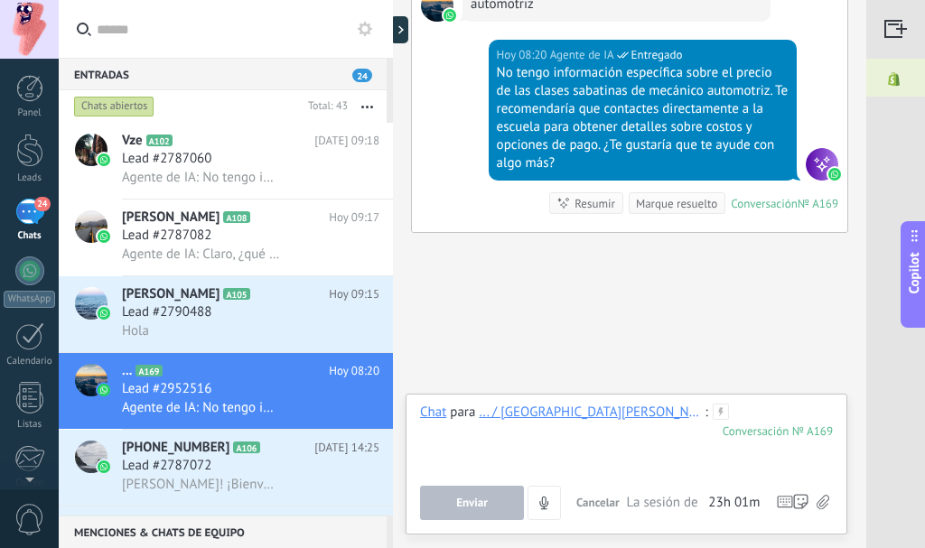
click at [489, 449] on div at bounding box center [626, 438] width 413 height 69
click at [628, 442] on div at bounding box center [626, 438] width 413 height 69
click at [657, 448] on div at bounding box center [626, 438] width 413 height 69
click at [775, 410] on div at bounding box center [626, 438] width 413 height 69
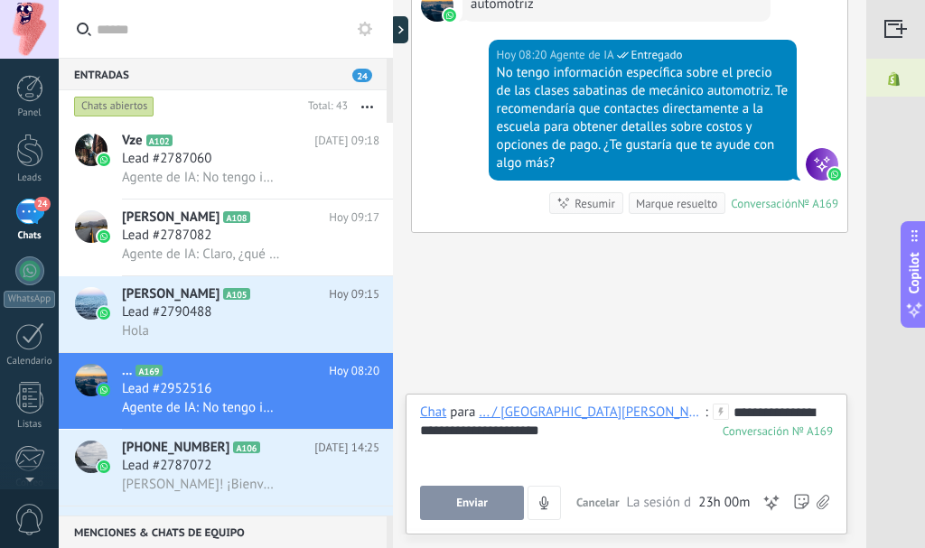
click at [459, 505] on span "Enviar" at bounding box center [472, 503] width 32 height 13
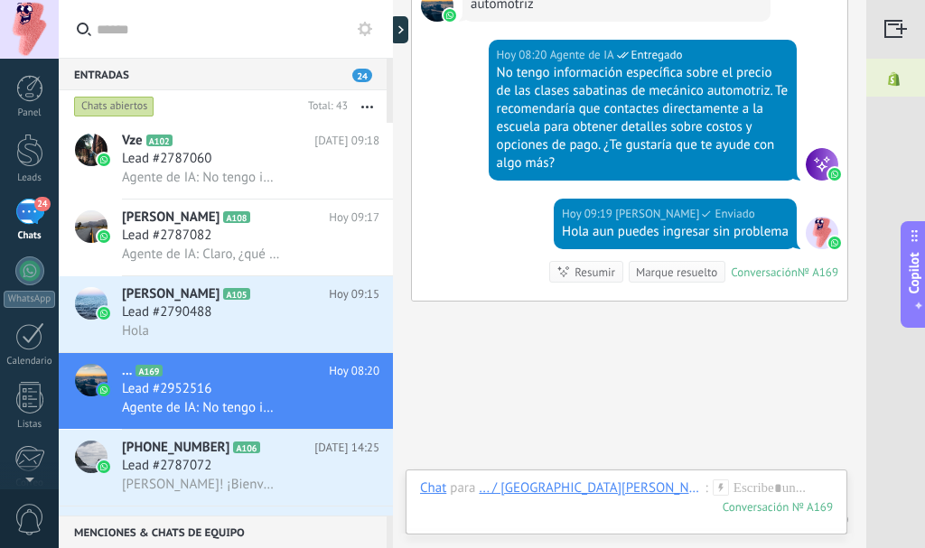
scroll to position [1251, 0]
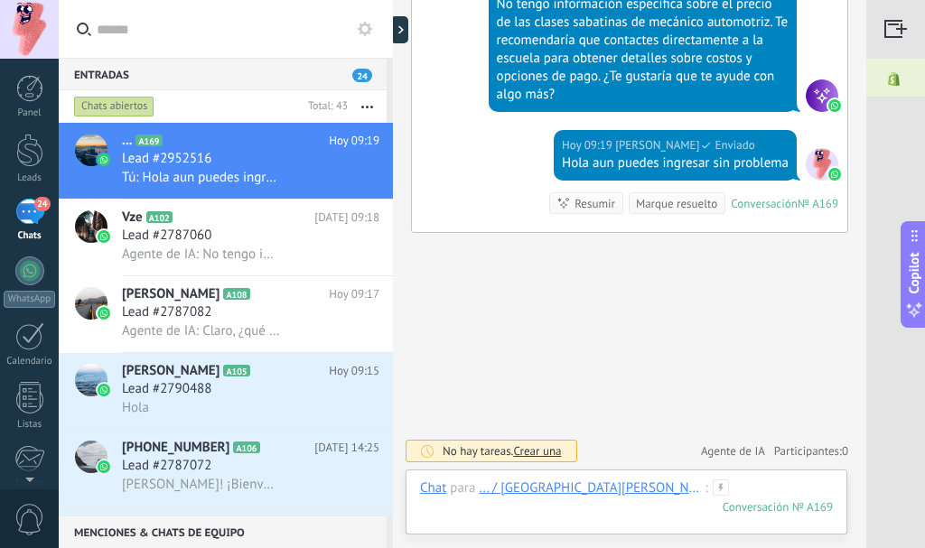
click at [500, 507] on div at bounding box center [626, 506] width 413 height 54
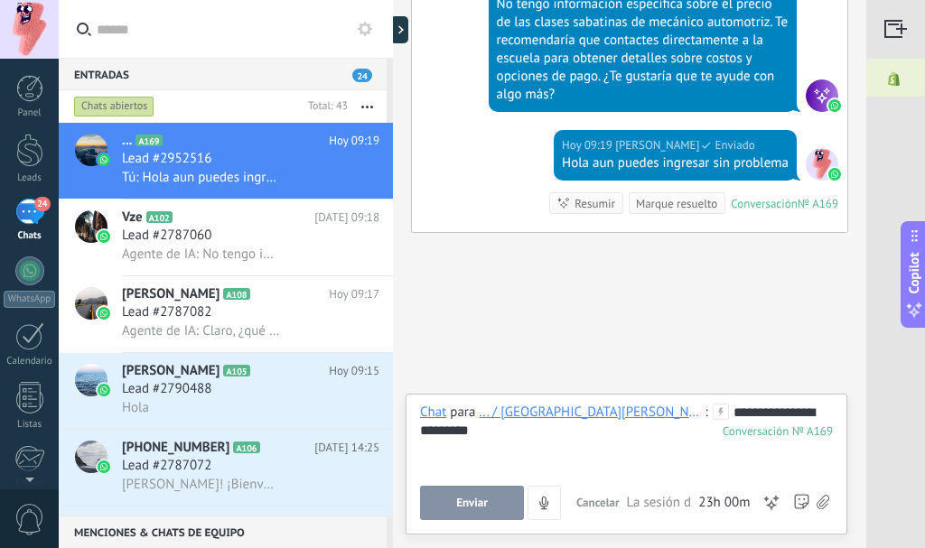
click at [472, 491] on button "Enviar" at bounding box center [472, 503] width 104 height 34
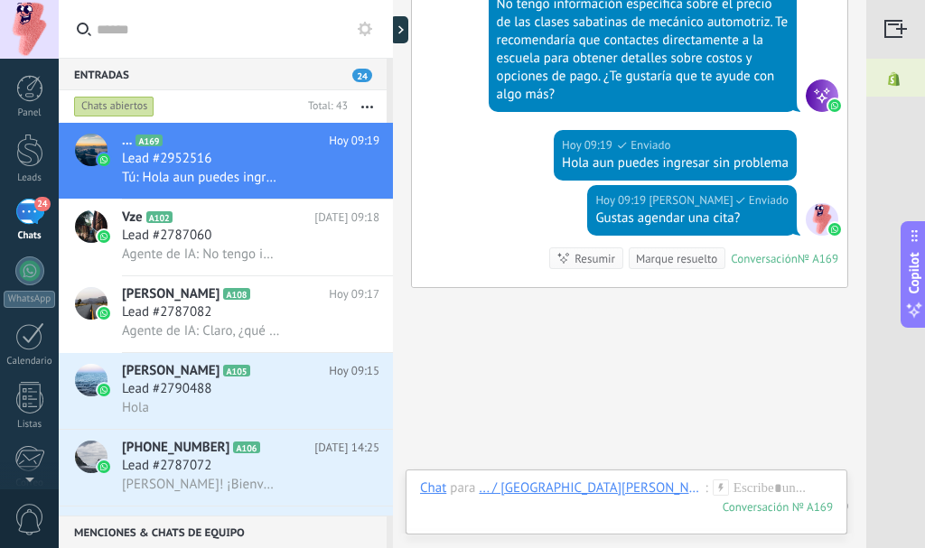
scroll to position [1306, 0]
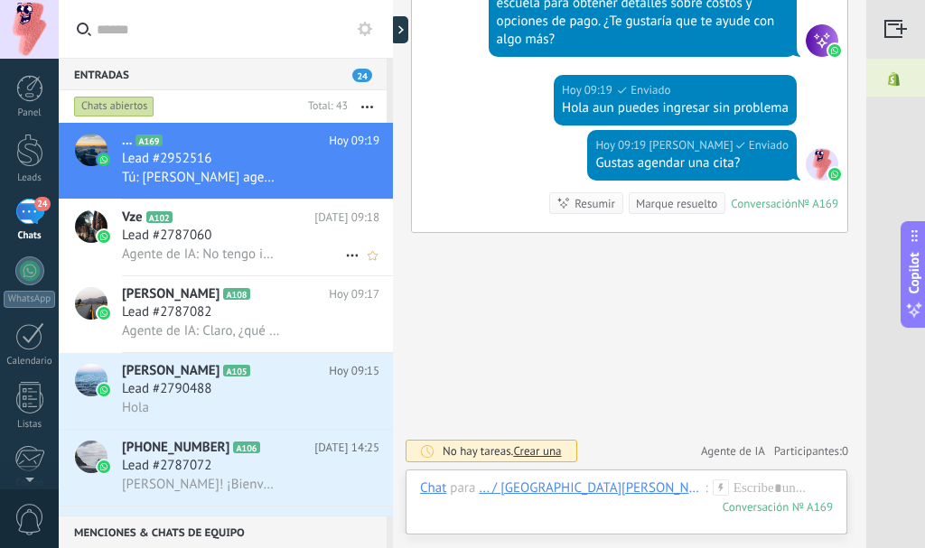
click at [231, 228] on div "Lead #2787060" at bounding box center [250, 236] width 257 height 18
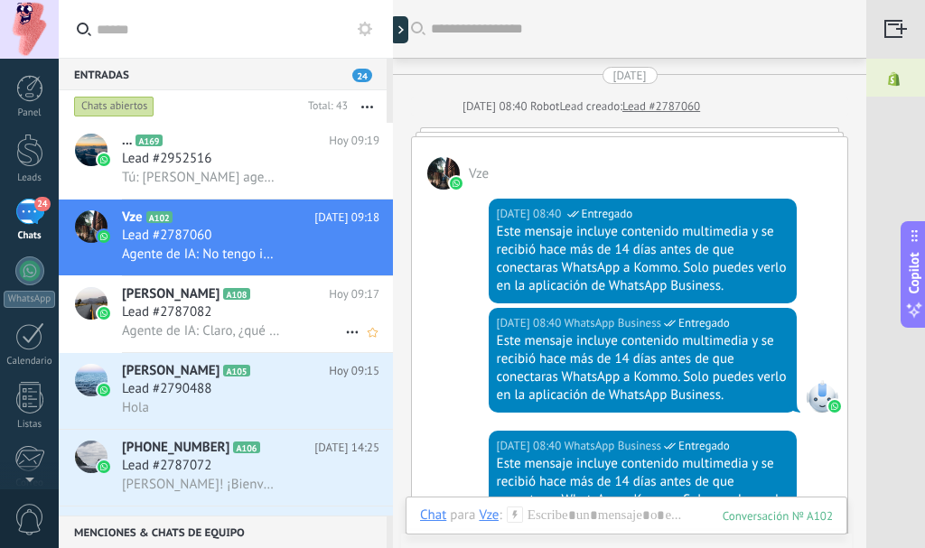
scroll to position [5238, 0]
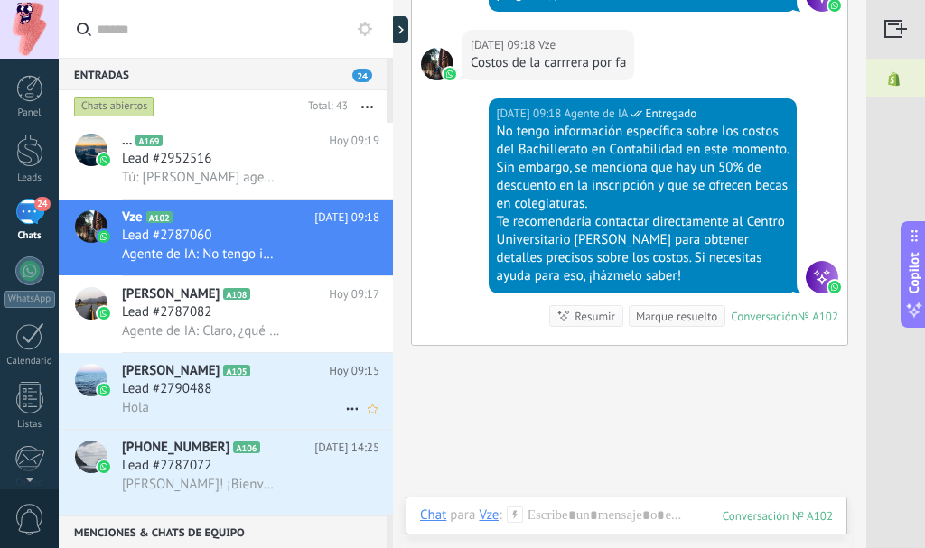
click at [255, 407] on div "Hola" at bounding box center [250, 407] width 257 height 19
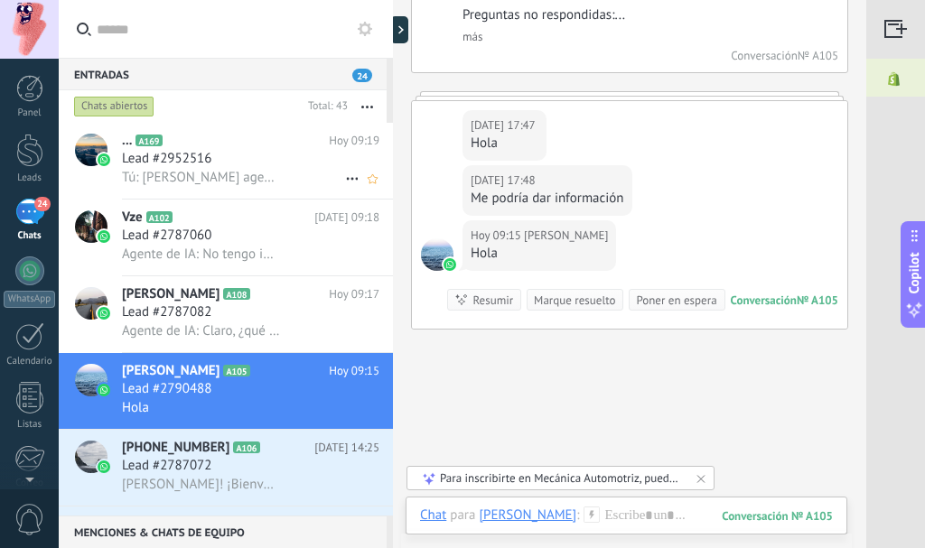
click at [225, 140] on h2 "... A169" at bounding box center [225, 141] width 207 height 18
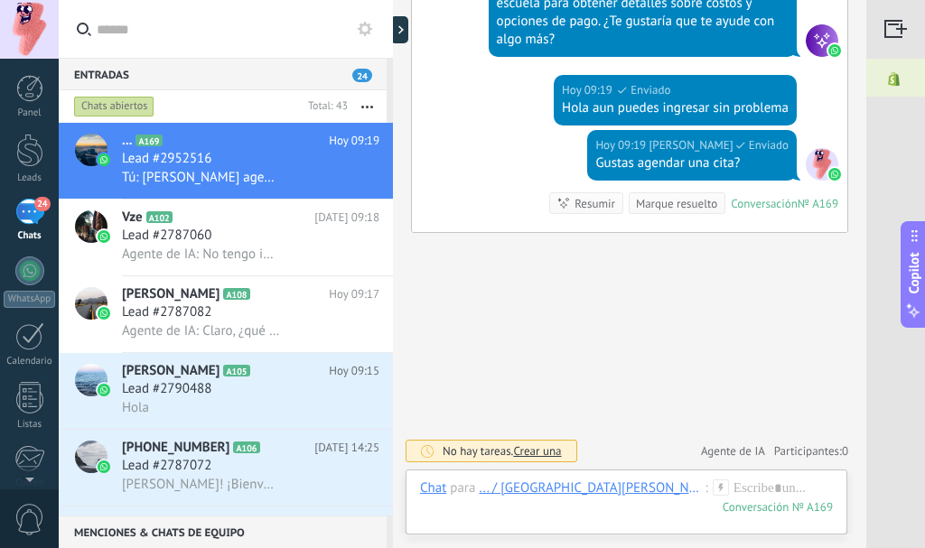
click at [896, 32] on div at bounding box center [895, 29] width 59 height 59
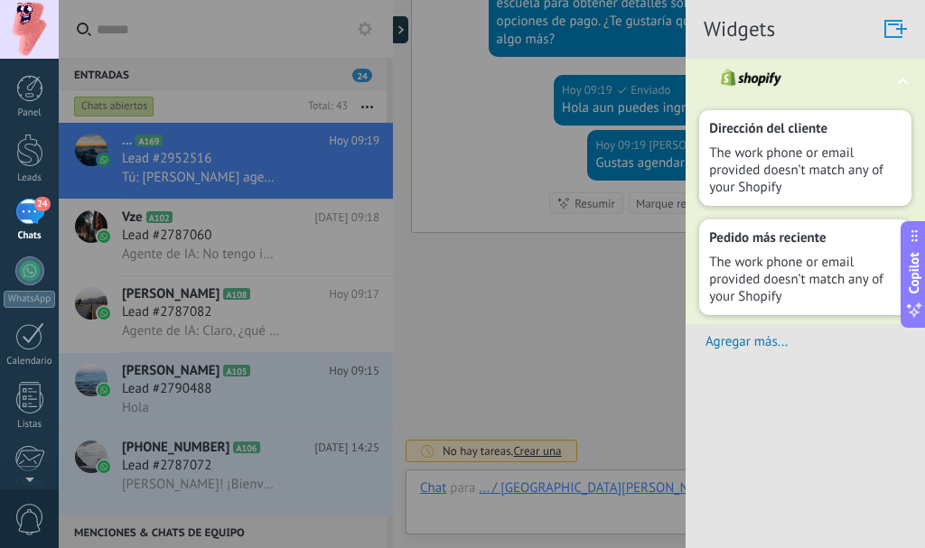
click at [609, 283] on div at bounding box center [462, 274] width 925 height 548
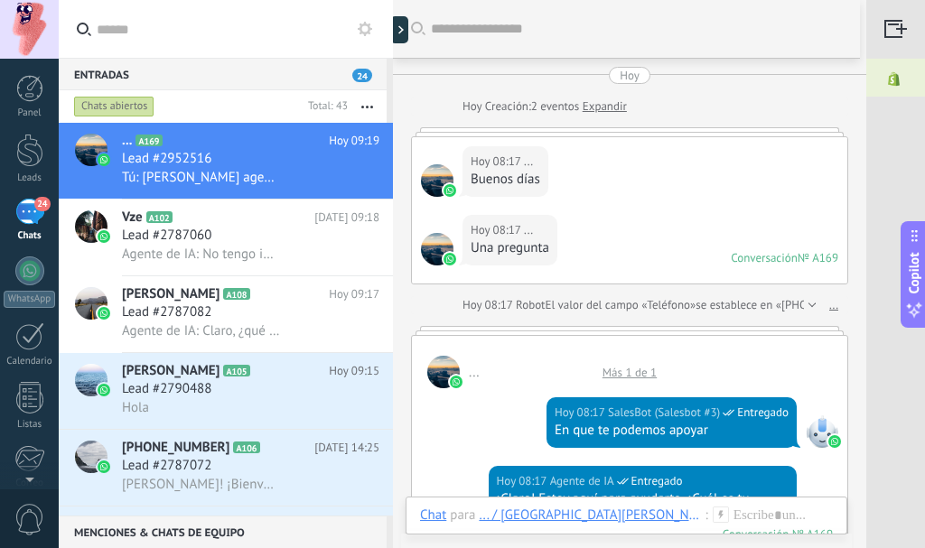
click at [604, 107] on link "Expandir" at bounding box center [604, 107] width 44 height 18
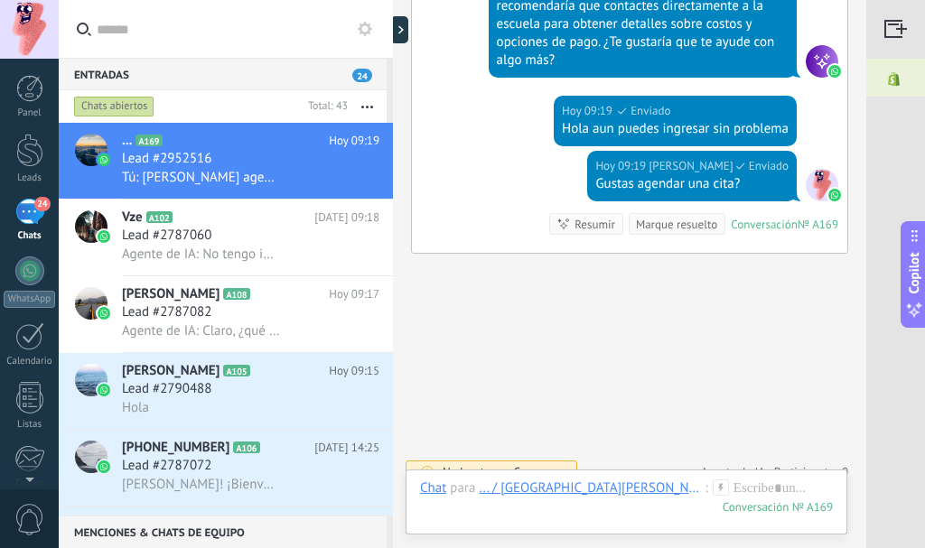
scroll to position [1221, 0]
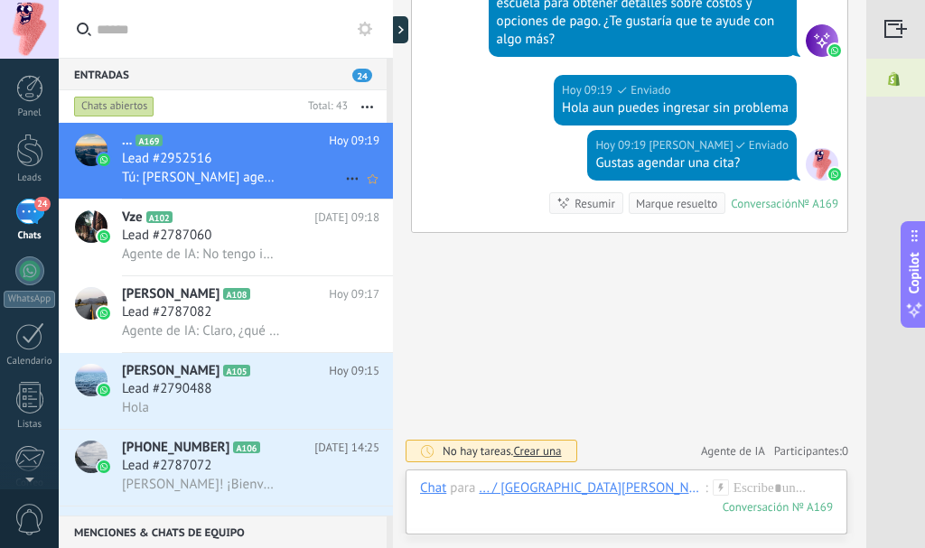
click at [341, 181] on icon at bounding box center [352, 179] width 22 height 22
click at [274, 163] on div at bounding box center [462, 274] width 925 height 548
click at [33, 146] on div at bounding box center [29, 150] width 27 height 33
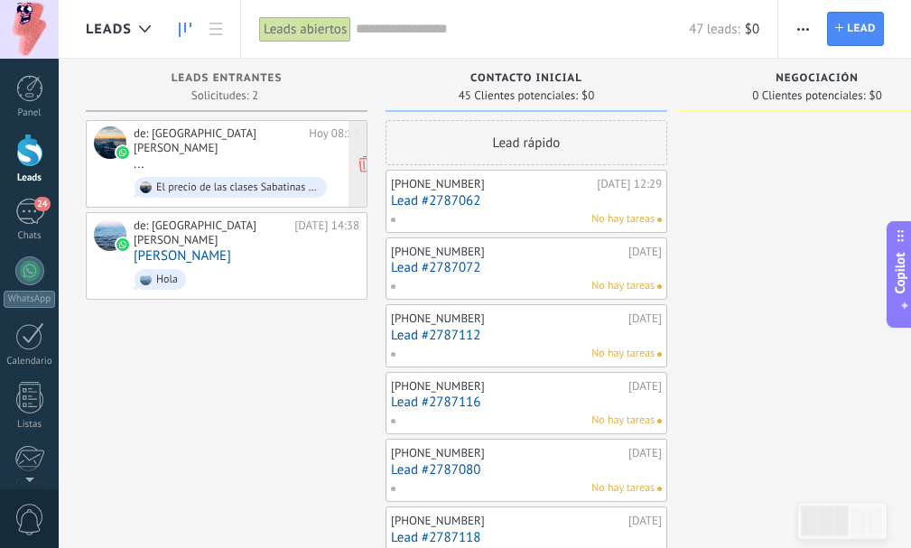
click at [309, 151] on div "Hoy 08:17" at bounding box center [334, 140] width 51 height 28
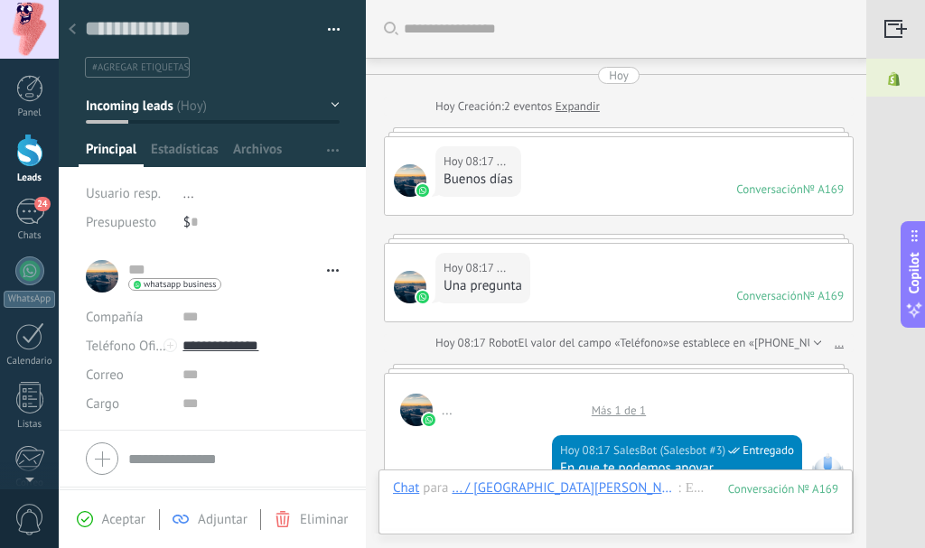
scroll to position [1198, 0]
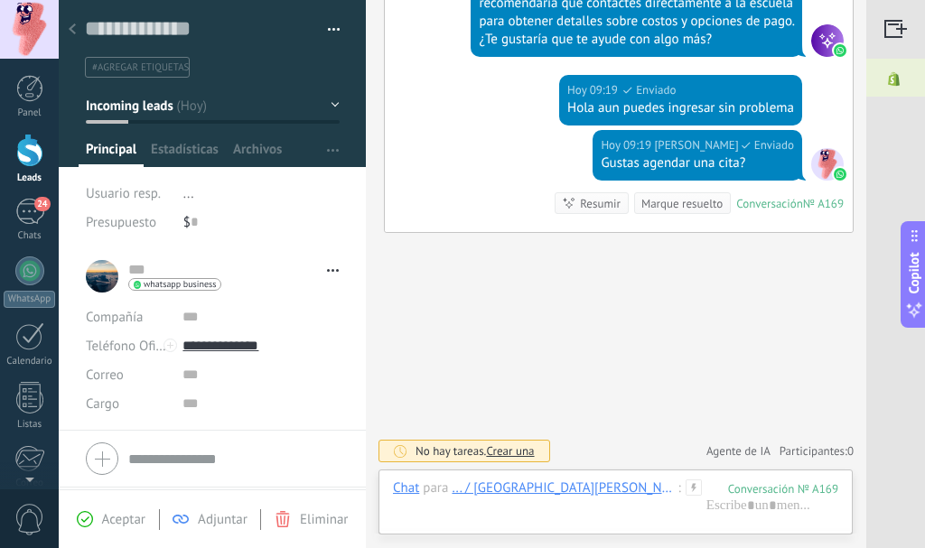
click at [78, 29] on div at bounding box center [72, 30] width 25 height 35
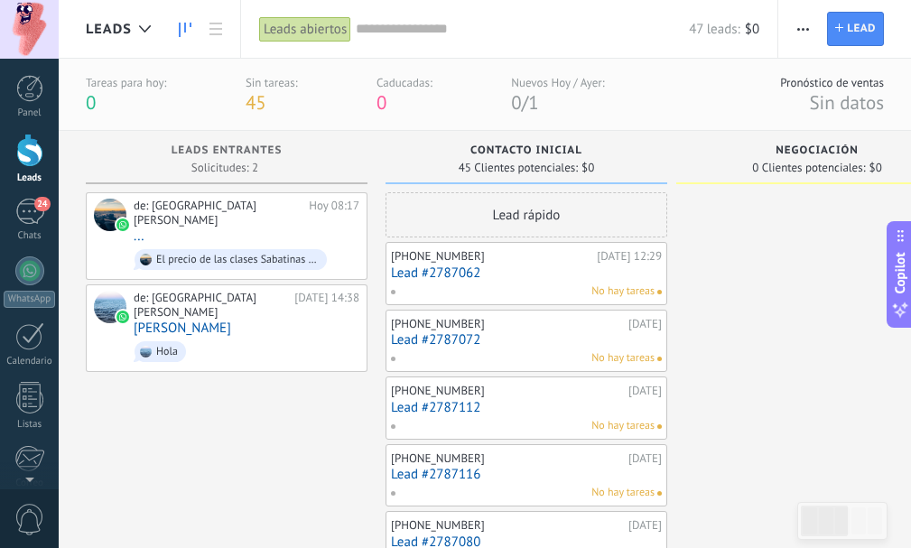
click at [522, 273] on link "Lead #2787062" at bounding box center [526, 272] width 271 height 15
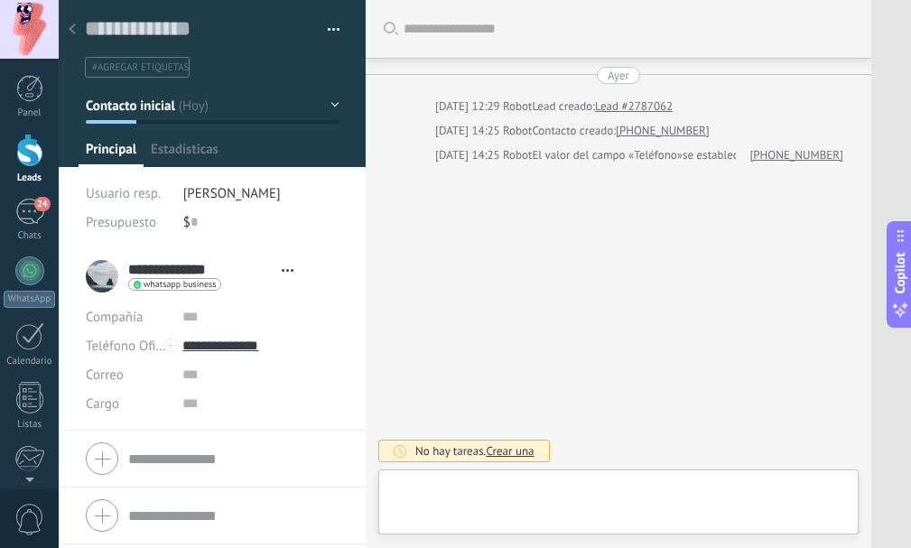
type textarea "**********"
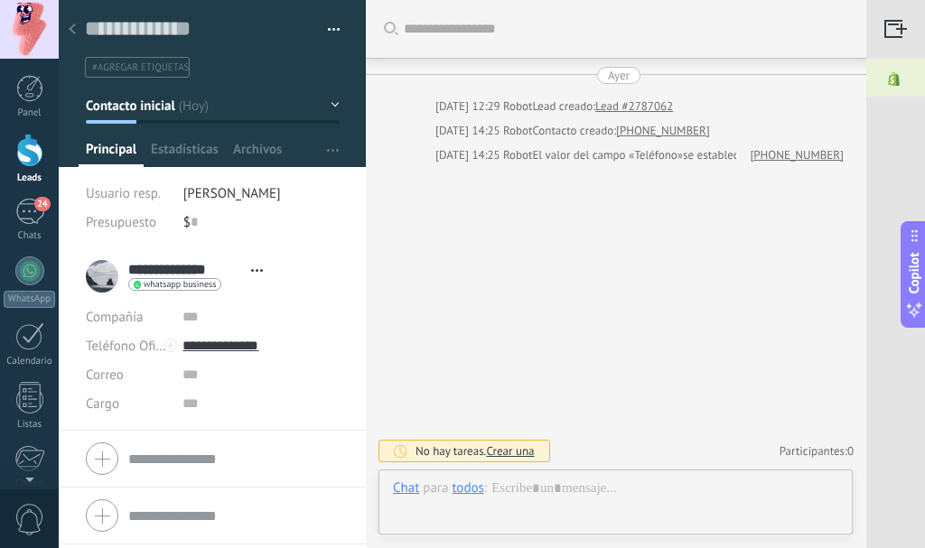
scroll to position [27, 0]
click at [72, 13] on div at bounding box center [72, 30] width 25 height 35
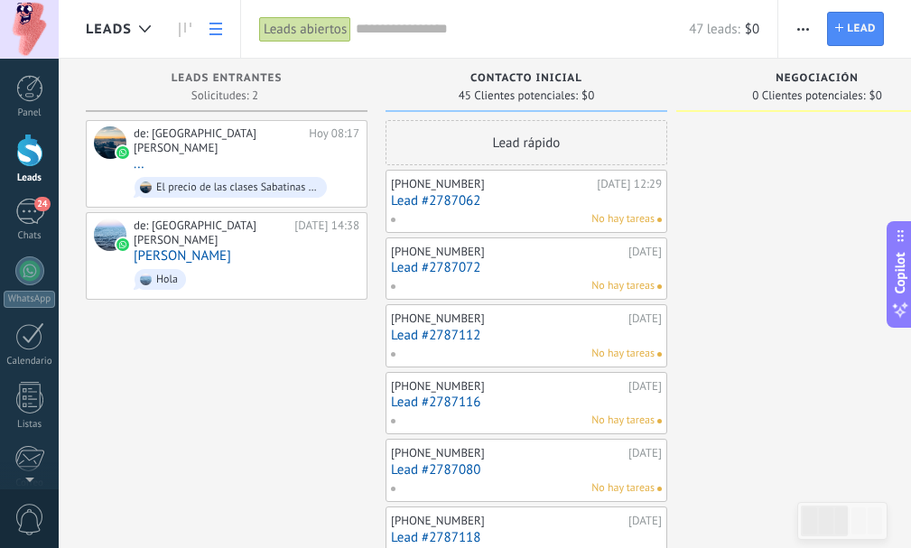
click at [203, 24] on link at bounding box center [215, 29] width 31 height 35
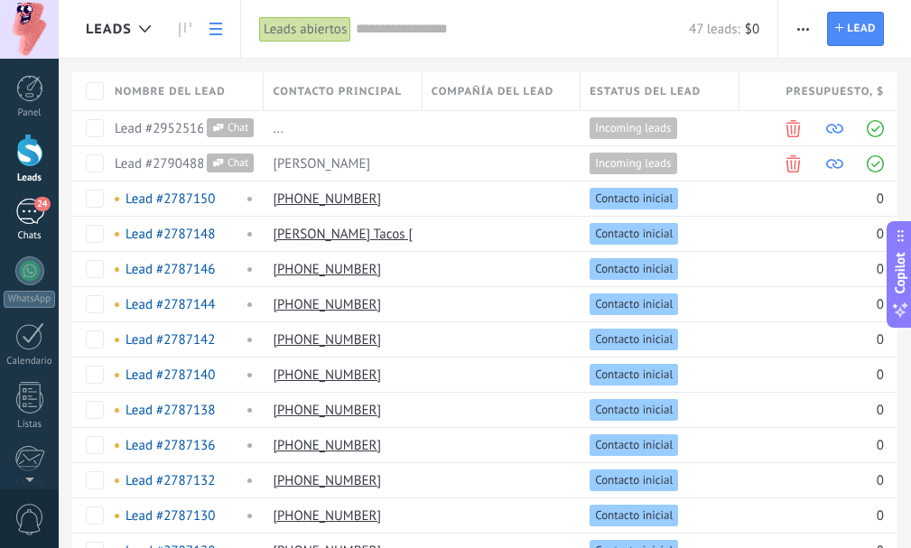
click at [33, 228] on link "24 Chats" at bounding box center [29, 220] width 59 height 43
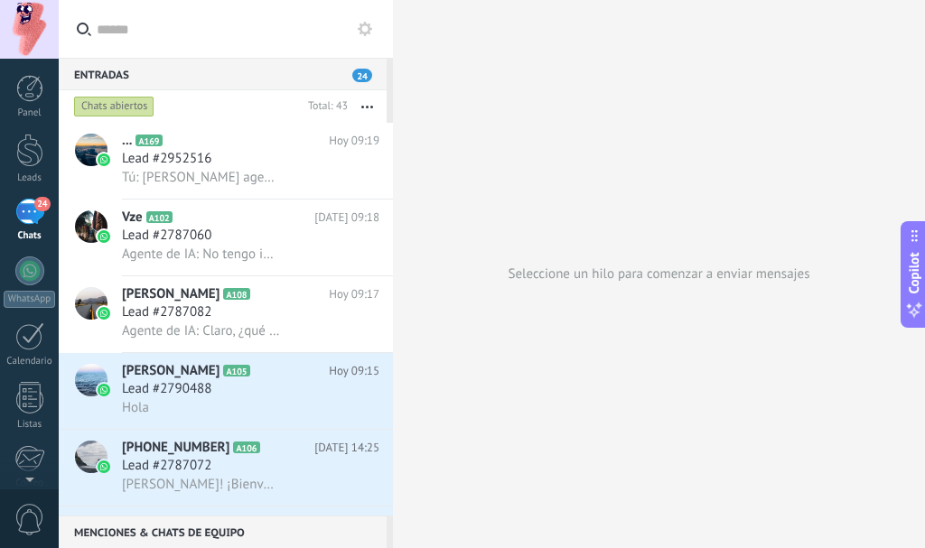
click at [362, 109] on button "button" at bounding box center [367, 106] width 39 height 33
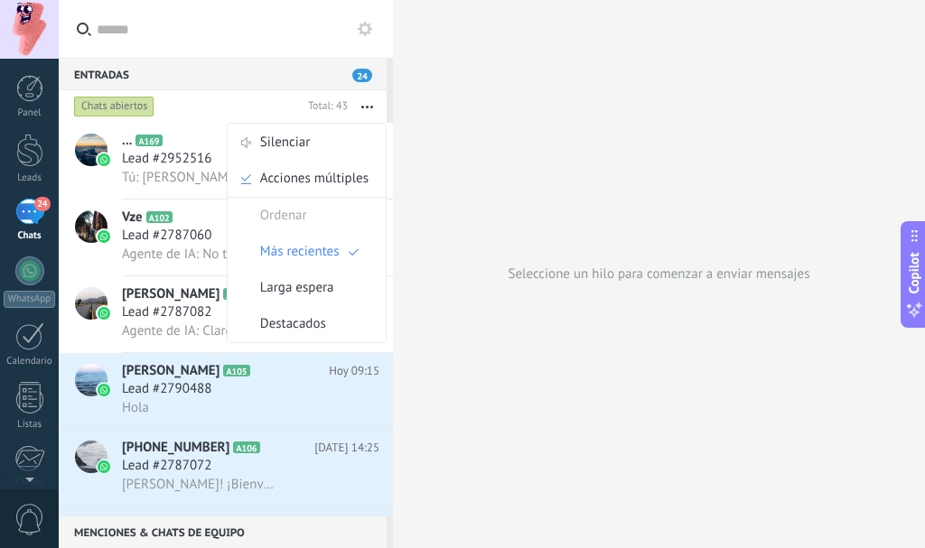
click at [203, 79] on div "Entradas 24" at bounding box center [223, 74] width 328 height 33
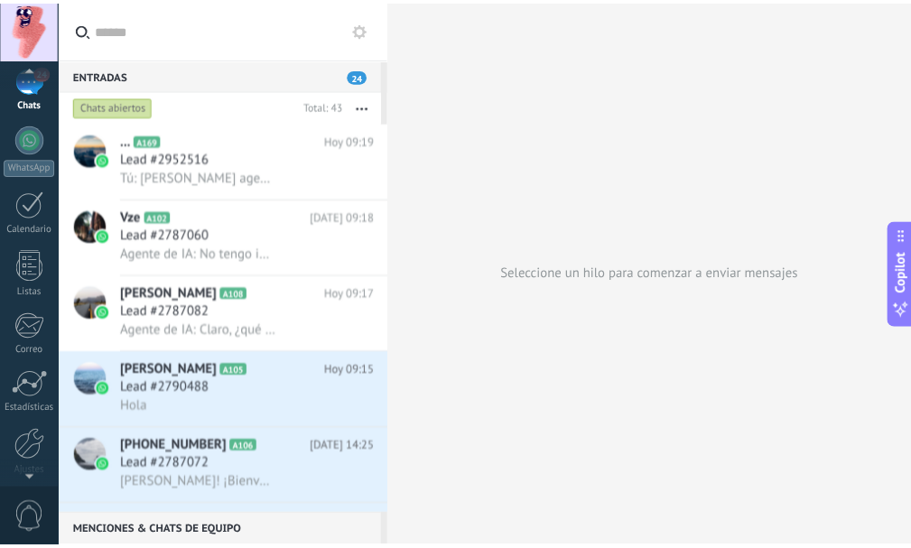
scroll to position [181, 0]
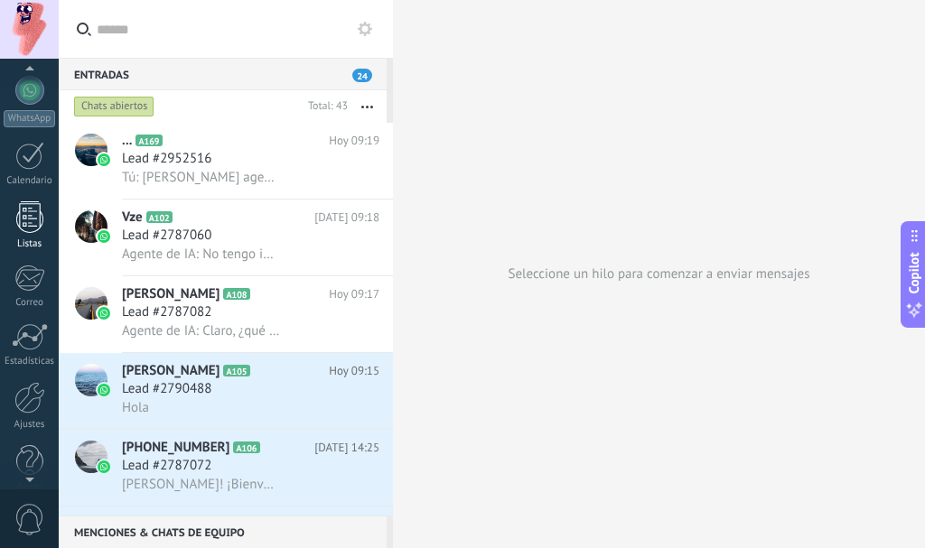
click at [24, 237] on link "Listas" at bounding box center [29, 225] width 59 height 49
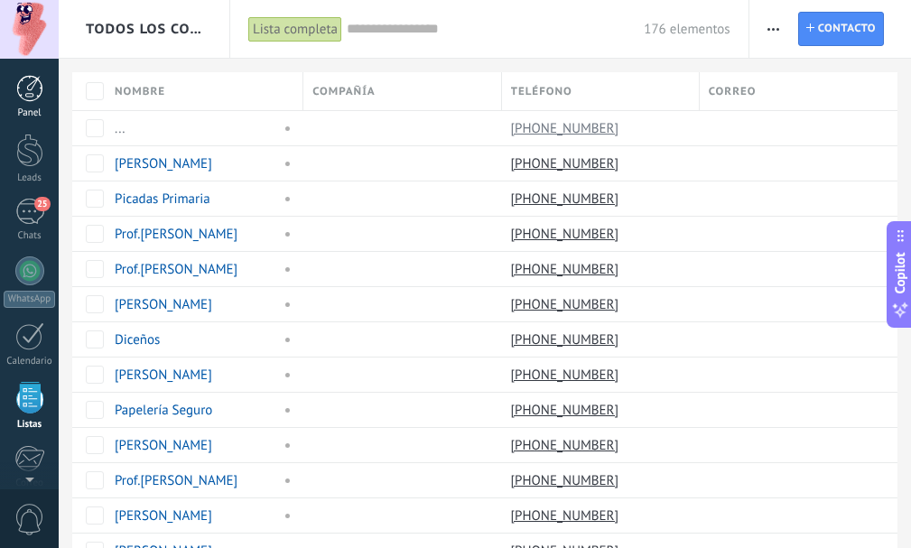
click at [24, 102] on link "Panel" at bounding box center [29, 97] width 59 height 44
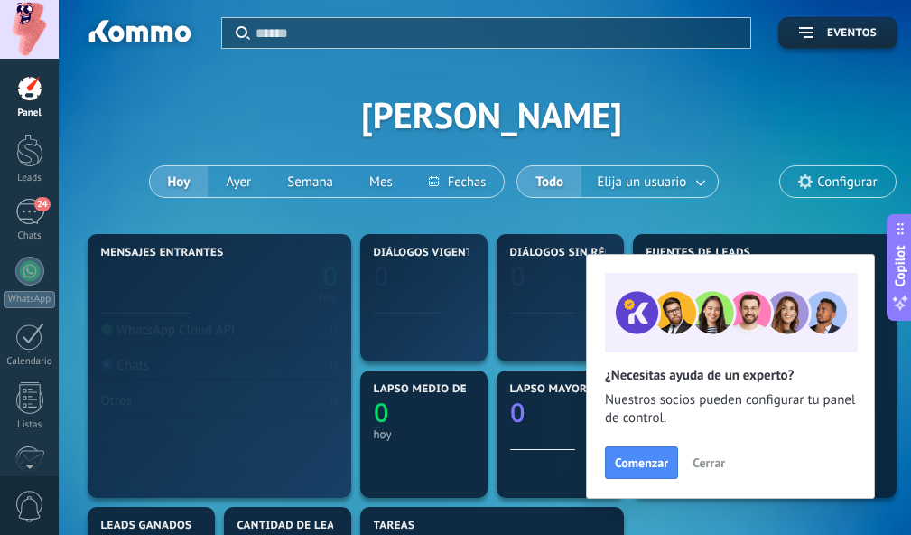
click at [724, 465] on span "Cerrar" at bounding box center [709, 462] width 33 height 13
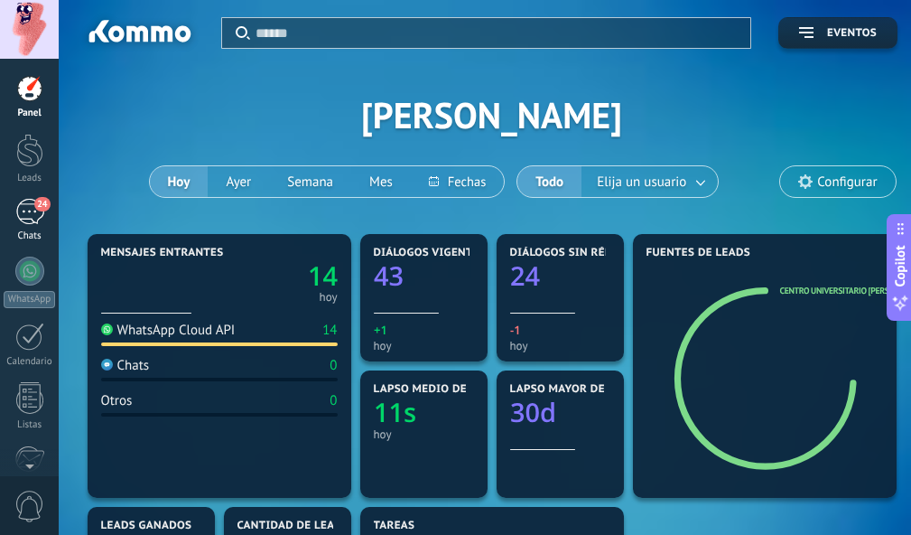
click at [31, 215] on div "24" at bounding box center [29, 212] width 29 height 26
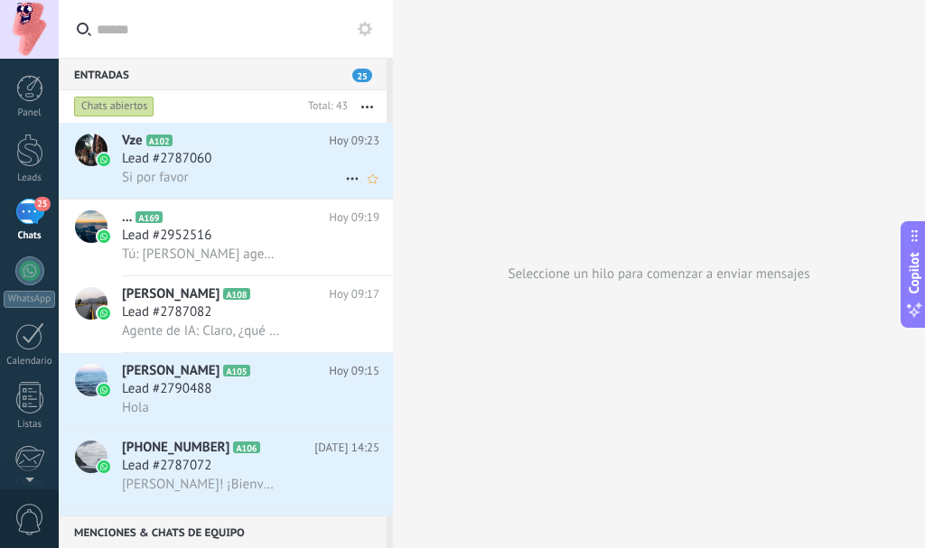
click at [183, 153] on span "Lead #2787060" at bounding box center [166, 159] width 89 height 18
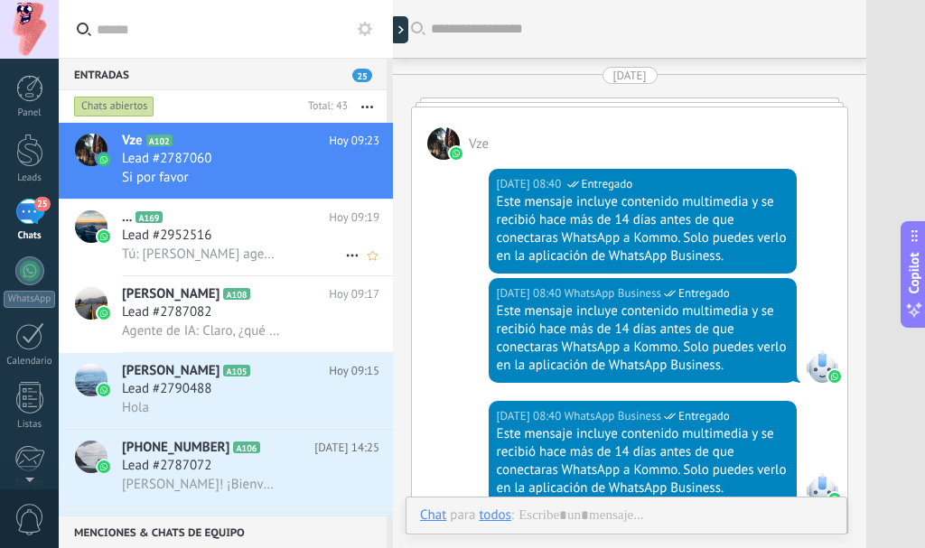
click at [222, 244] on div "Lead #2952516" at bounding box center [250, 236] width 257 height 18
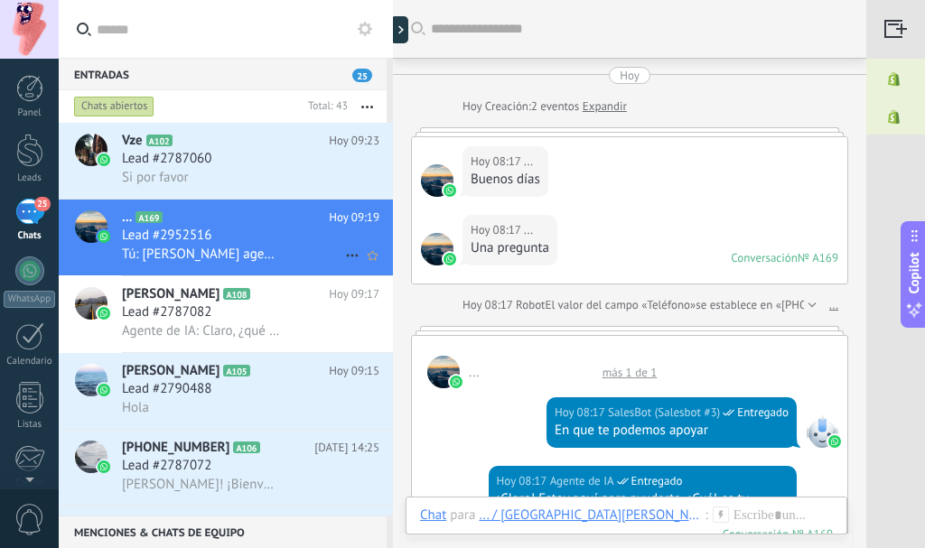
scroll to position [1103, 0]
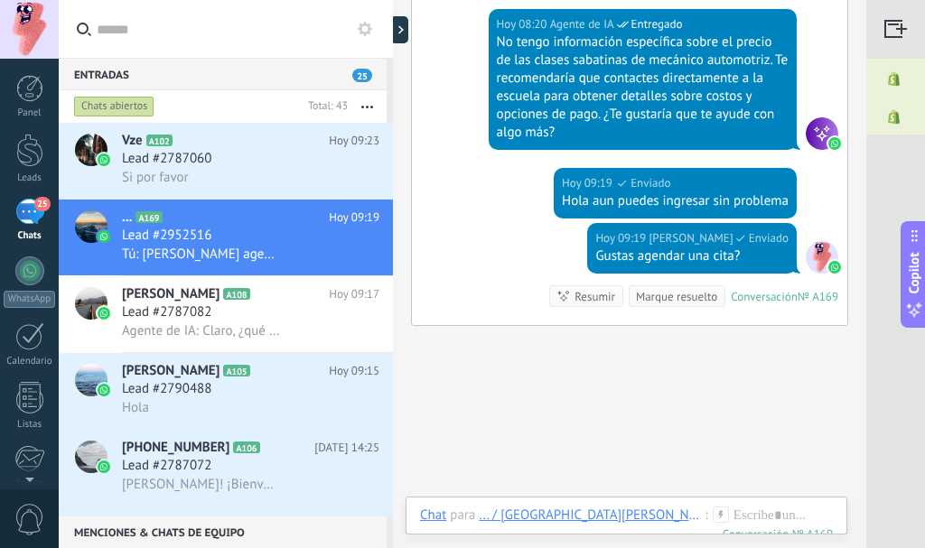
click at [544, 510] on div "... / Centro Universitario Benjamín Franklin" at bounding box center [592, 515] width 226 height 16
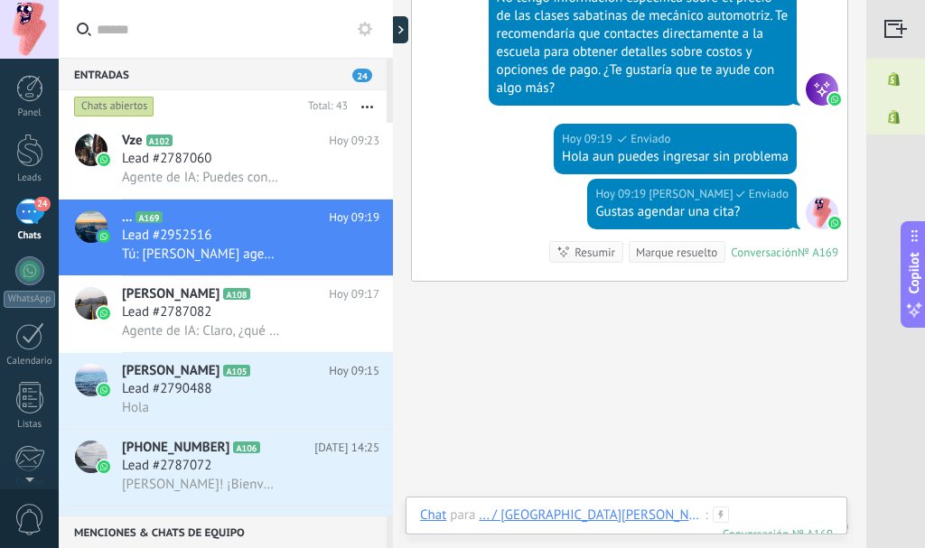
scroll to position [1196, 0]
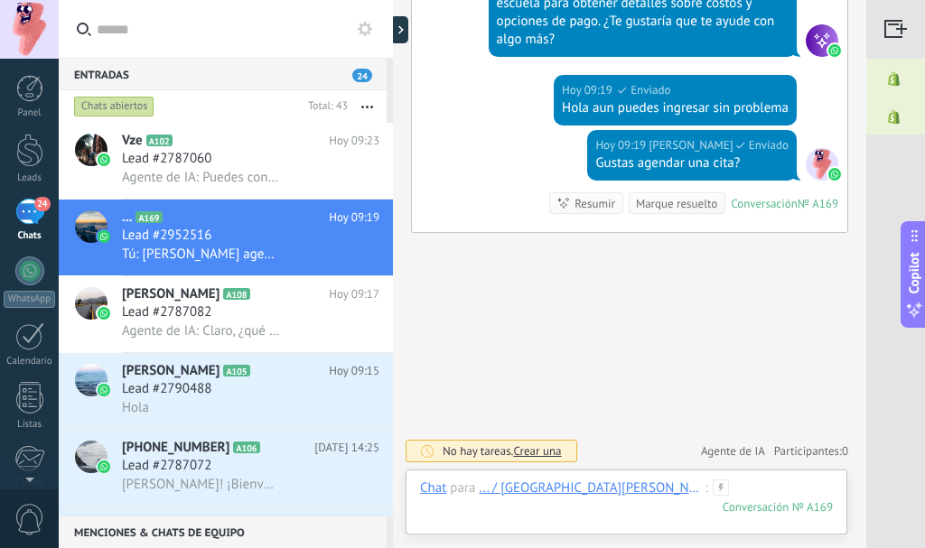
click at [541, 498] on div at bounding box center [626, 506] width 413 height 54
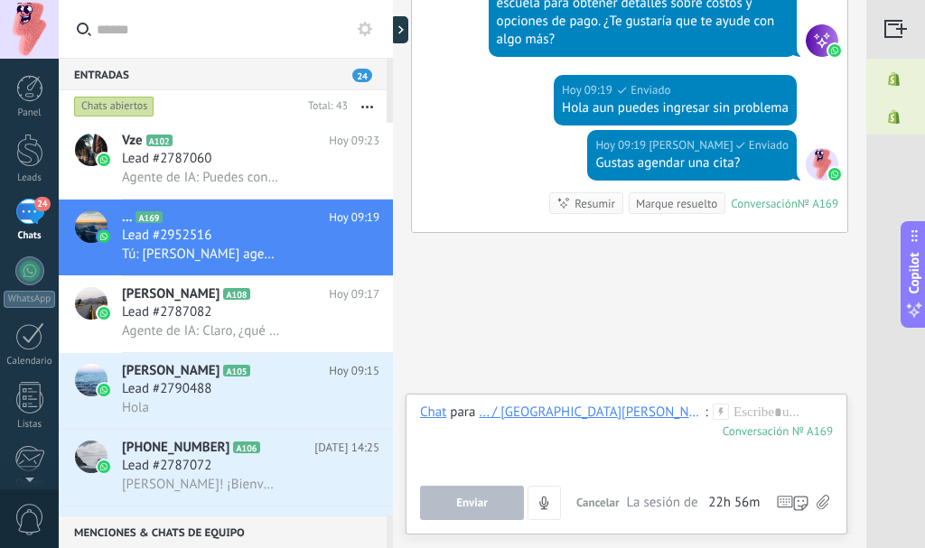
click at [894, 114] on img at bounding box center [893, 117] width 55 height 41
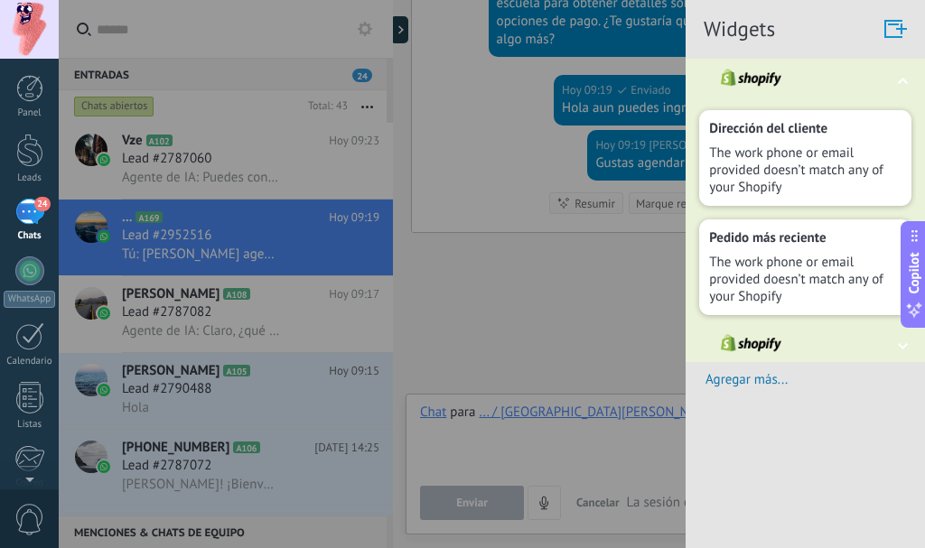
click at [599, 329] on div at bounding box center [462, 274] width 925 height 548
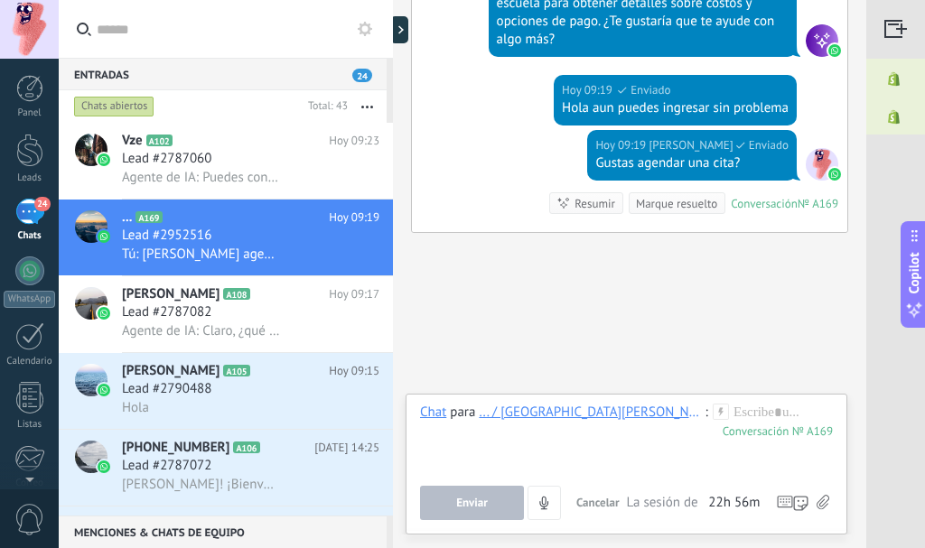
click at [885, 34] on div at bounding box center [895, 29] width 59 height 59
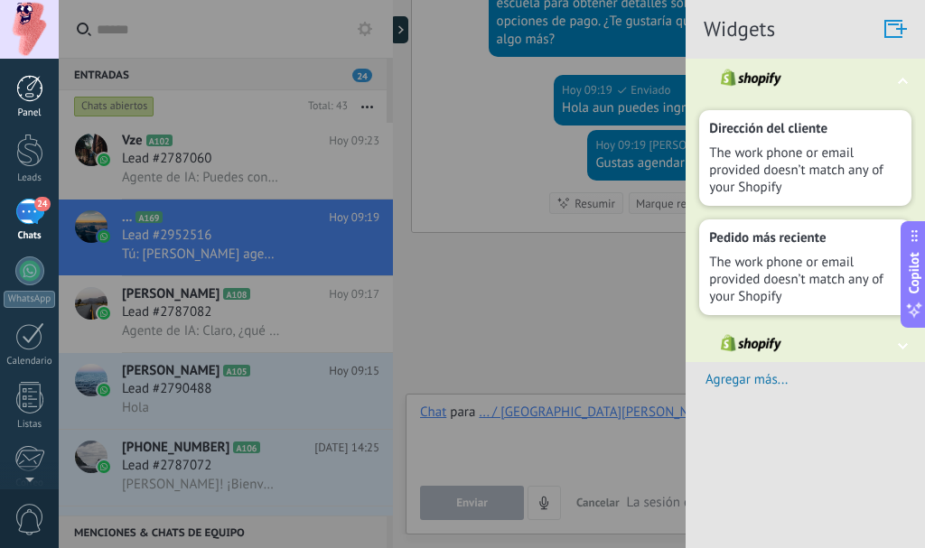
click at [0, 117] on link "Panel" at bounding box center [29, 97] width 59 height 44
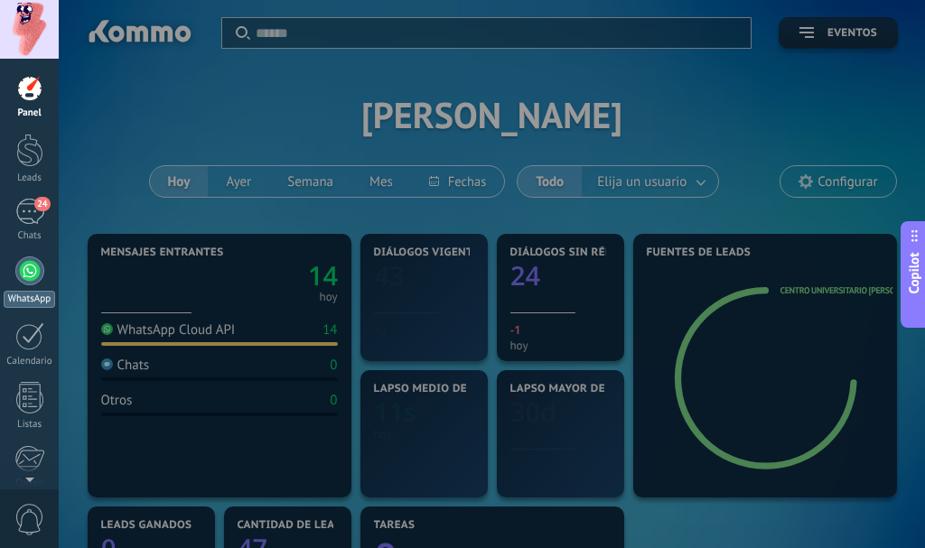
click at [29, 281] on div at bounding box center [29, 270] width 29 height 29
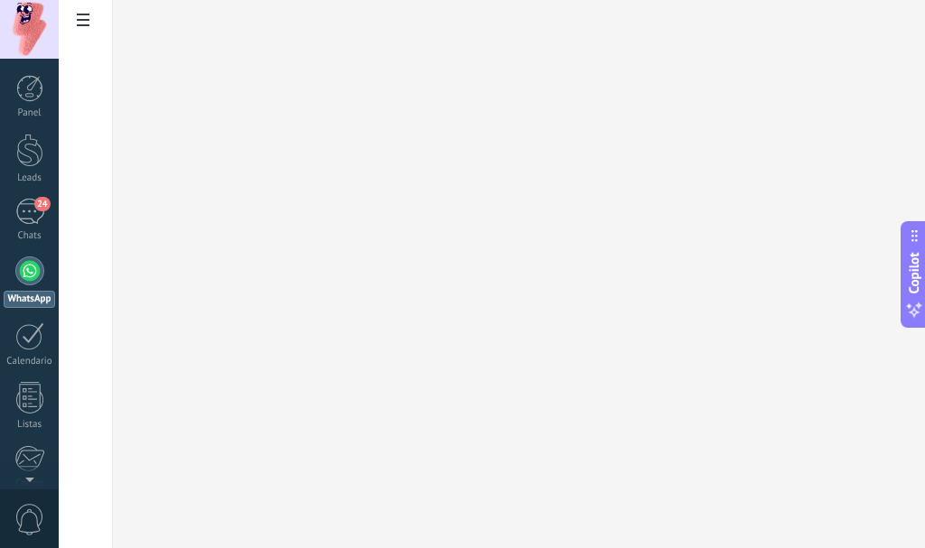
click at [81, 16] on use at bounding box center [83, 20] width 13 height 13
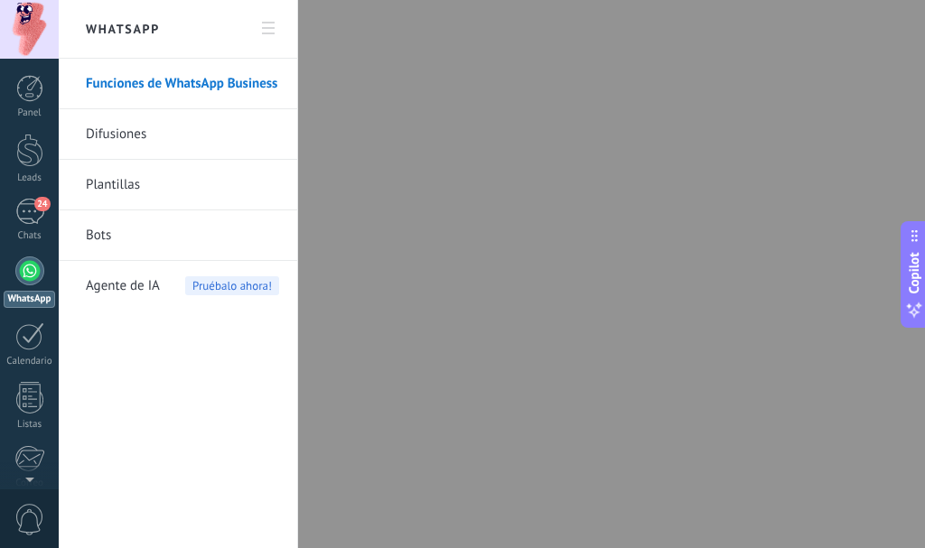
click at [85, 276] on li "Agente de IA Pruébalo ahora!" at bounding box center [178, 286] width 238 height 50
click at [122, 279] on span "Agente de IA" at bounding box center [123, 286] width 74 height 51
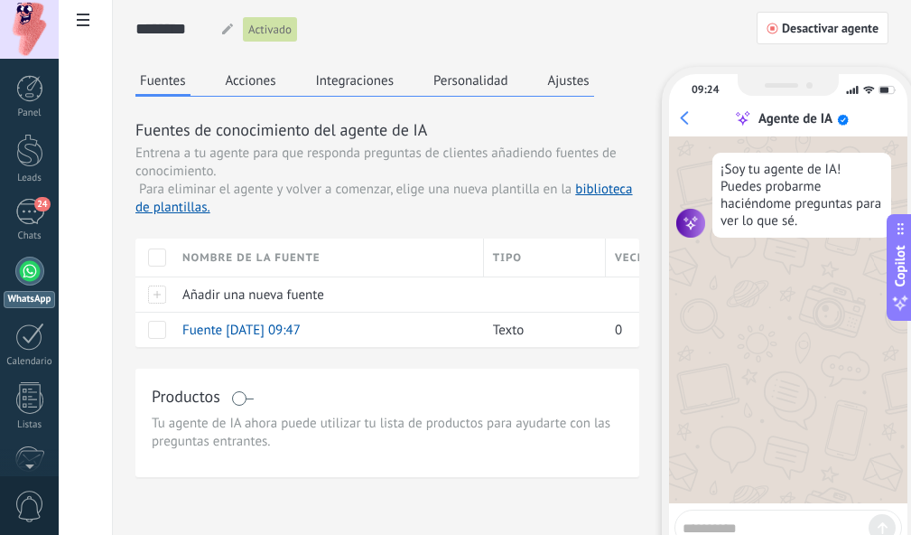
click at [328, 77] on button "Integraciones" at bounding box center [356, 80] width 88 height 27
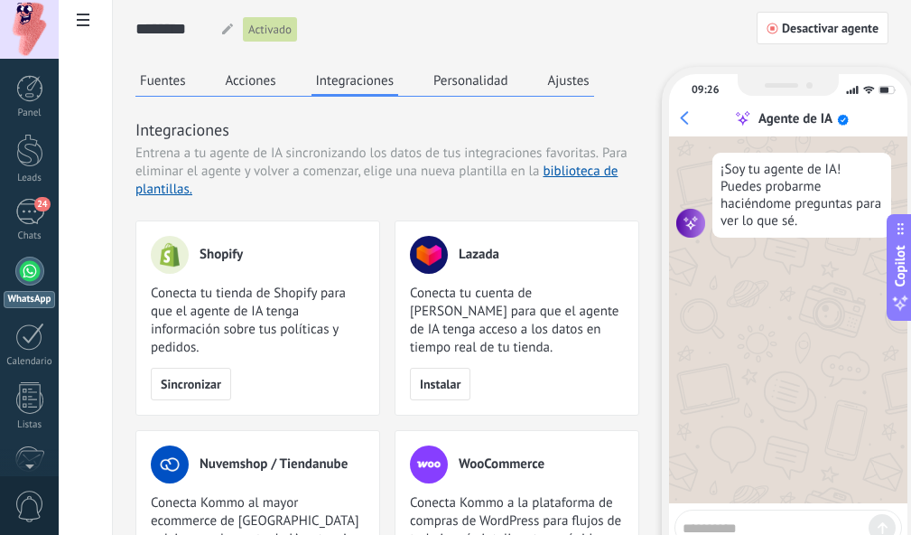
click at [805, 520] on textarea at bounding box center [776, 525] width 186 height 23
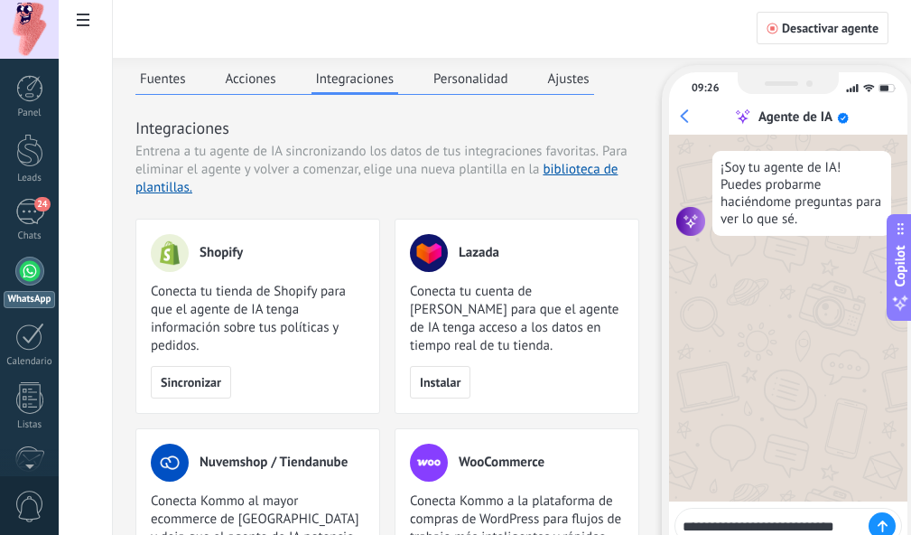
type textarea "**********"
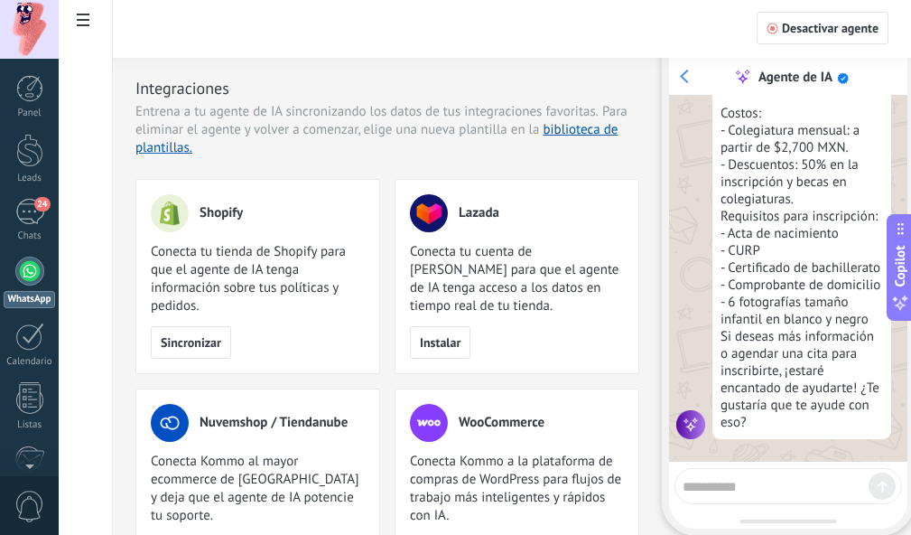
scroll to position [111, 0]
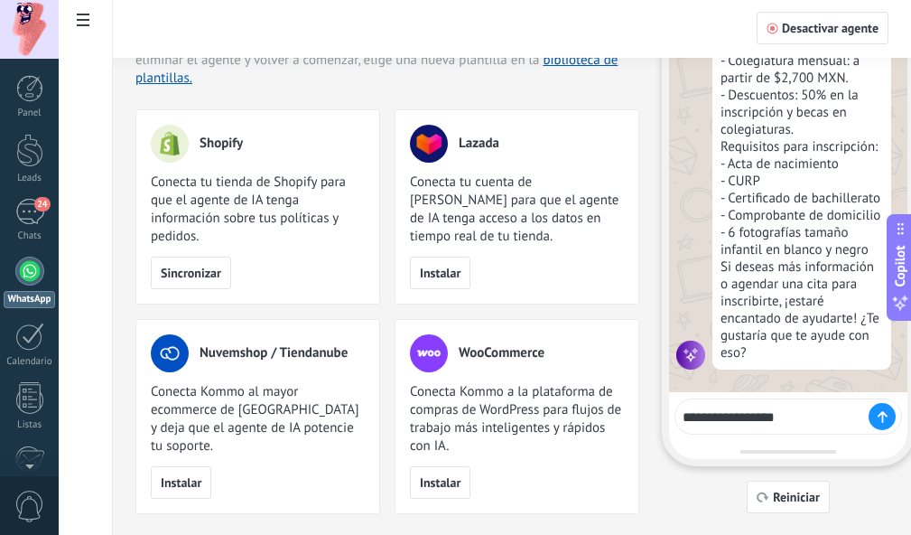
type textarea "**********"
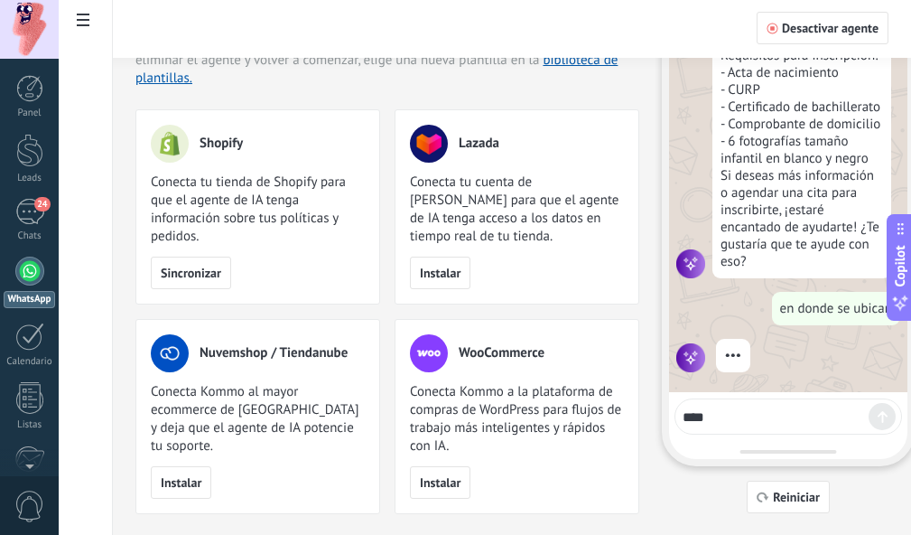
scroll to position [442, 0]
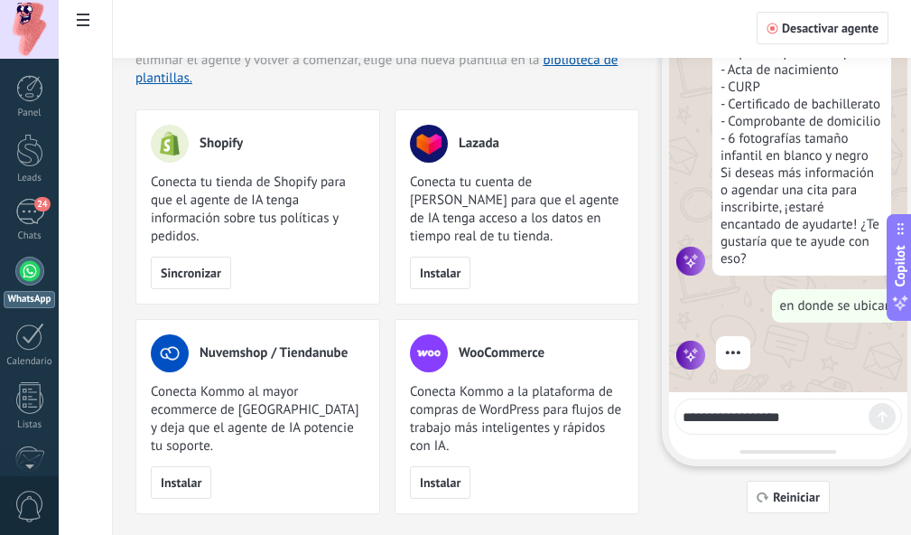
type textarea "**********"
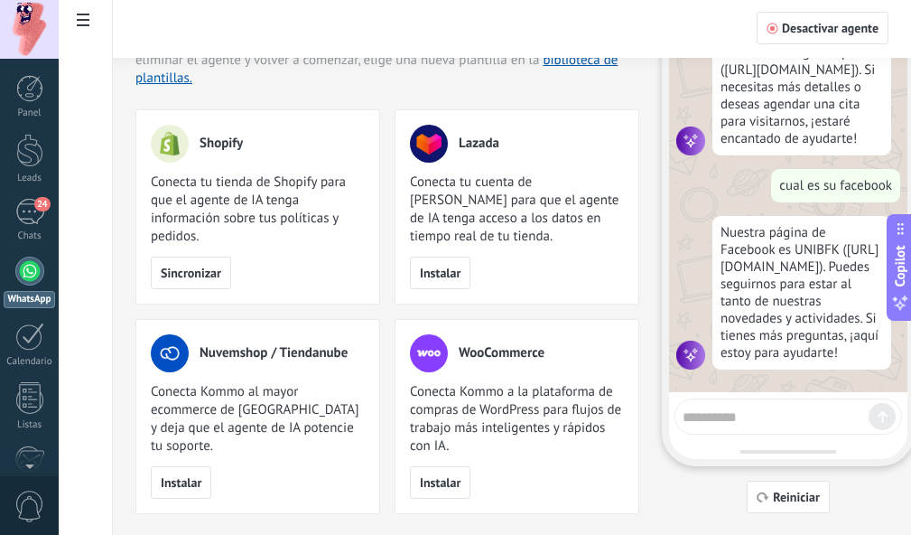
scroll to position [794, 0]
type textarea "**********"
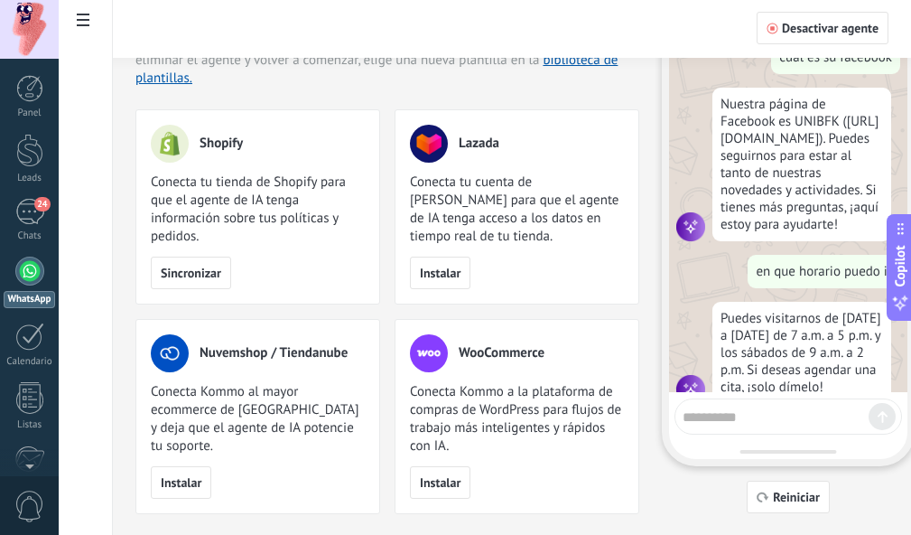
scroll to position [956, 0]
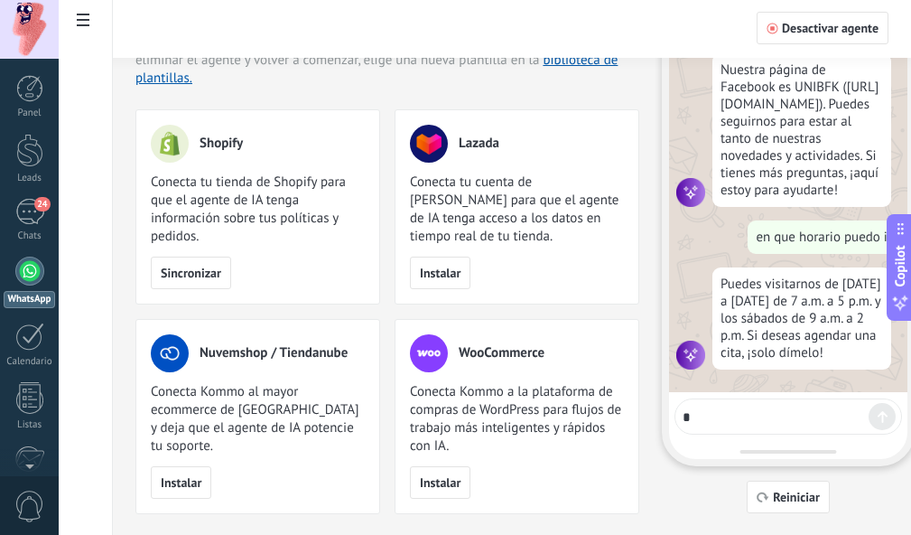
type textarea "**"
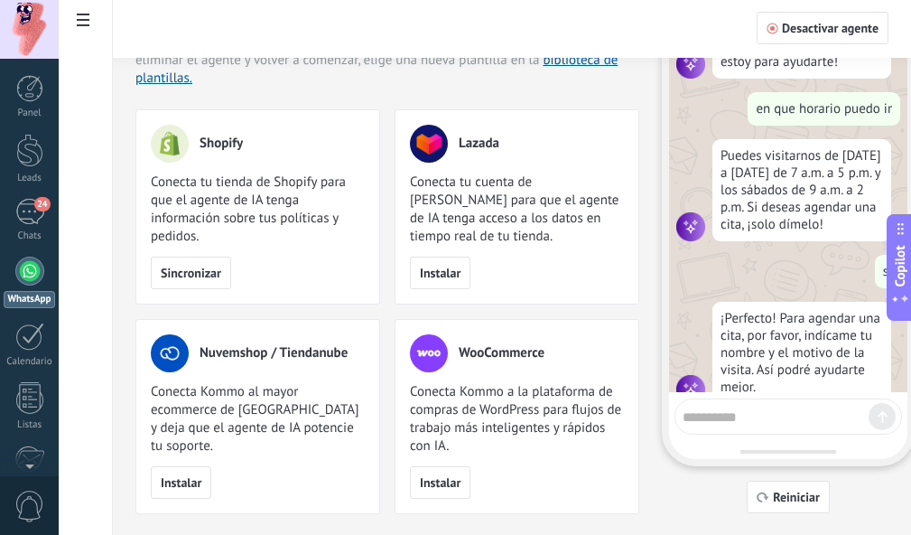
scroll to position [1119, 0]
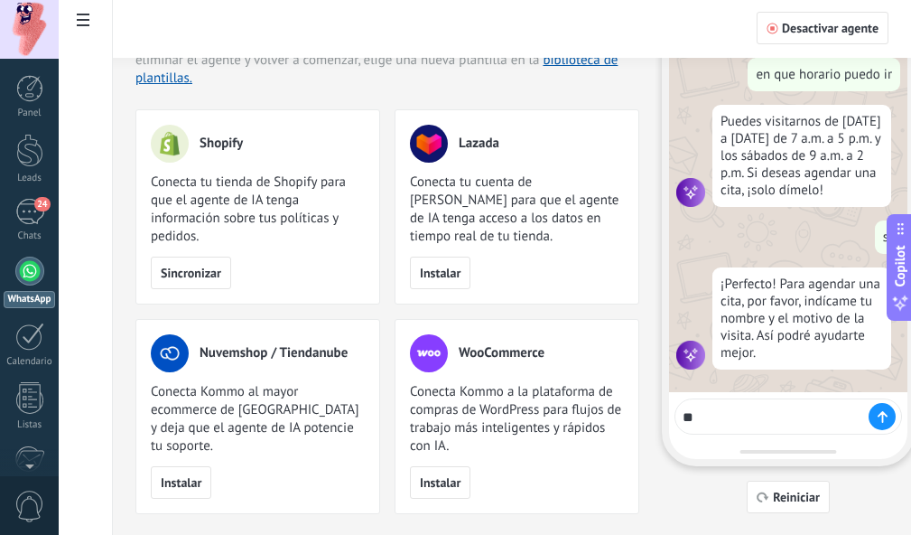
type textarea "*"
click at [805, 506] on button "Reiniciar" at bounding box center [788, 496] width 83 height 33
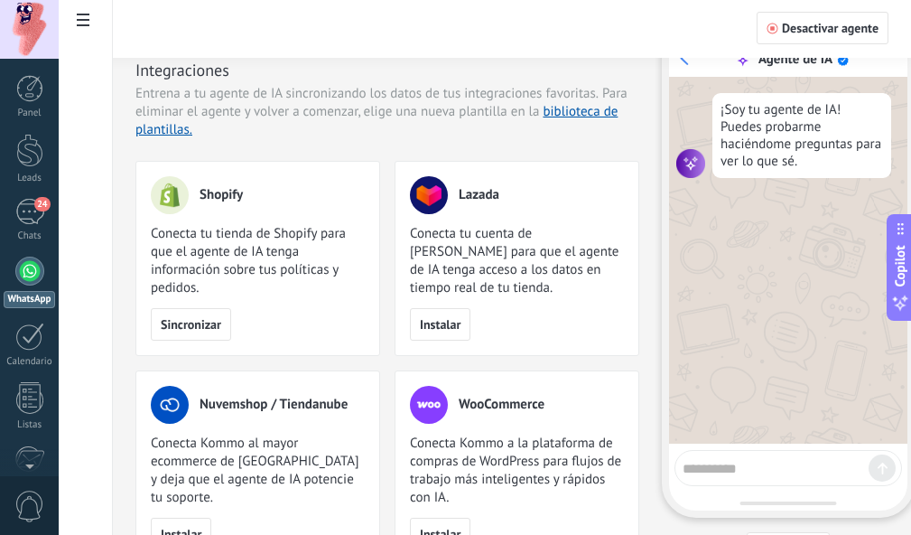
scroll to position [0, 0]
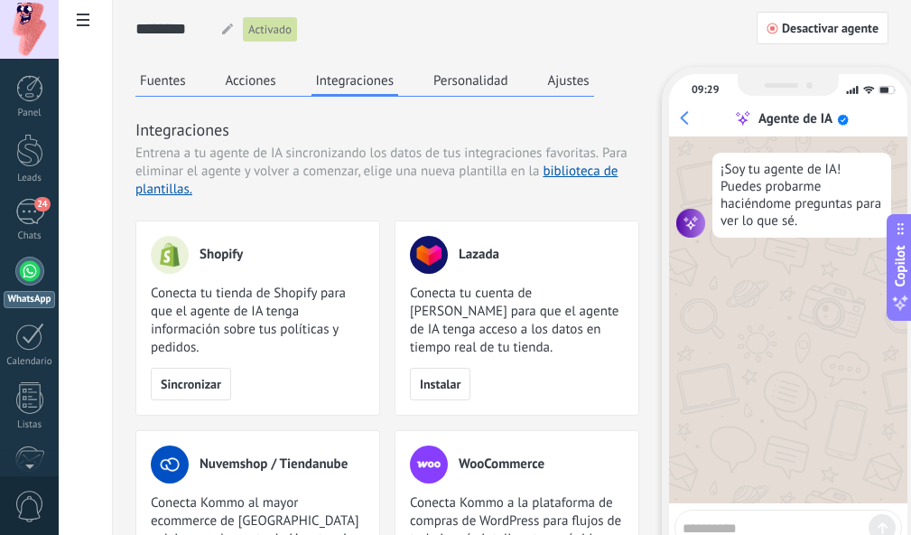
click at [237, 72] on button "Acciones" at bounding box center [251, 80] width 60 height 27
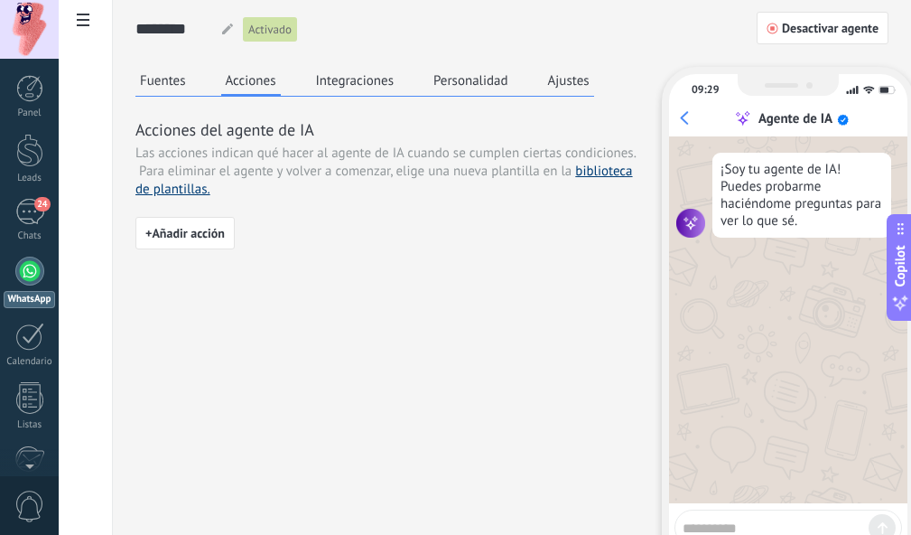
click at [188, 192] on link "biblioteca de plantillas." at bounding box center [384, 180] width 498 height 35
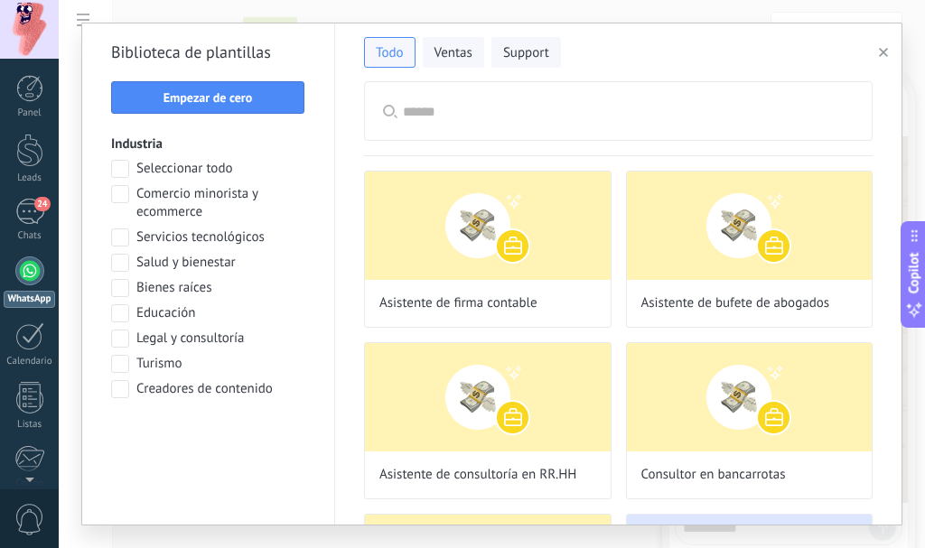
click at [884, 58] on span "button" at bounding box center [883, 52] width 9 height 13
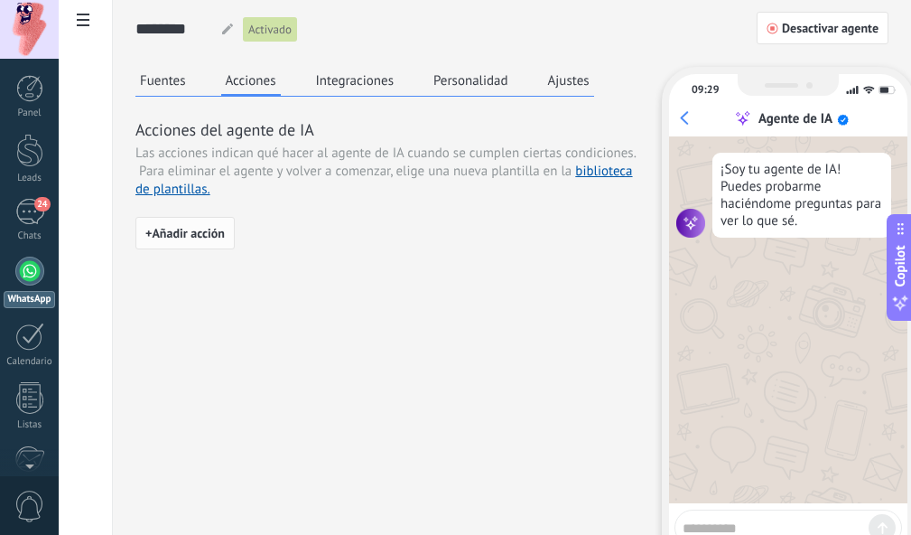
click at [181, 237] on span "+ Añadir acción" at bounding box center [184, 233] width 79 height 13
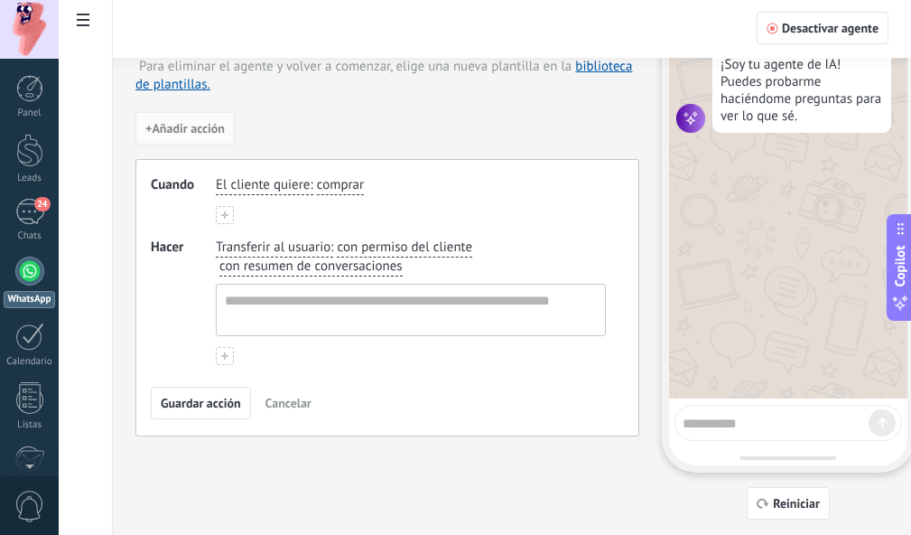
scroll to position [110, 0]
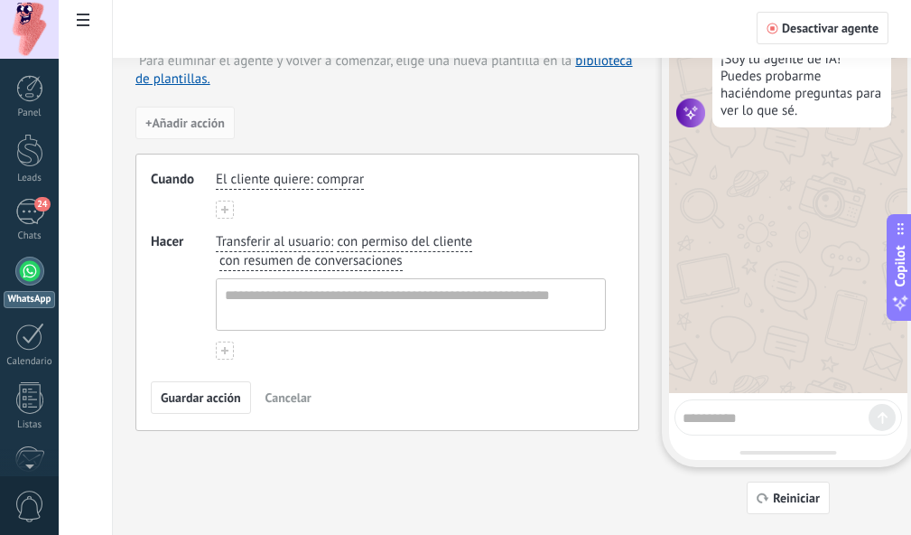
click at [329, 183] on span "comprar" at bounding box center [340, 180] width 47 height 18
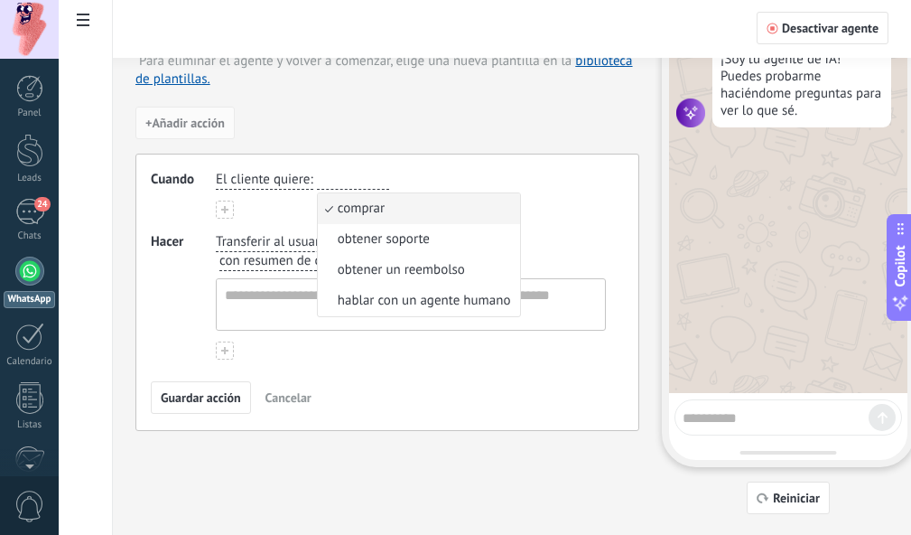
click at [265, 240] on span "Transferir al usuario" at bounding box center [273, 242] width 115 height 18
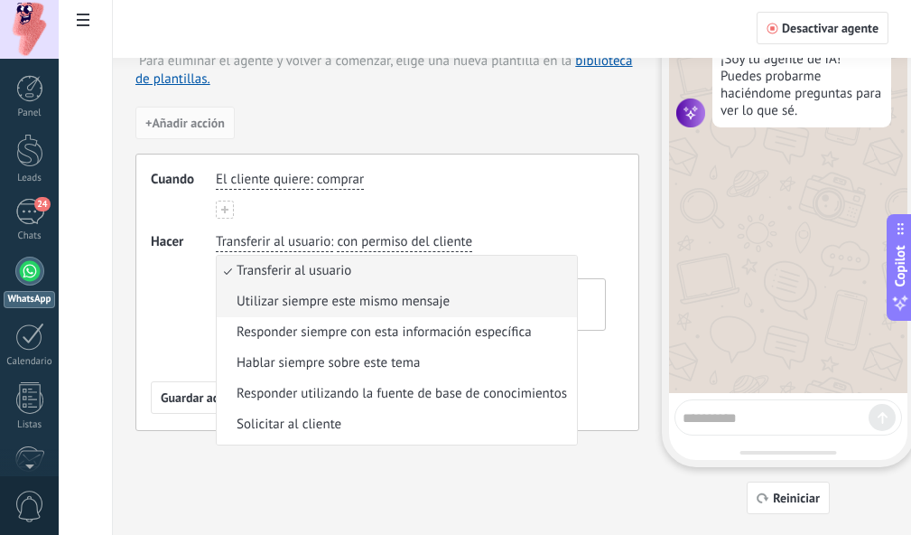
scroll to position [57, 0]
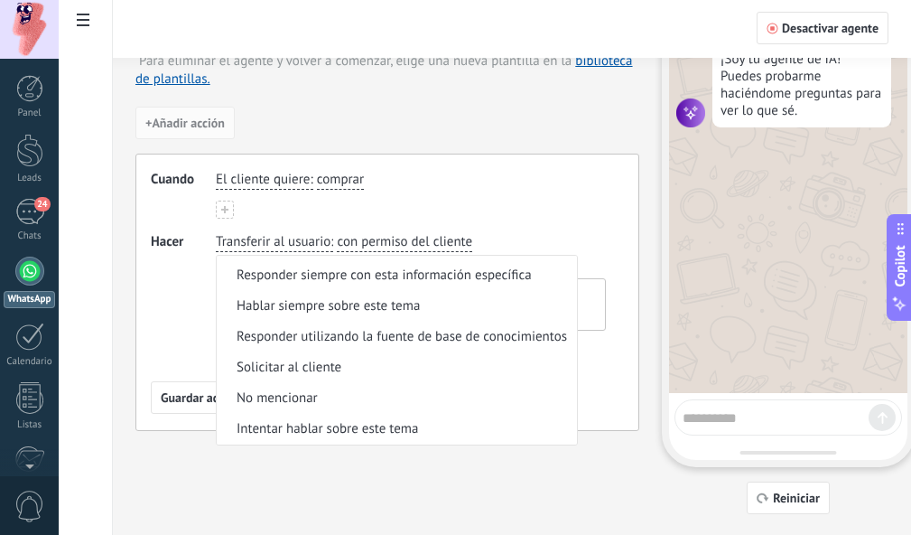
click at [423, 155] on div "Cuando El cliente quiere : comprar Hacer Transferir al usuario : Transferir al …" at bounding box center [387, 291] width 504 height 277
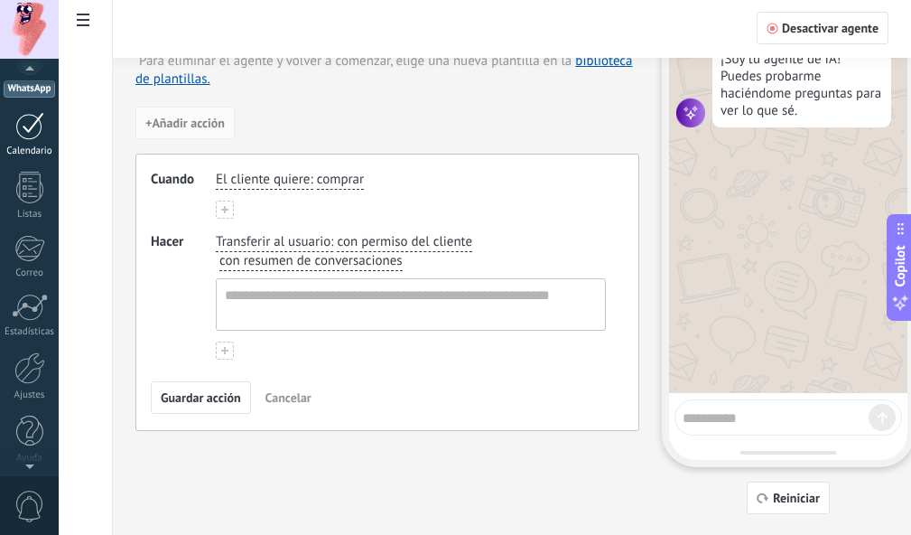
scroll to position [217, 0]
click at [29, 498] on span "0" at bounding box center [29, 506] width 31 height 32
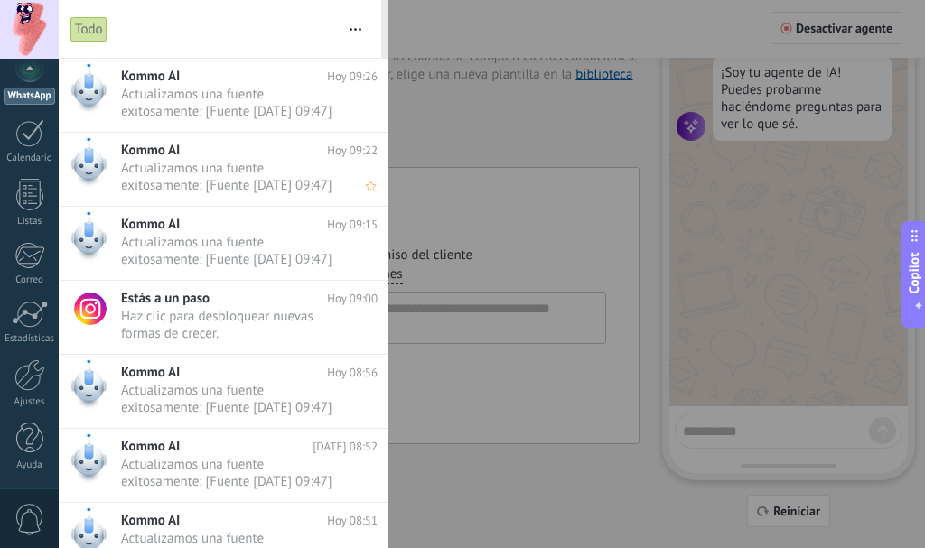
scroll to position [0, 0]
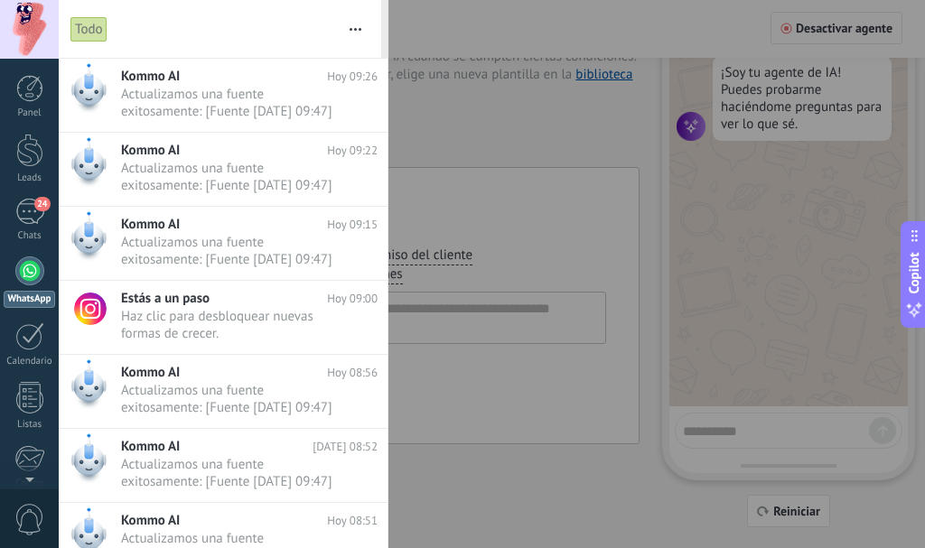
click at [420, 34] on div at bounding box center [462, 274] width 925 height 548
